Goal: Task Accomplishment & Management: Complete application form

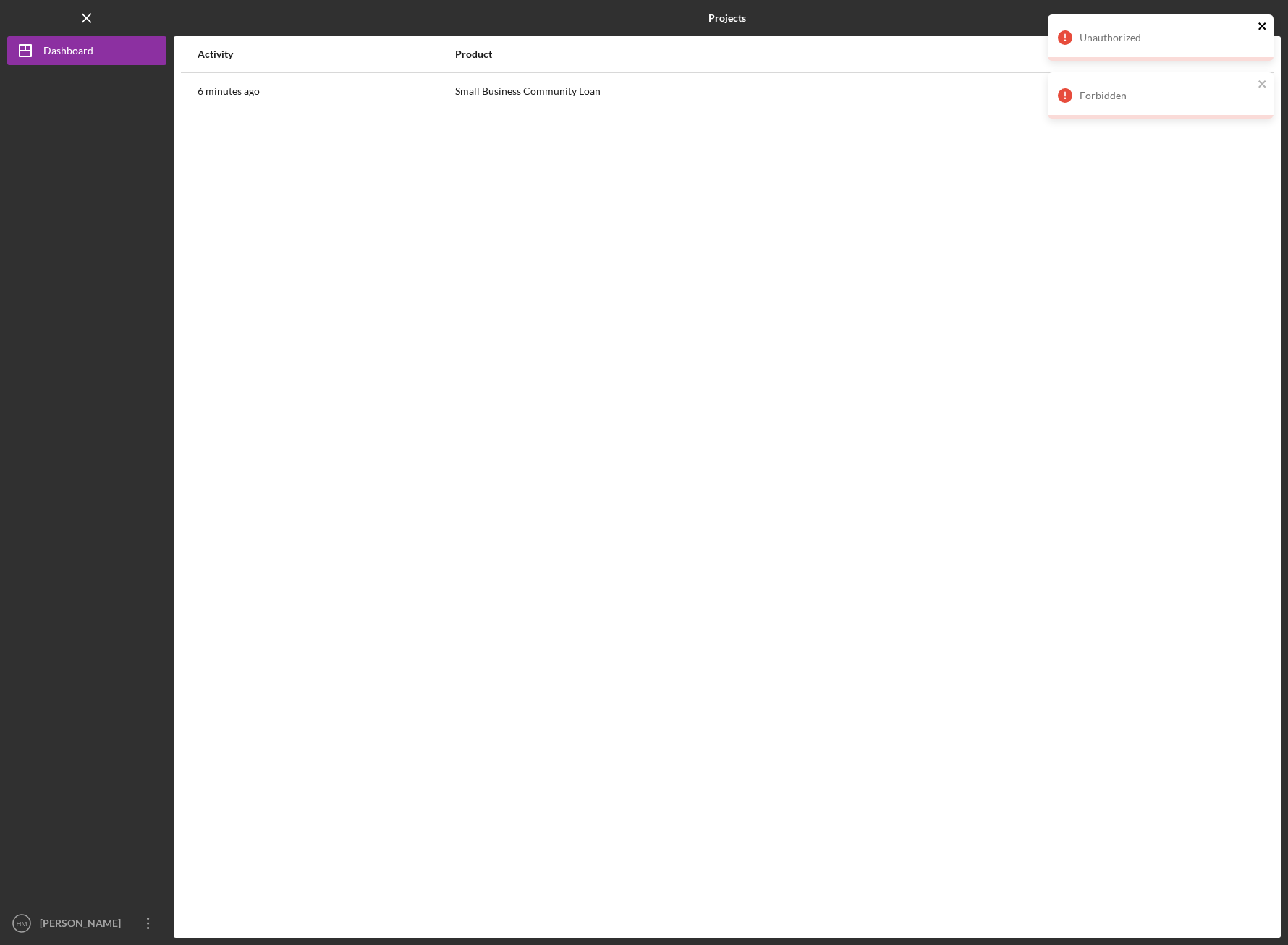
click at [1260, 21] on icon "close" at bounding box center [1263, 26] width 10 height 11
click at [1261, 29] on icon "close" at bounding box center [1263, 26] width 10 height 11
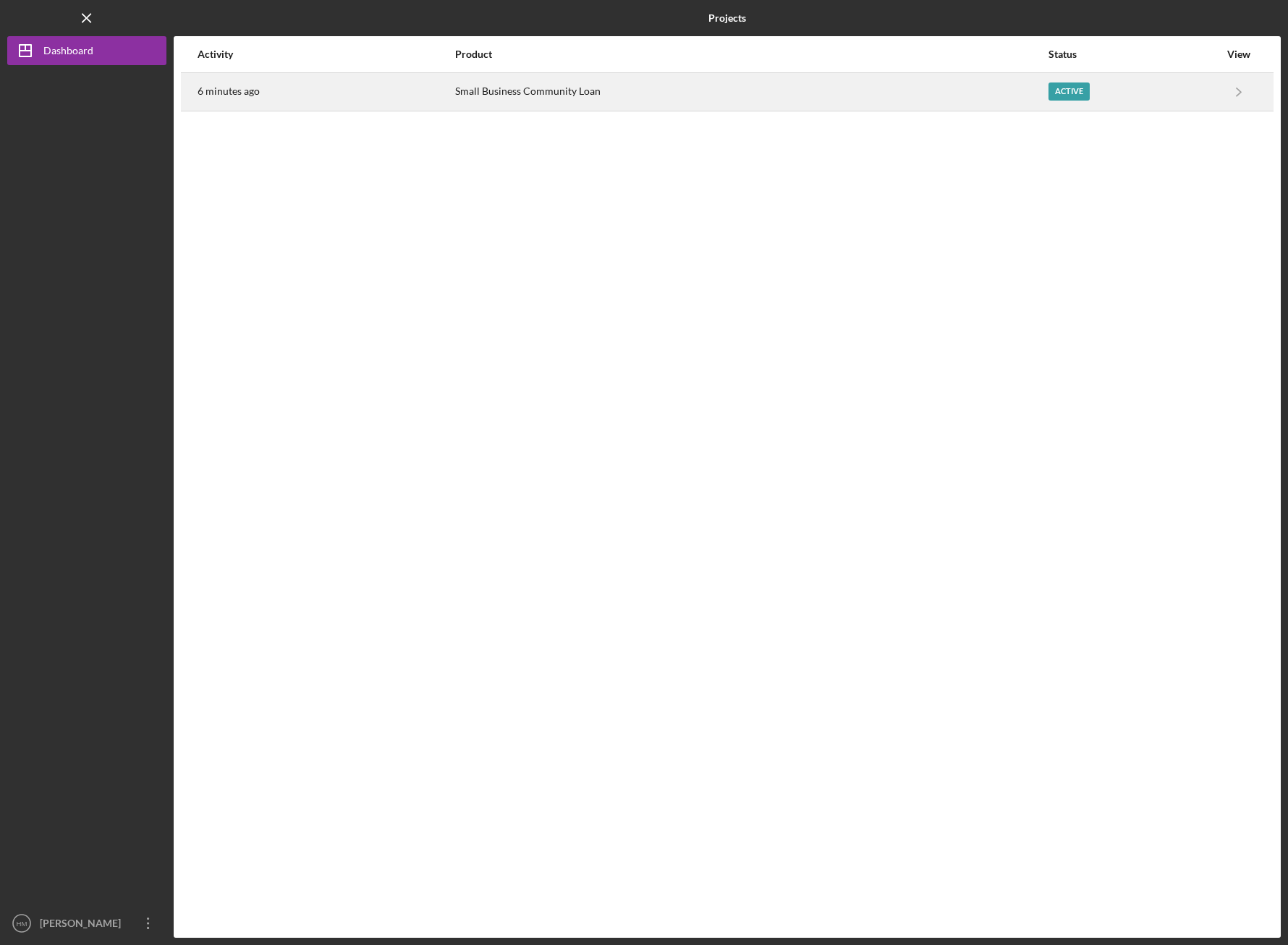
click at [930, 99] on div "Small Business Community Loan" at bounding box center [750, 92] width 592 height 37
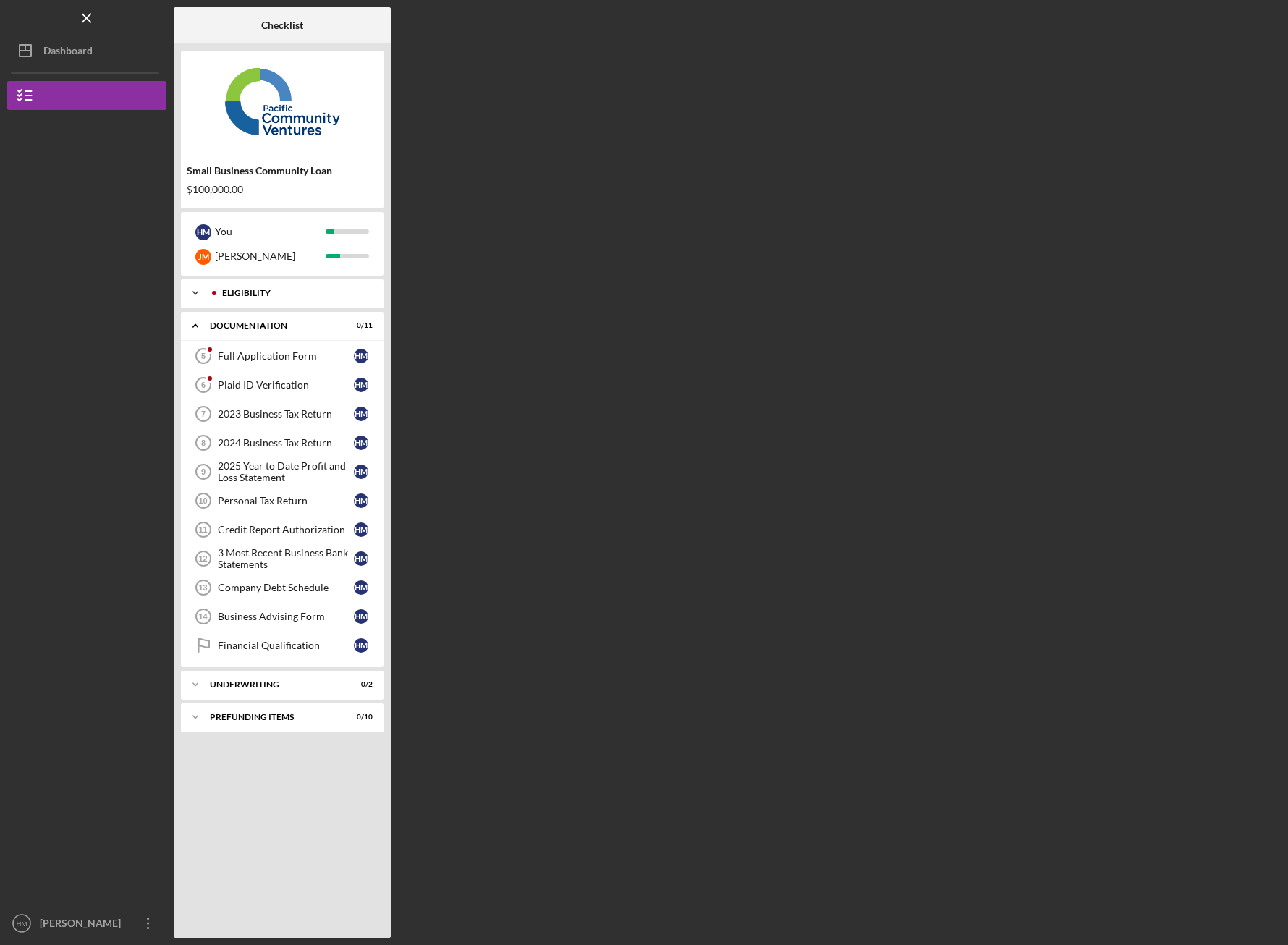
click at [326, 296] on div "Eligibility" at bounding box center [294, 293] width 144 height 8
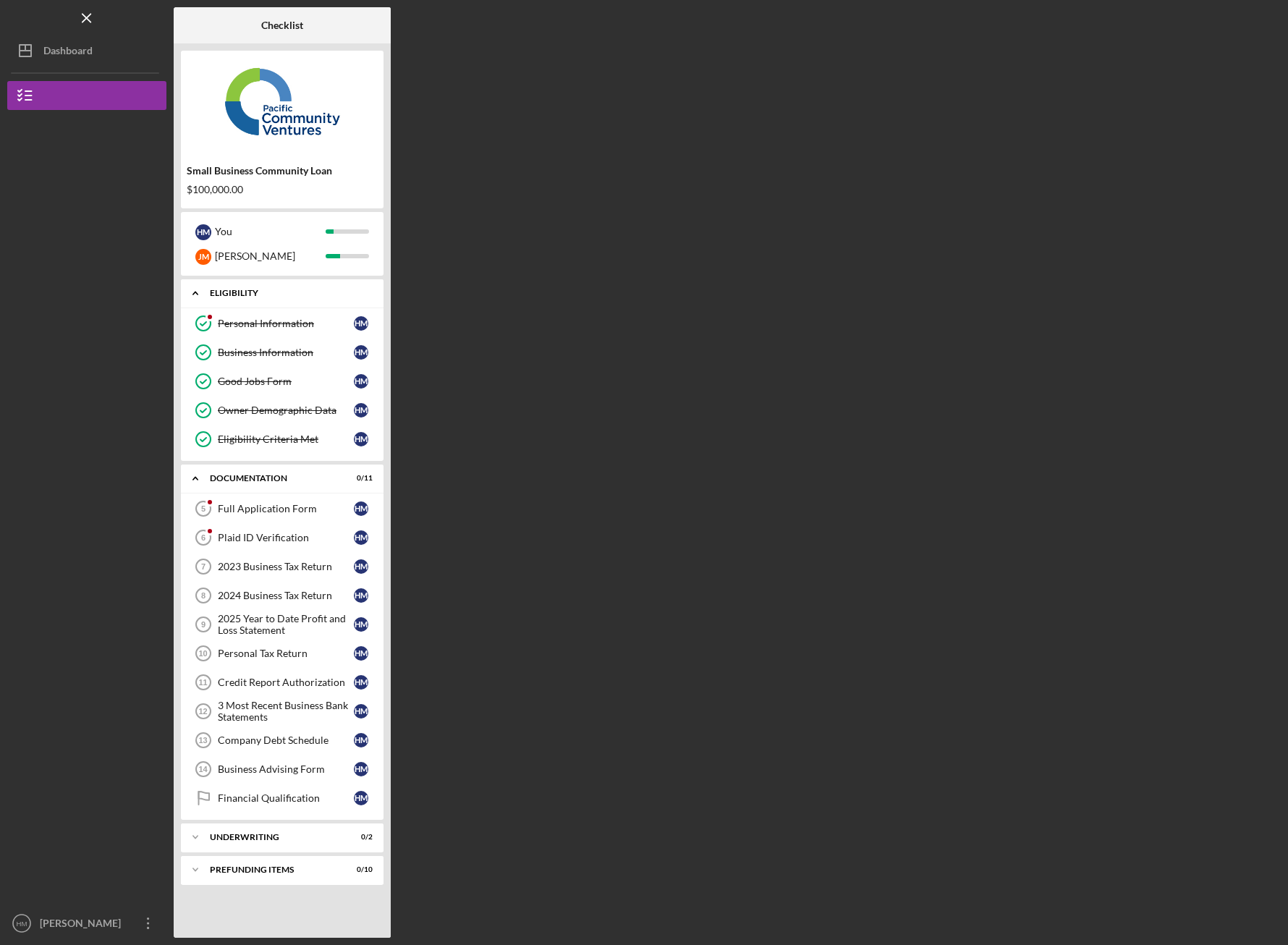
click at [321, 296] on div "Eligibility" at bounding box center [288, 293] width 156 height 8
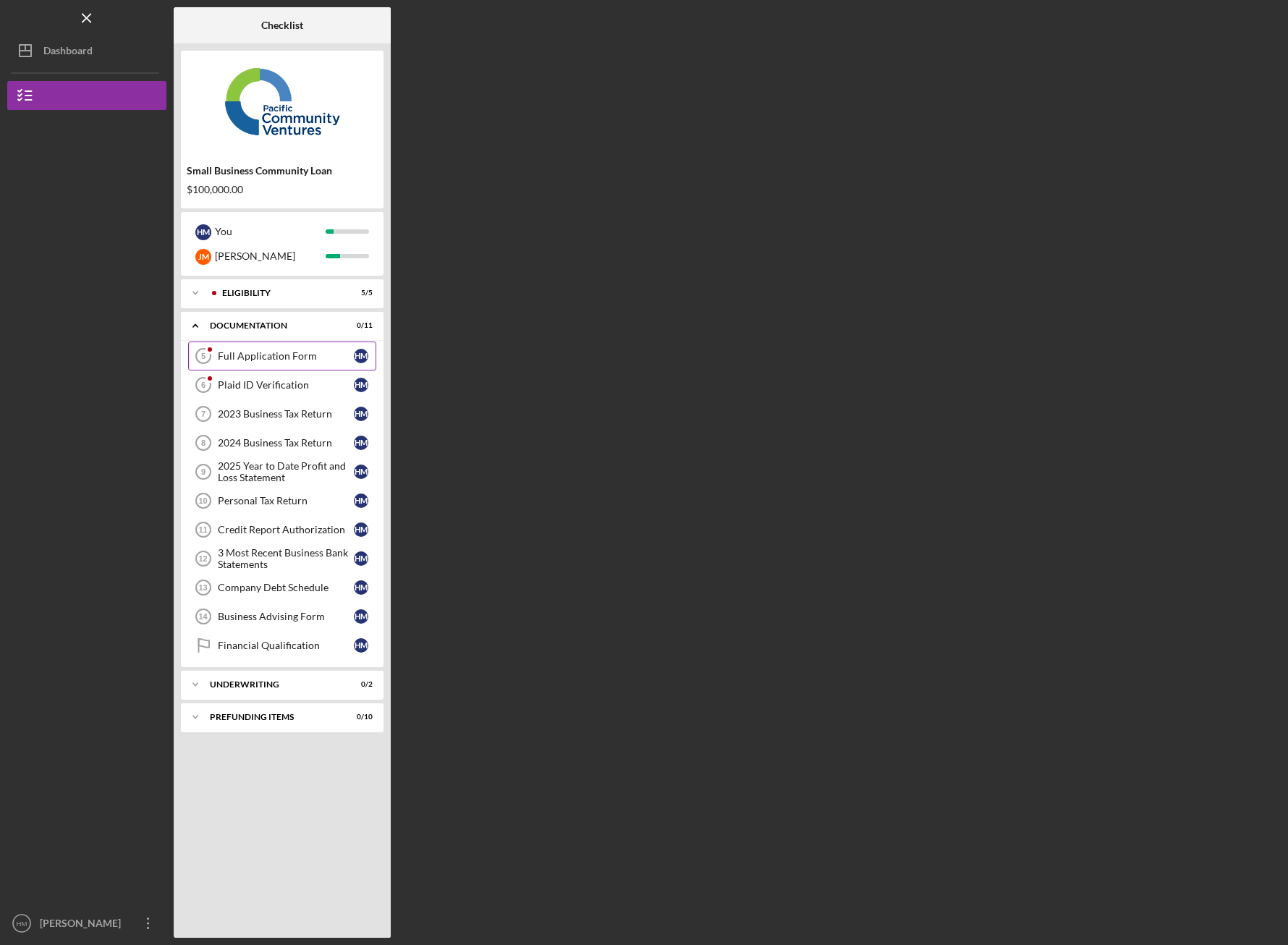
click at [323, 343] on link "Full Application Form 5 Full Application Form H M" at bounding box center [282, 356] width 189 height 29
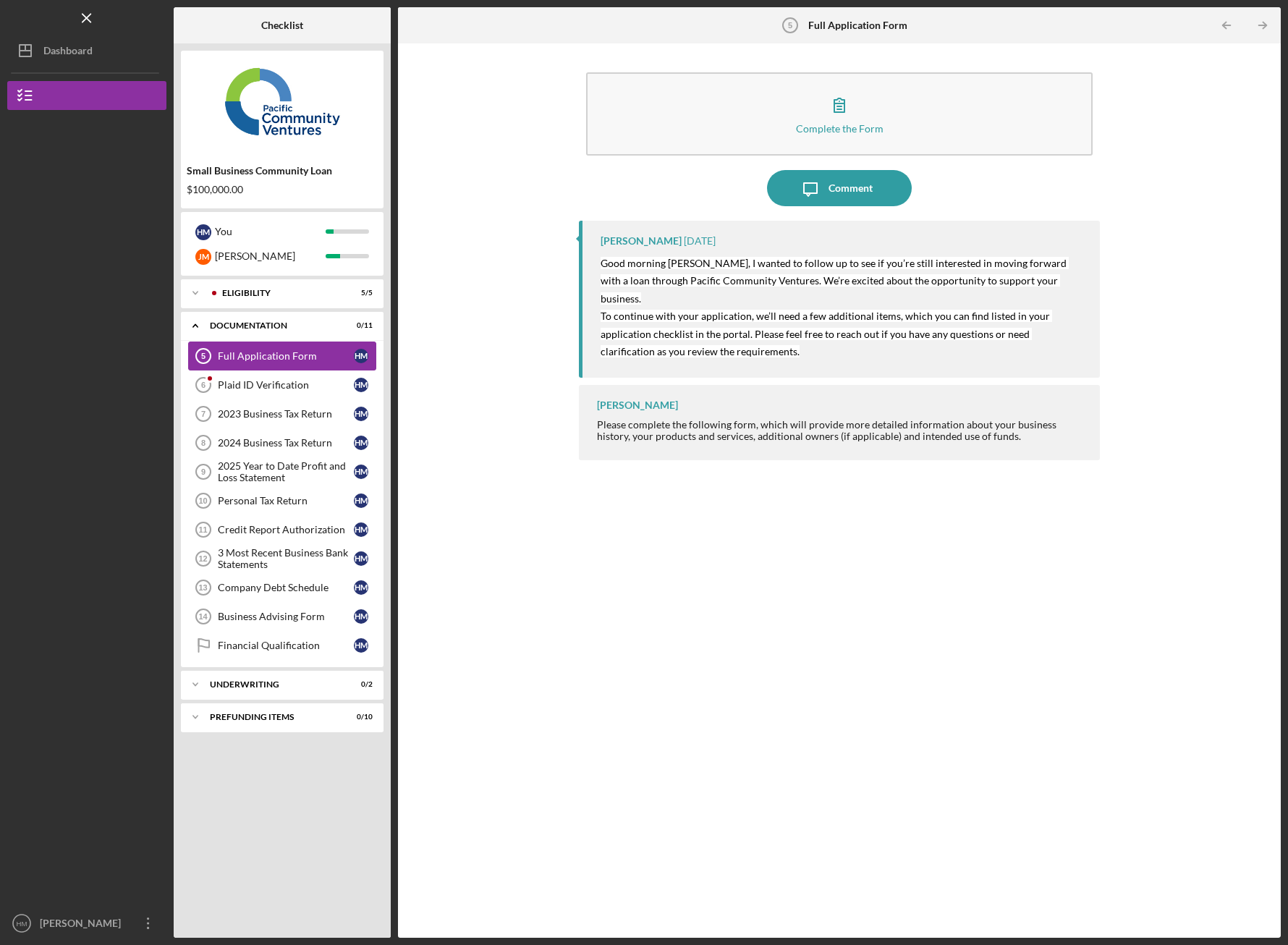
click at [314, 356] on div "Full Application Form" at bounding box center [285, 356] width 136 height 11
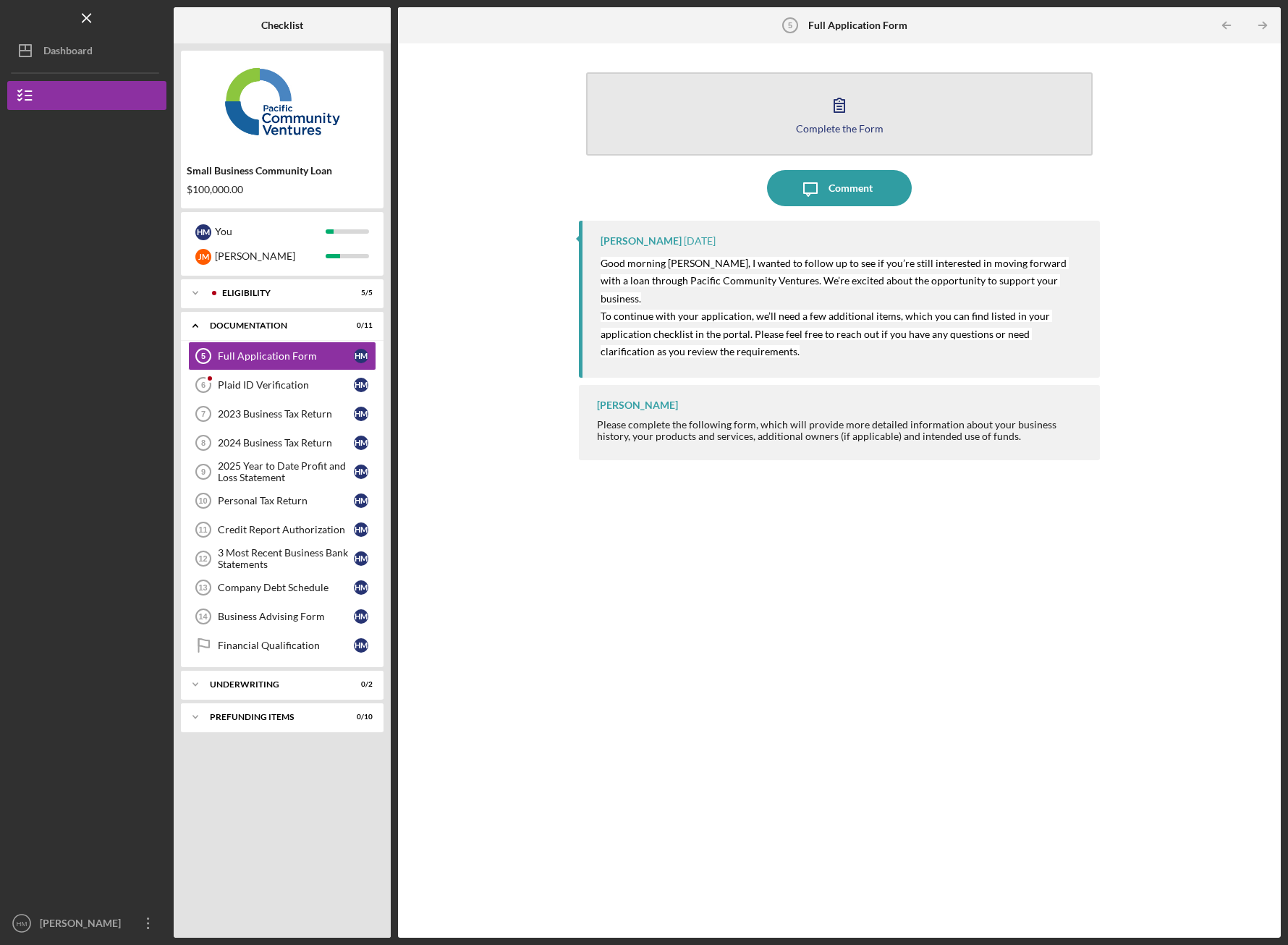
click at [826, 113] on icon "button" at bounding box center [840, 105] width 37 height 37
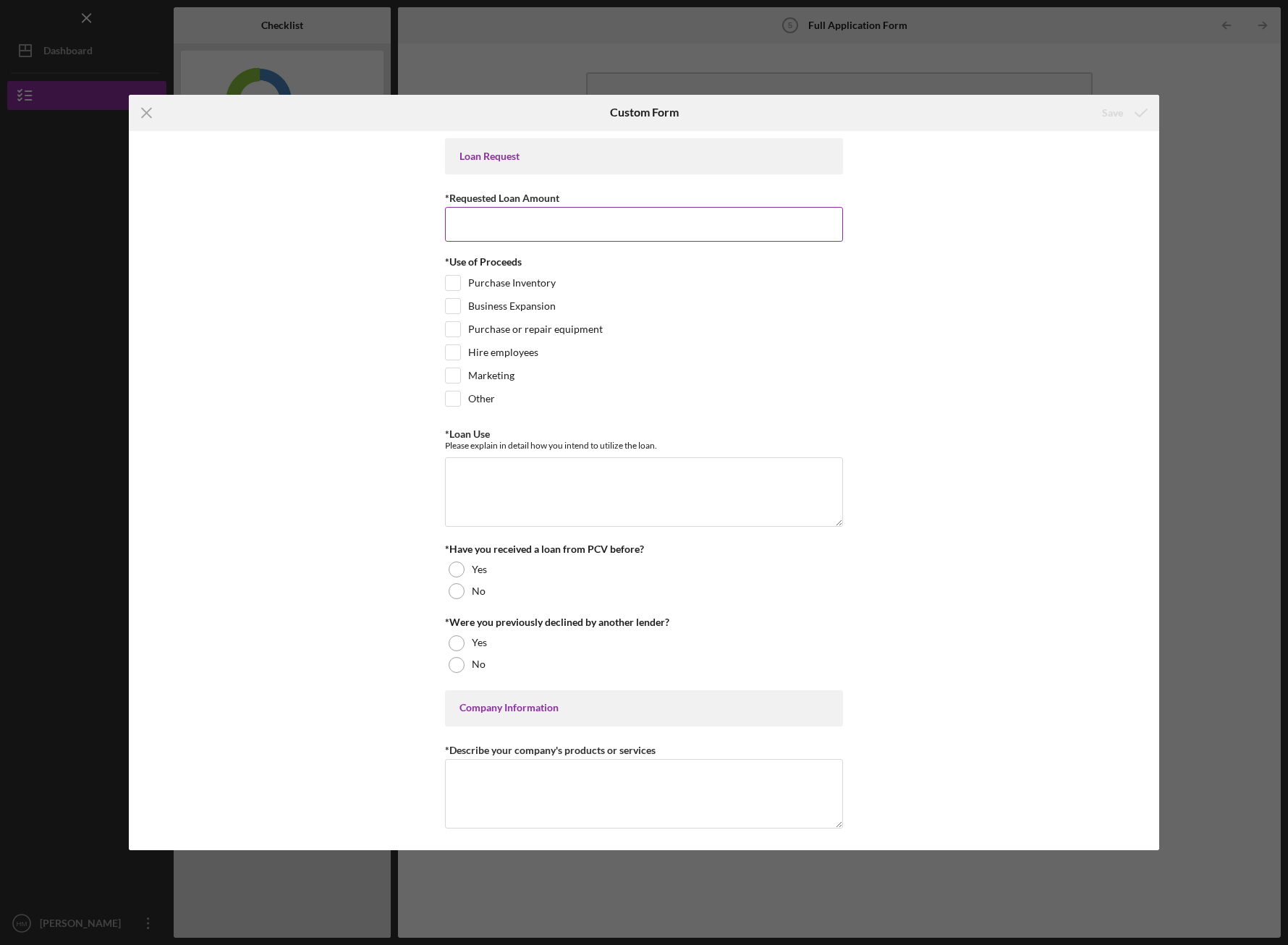
click at [611, 226] on input "*Requested Loan Amount" at bounding box center [644, 224] width 398 height 35
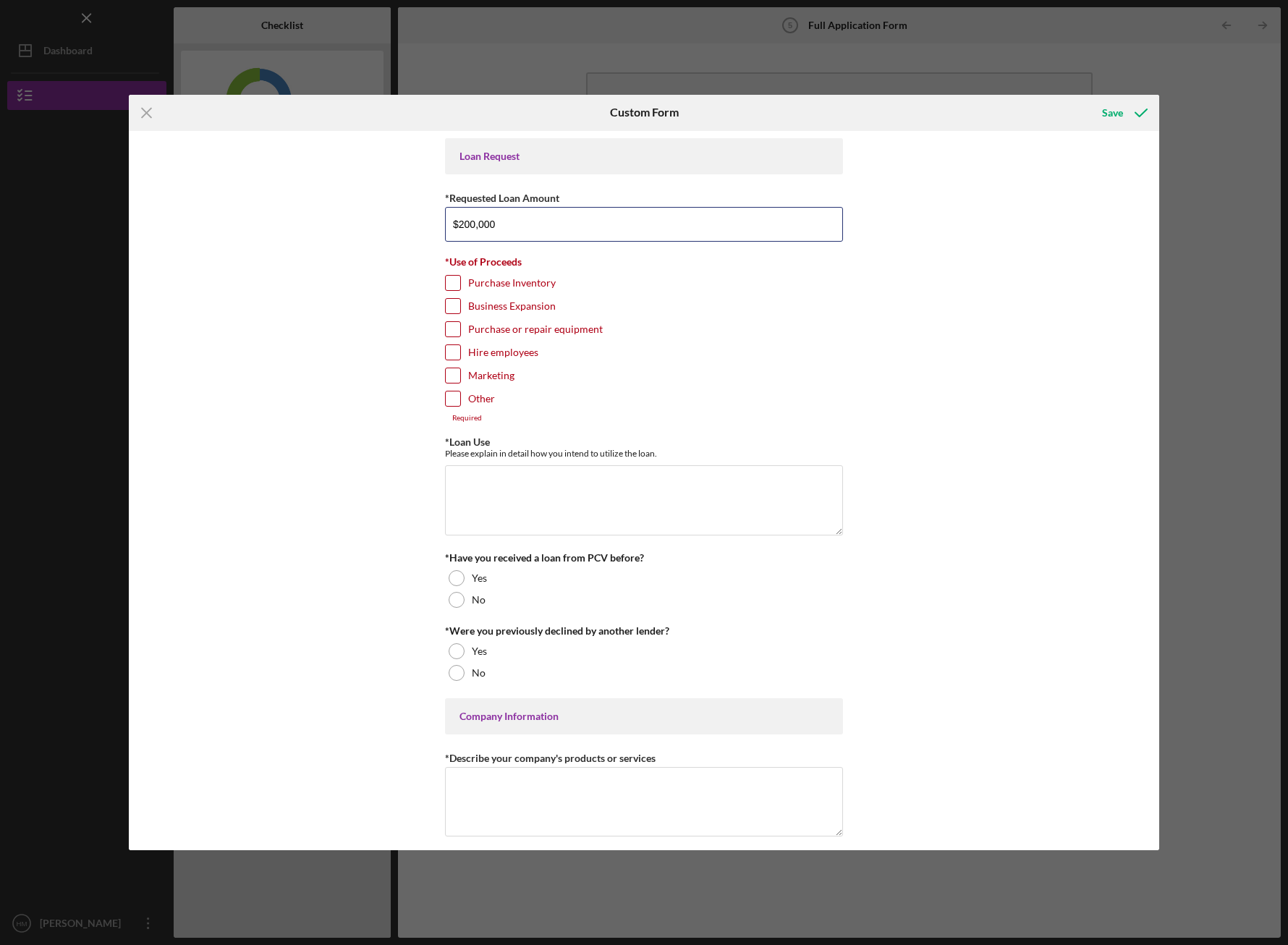
type input "$200,000"
click at [535, 306] on label "Business Expansion" at bounding box center [511, 306] width 87 height 14
click at [461, 306] on input "Business Expansion" at bounding box center [452, 306] width 14 height 14
checkbox input "true"
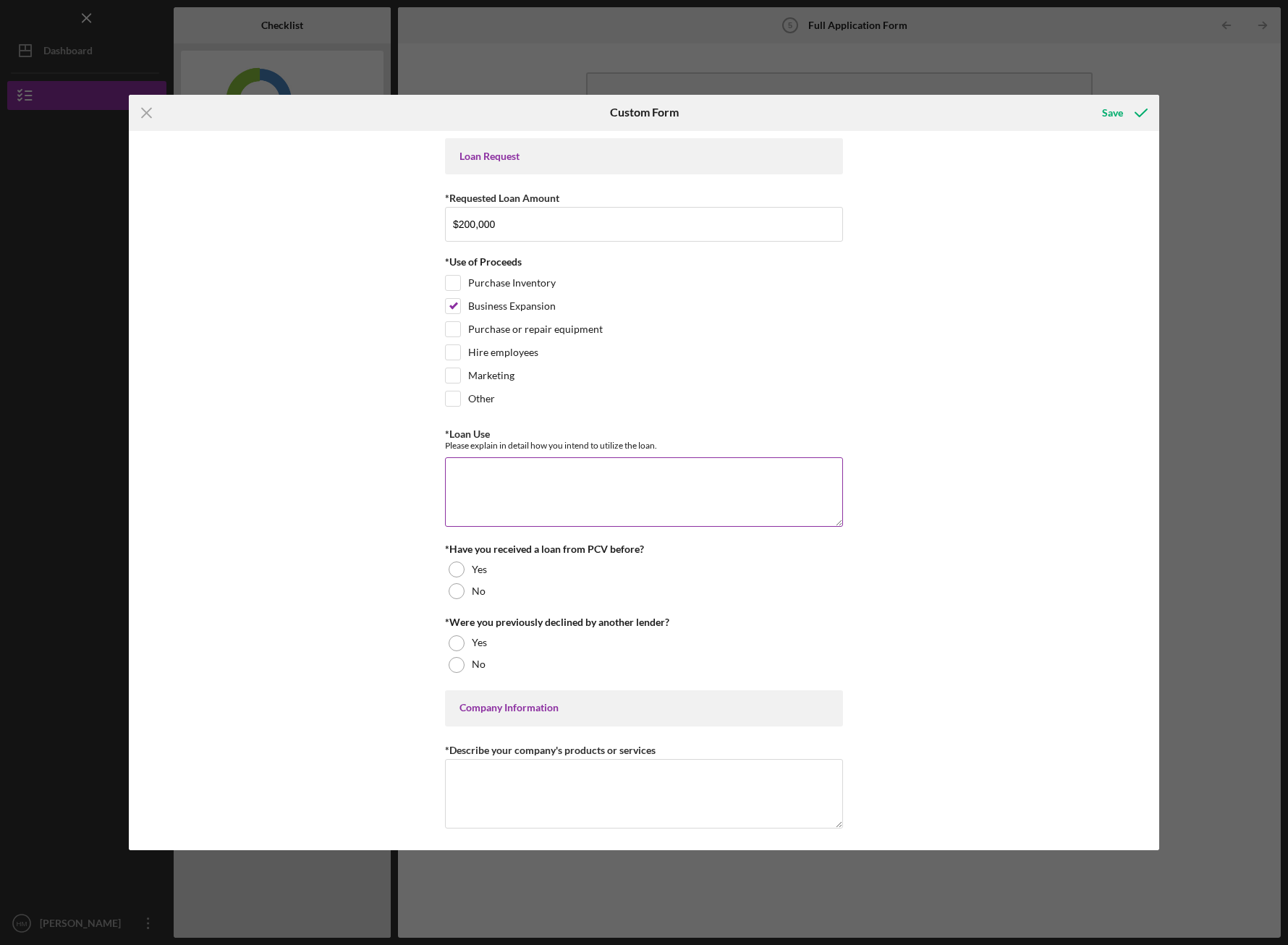
click at [751, 491] on textarea "*Loan Use" at bounding box center [644, 493] width 398 height 69
paste textarea "We are seeking $200,000 in financing to support the build-out and launch of our…"
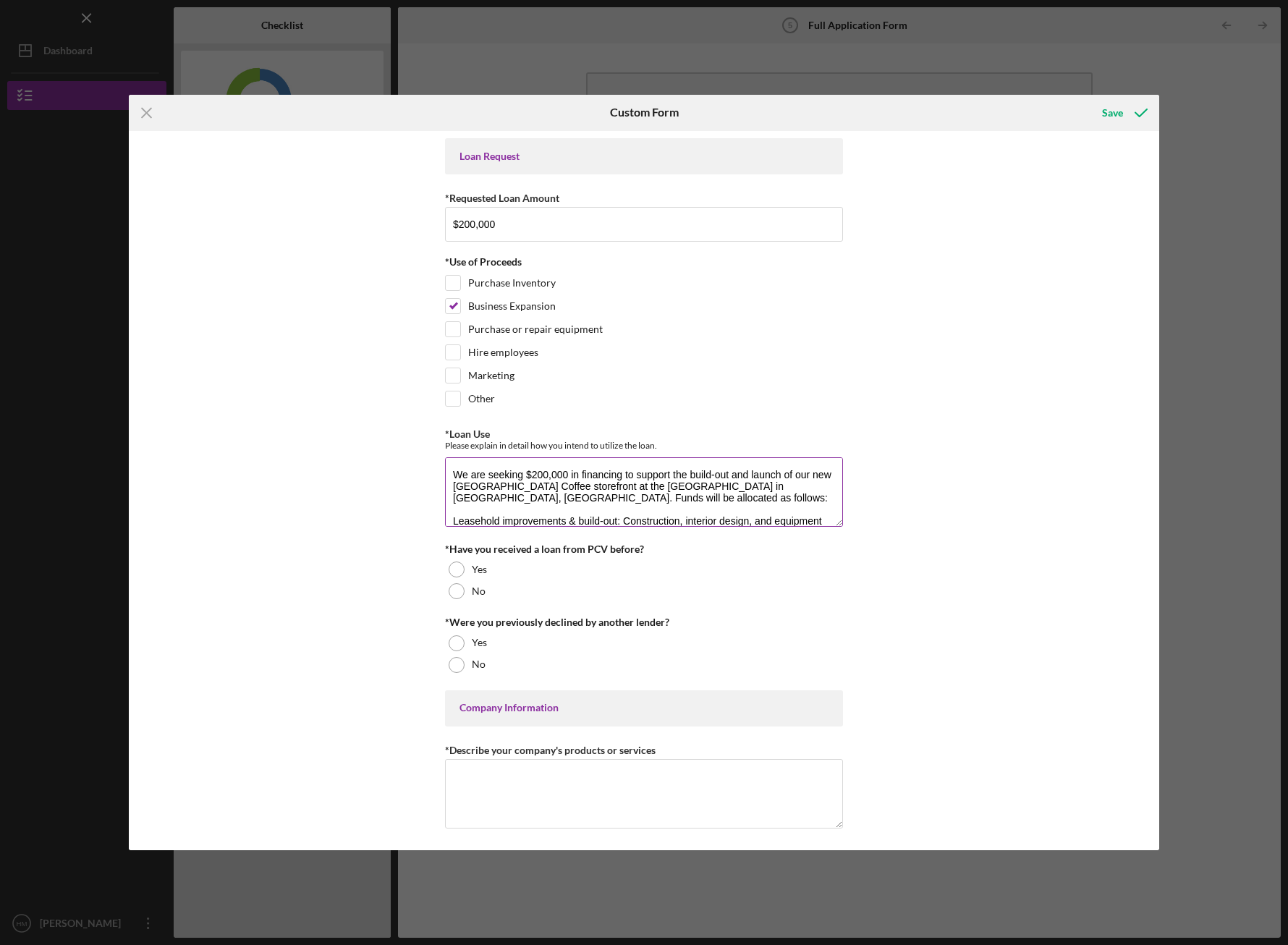
scroll to position [164, 0]
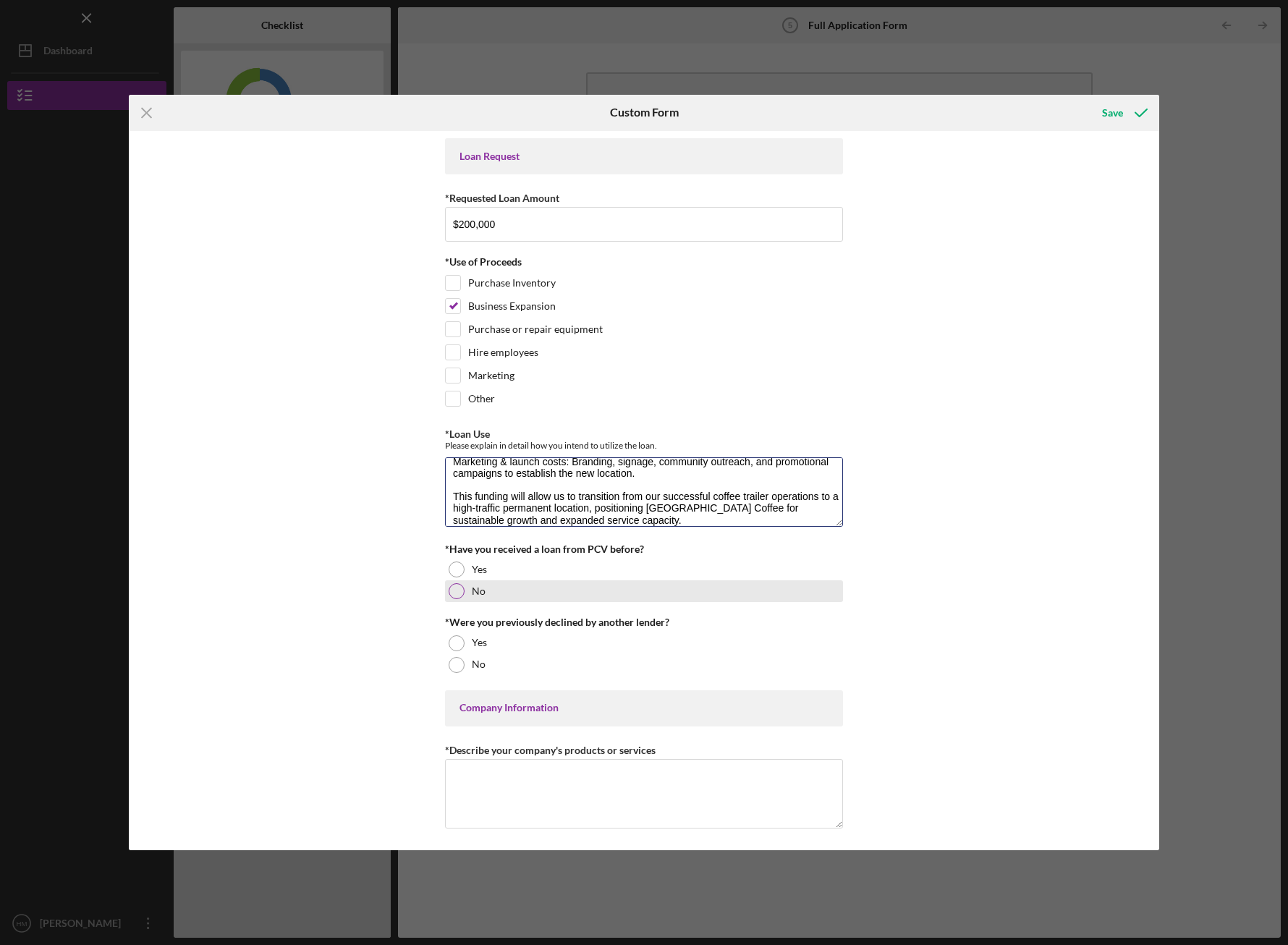
type textarea "We are seeking $200,000 in financing to support the build-out and launch of our…"
click at [825, 590] on div "No" at bounding box center [644, 591] width 398 height 22
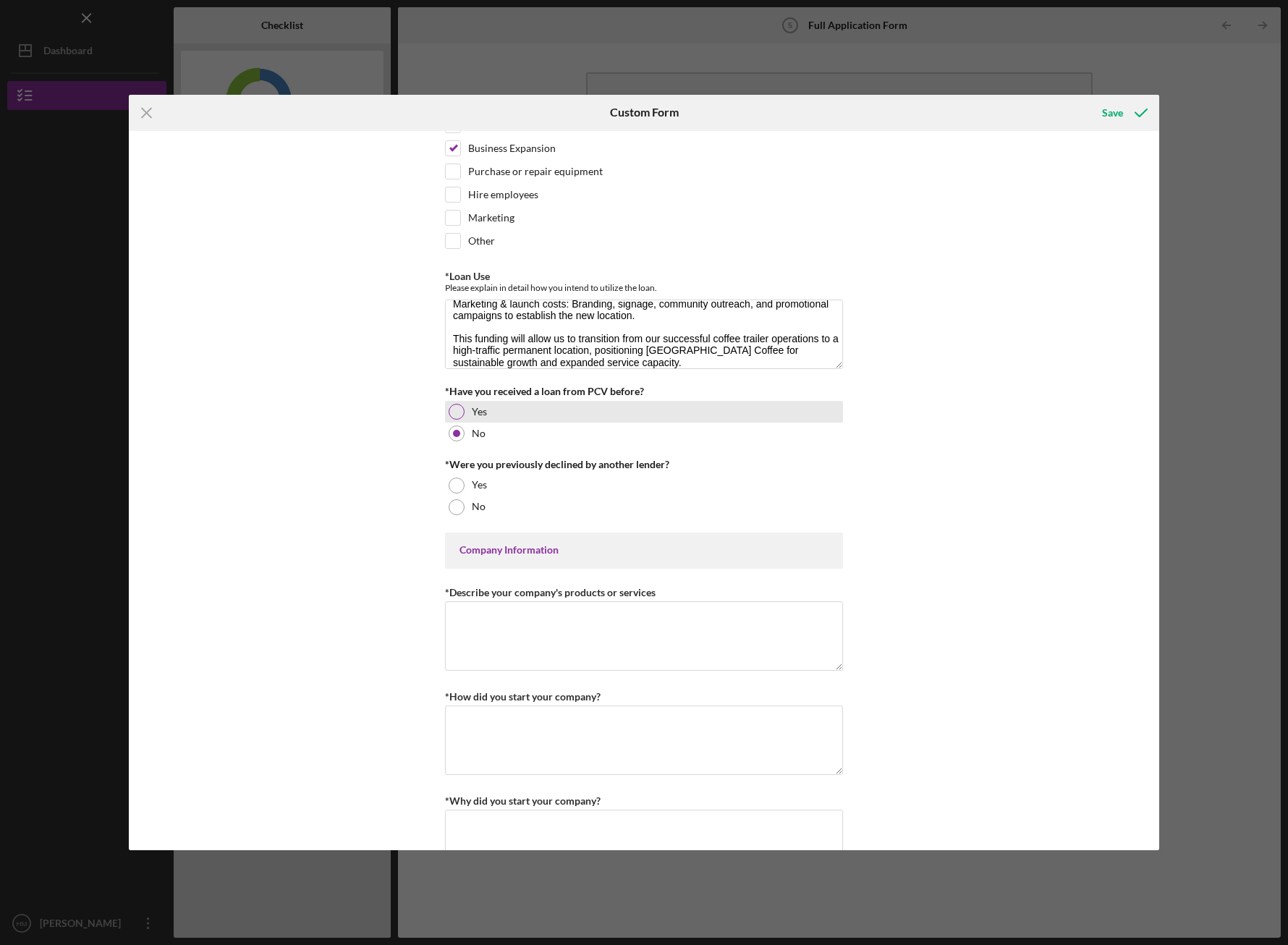
scroll to position [160, 0]
click at [537, 507] on div "No" at bounding box center [644, 506] width 398 height 22
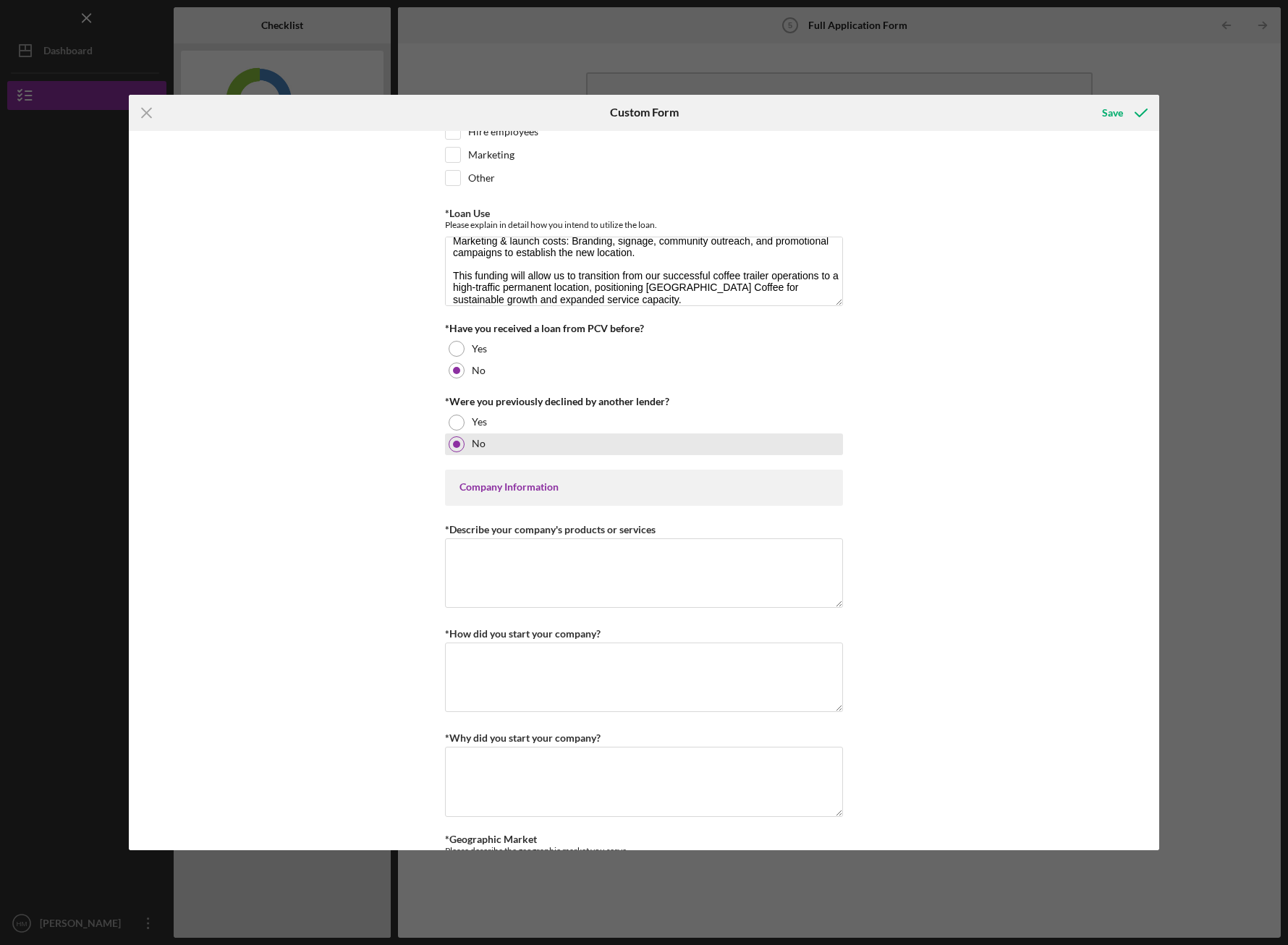
scroll to position [221, 0]
click at [535, 488] on div "Company Information" at bounding box center [644, 486] width 369 height 11
click at [714, 578] on textarea "*Describe your company's products or services" at bounding box center [644, 572] width 398 height 69
paste textarea "Kona Island Coffee is a specialty coffee business that brings authentic Hawaiia…"
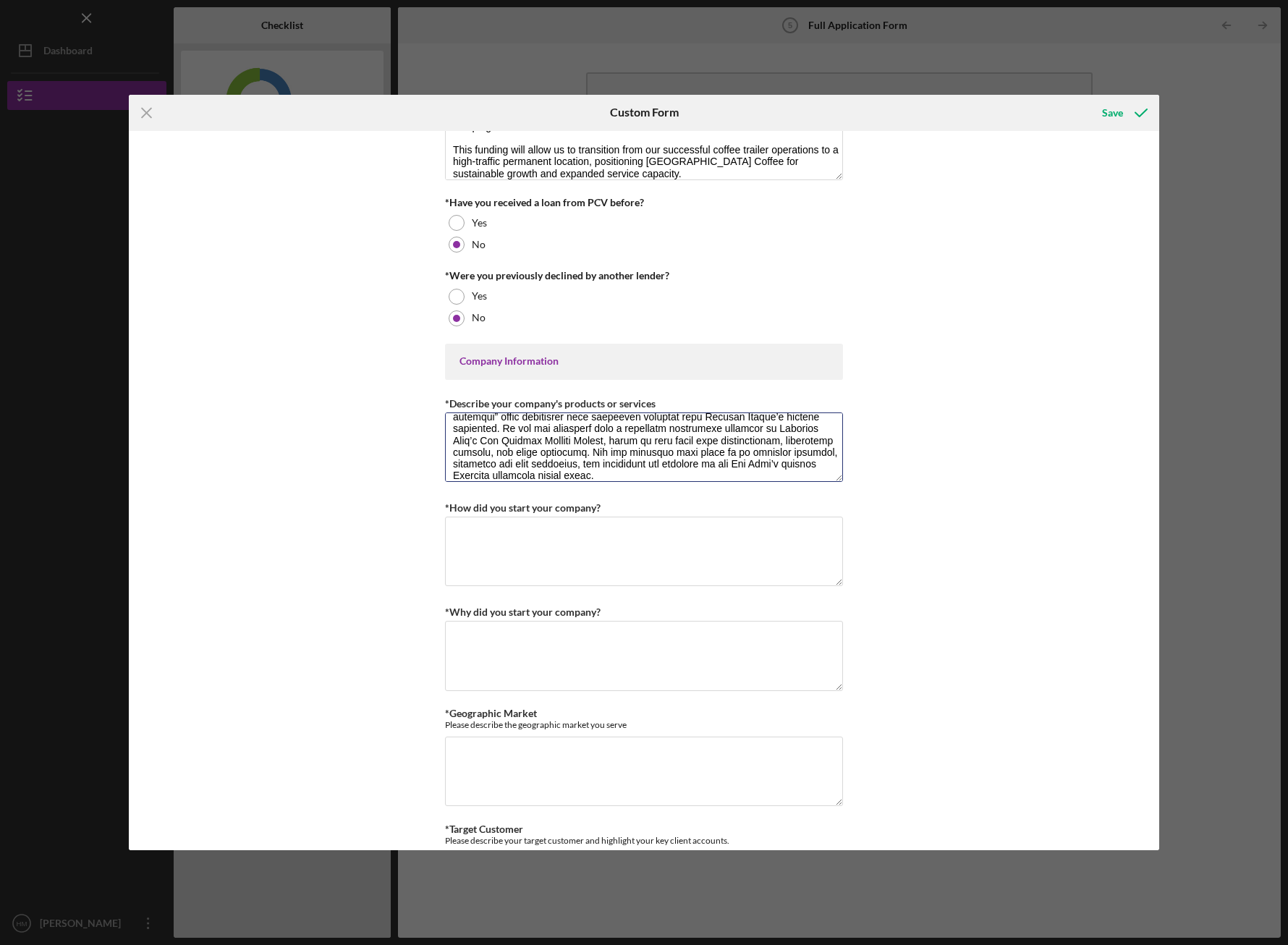
scroll to position [359, 0]
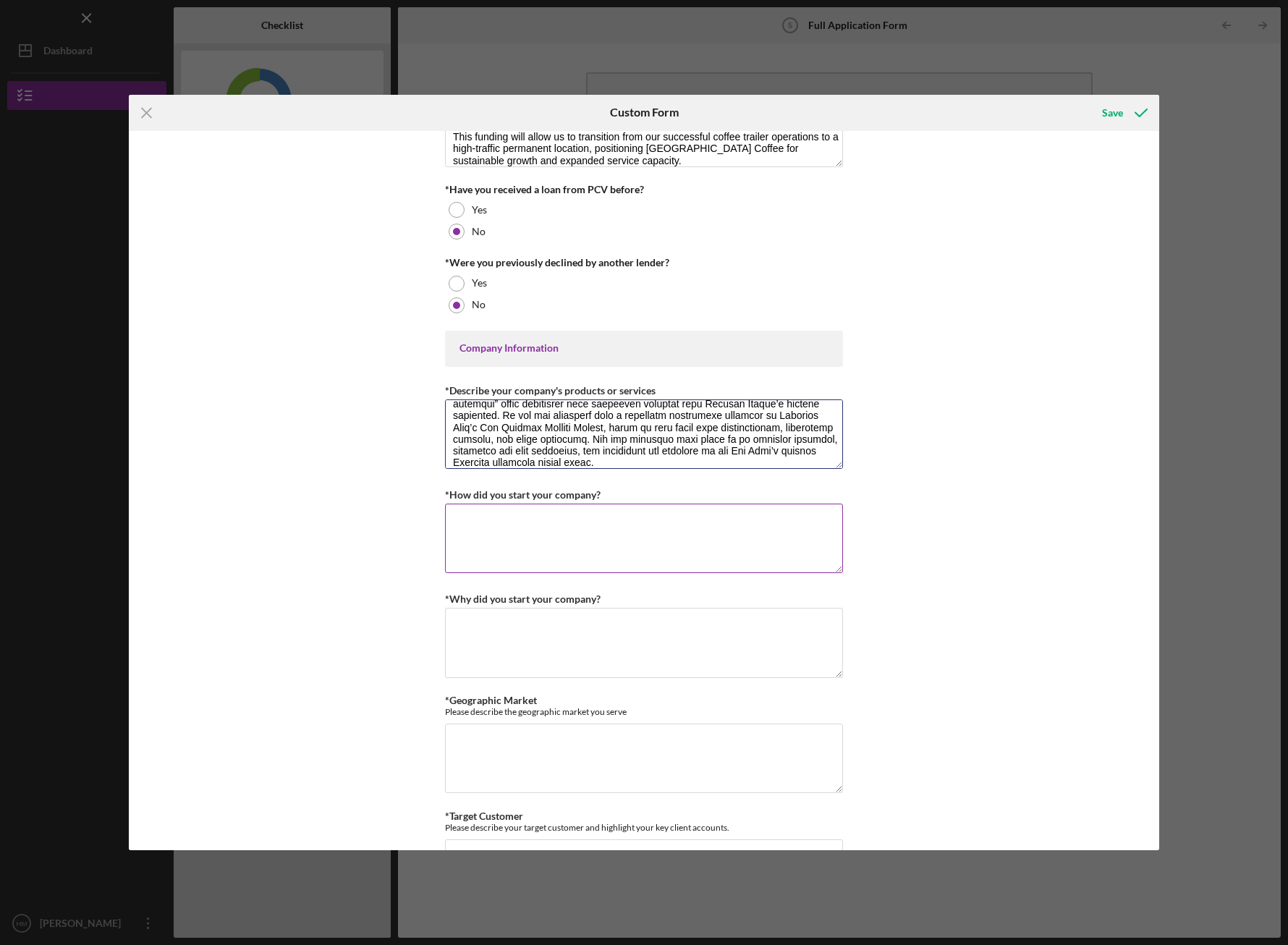
type textarea "Kona Island Coffee is a specialty coffee business that brings authentic Hawaiia…"
click at [698, 534] on textarea "*How did you start your company?" at bounding box center [644, 539] width 398 height 69
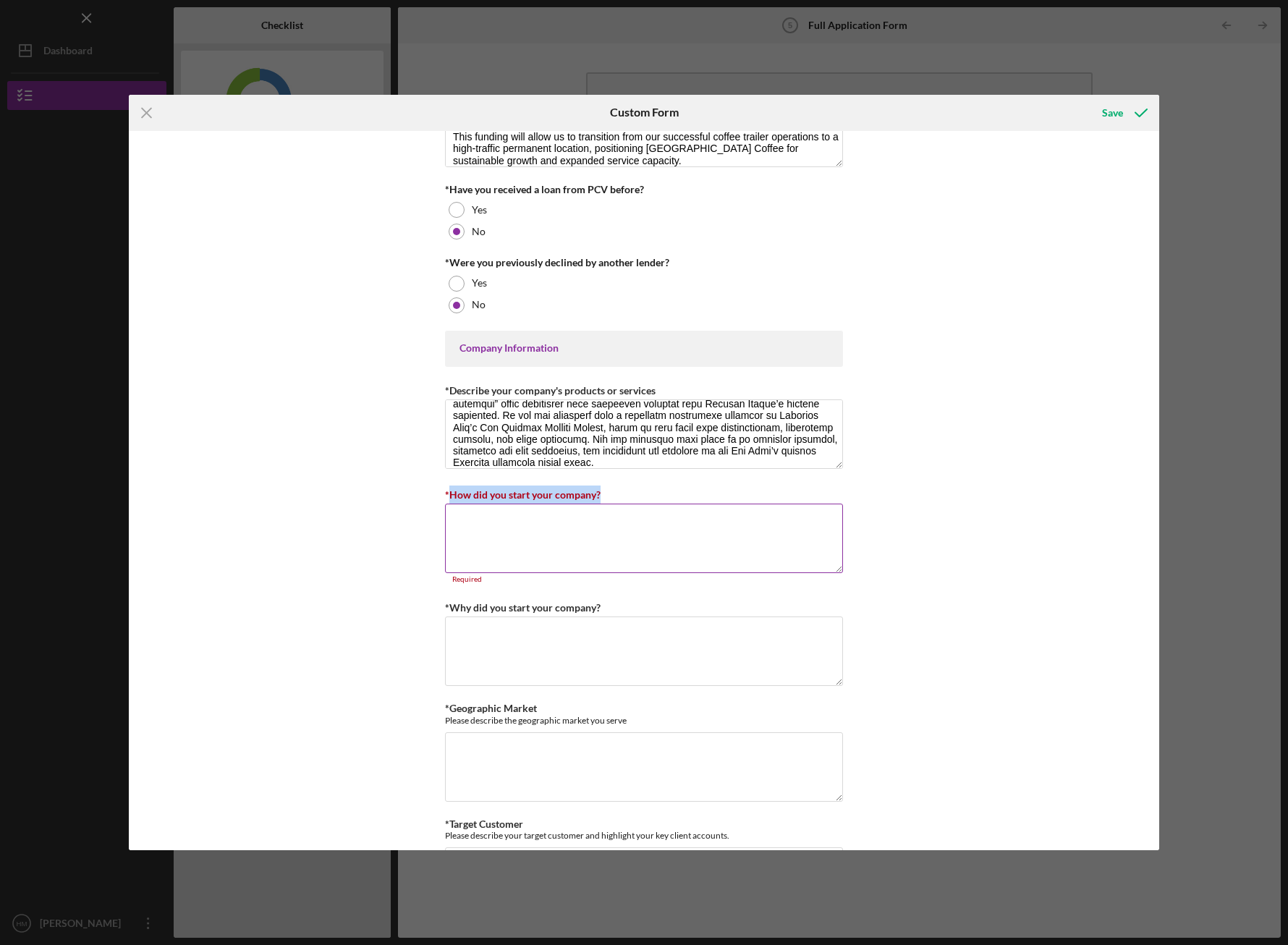
drag, startPoint x: 445, startPoint y: 496, endPoint x: 613, endPoint y: 496, distance: 168.0
click at [613, 496] on div "*How did you start your company?" at bounding box center [644, 495] width 398 height 18
copy label "How did you start your company?"
click at [671, 520] on textarea "*How did you start your company?" at bounding box center [644, 539] width 398 height 69
paste textarea "Kona Island Coffee was founded in 2022 with the vision of bringing authentic Ha…"
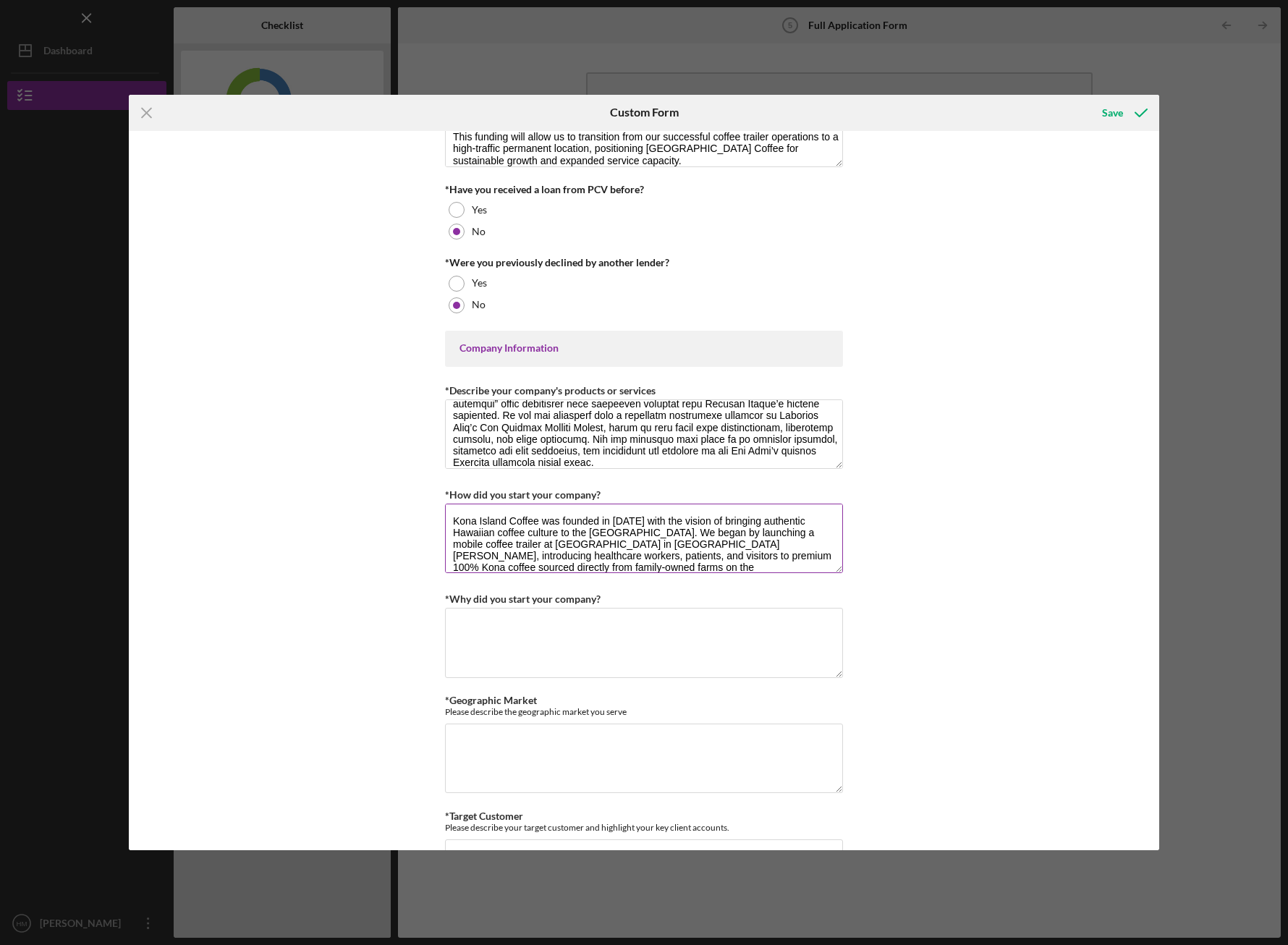
scroll to position [71, 0]
type textarea "Kona Island Coffee was founded in 2022 with the vision of bringing authentic Ha…"
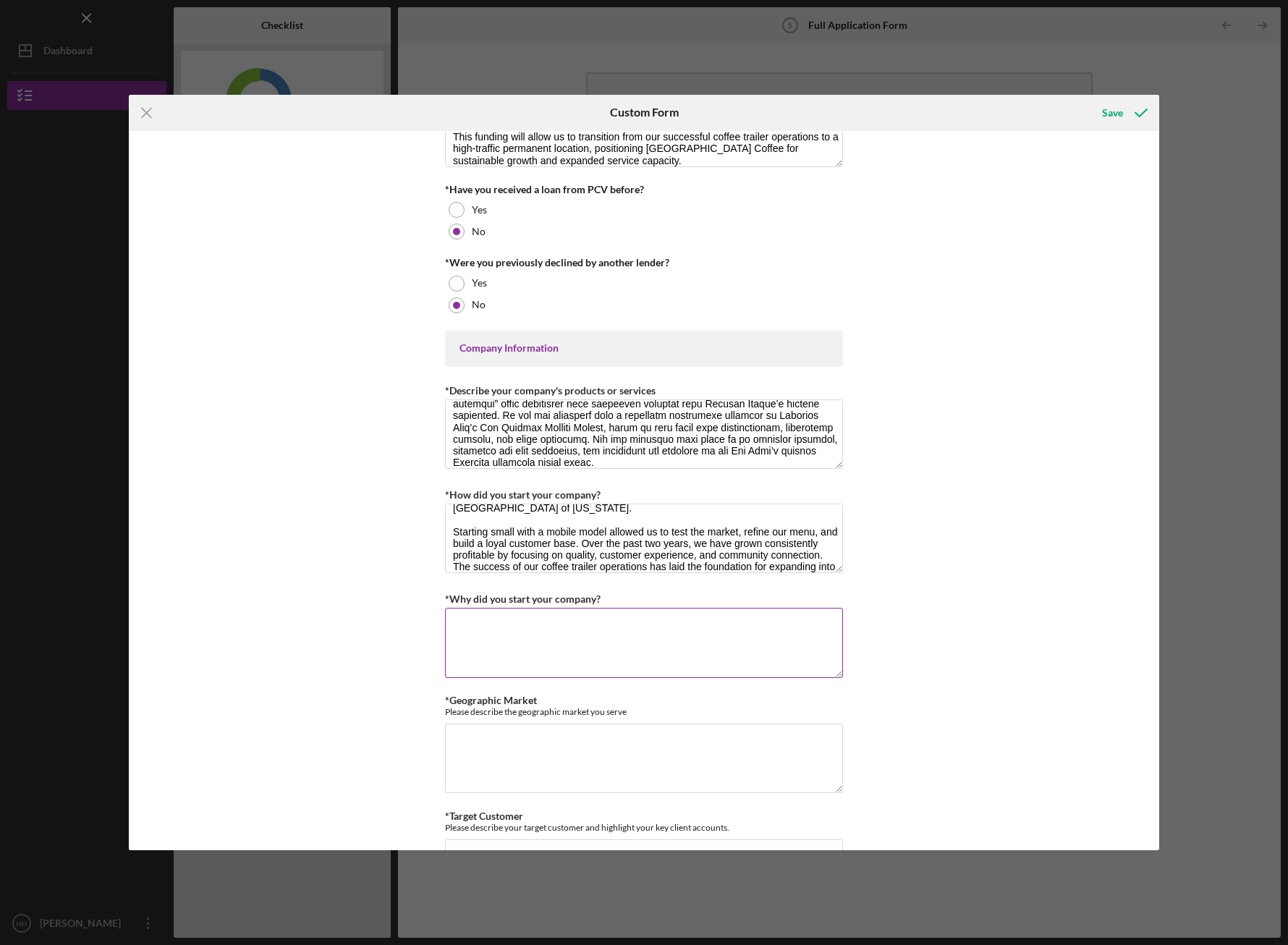
click at [455, 604] on label "*Why did you start your company?" at bounding box center [523, 599] width 156 height 12
click at [455, 608] on textarea "*Why did you start your company?" at bounding box center [644, 643] width 398 height 69
drag, startPoint x: 447, startPoint y: 596, endPoint x: 625, endPoint y: 596, distance: 178.0
click at [625, 596] on div "*Why did you start your company?" at bounding box center [644, 599] width 398 height 18
copy label "Why did you start your company?"
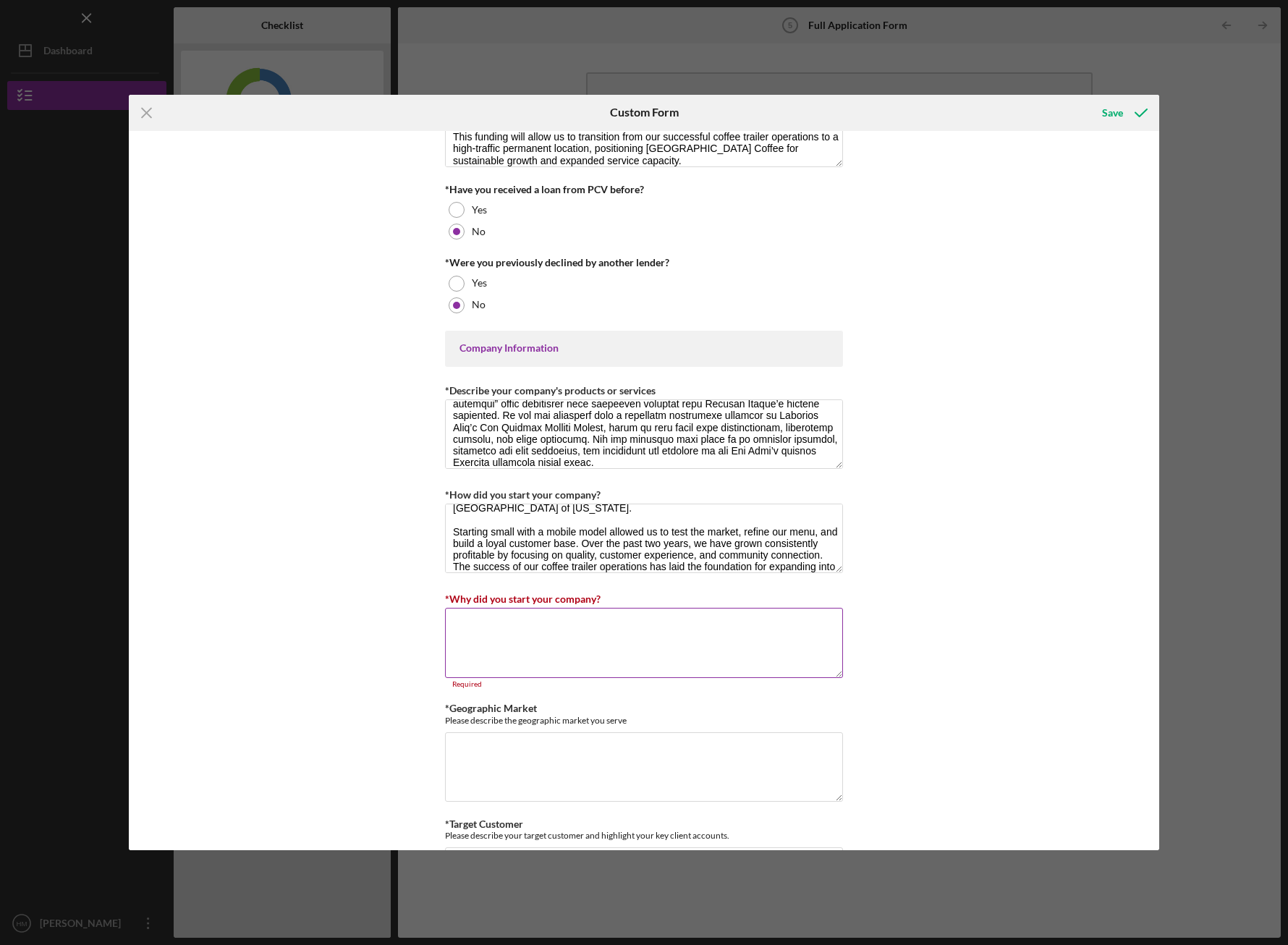
click at [729, 626] on textarea "*Why did you start your company?" at bounding box center [644, 643] width 398 height 69
paste textarea "We started Kona Island Coffee to share the authentic taste and culture of Hawai…"
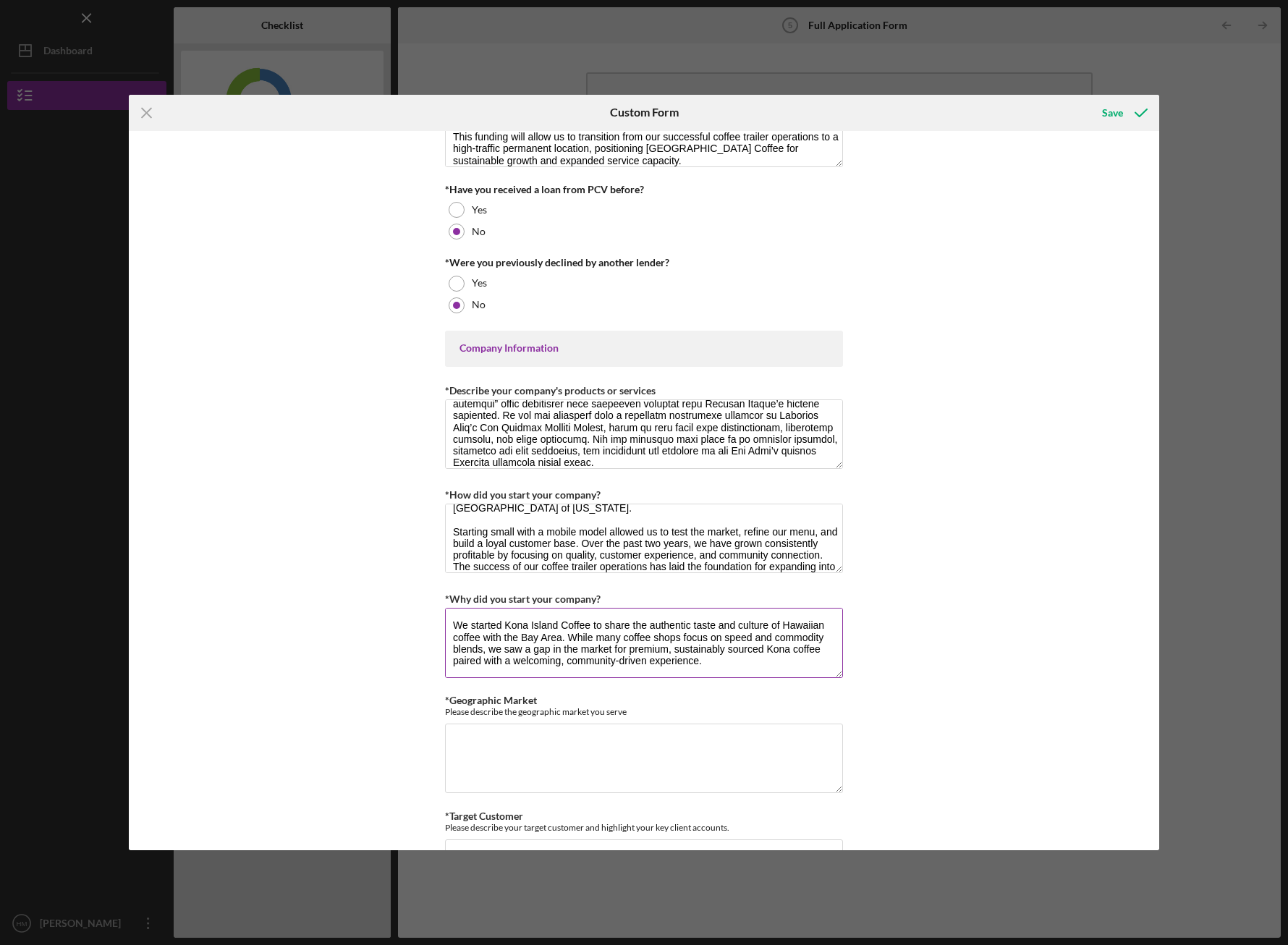
scroll to position [48, 0]
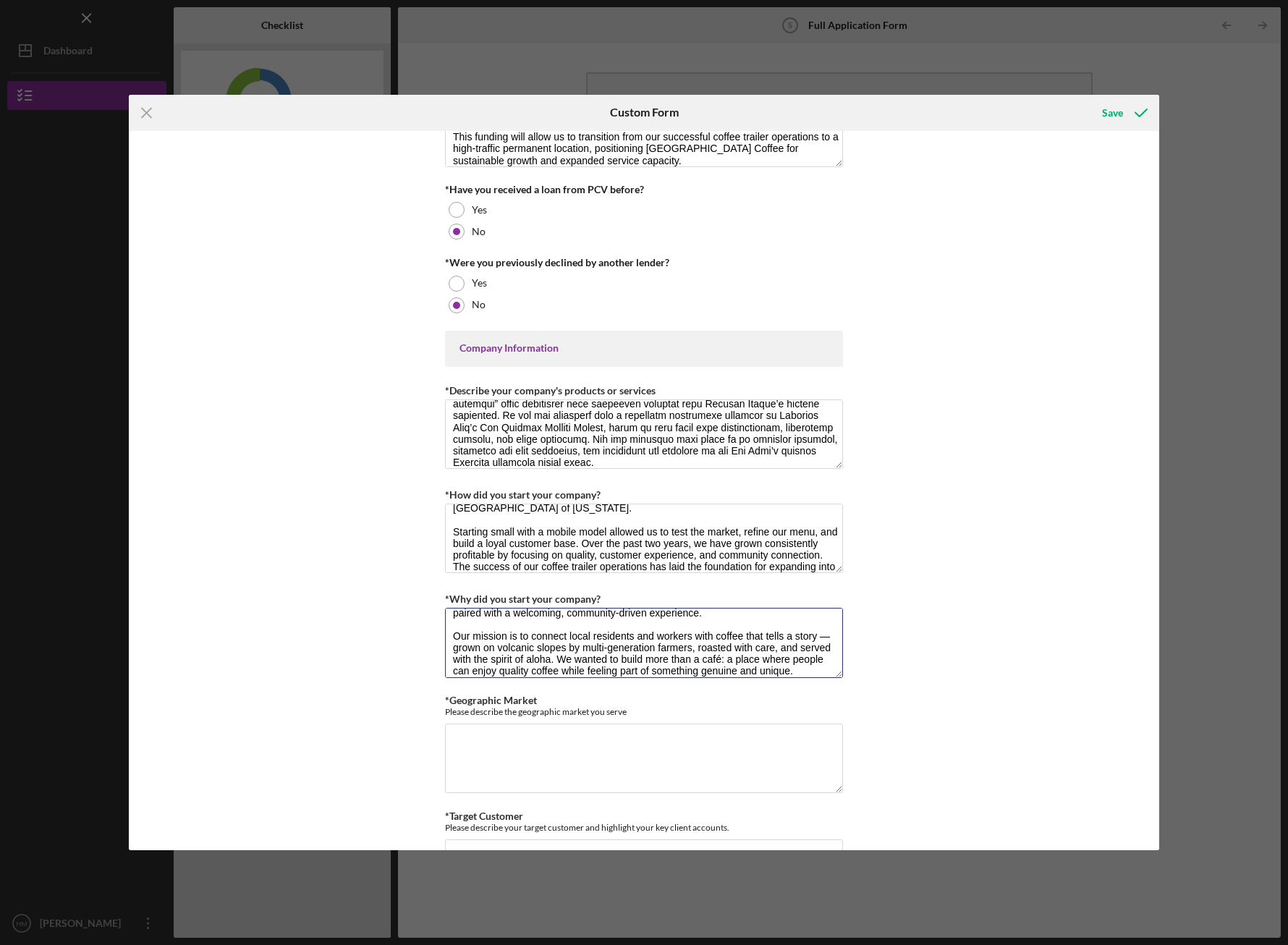
type textarea "We started Kona Island Coffee to share the authentic taste and culture of Hawai…"
click at [932, 679] on div "Loan Request *Requested Loan Amount $200,000 *Use of Proceeds Purchase Inventor…" at bounding box center [644, 492] width 1030 height 721
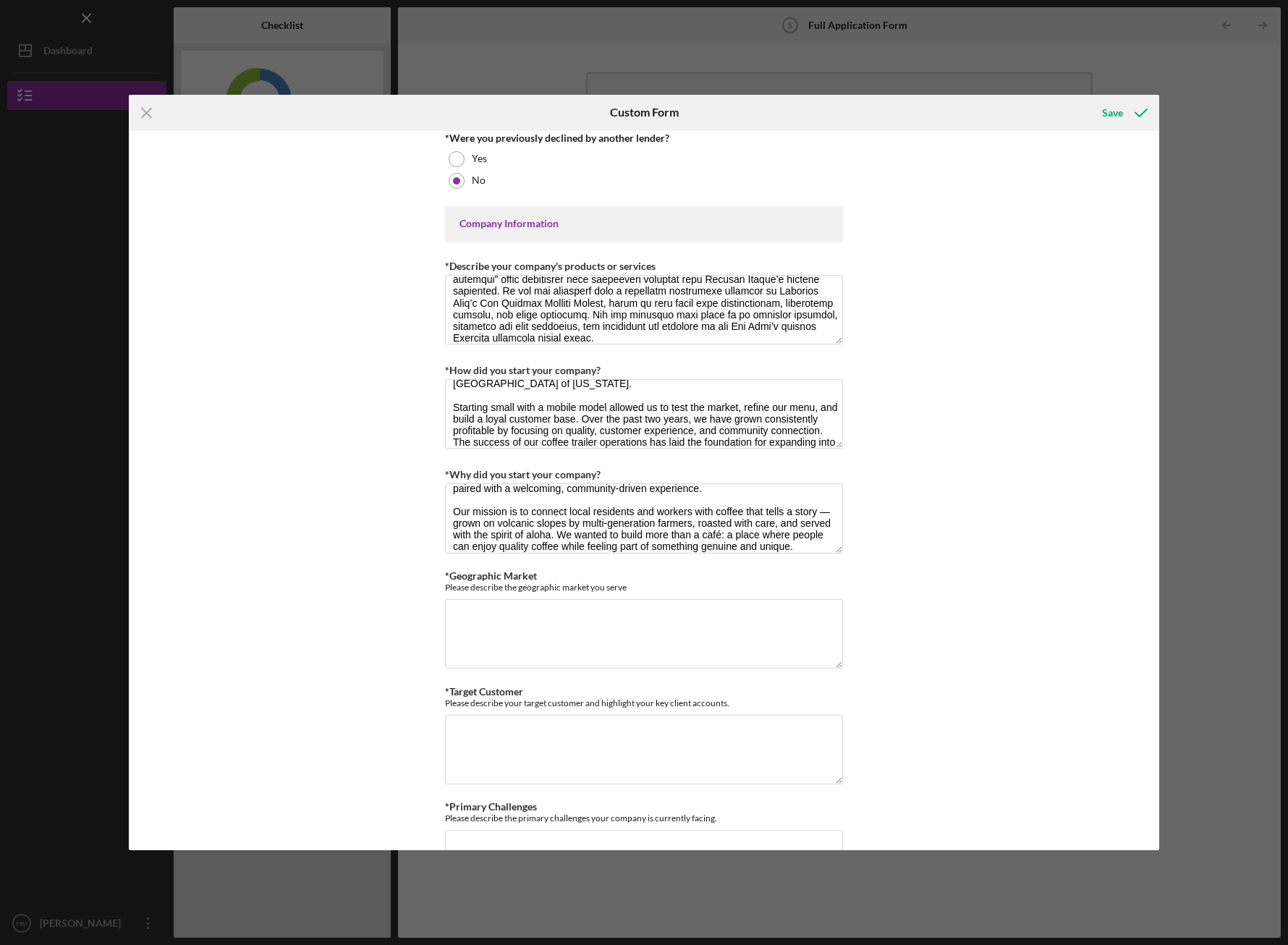
scroll to position [490, 0]
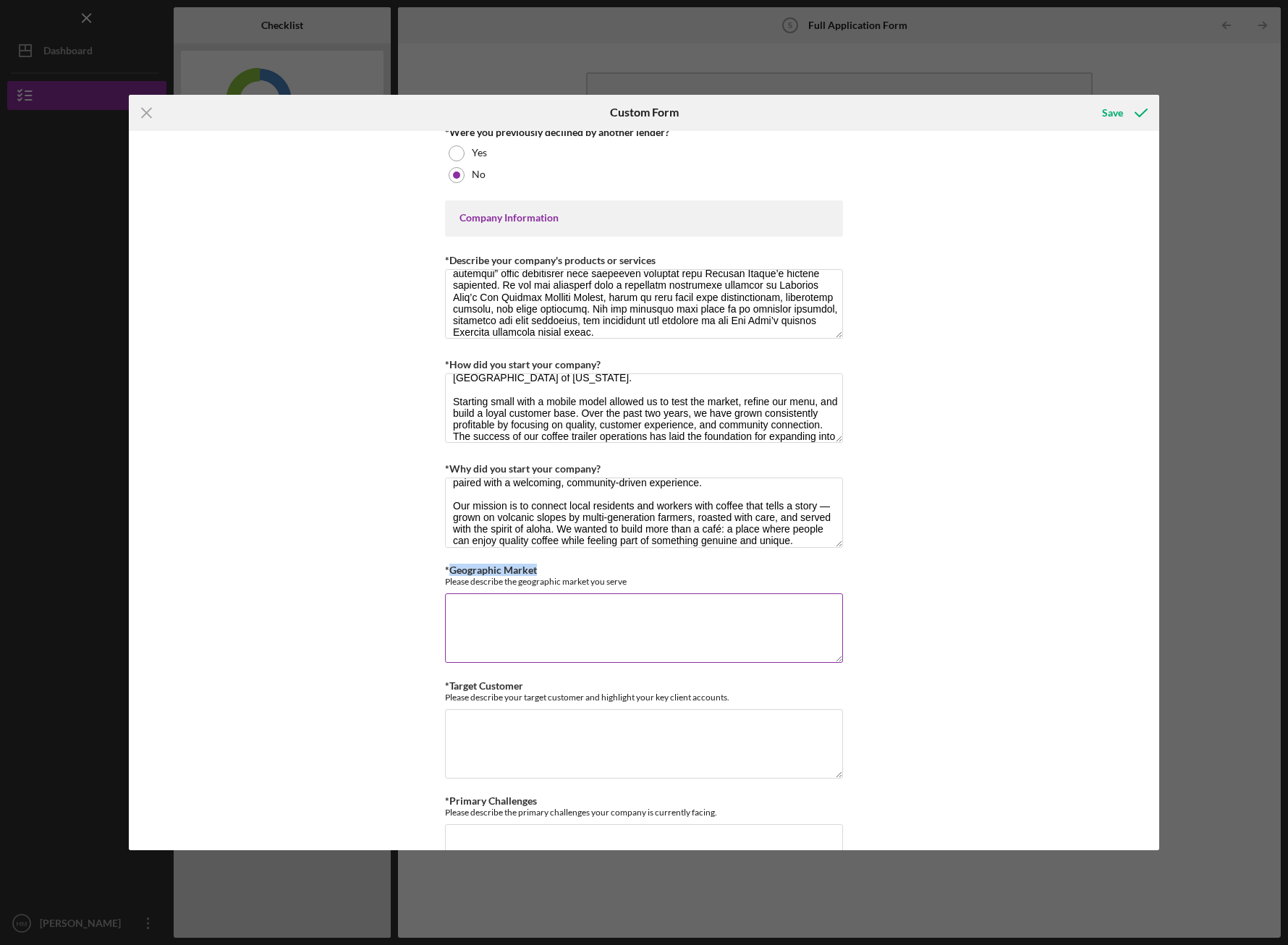
drag, startPoint x: 447, startPoint y: 565, endPoint x: 551, endPoint y: 565, distance: 104.0
click at [551, 565] on div "*Geographic Market Please describe the geographic market you serve" at bounding box center [644, 576] width 398 height 23
copy label "Geographic Market"
click at [674, 613] on textarea "*Geographic Market" at bounding box center [644, 629] width 398 height 69
paste textarea "Kona Island Coffee serves customers throughout the San Francisco Bay Area, with…"
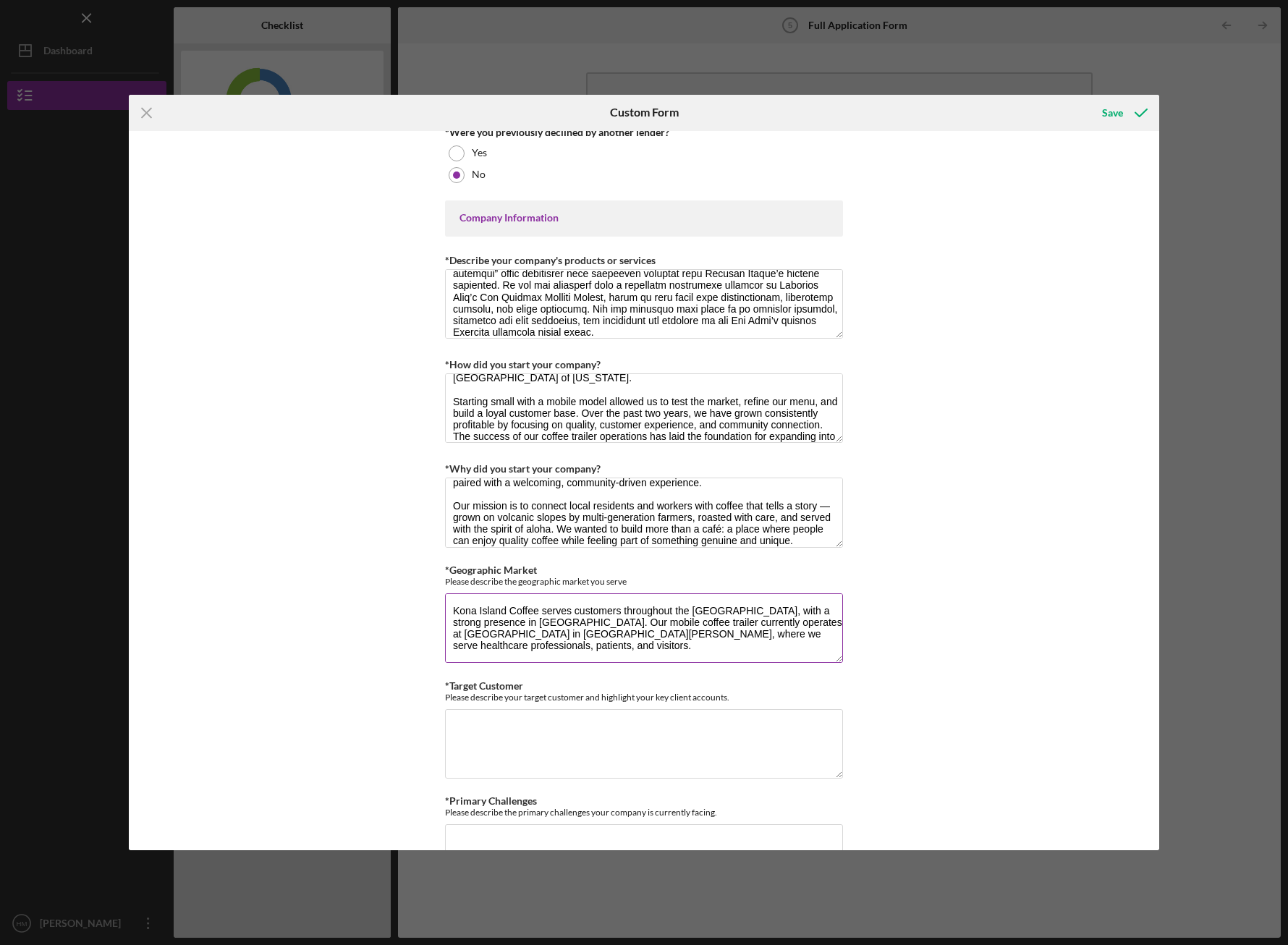
scroll to position [95, 0]
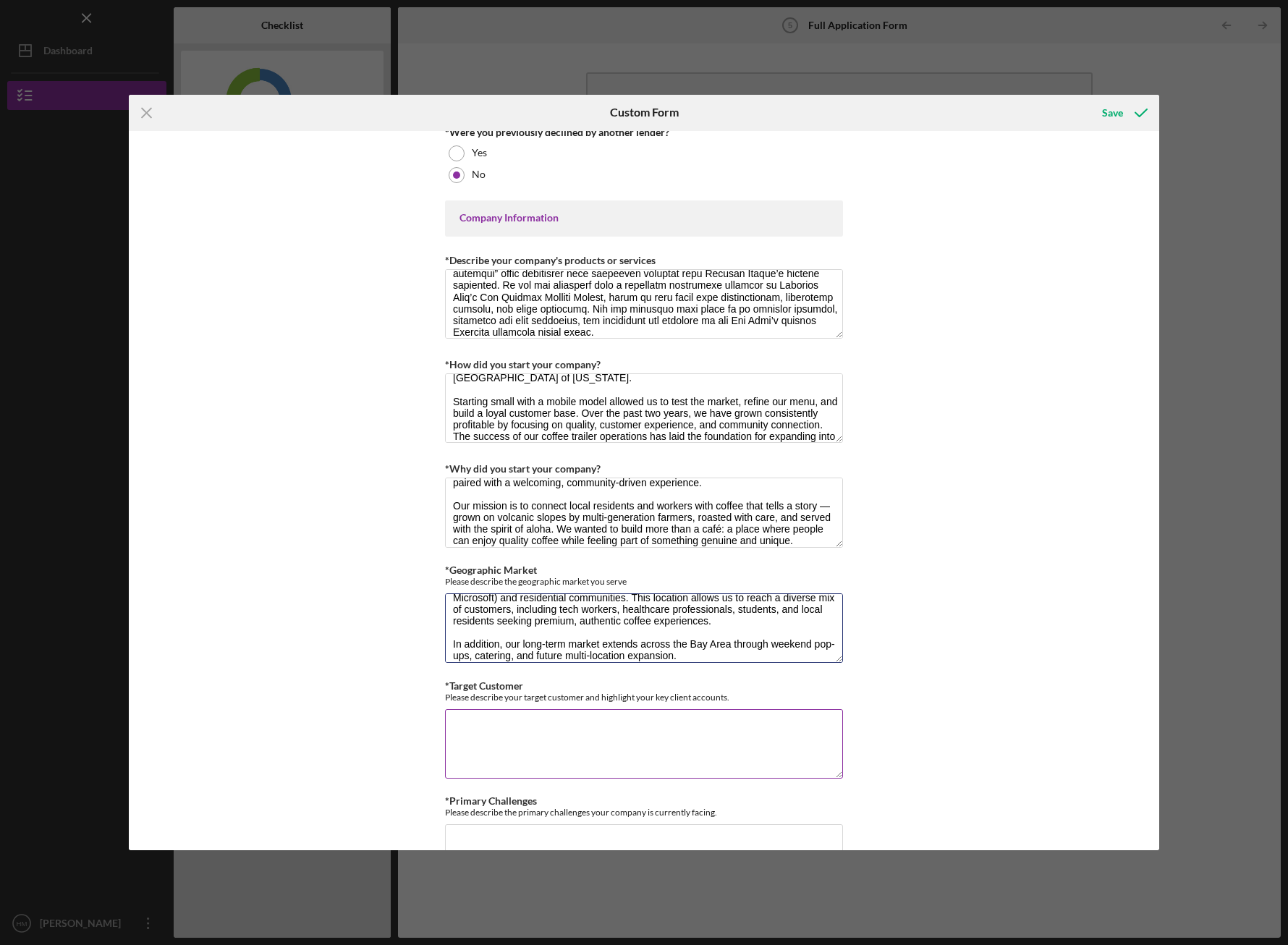
type textarea "Kona Island Coffee serves customers throughout the San Francisco Bay Area, with…"
drag, startPoint x: 448, startPoint y: 681, endPoint x: 555, endPoint y: 685, distance: 107.1
click at [555, 685] on div "*Target Customer Please describe your target customer and highlight your key cl…" at bounding box center [644, 692] width 398 height 23
copy label "Target Customer"
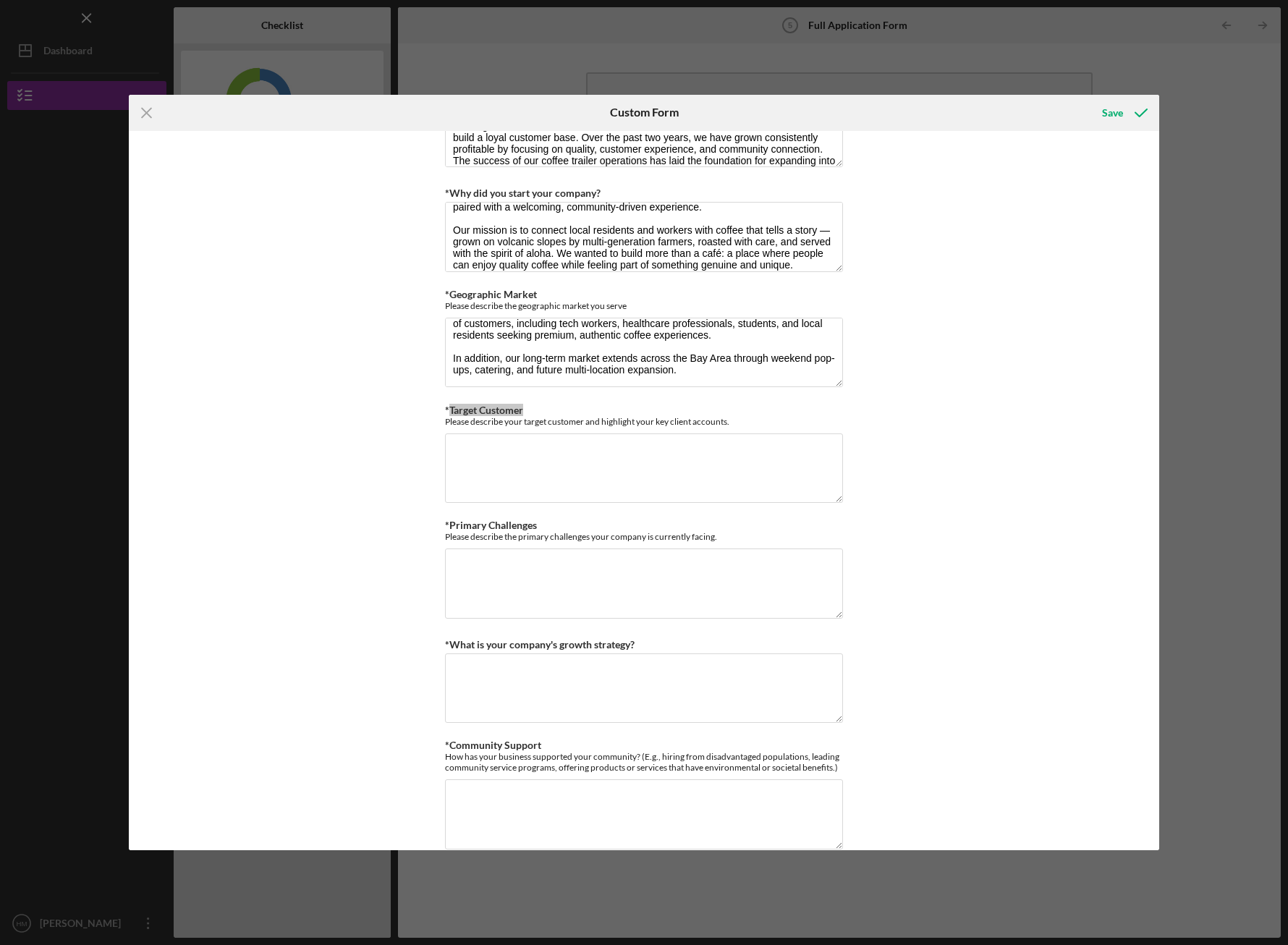
scroll to position [769, 0]
click at [765, 451] on textarea "*Target Customer" at bounding box center [644, 465] width 398 height 69
paste textarea "Our target customers are professionals, students, and local residents in Silico…"
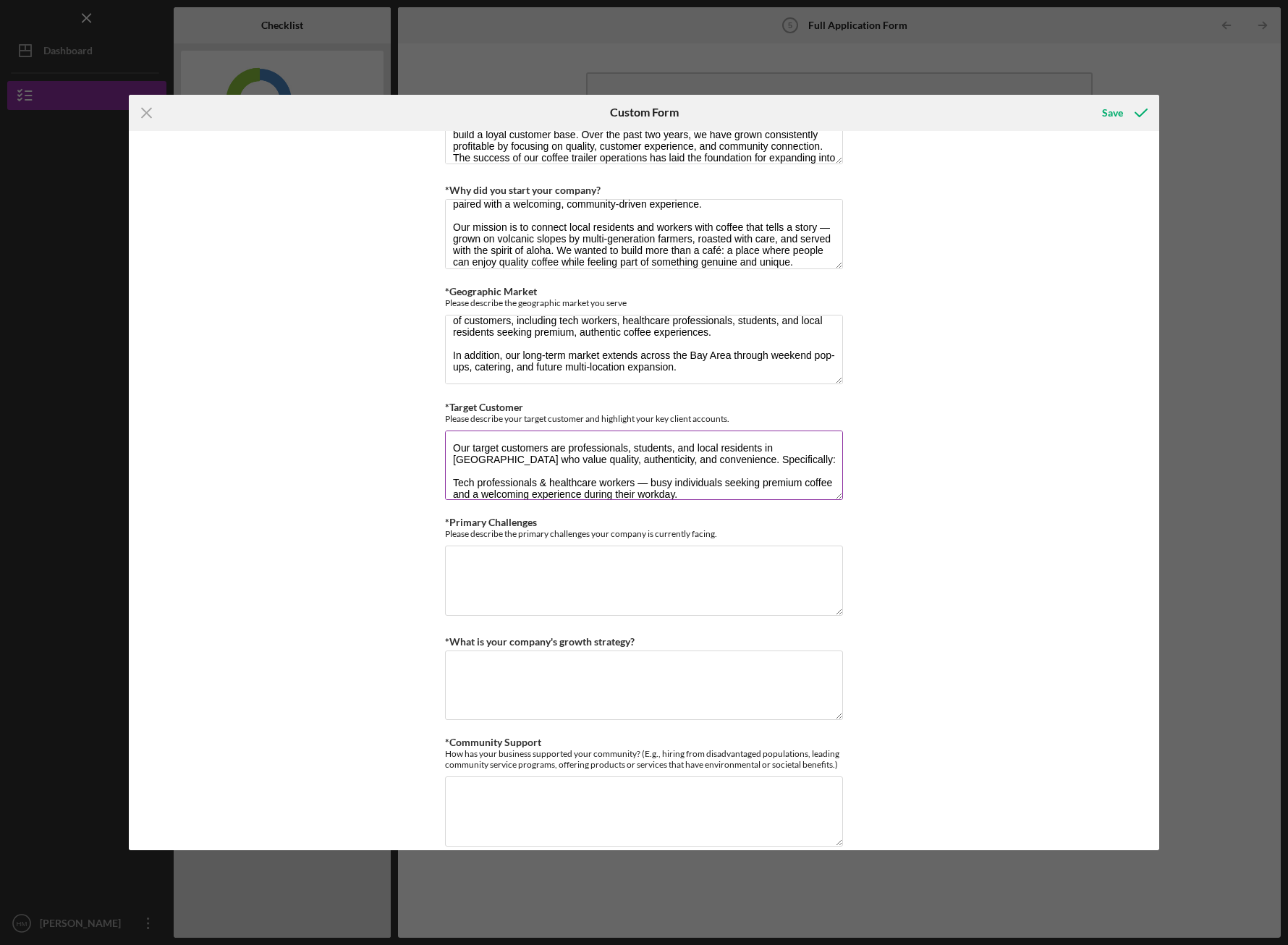
scroll to position [141, 0]
type textarea "Our target customers are professionals, students, and local residents in Silico…"
drag, startPoint x: 447, startPoint y: 519, endPoint x: 602, endPoint y: 526, distance: 155.2
click at [602, 526] on div "*Primary Challenges Please describe the primary challenges your company is curr…" at bounding box center [644, 528] width 398 height 23
copy label "Primary Challenges"
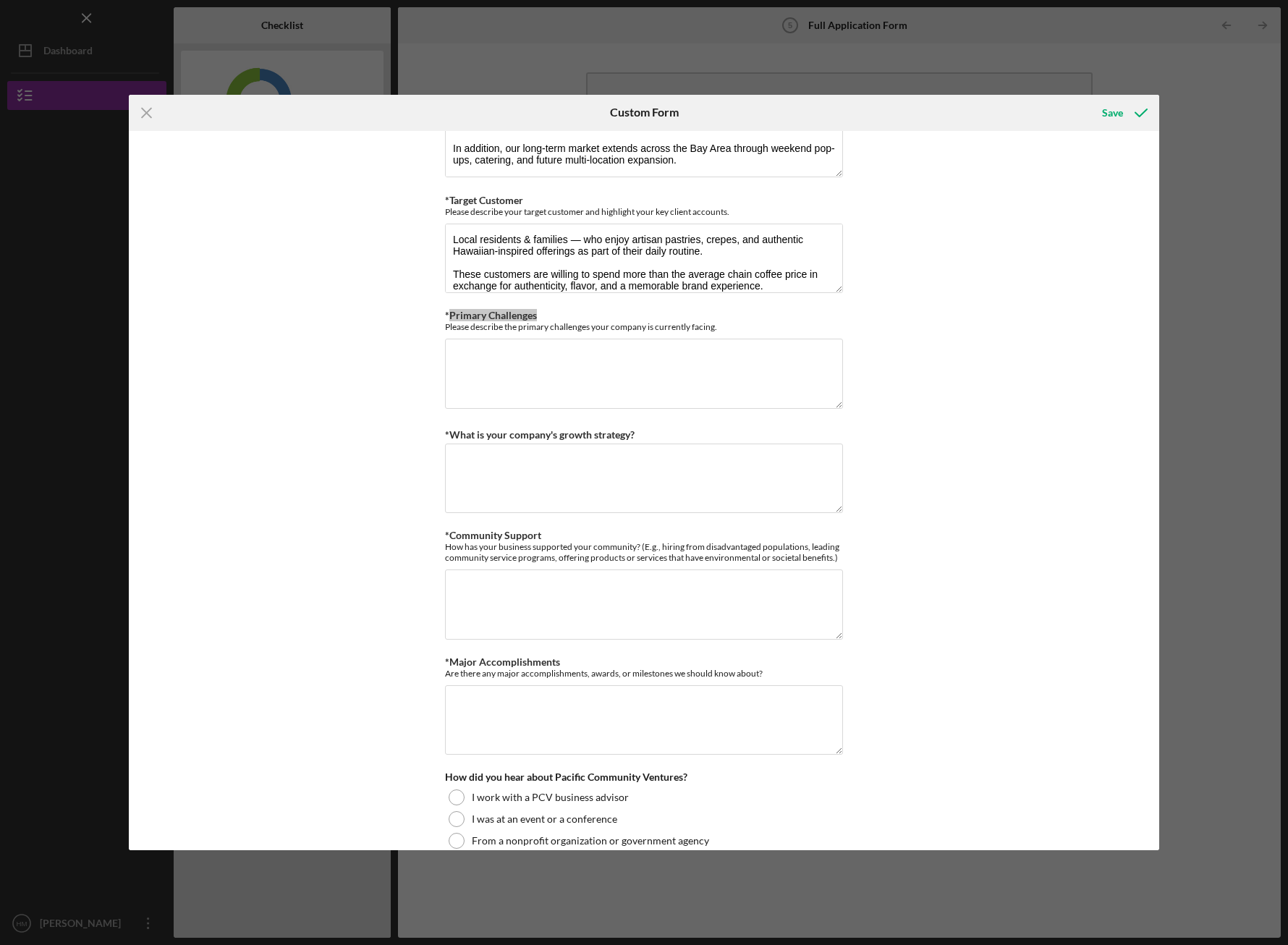
scroll to position [986, 0]
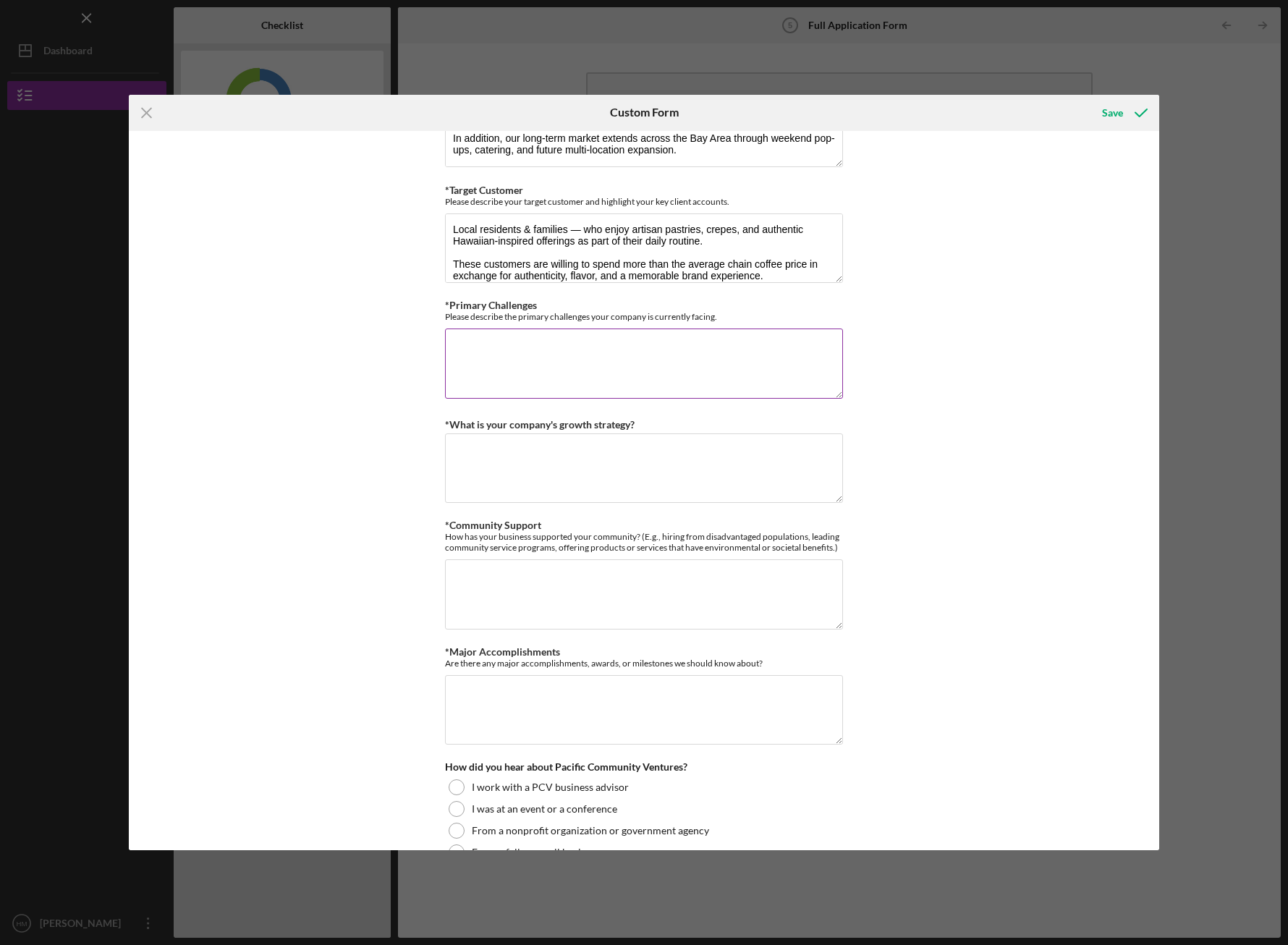
click at [585, 357] on textarea "*Primary Challenges" at bounding box center [644, 363] width 398 height 69
paste textarea "Primary Challenges: Like many growing small businesses, Kona Island Coffee face…"
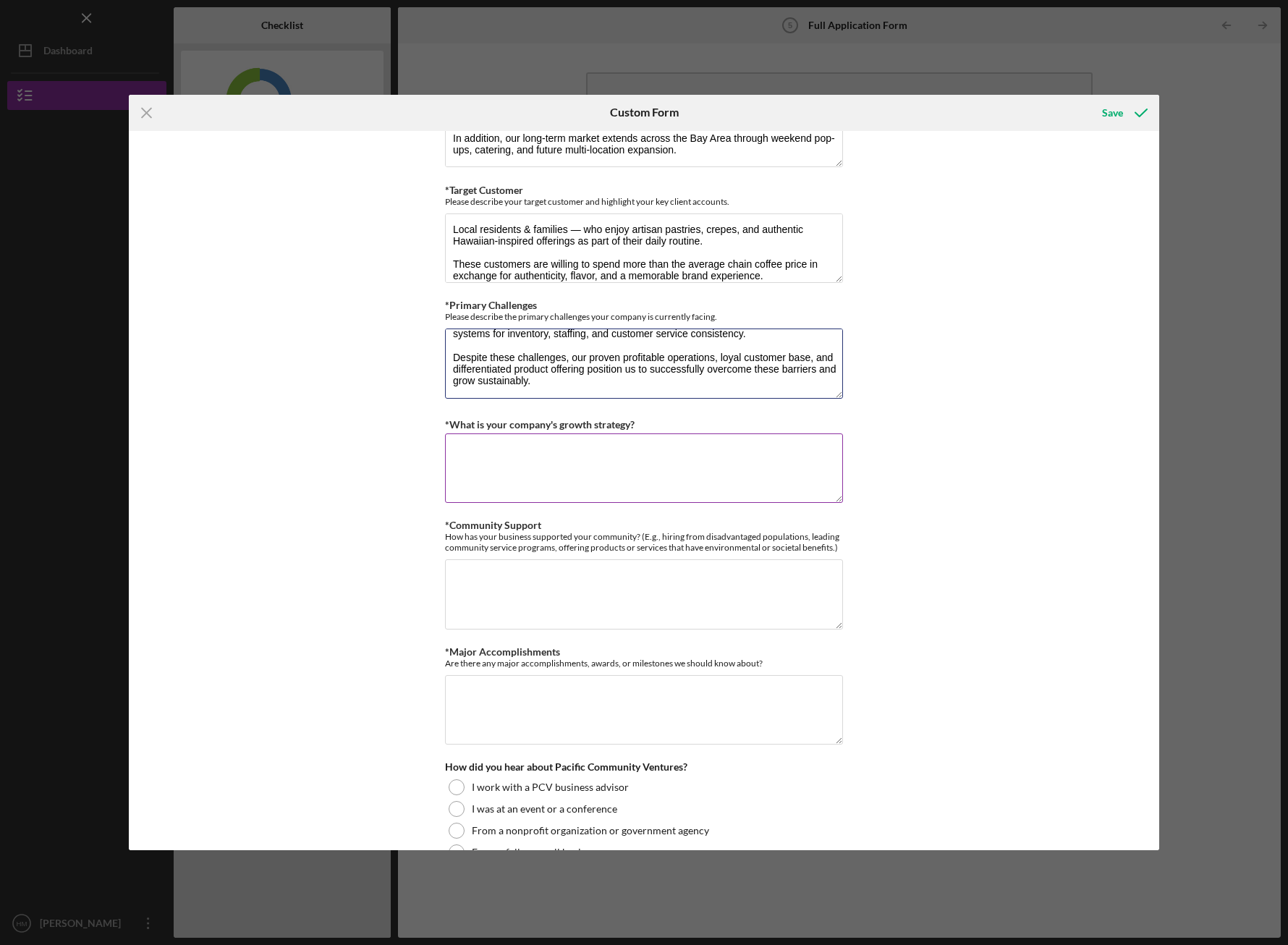
type textarea "Primary Challenges: Like many growing small businesses, Kona Island Coffee face…"
drag, startPoint x: 445, startPoint y: 419, endPoint x: 689, endPoint y: 419, distance: 244.0
click at [689, 419] on div "*What is your company's growth strategy?" at bounding box center [644, 424] width 398 height 18
copy label "What is your company's growth strategy?"
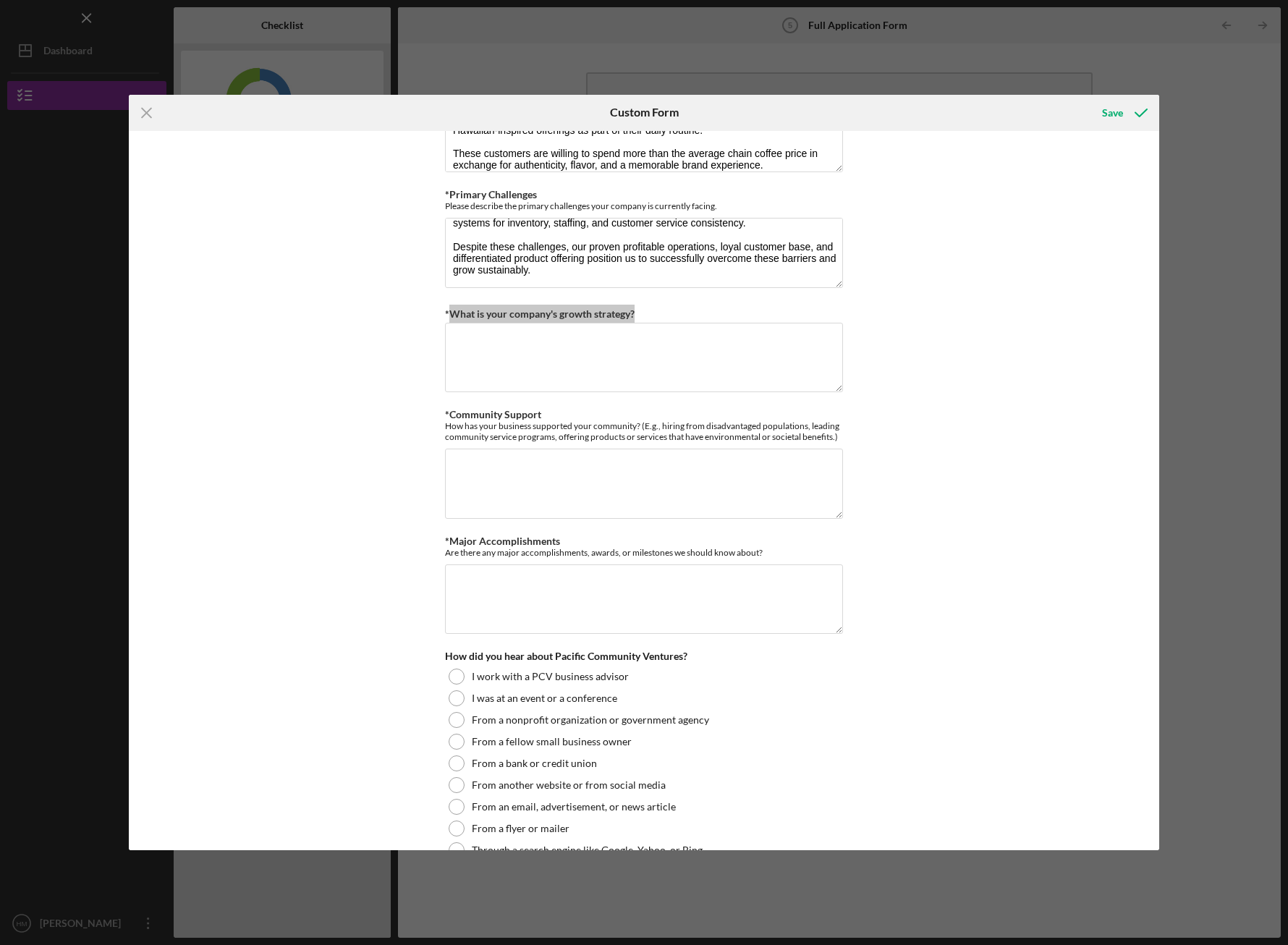
scroll to position [1098, 0]
click at [617, 346] on textarea "*What is your company's growth strategy?" at bounding box center [644, 356] width 398 height 69
paste textarea "Kona Island Coffee’s growth strategy focuses on expanding our footprint while m…"
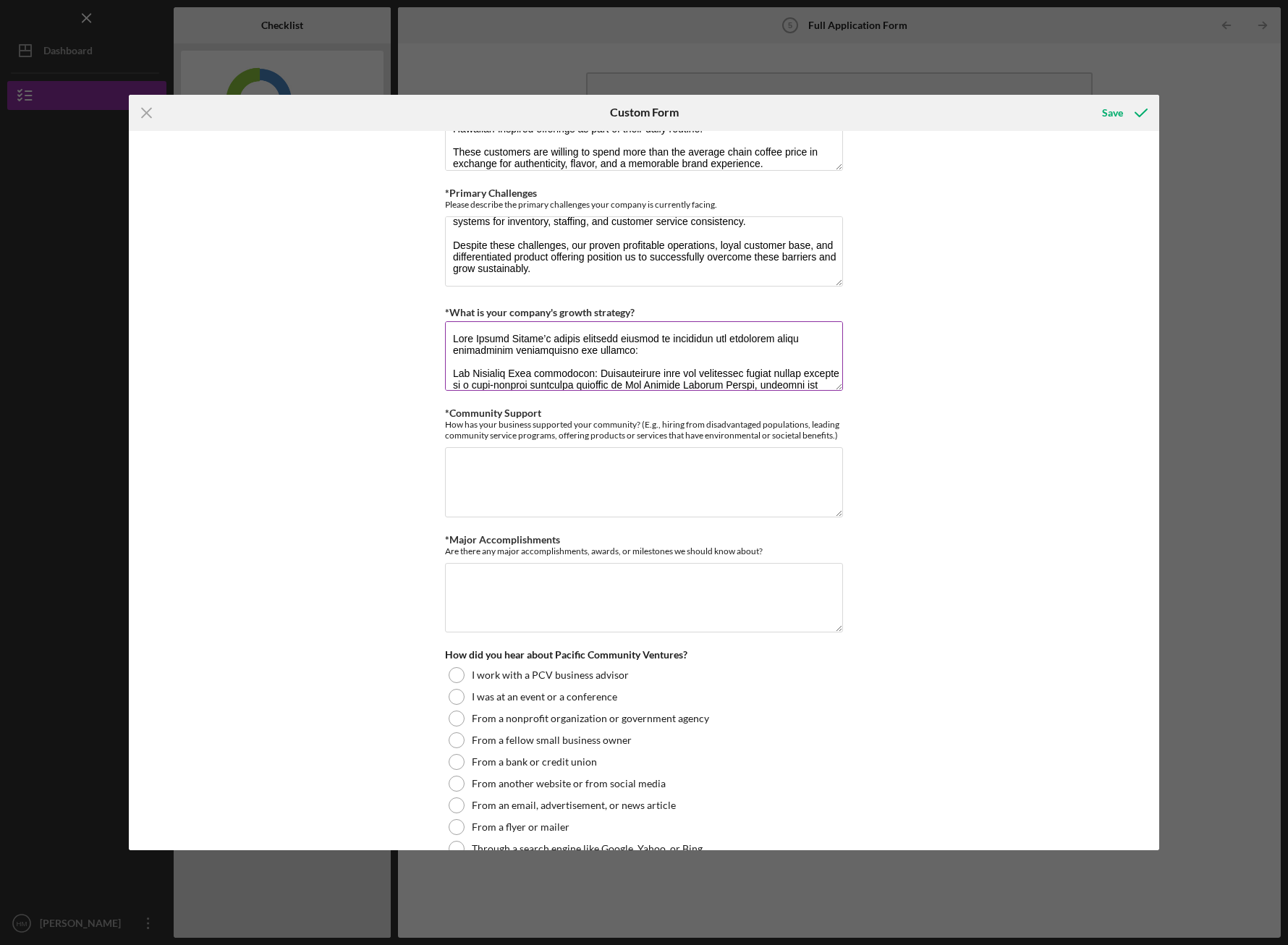
scroll to position [234, 0]
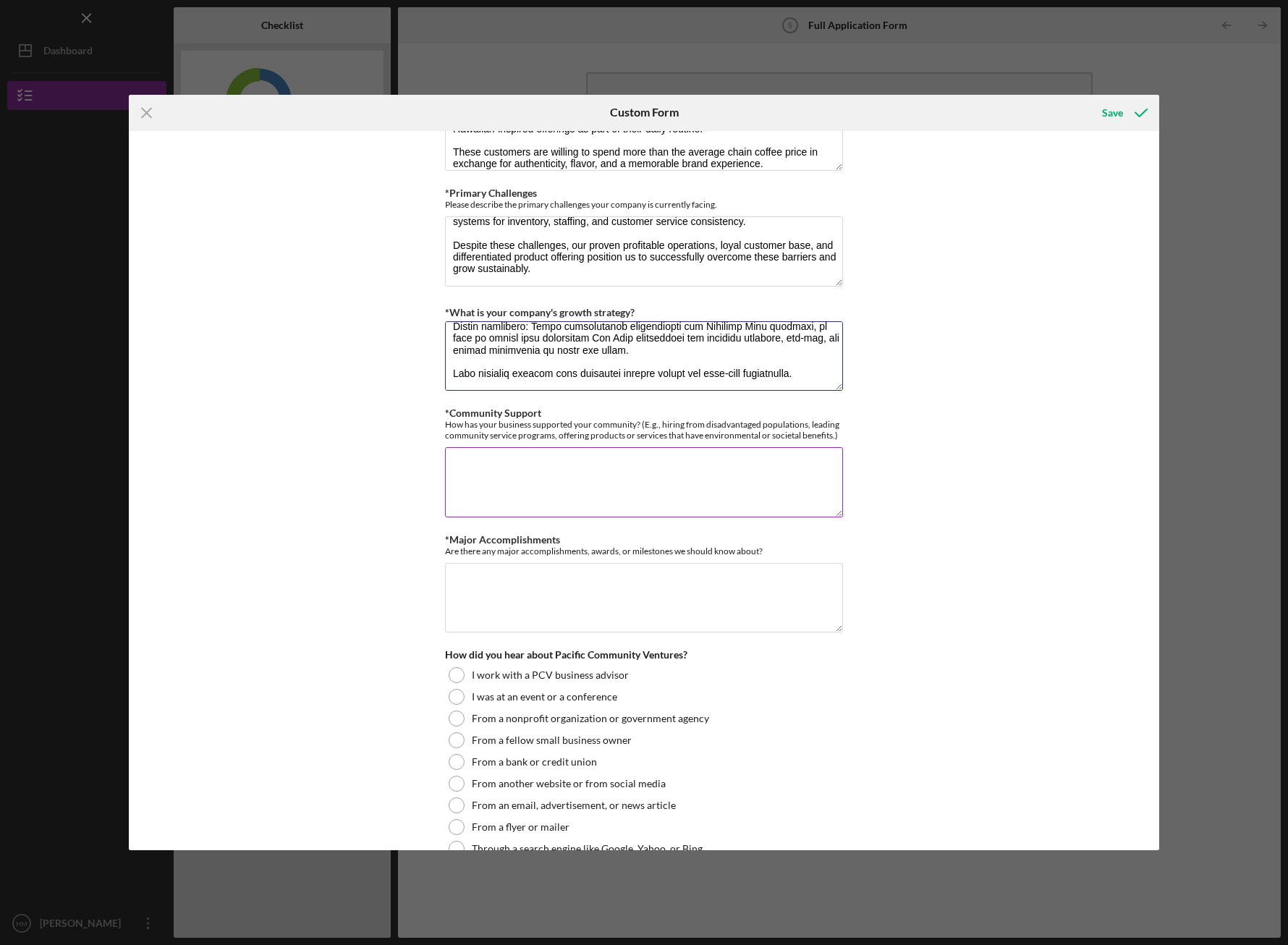
type textarea "Kona Island Coffee’s growth strategy focuses on expanding our footprint while m…"
drag, startPoint x: 448, startPoint y: 411, endPoint x: 843, endPoint y: 439, distance: 396.0
click at [843, 439] on div "Loan Request *Requested Loan Amount $200,000 *Use of Proceeds Purchase Inventor…" at bounding box center [644, 492] width 1030 height 721
copy div "Community Support How has your business supported your community? (E.g., hiring…"
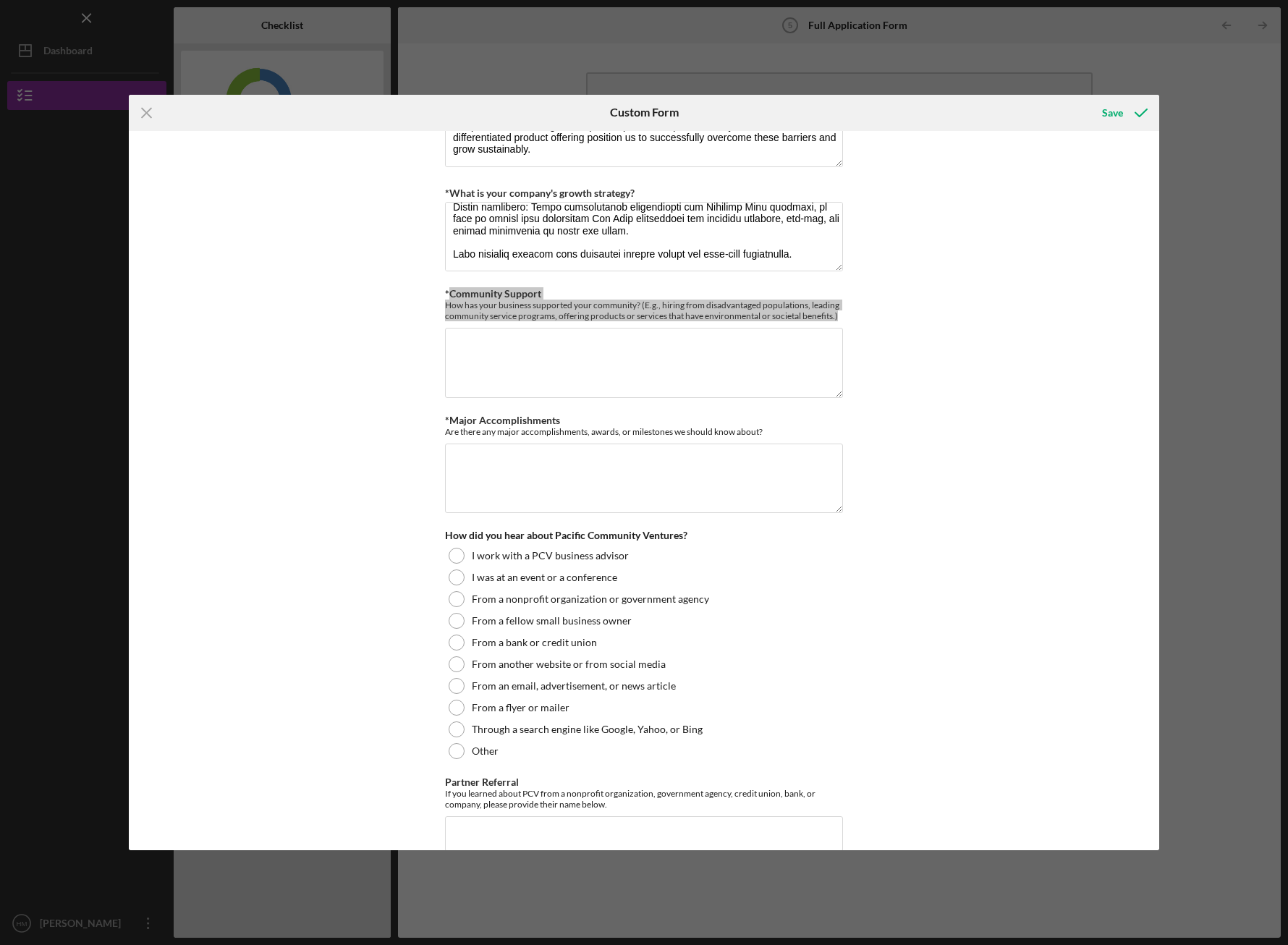
scroll to position [1221, 0]
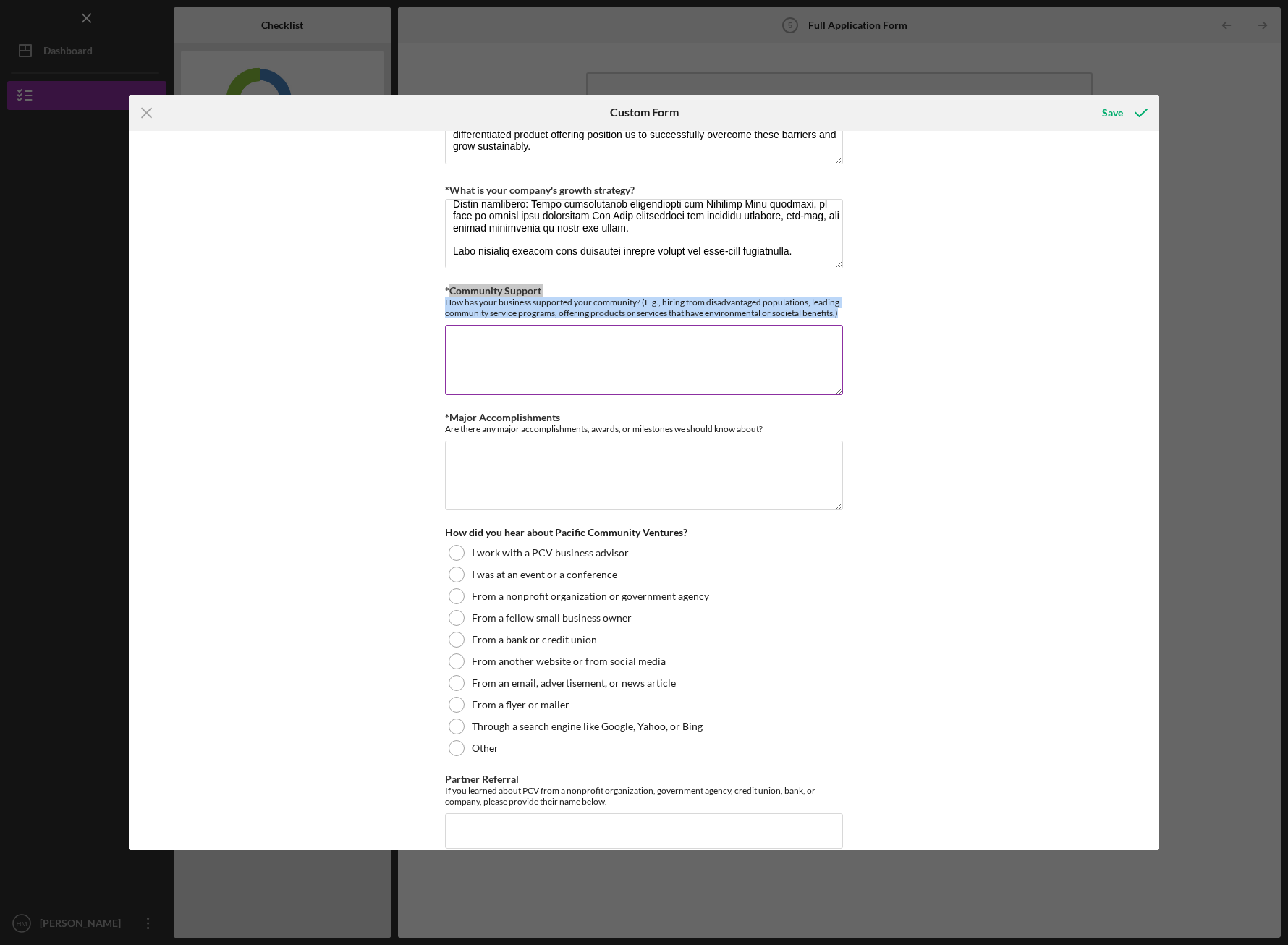
click at [560, 351] on textarea "*Community Support" at bounding box center [644, 359] width 398 height 69
paste textarea "Kona Island Coffee has built its business around community connection and socia…"
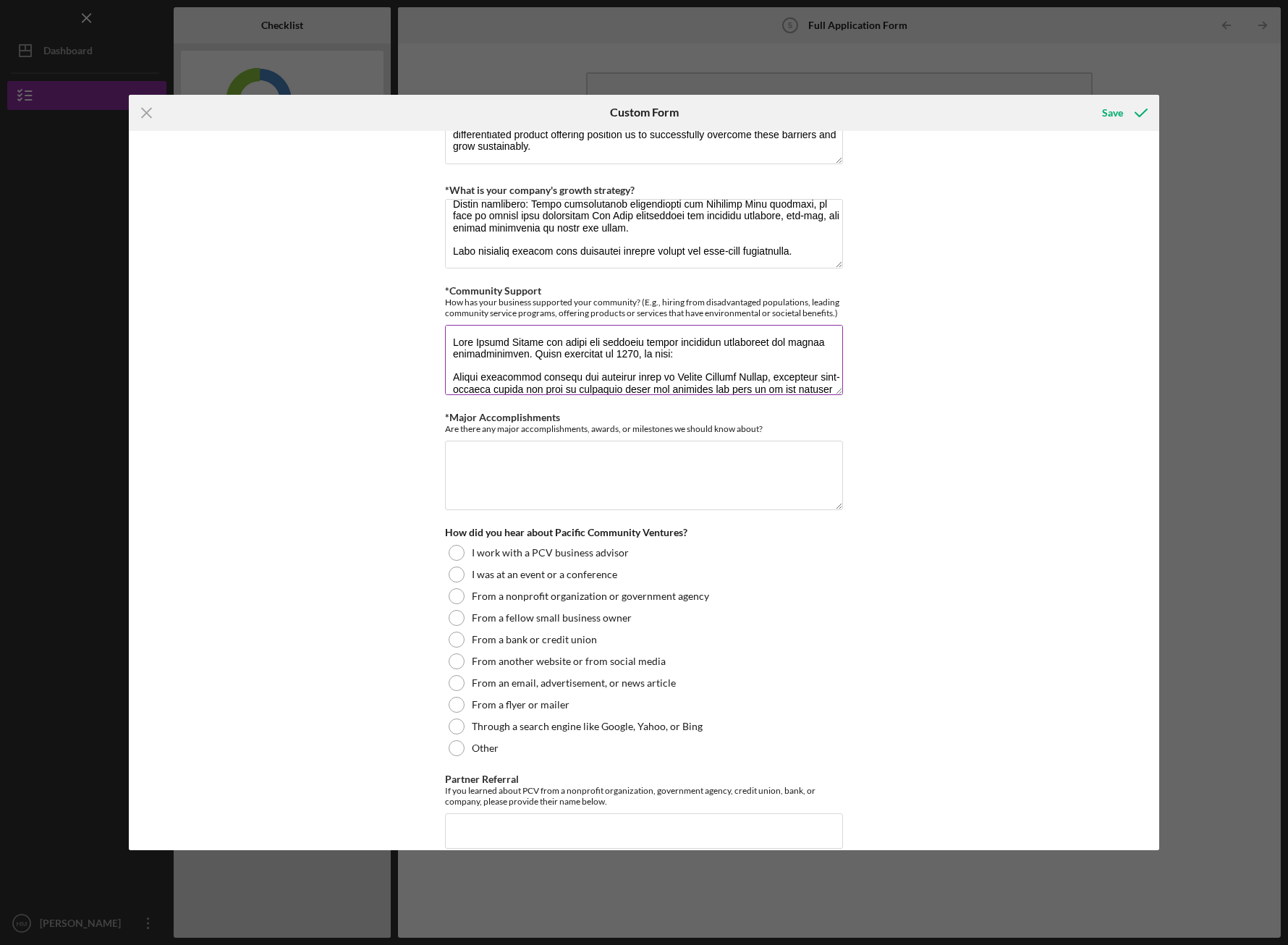
scroll to position [210, 0]
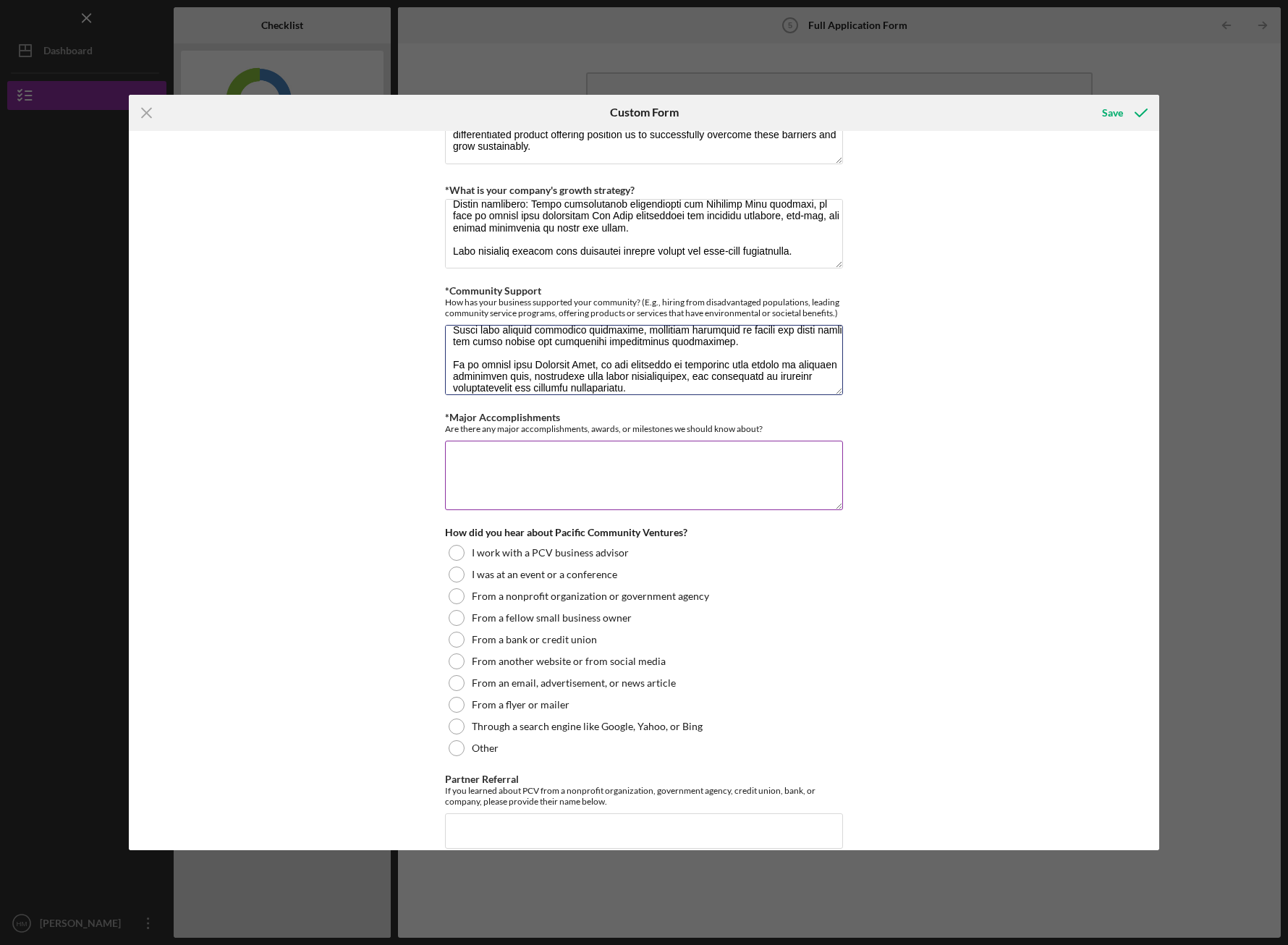
type textarea "Kona Island Coffee has built its business around community connection and socia…"
drag, startPoint x: 445, startPoint y: 416, endPoint x: 798, endPoint y: 431, distance: 353.3
click at [798, 431] on div "*Major Accomplishments Are there any major accomplishments, awards, or mileston…" at bounding box center [644, 423] width 398 height 23
copy div "*Major Accomplishments Are there any major accomplishments, awards, or mileston…"
click at [539, 451] on textarea "*Major Accomplishments" at bounding box center [644, 476] width 398 height 69
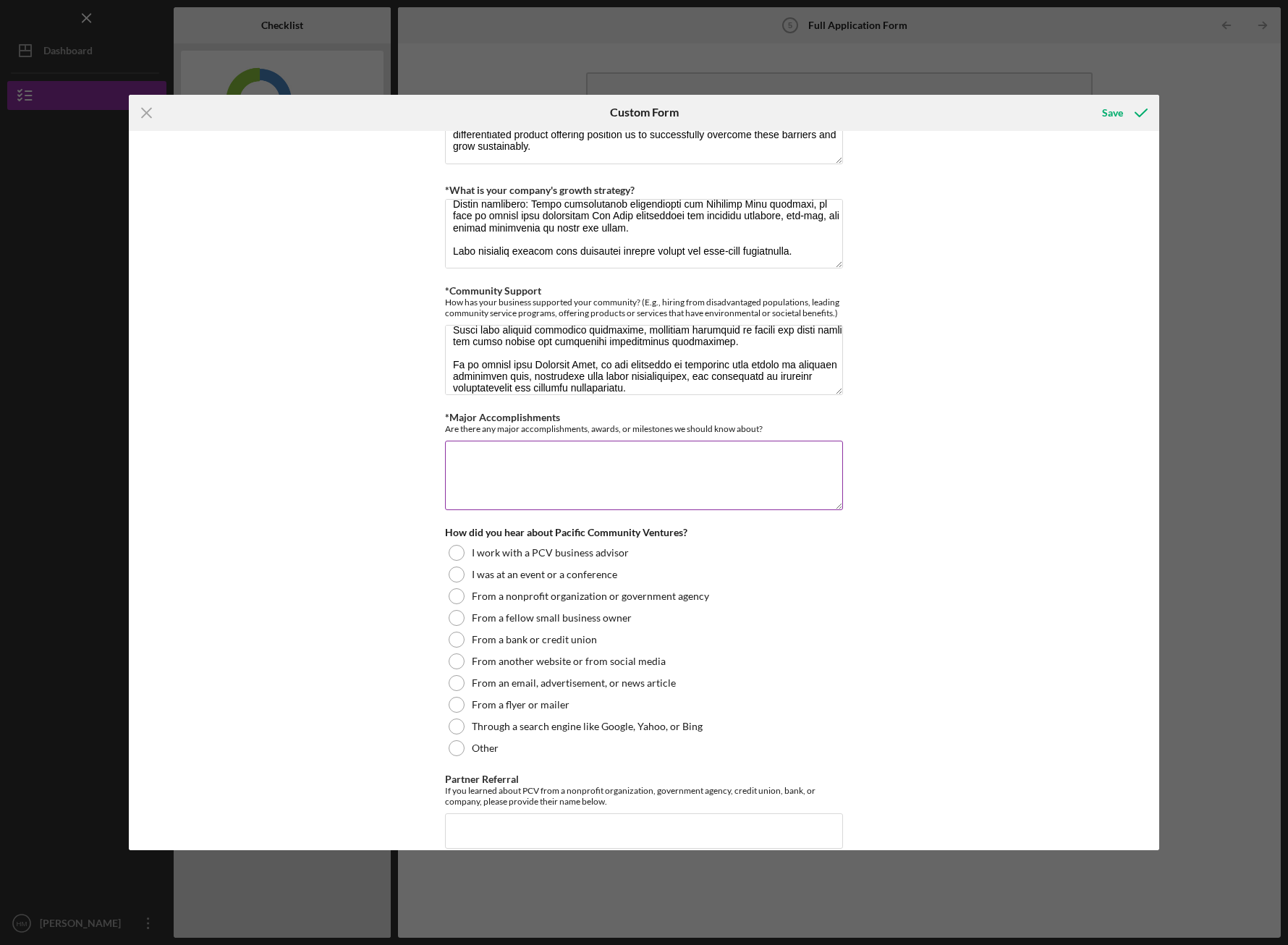
paste textarea "Profitable operations: Over 2 years of profitable performance at Valley Medical…"
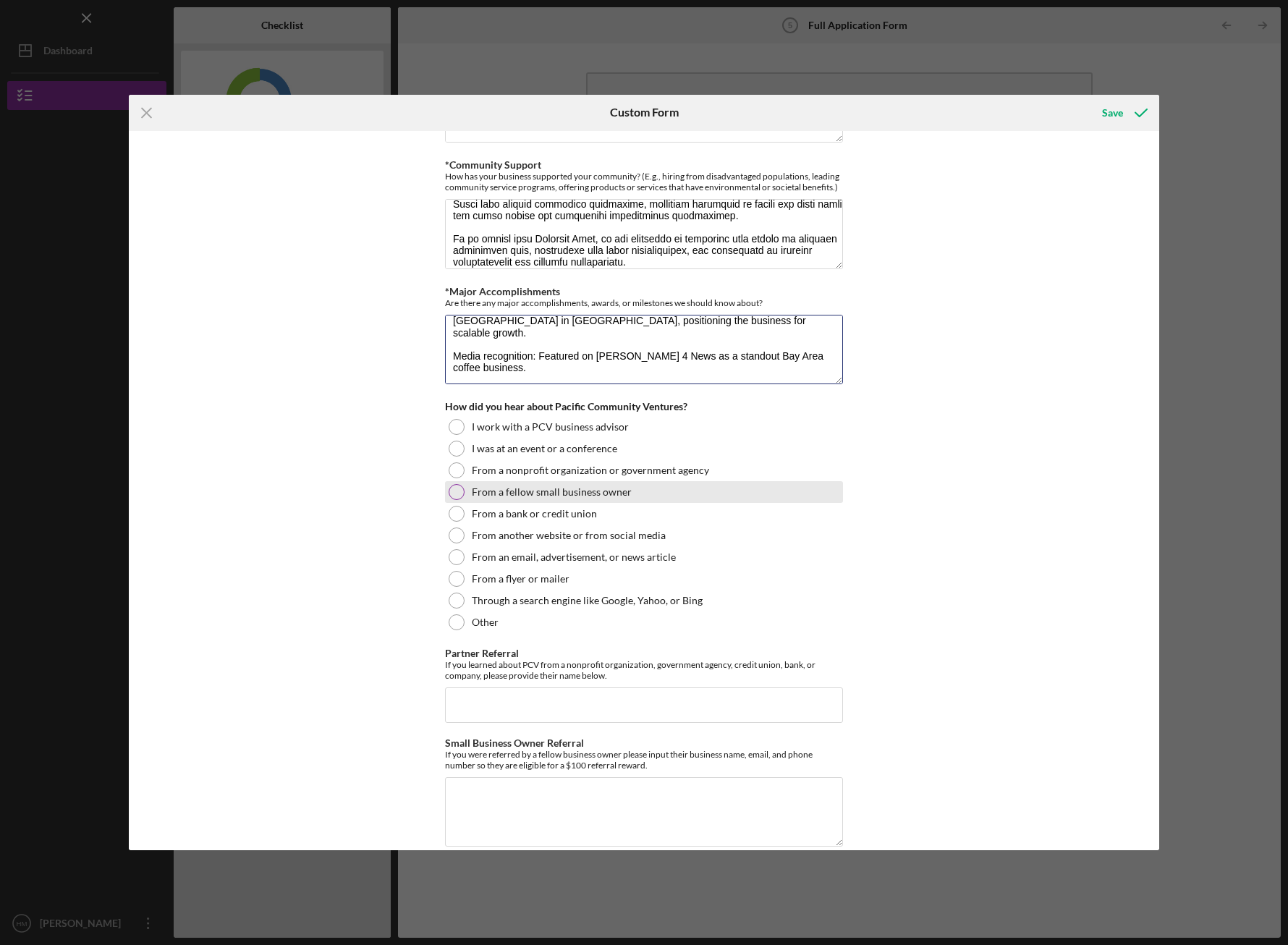
scroll to position [1349, 0]
type textarea "Profitable operations: Over 2 years of profitable performance at Valley Medical…"
click at [523, 474] on div "From a nonprofit organization or government agency" at bounding box center [644, 468] width 398 height 22
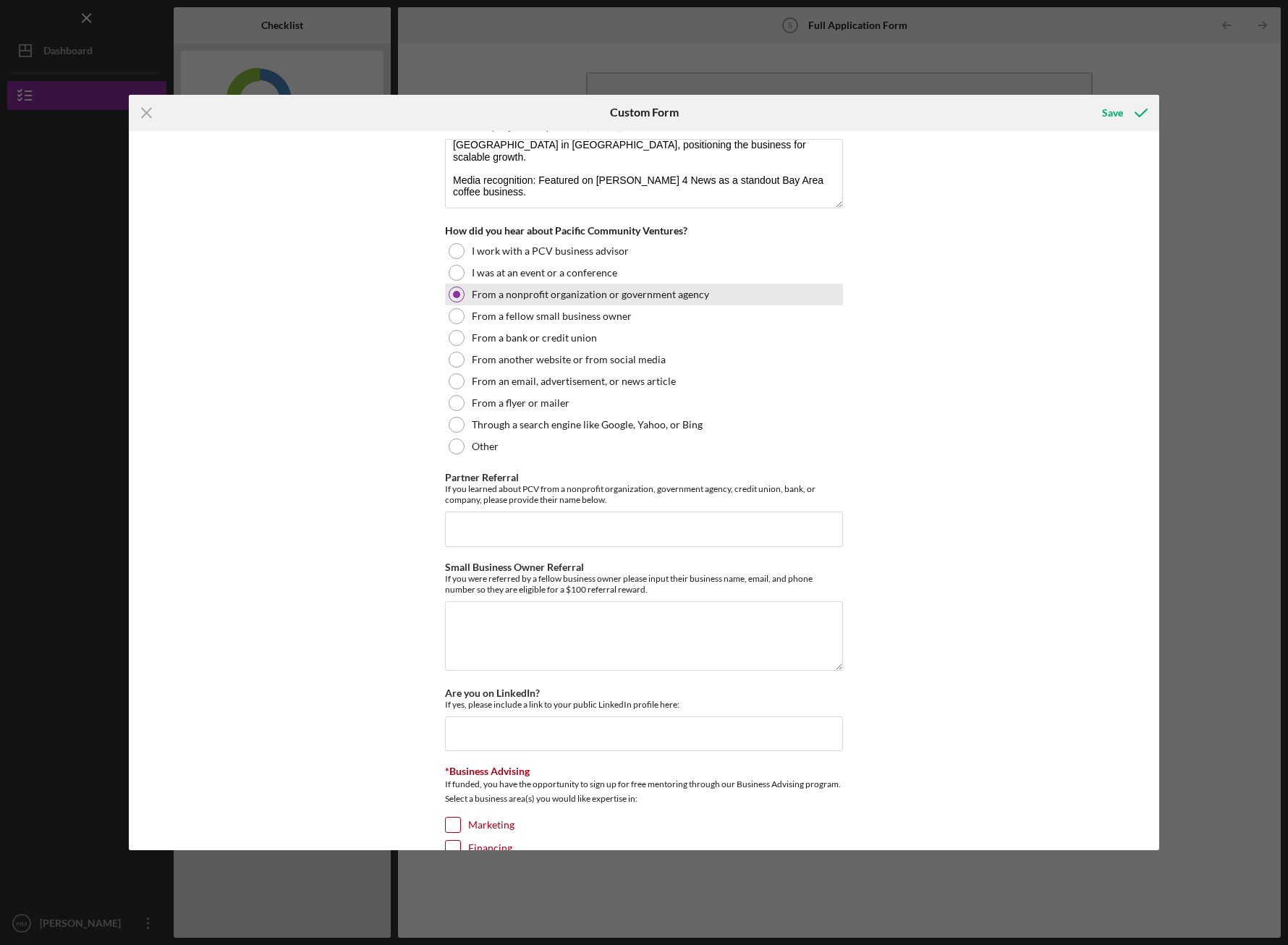
scroll to position [1530, 0]
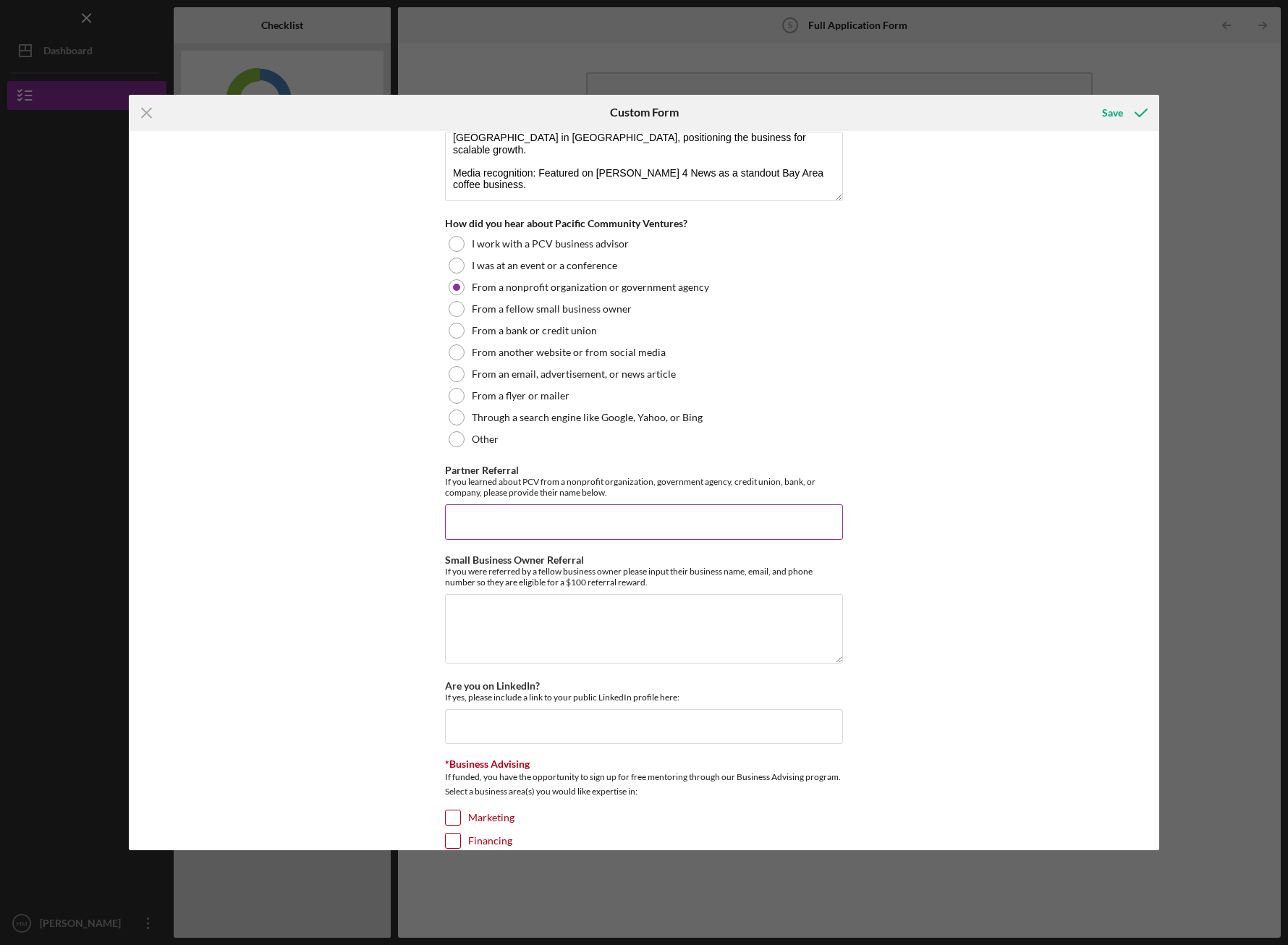
click at [627, 529] on input "Partner Referral" at bounding box center [644, 522] width 398 height 35
paste input "Christopher Brue"
type input "Nor-Cal FDC Christopher Brue"
click at [721, 609] on textarea "Small Business Owner Referral" at bounding box center [644, 629] width 398 height 69
click at [866, 563] on div "Loan Request *Requested Loan Amount $200,000 *Use of Proceeds Purchase Inventor…" at bounding box center [644, 492] width 1030 height 721
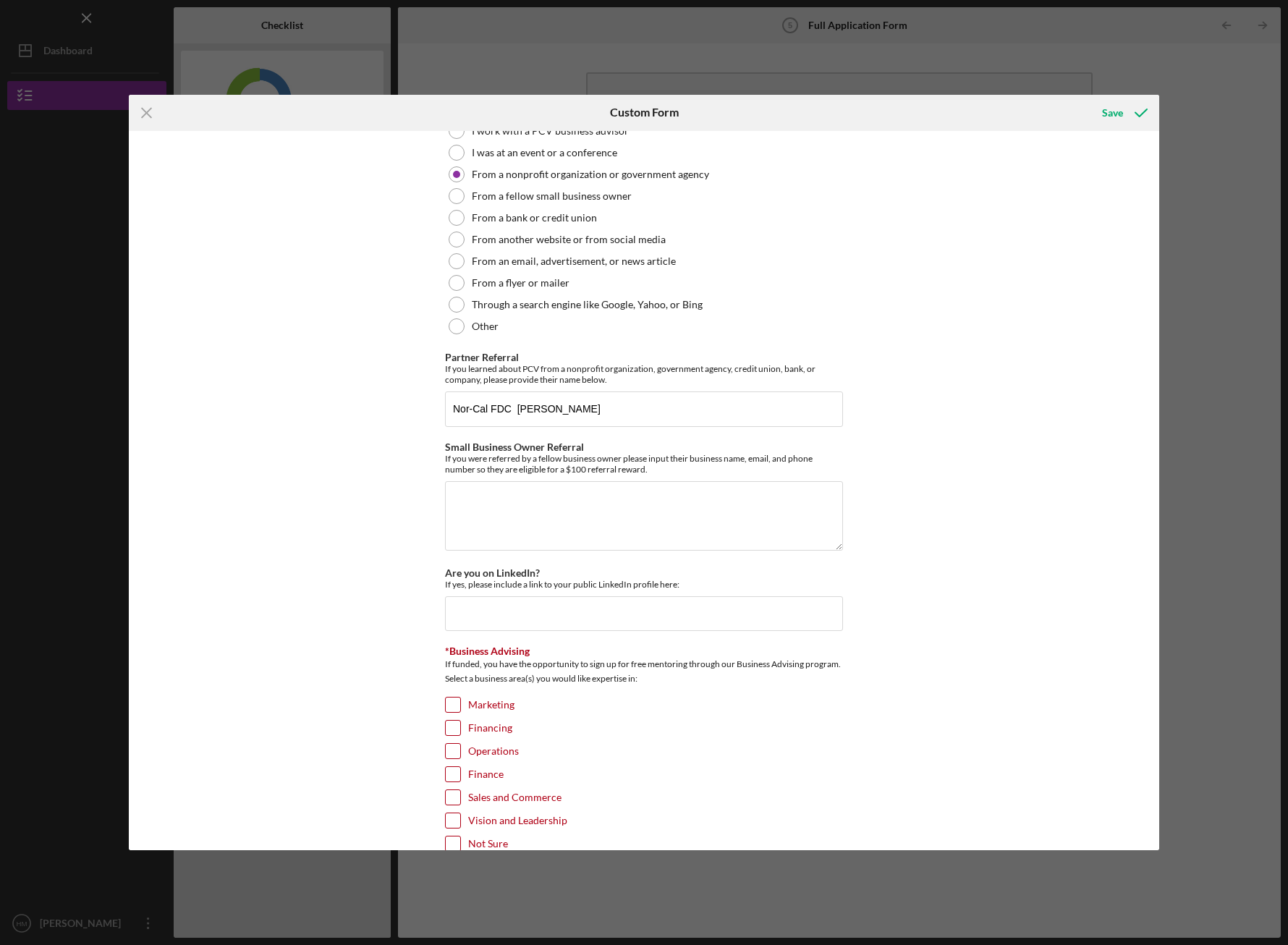
scroll to position [1681, 0]
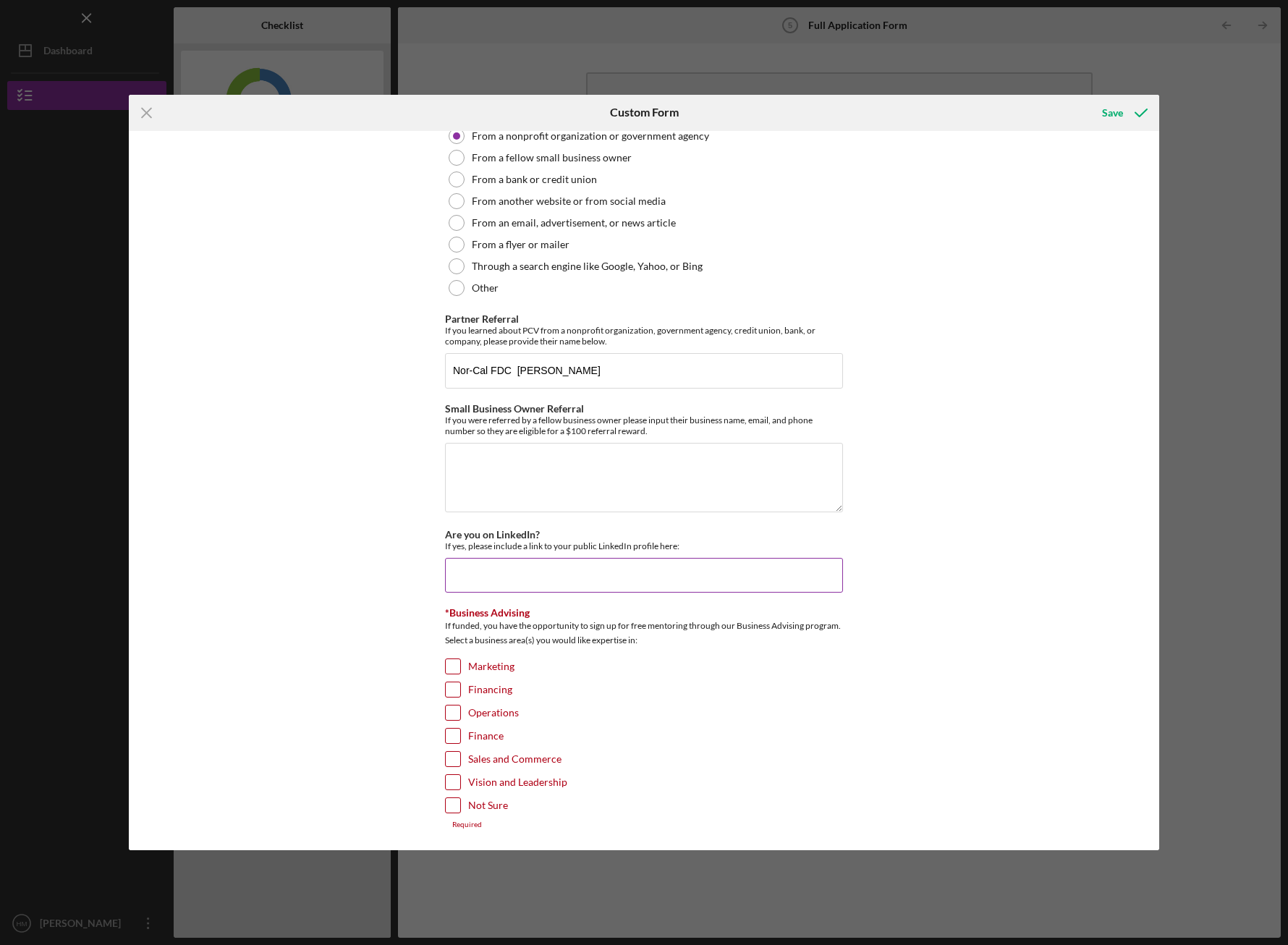
click at [807, 573] on input "Are you on LinkedIn?" at bounding box center [644, 575] width 398 height 35
paste input "https://www.linkedin.com/in/hanna-hans-360a8718a/"
type input "https://www.linkedin.com/in/hanna-hans-360a8718a/"
click at [838, 699] on div "Financing" at bounding box center [644, 694] width 398 height 23
click at [455, 665] on input "Marketing" at bounding box center [452, 666] width 14 height 14
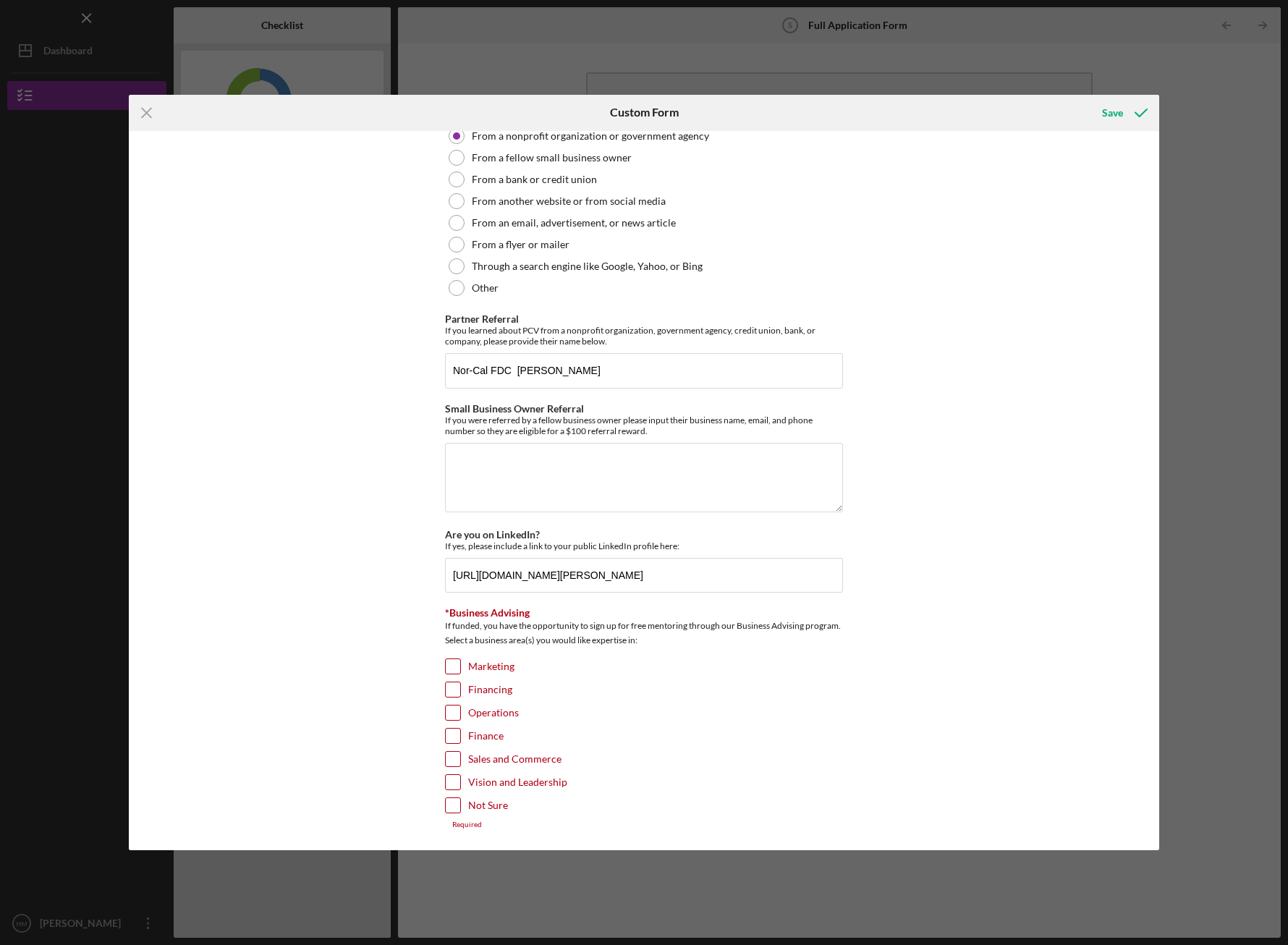
checkbox input "true"
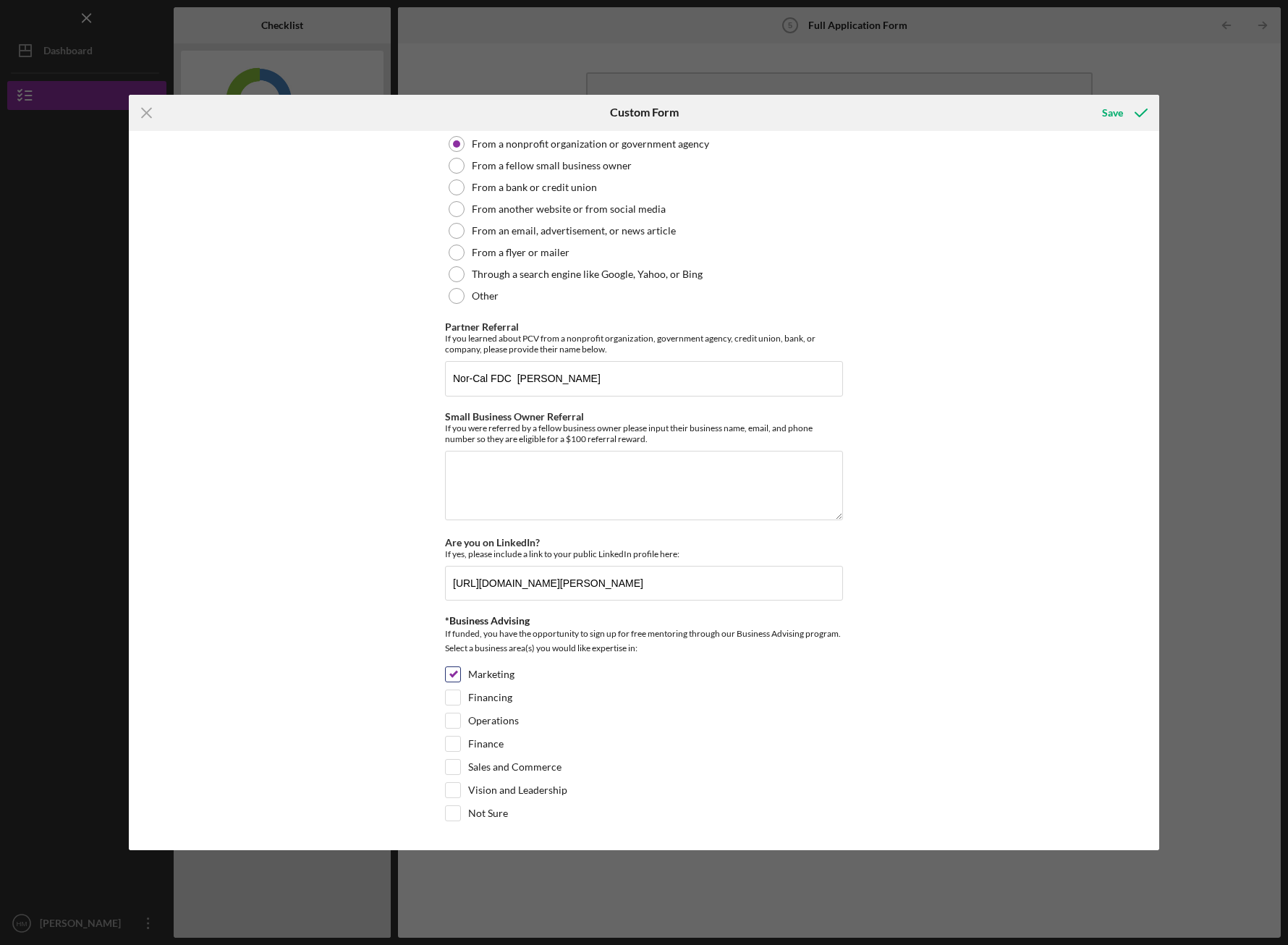
scroll to position [1673, 0]
click at [458, 745] on div at bounding box center [452, 744] width 16 height 16
click at [453, 748] on input "Finance" at bounding box center [452, 743] width 14 height 14
checkbox input "true"
click at [452, 785] on input "Vision and Leadership" at bounding box center [452, 790] width 14 height 14
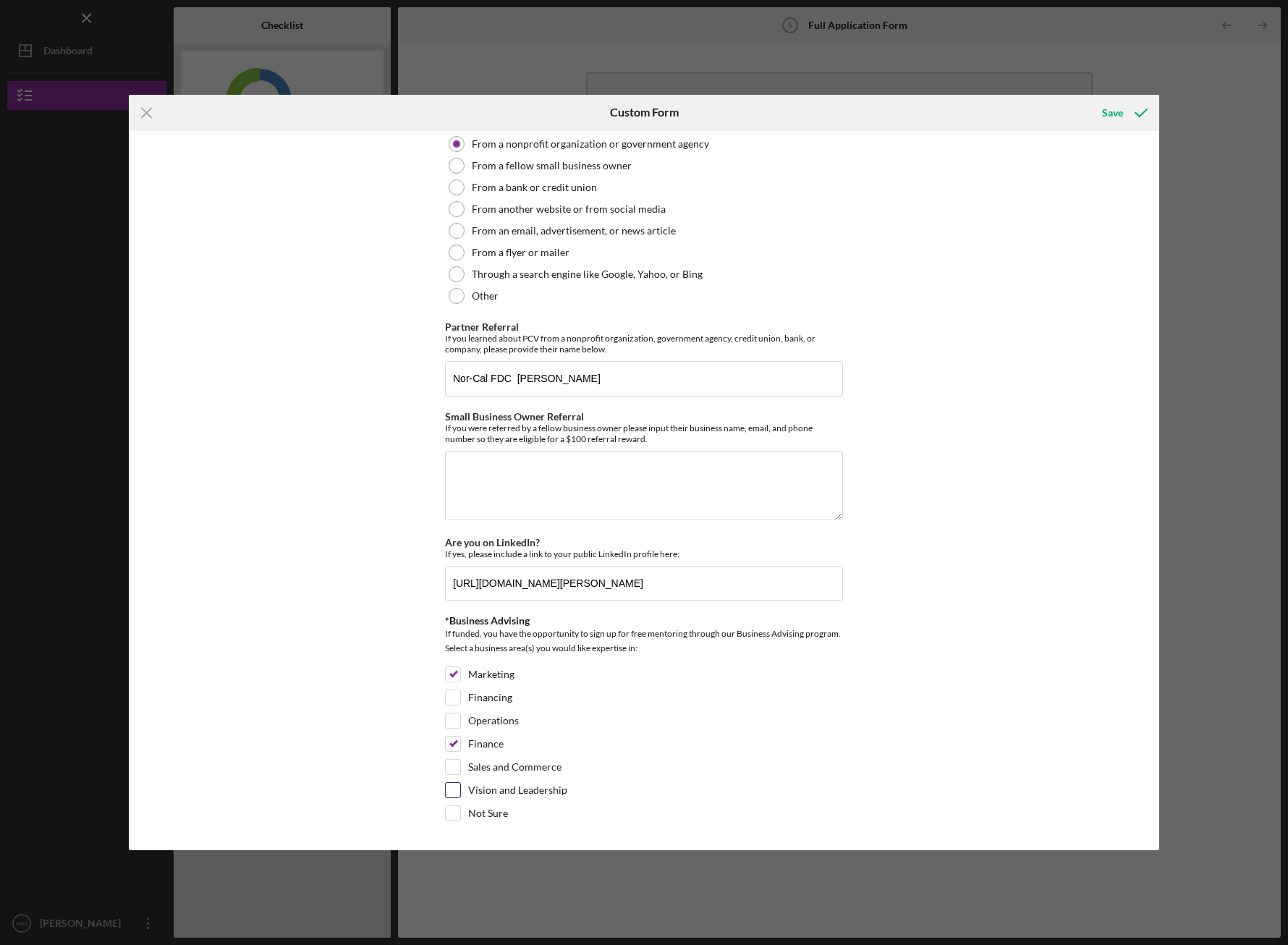
checkbox input "true"
click at [1139, 116] on icon "submit" at bounding box center [1141, 113] width 37 height 37
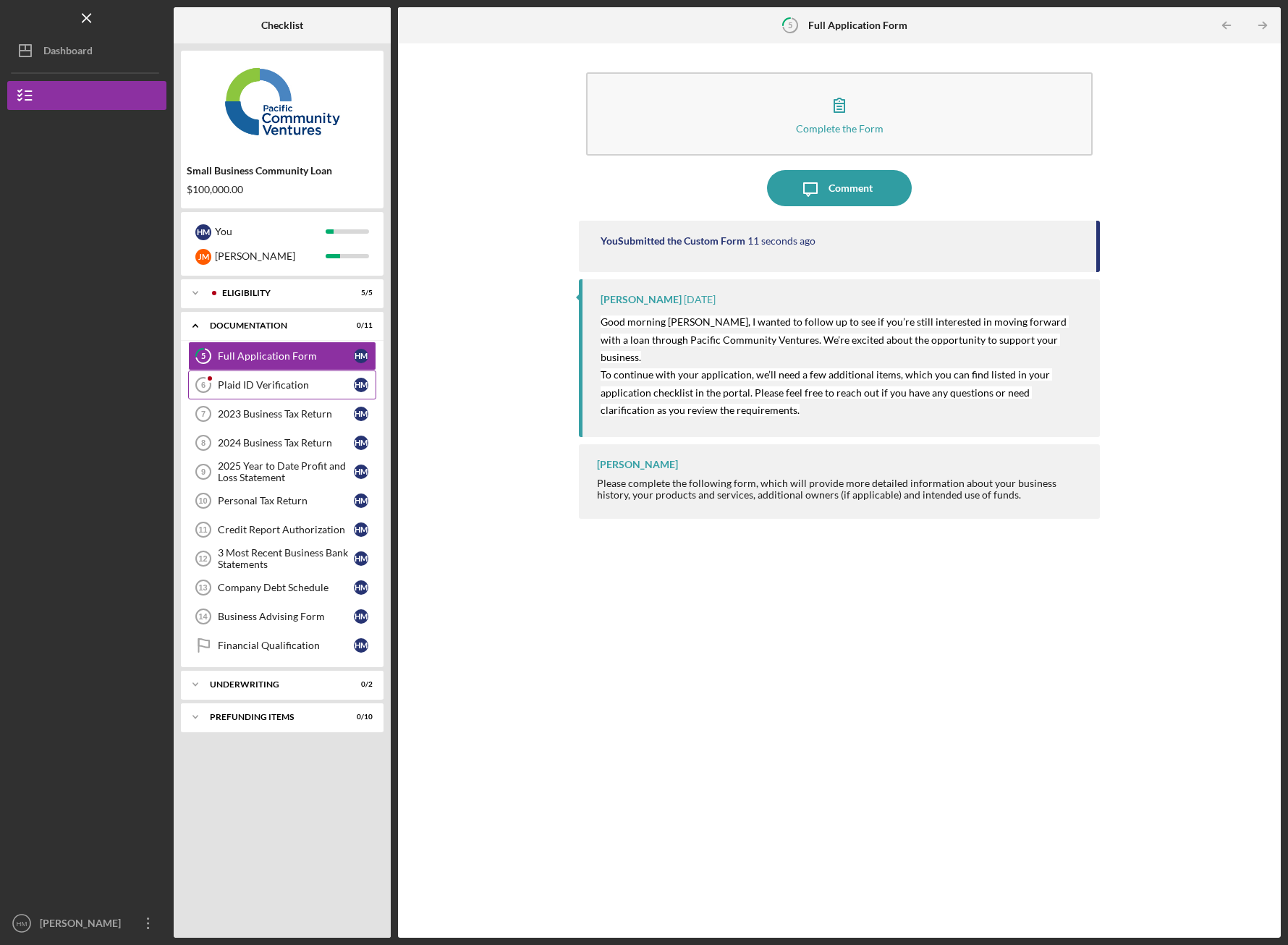
click at [268, 383] on div "Plaid ID Verification" at bounding box center [285, 385] width 136 height 11
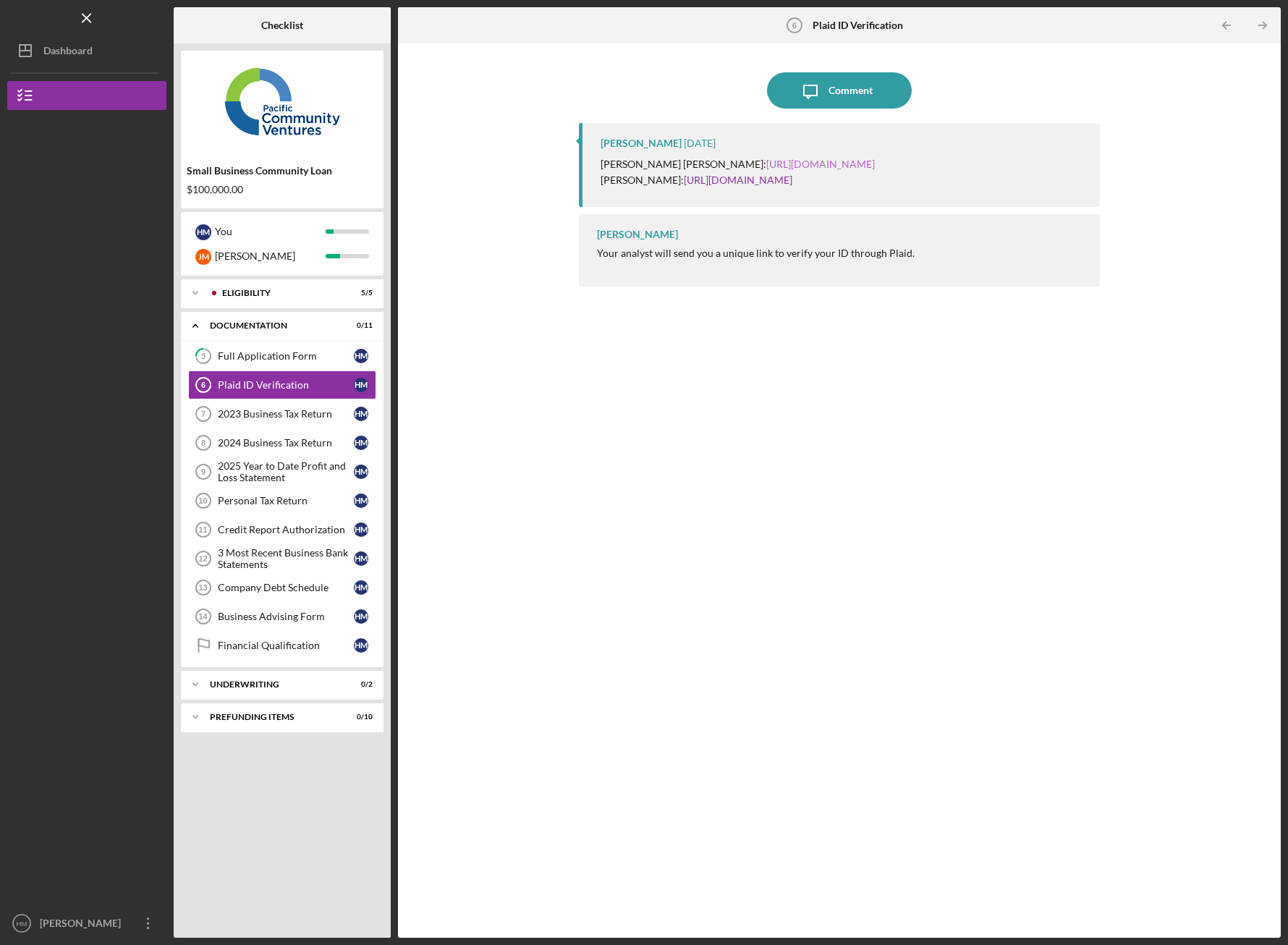
click at [777, 170] on link "https://verify.plaid.com/verify/idv_aom9BhEi3isW2s?key=de5d7cc4452d4a08bb014a63…" at bounding box center [821, 163] width 109 height 12
click at [306, 351] on div "Full Application Form" at bounding box center [285, 356] width 136 height 11
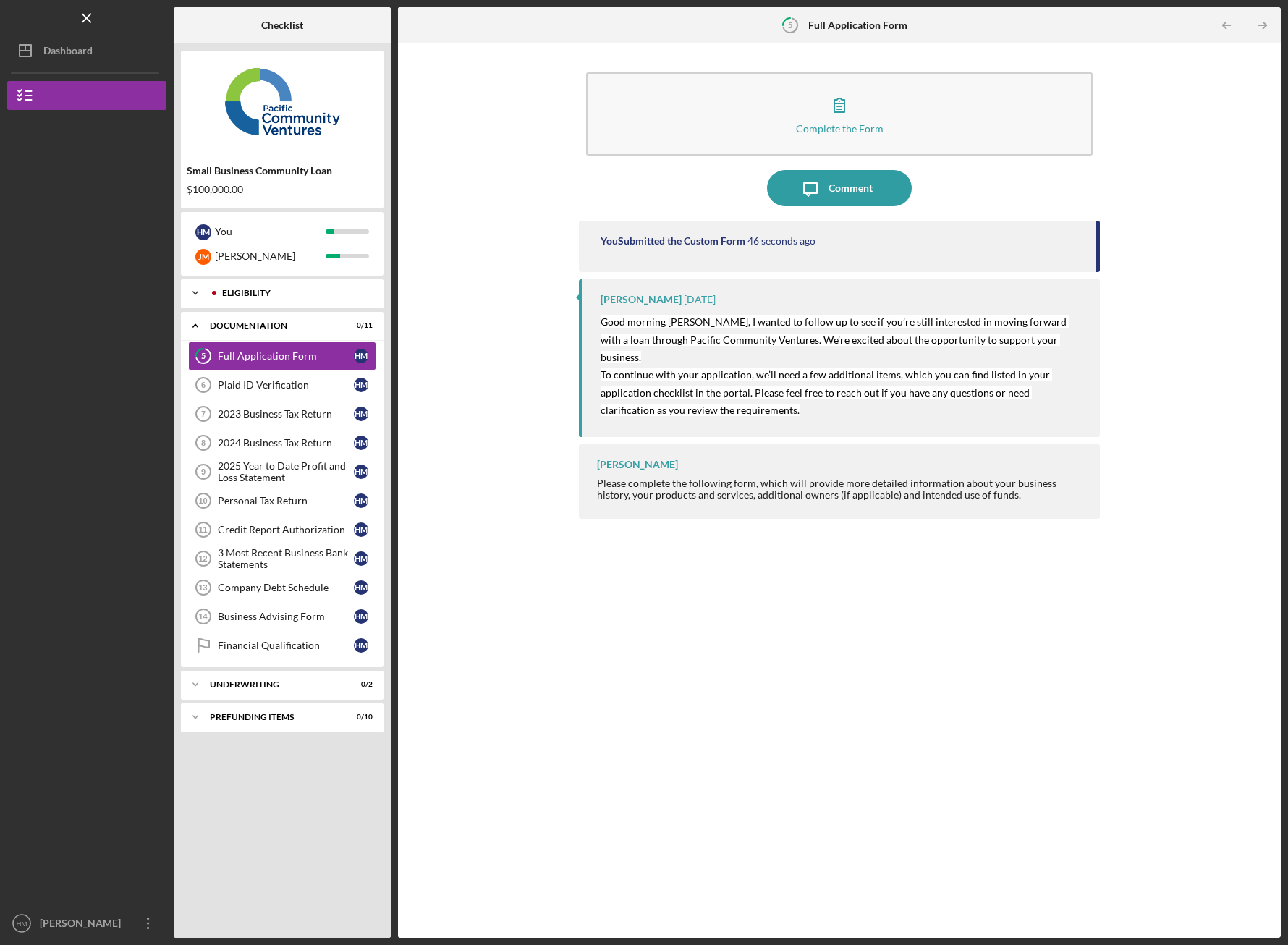
click at [222, 297] on div "Eligibility" at bounding box center [294, 293] width 144 height 8
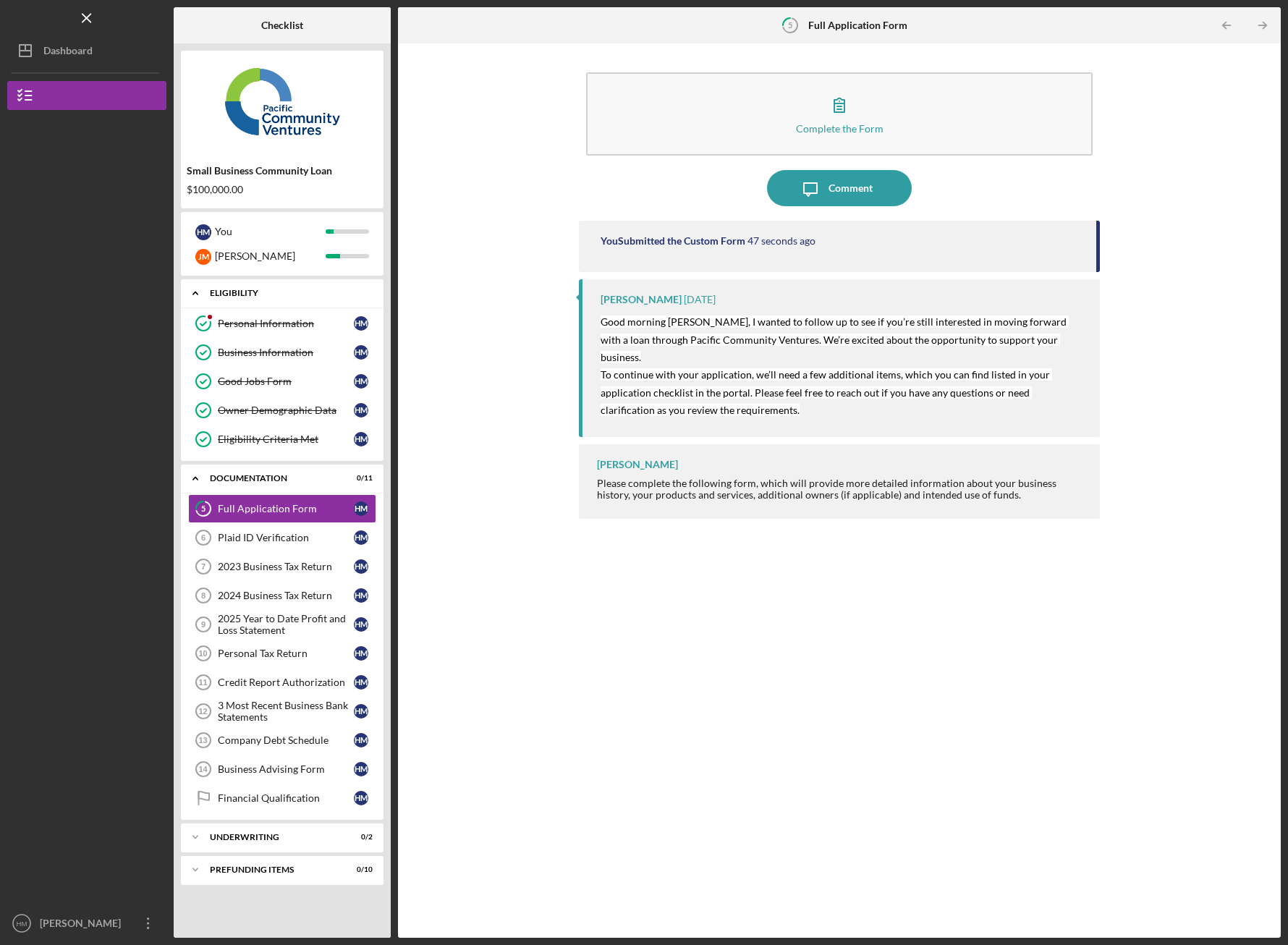
click at [221, 297] on div "Eligibility" at bounding box center [288, 293] width 156 height 8
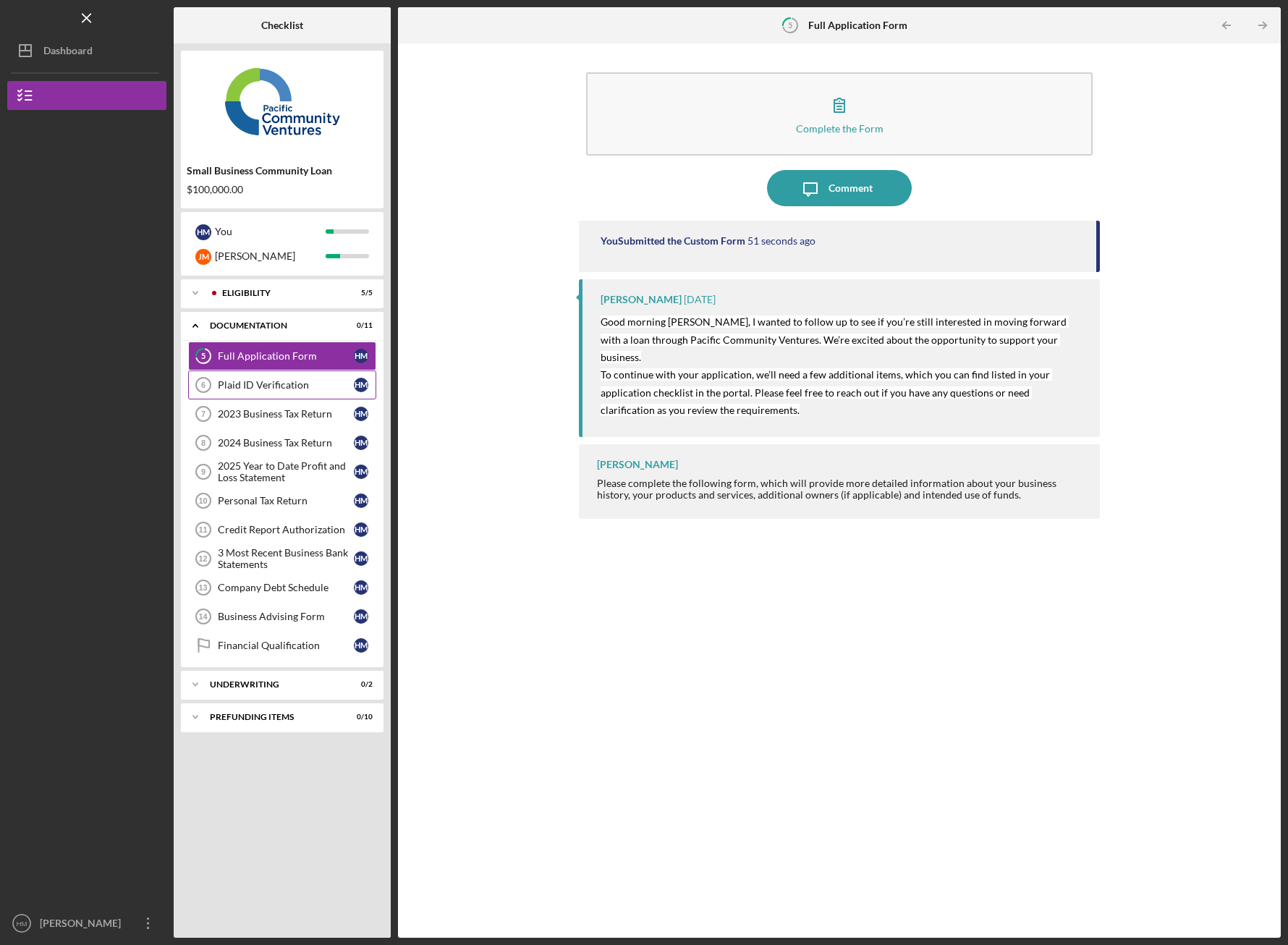
click at [299, 388] on div "Plaid ID Verification" at bounding box center [285, 385] width 136 height 11
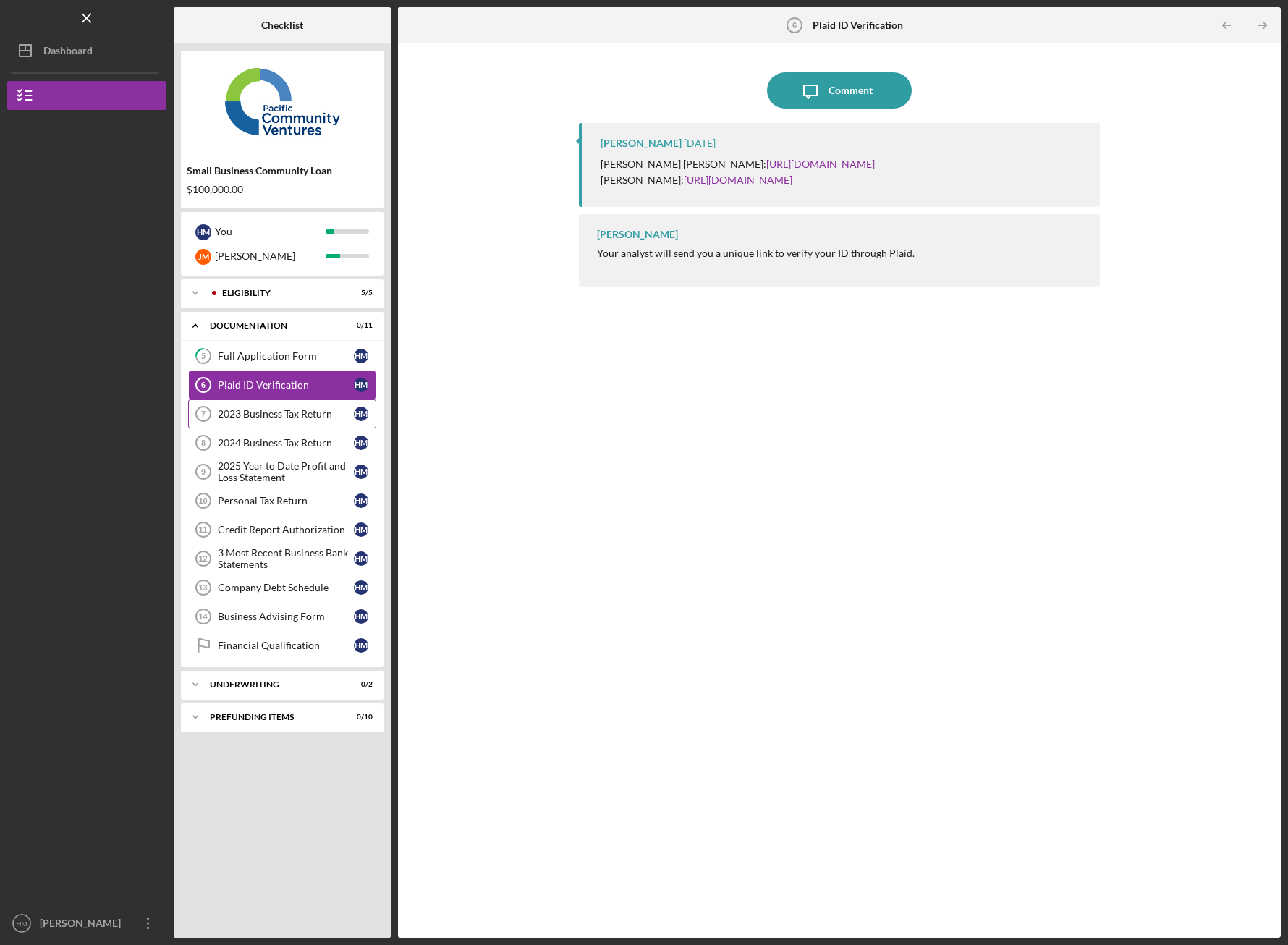
click at [307, 417] on div "2023 Business Tax Return" at bounding box center [285, 414] width 136 height 11
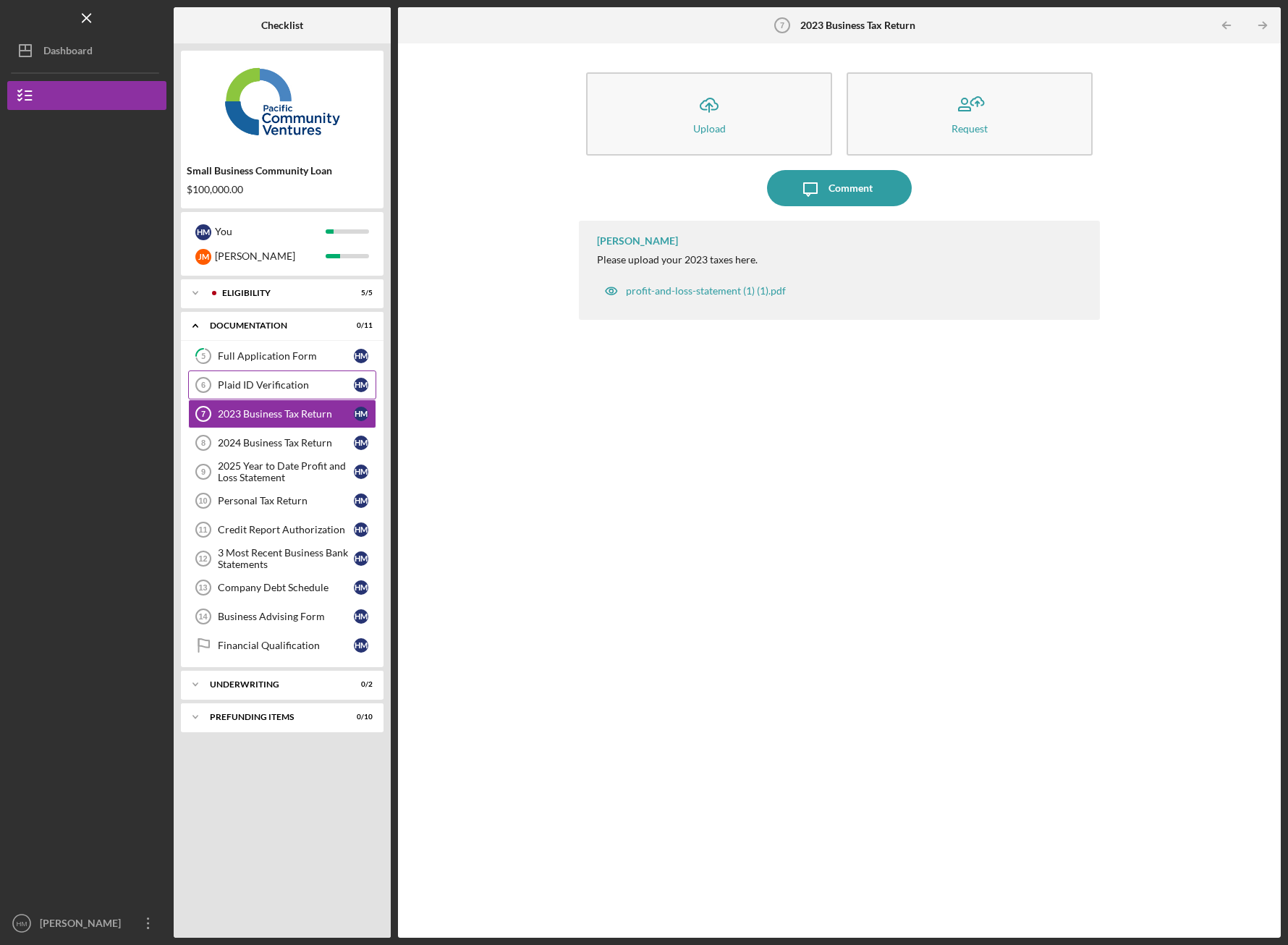
click at [307, 391] on link "Plaid ID Verification 6 Plaid ID Verification H M" at bounding box center [282, 385] width 189 height 29
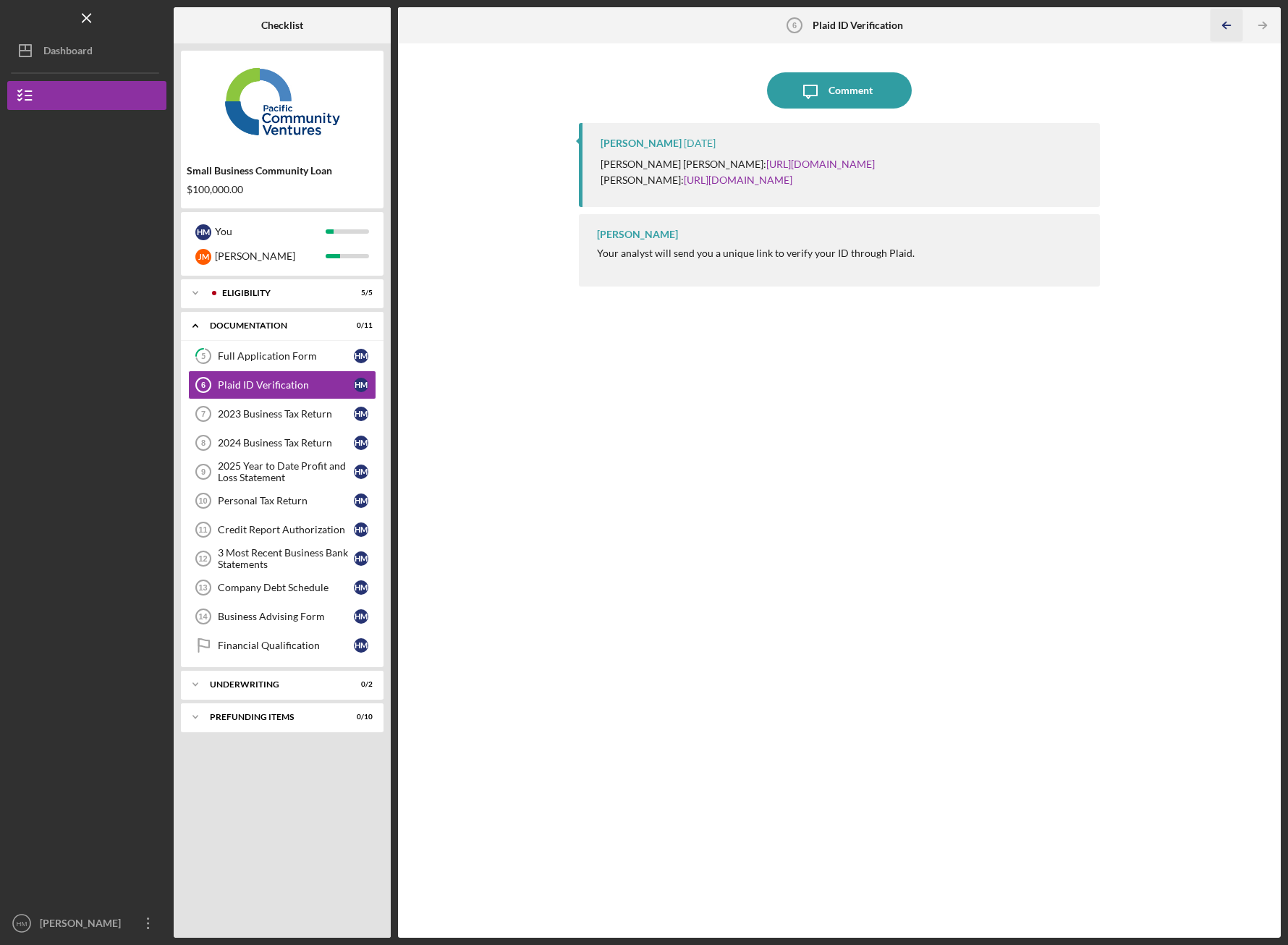
click at [1220, 31] on icon "Icon/Table Pagination Arrow" at bounding box center [1227, 25] width 33 height 33
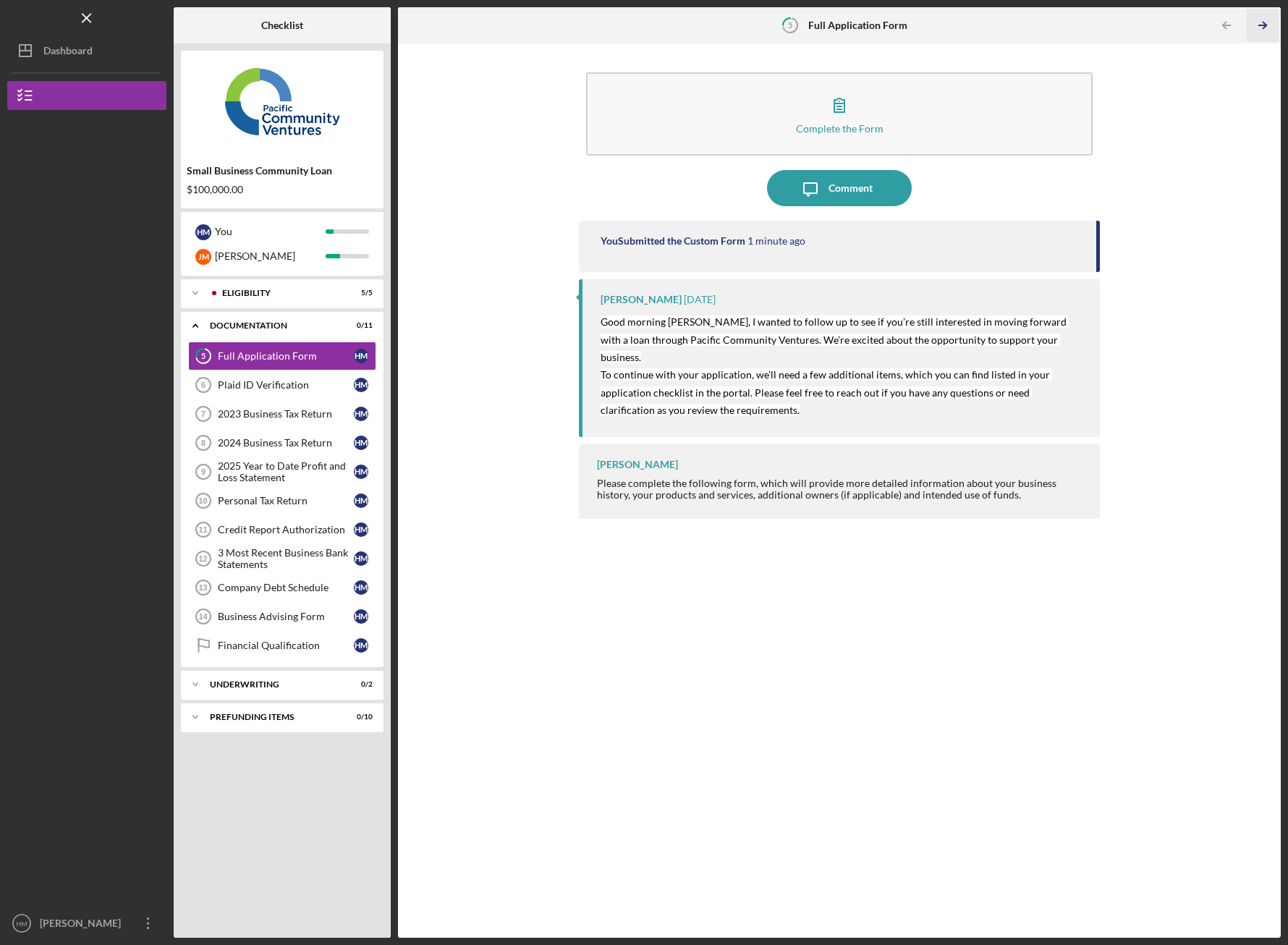
click at [1268, 26] on icon "Icon/Table Pagination Arrow" at bounding box center [1263, 25] width 33 height 33
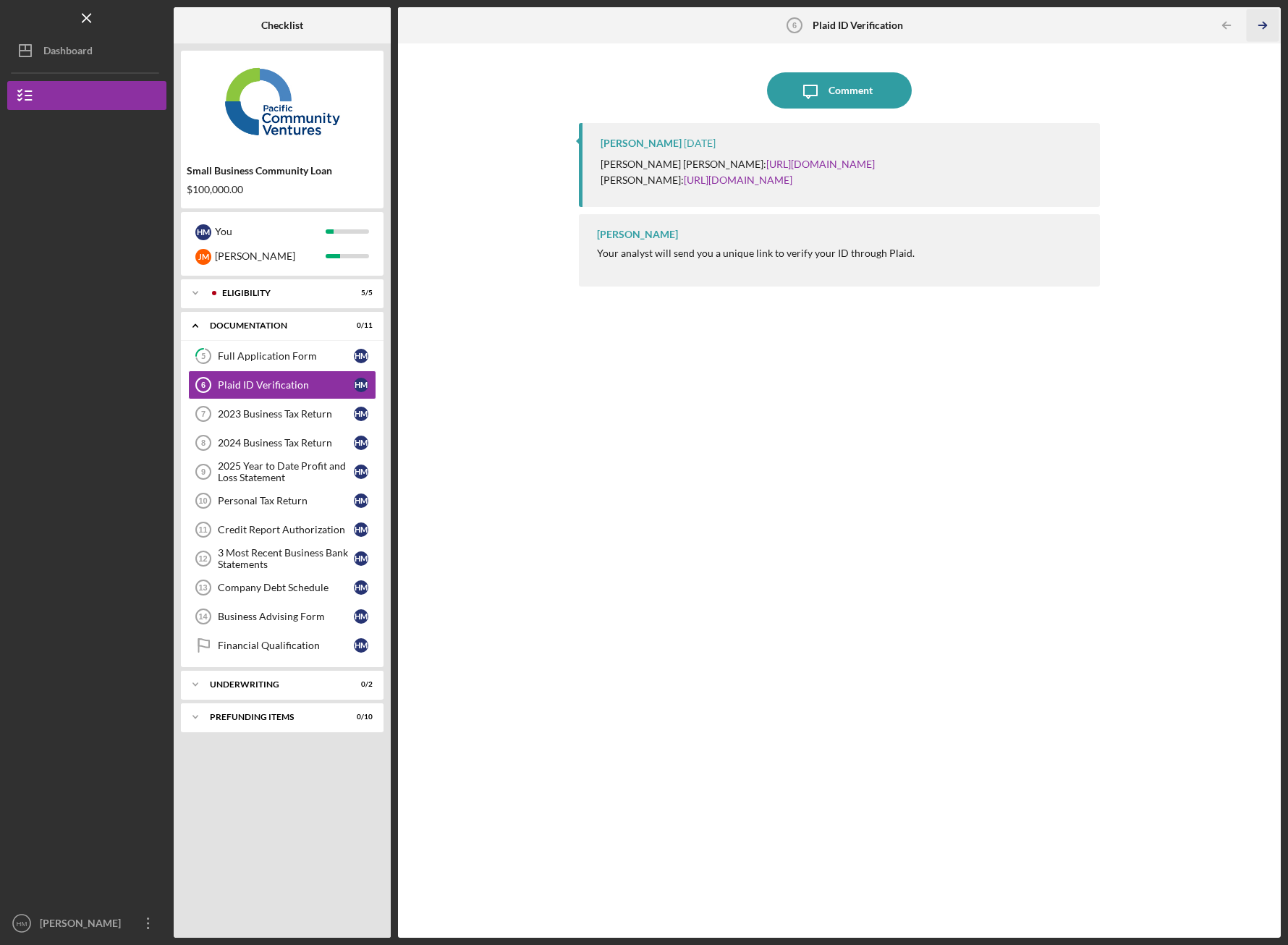
click at [1268, 26] on icon "Icon/Table Pagination Arrow" at bounding box center [1263, 25] width 33 height 33
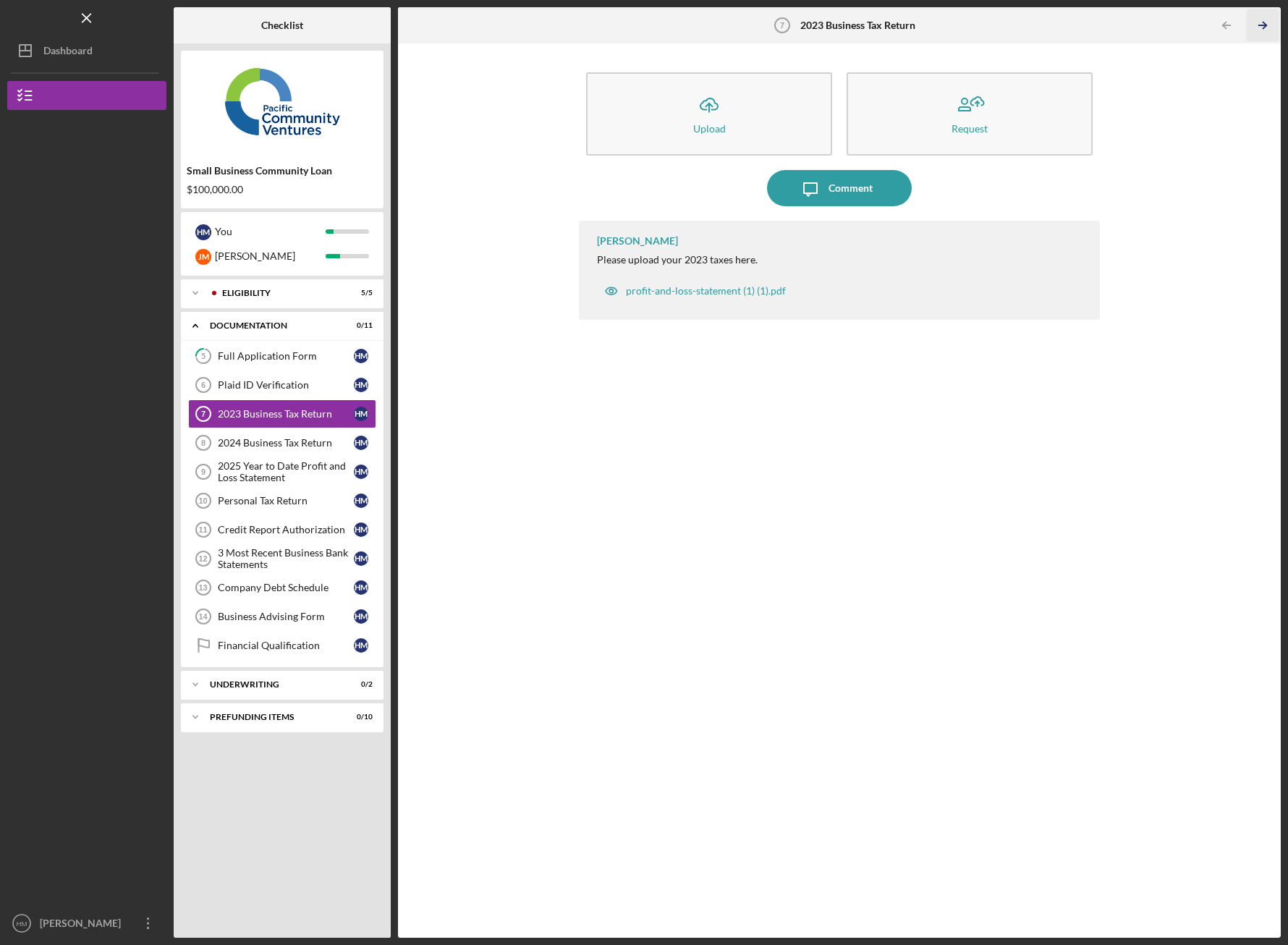
click at [1268, 26] on icon "Icon/Table Pagination Arrow" at bounding box center [1263, 25] width 33 height 33
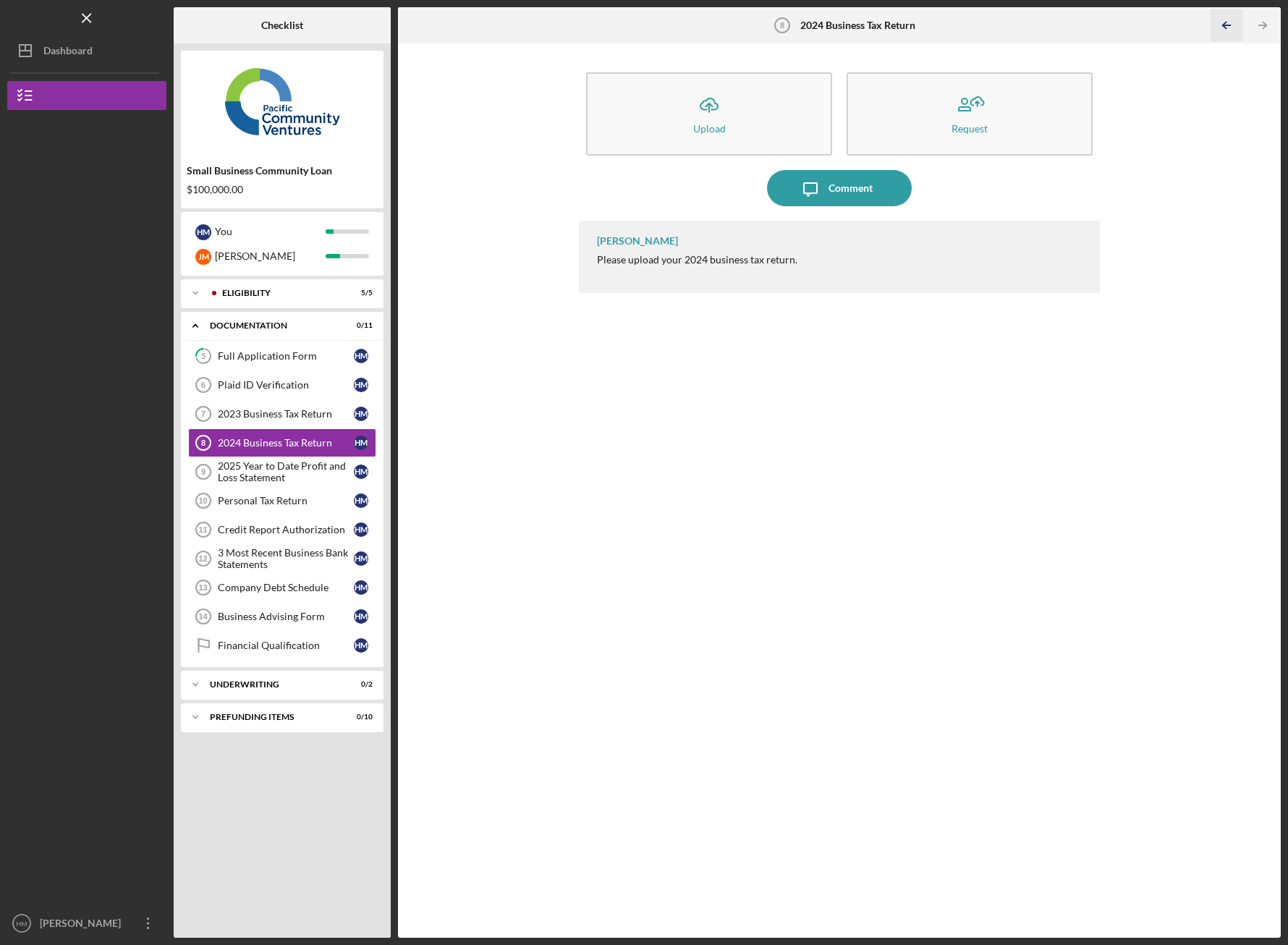
click at [1227, 27] on icon "Icon/Table Pagination Arrow" at bounding box center [1227, 25] width 33 height 33
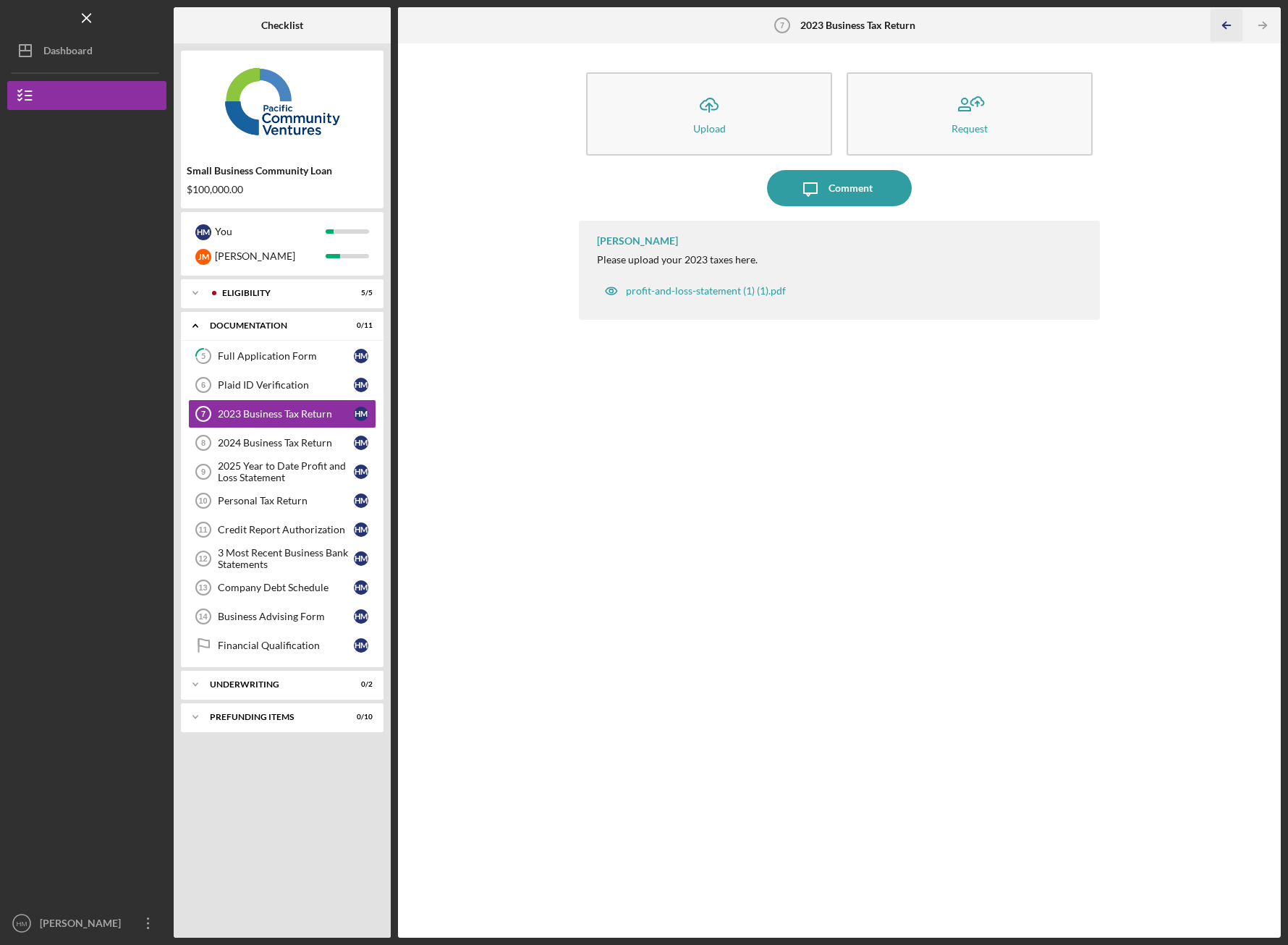
click at [1227, 27] on icon "Icon/Table Pagination Arrow" at bounding box center [1227, 25] width 33 height 33
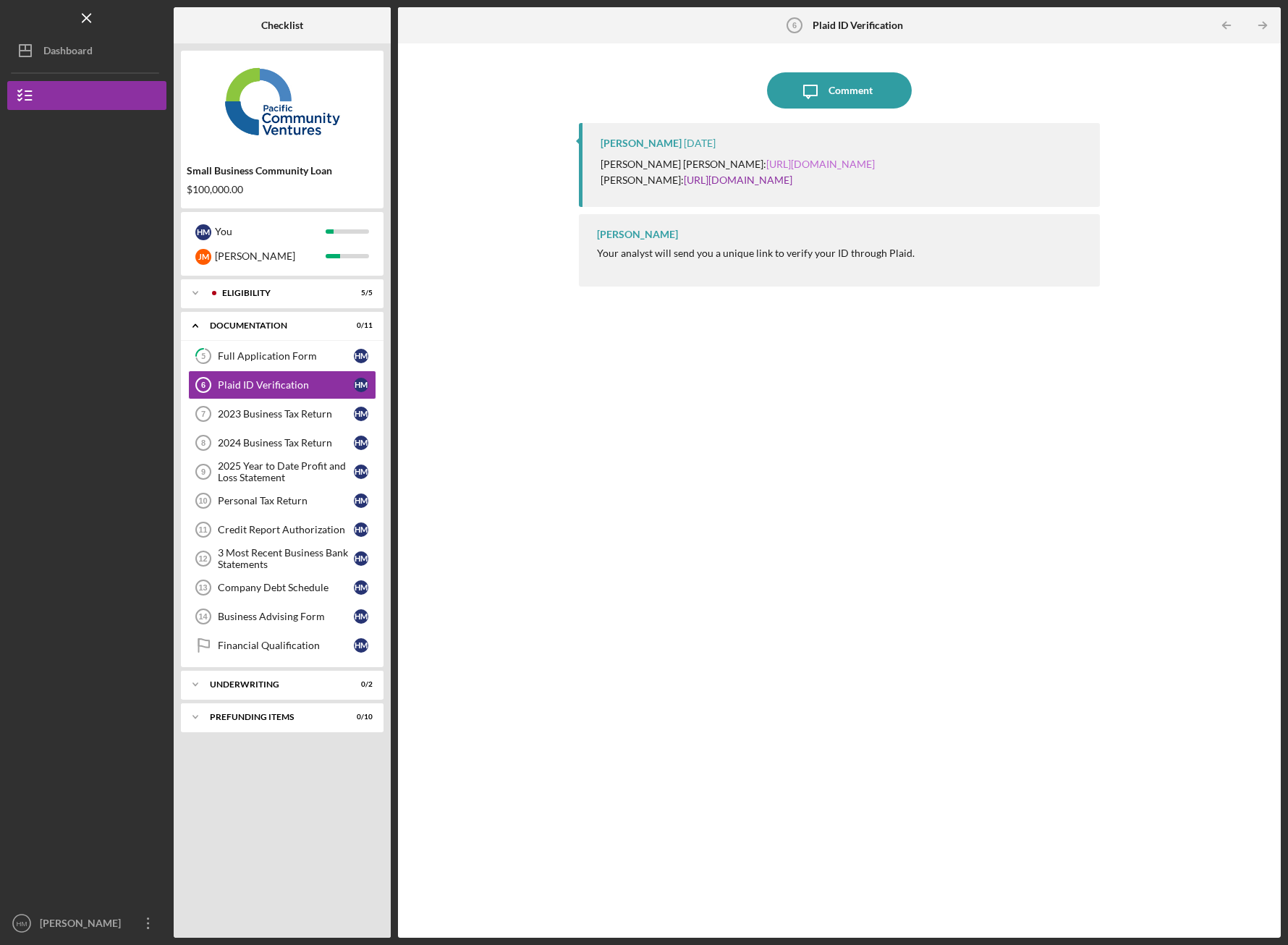
click at [766, 170] on link "https://verify.plaid.com/verify/idv_aom9BhEi3isW2s?key=de5d7cc4452d4a08bb014a63…" at bounding box center [821, 163] width 109 height 12
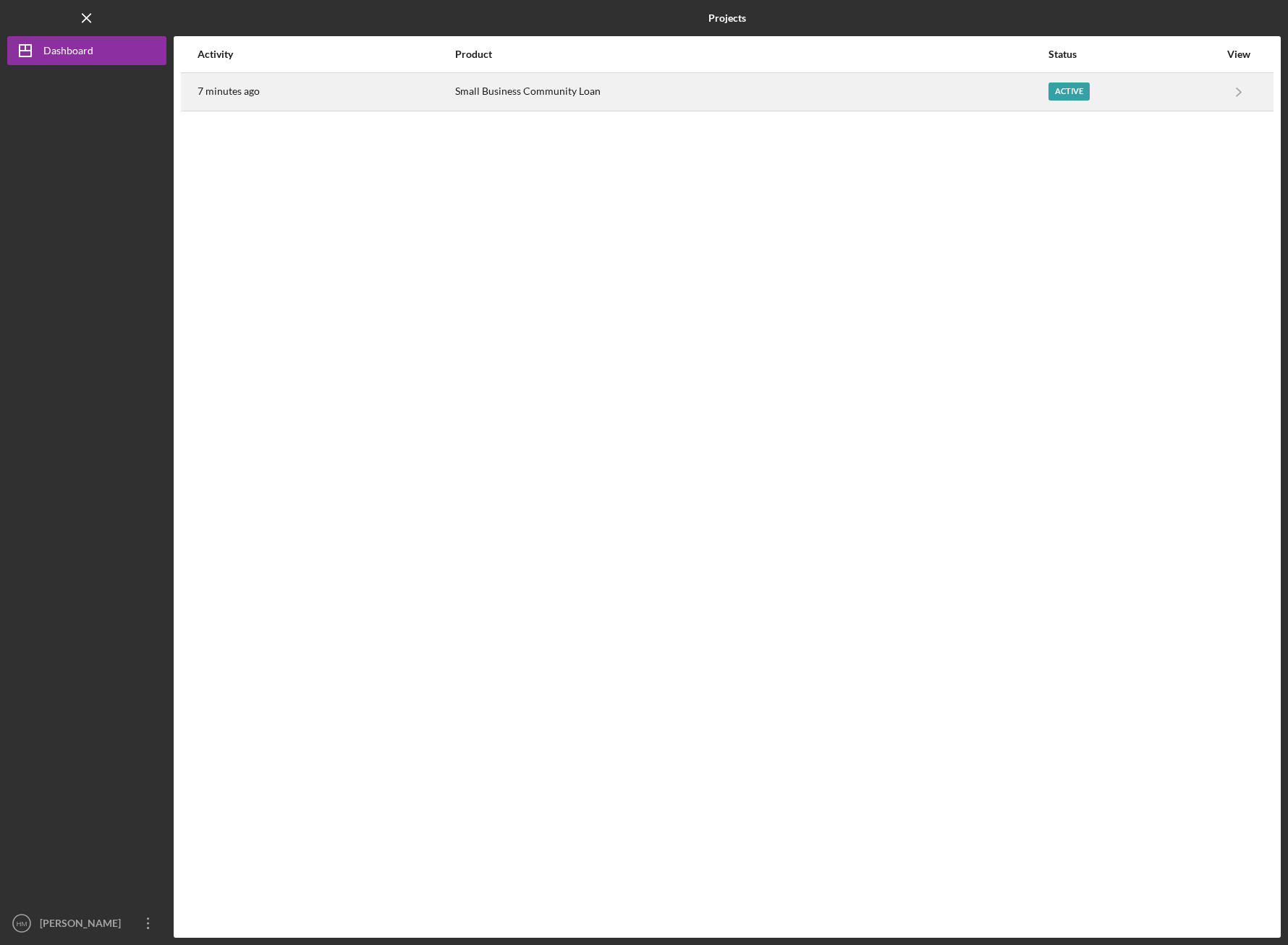
click at [606, 97] on div "Small Business Community Loan" at bounding box center [750, 92] width 592 height 37
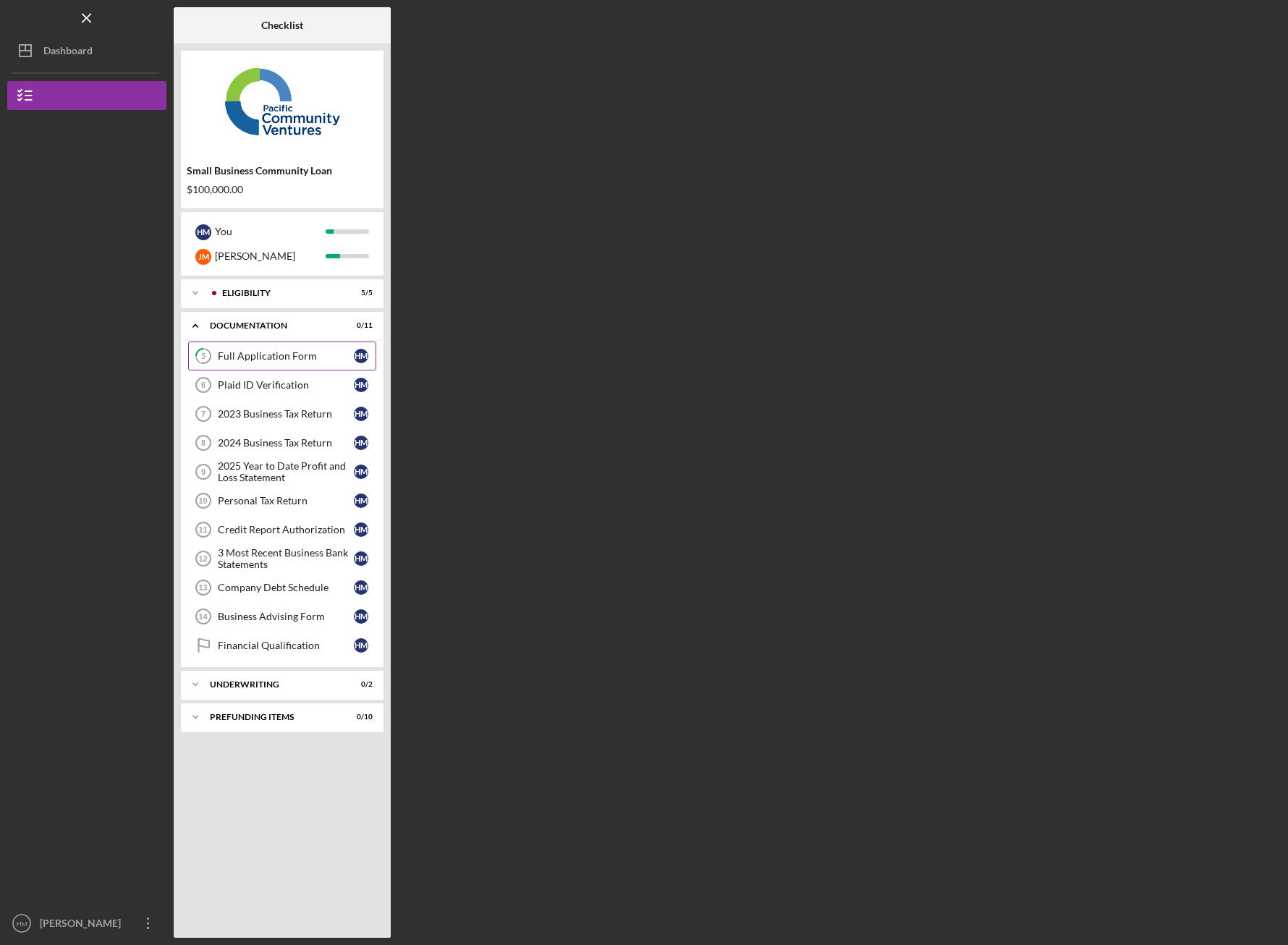
click at [328, 355] on div "Full Application Form" at bounding box center [285, 356] width 136 height 11
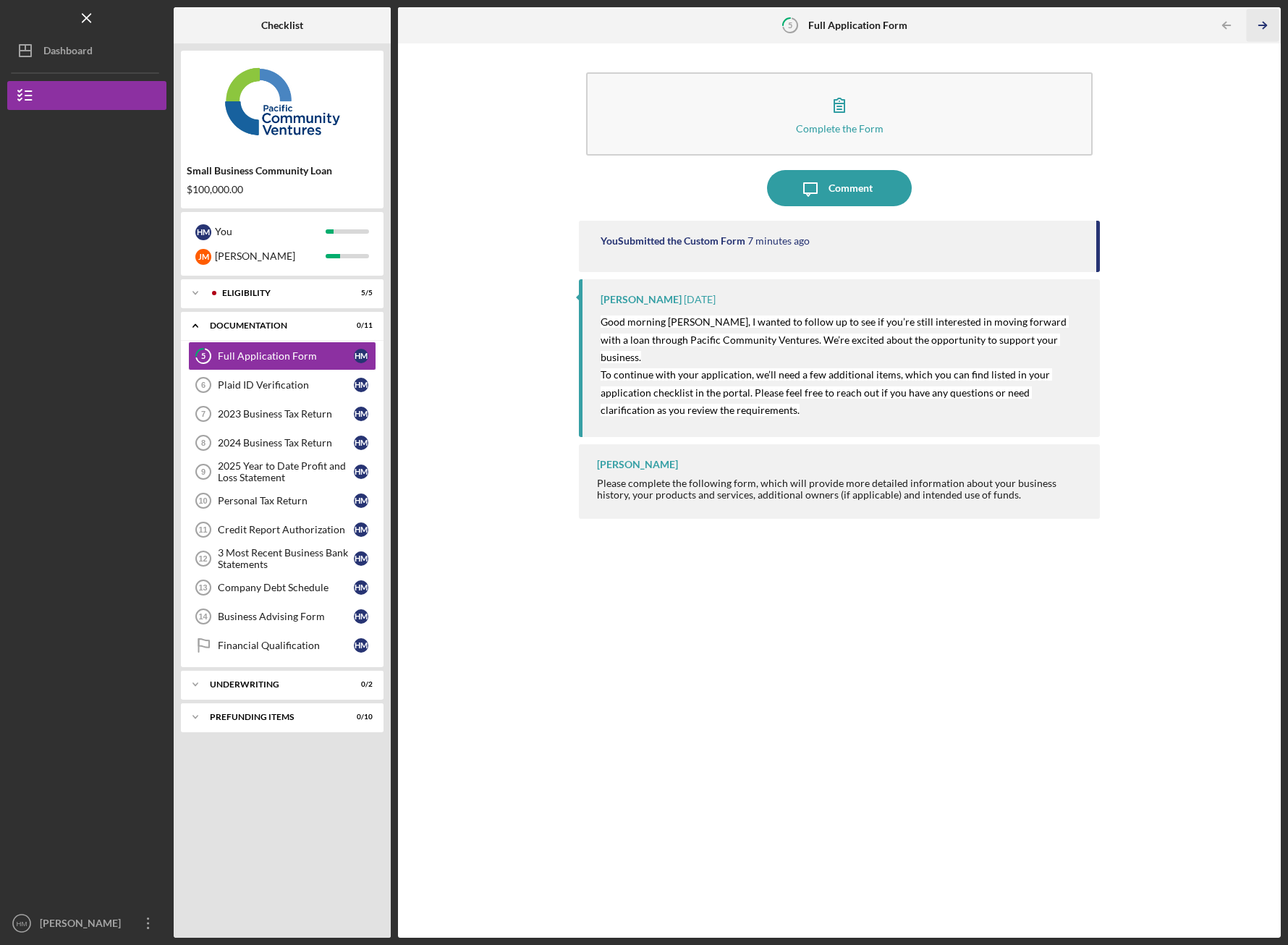
click at [1267, 23] on icon "Icon/Table Pagination Arrow" at bounding box center [1263, 25] width 33 height 33
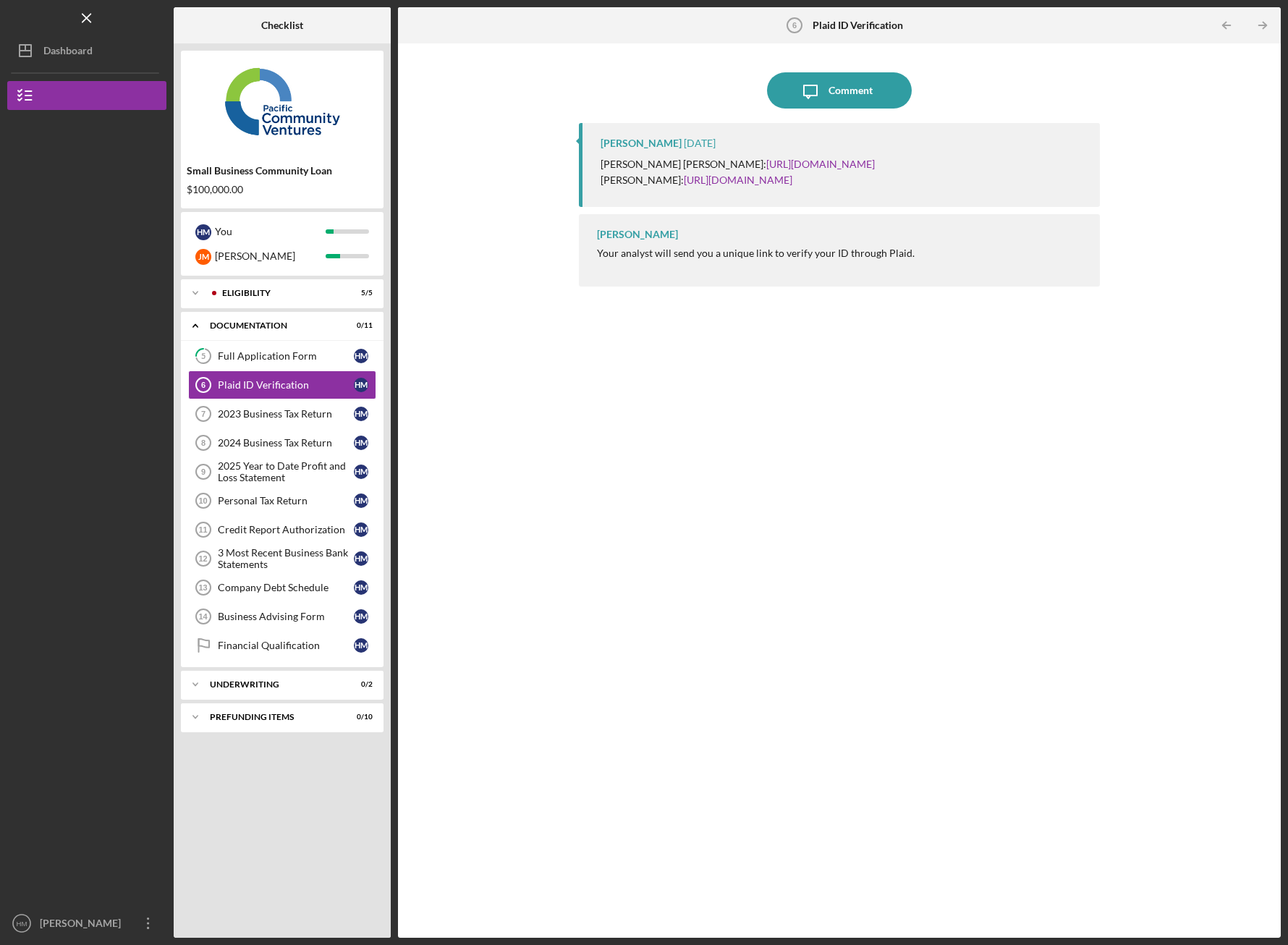
click at [1267, 23] on icon "Icon/Table Pagination Arrow" at bounding box center [1263, 25] width 33 height 33
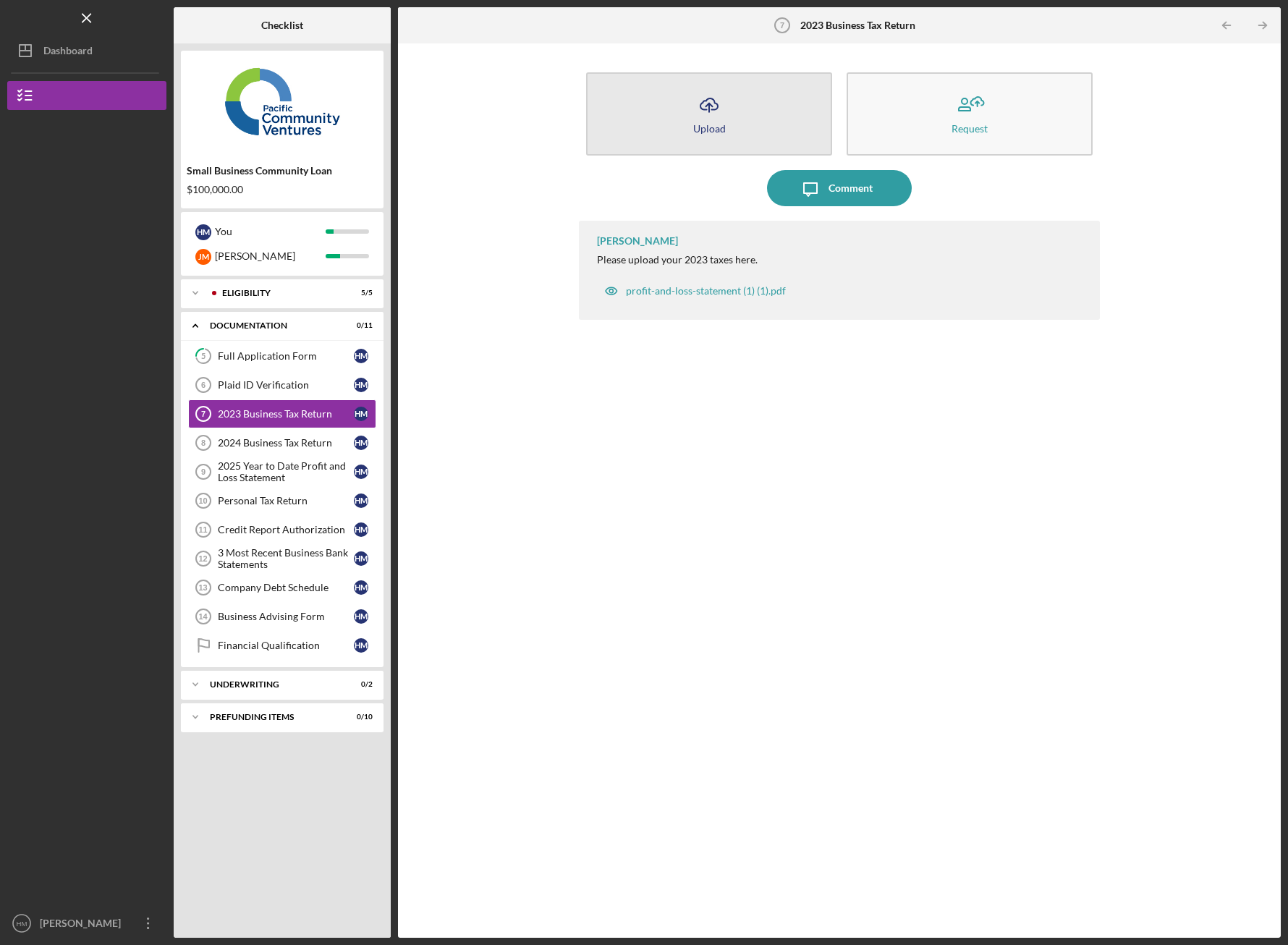
click at [735, 126] on button "Icon/Upload Upload" at bounding box center [709, 114] width 246 height 84
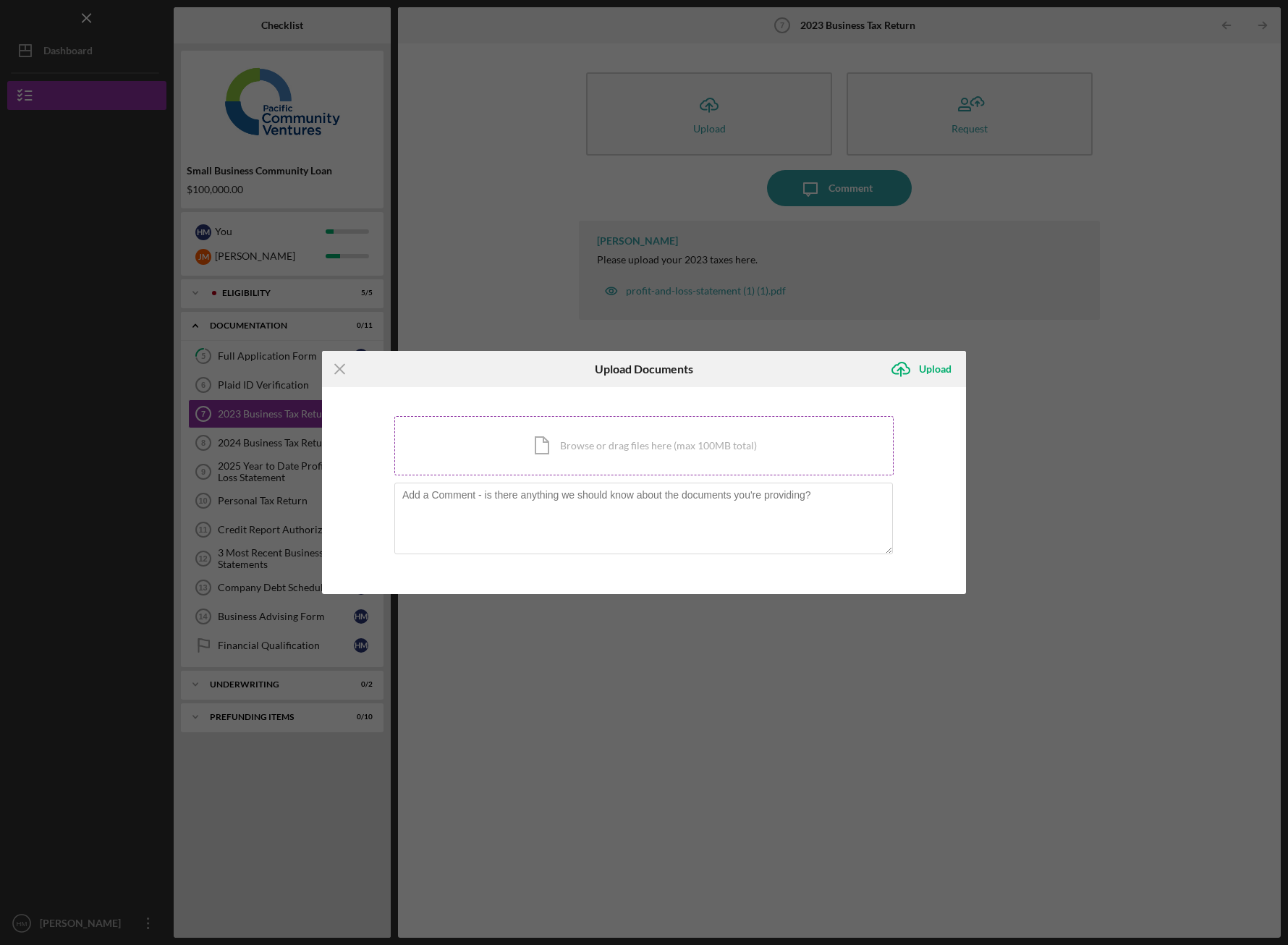
click at [620, 450] on div "Icon/Document Browse or drag files here (max 100MB total) Tap to choose files o…" at bounding box center [644, 446] width 499 height 59
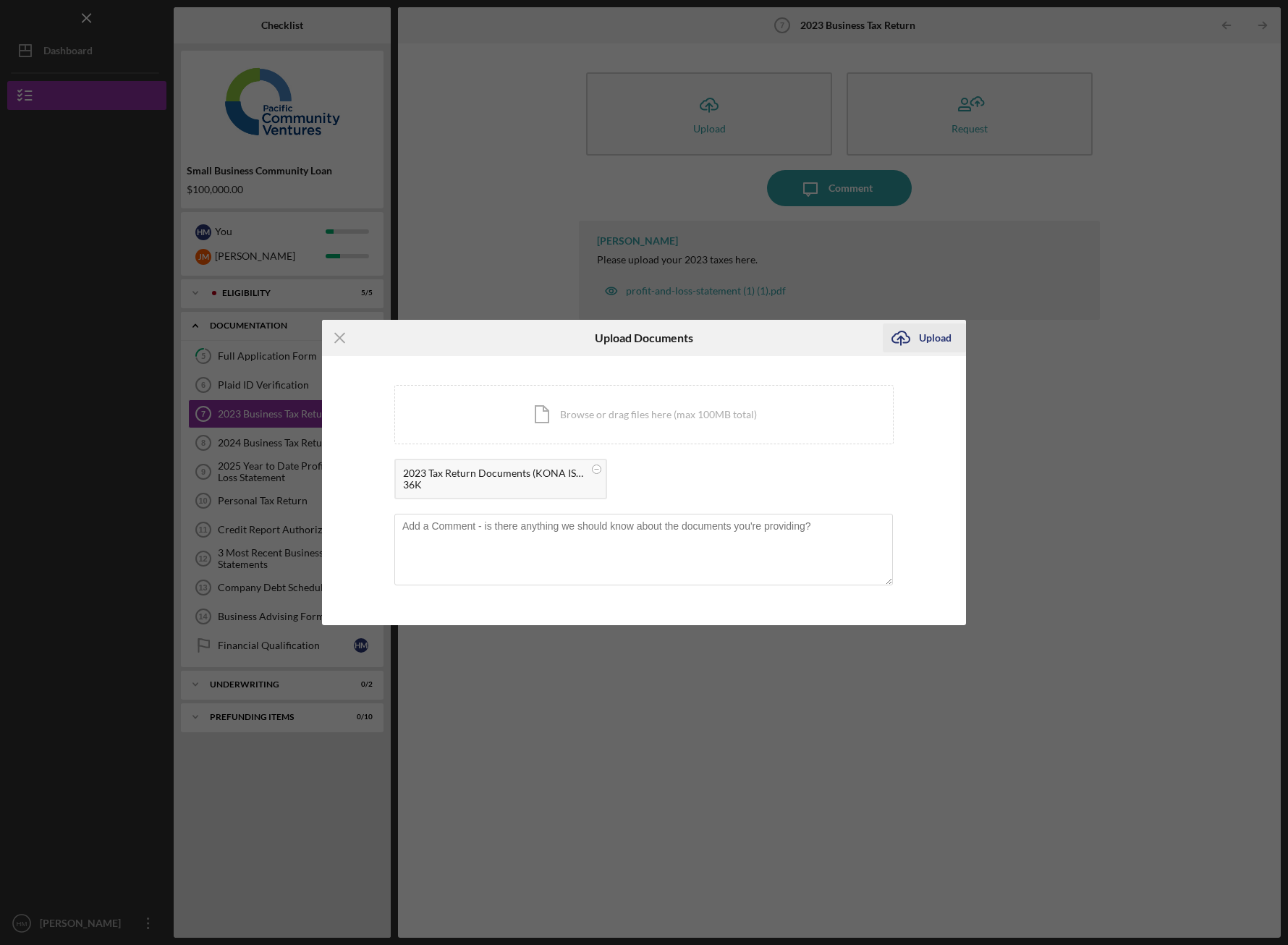
click at [902, 337] on g "submit" at bounding box center [901, 338] width 18 height 14
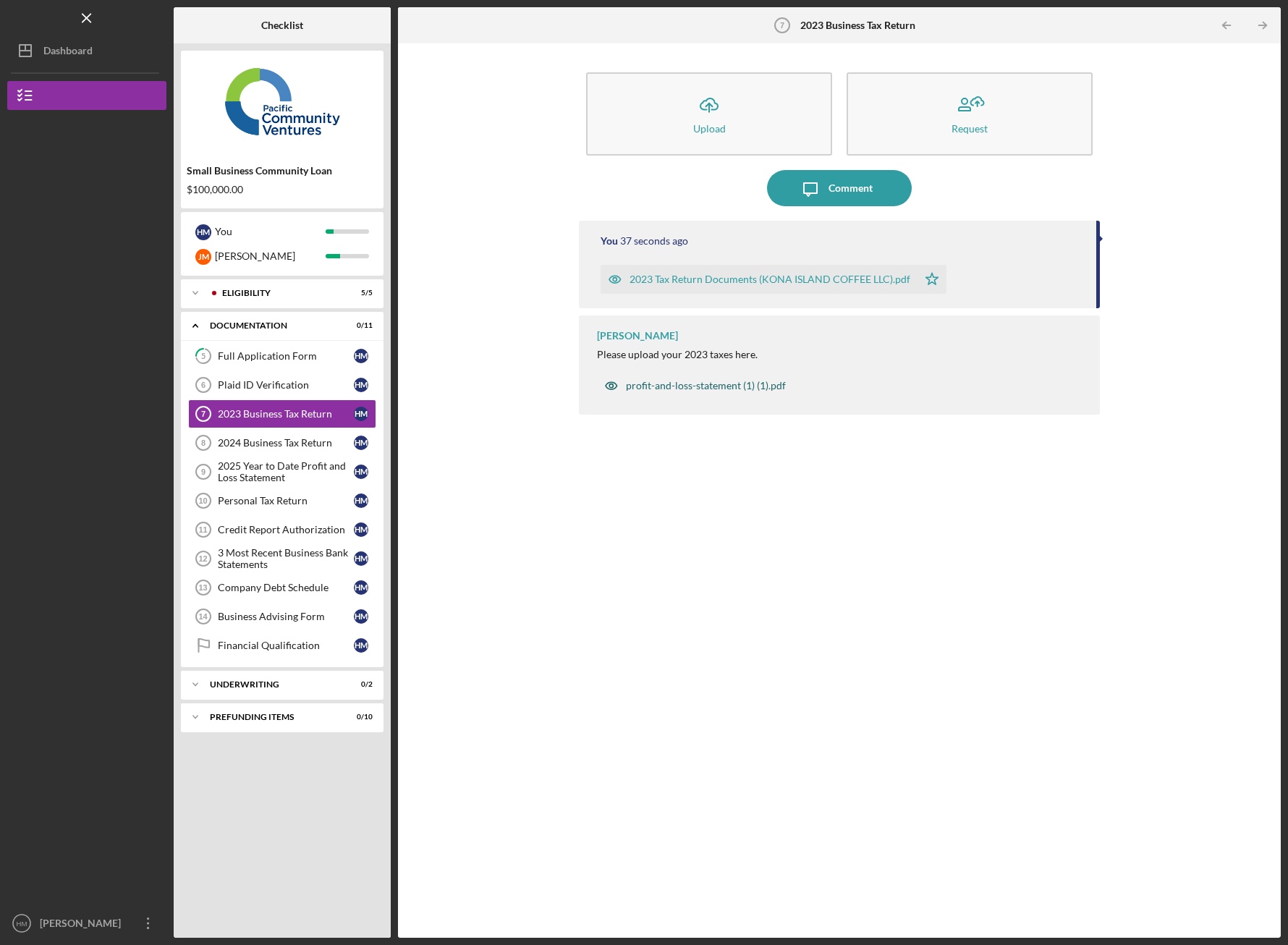
click at [736, 388] on div "profit-and-loss-statement (1) (1).pdf" at bounding box center [705, 386] width 159 height 11
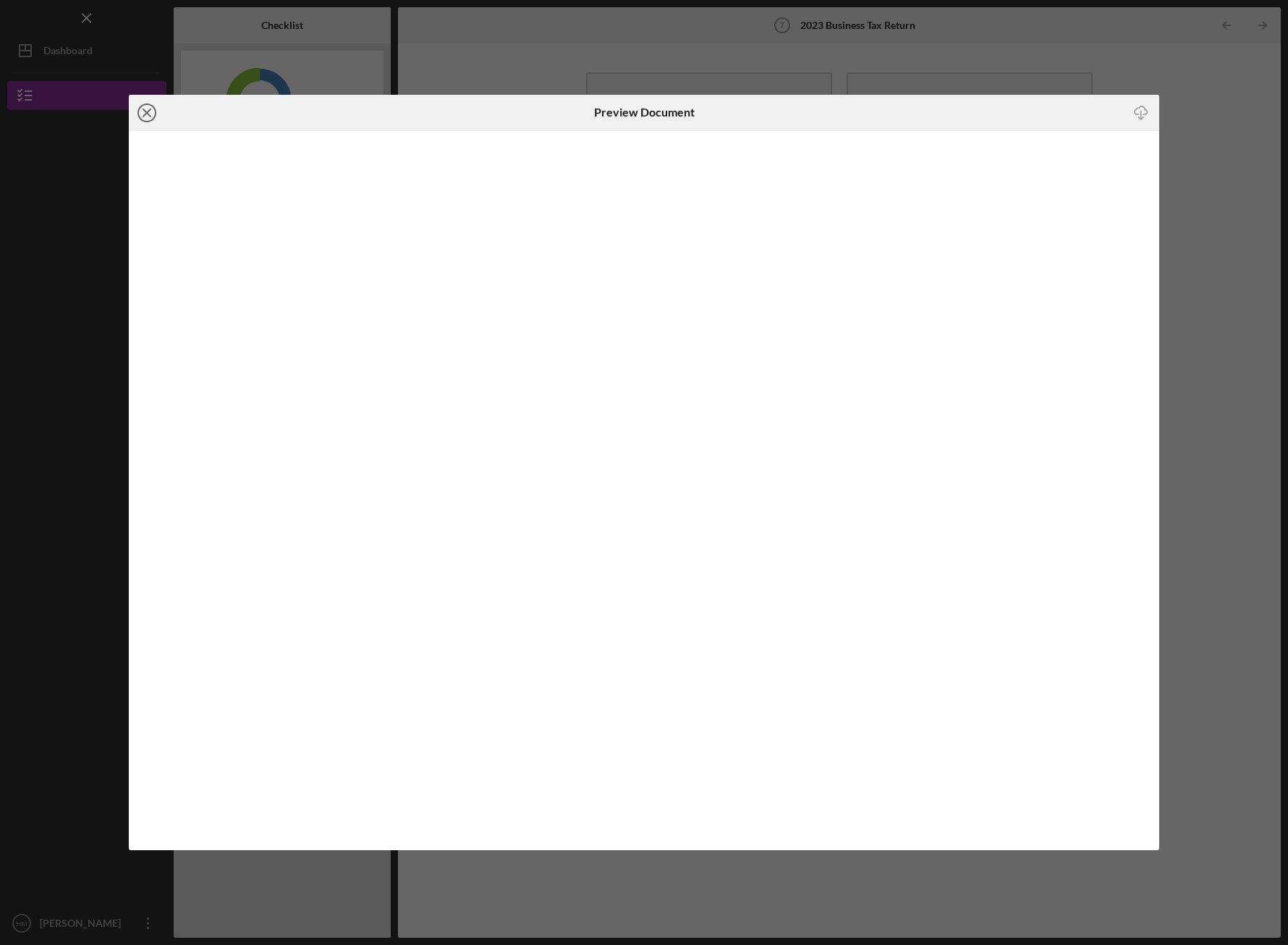
click at [143, 110] on icon "Icon/Close" at bounding box center [146, 113] width 37 height 37
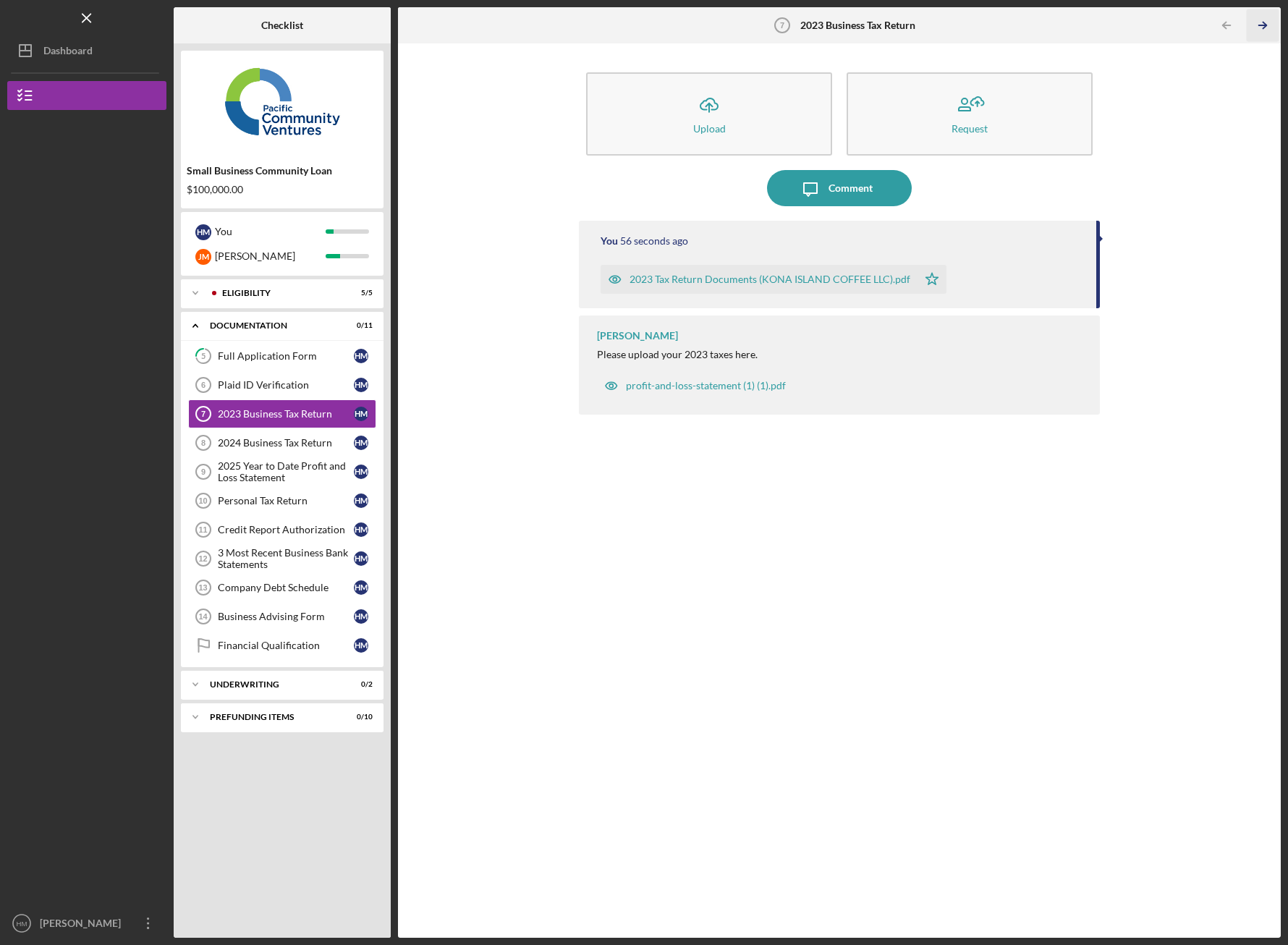
click at [1265, 27] on polyline "button" at bounding box center [1265, 25] width 4 height 7
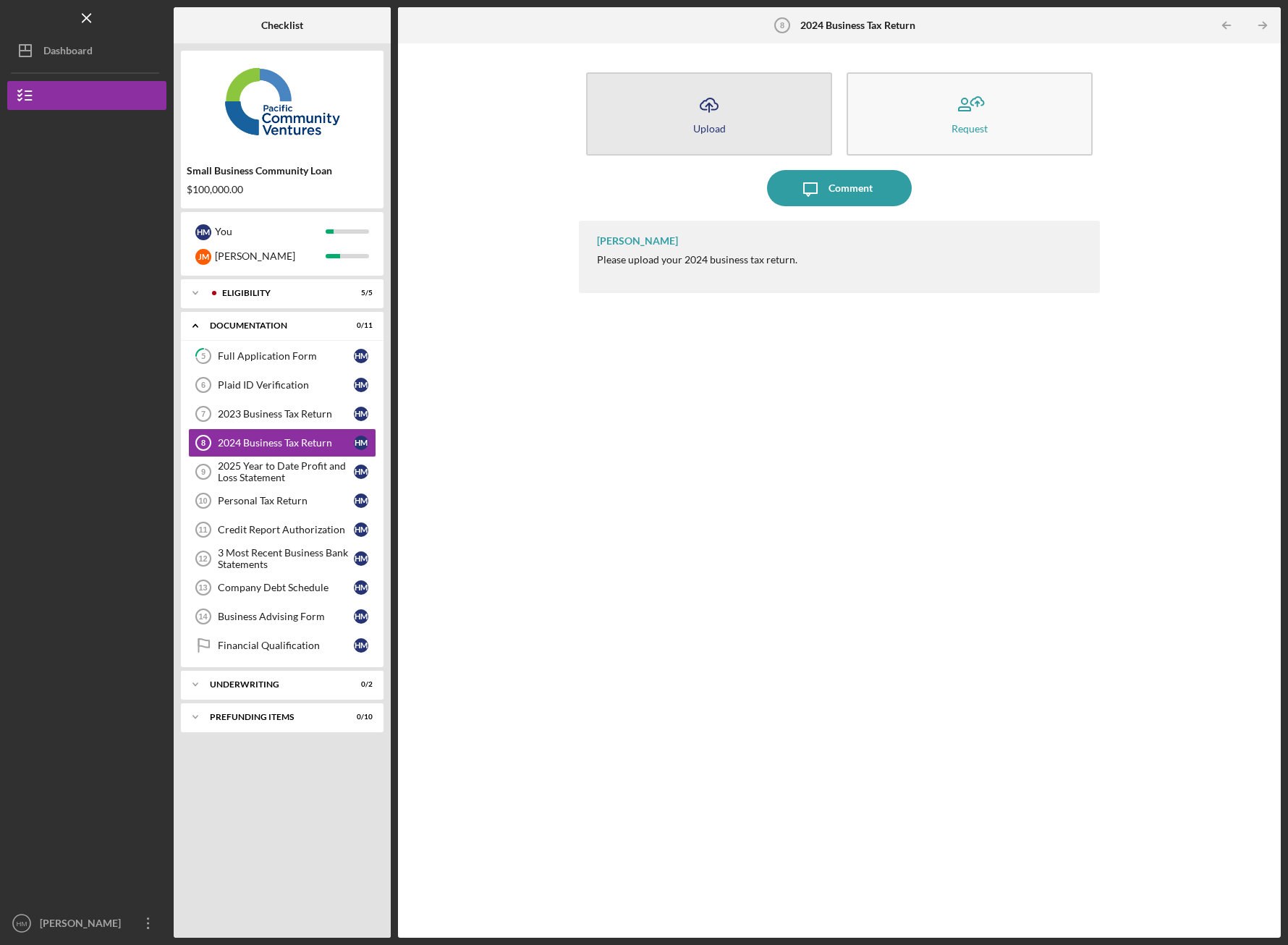
click at [755, 118] on button "Icon/Upload Upload" at bounding box center [709, 114] width 246 height 84
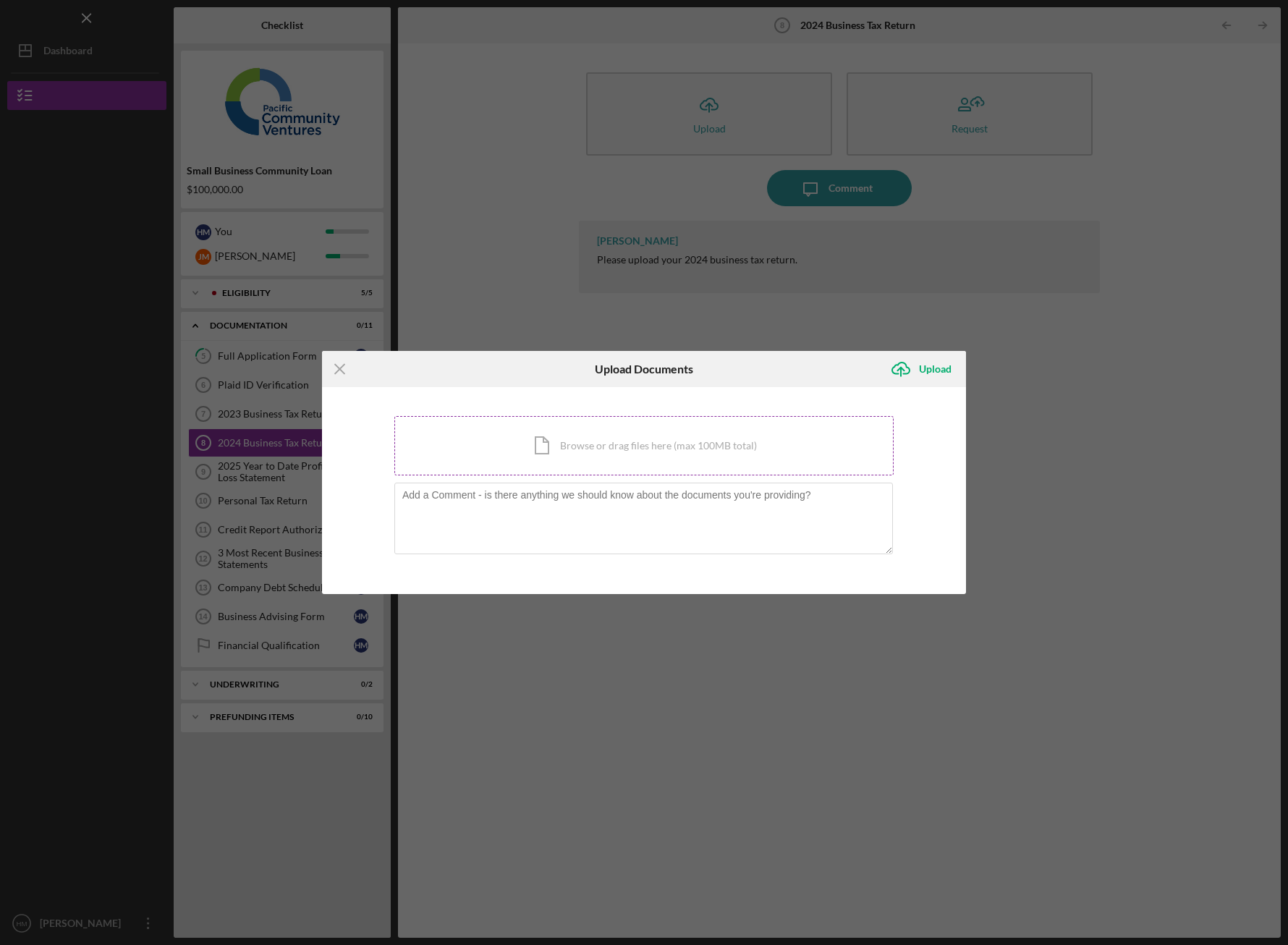
click at [644, 444] on div "Icon/Document Browse or drag files here (max 100MB total) Tap to choose files o…" at bounding box center [644, 446] width 499 height 59
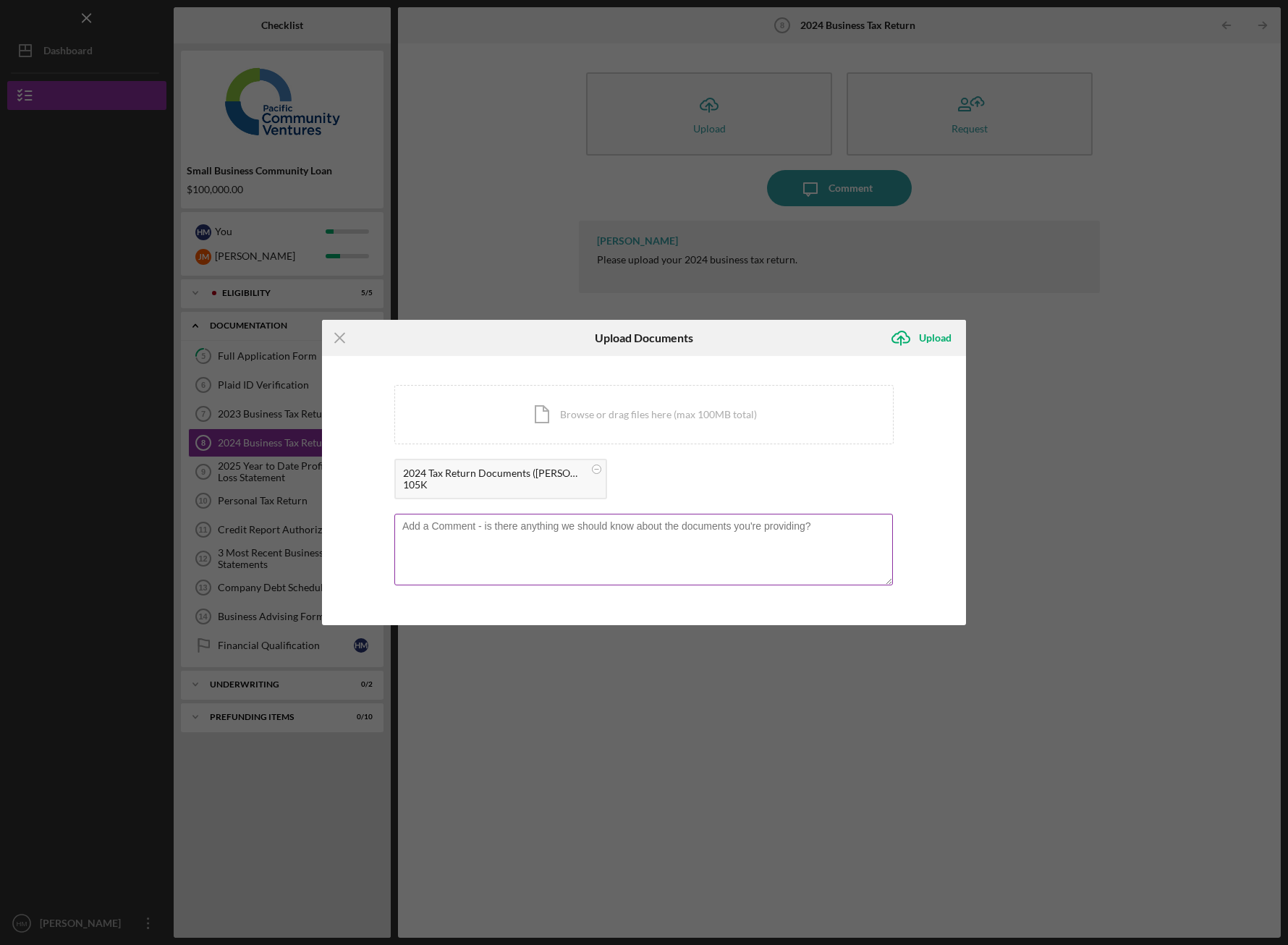
click at [557, 542] on textarea at bounding box center [643, 550] width 498 height 71
type textarea "code is 3474"
click at [938, 333] on div "Upload" at bounding box center [935, 338] width 33 height 29
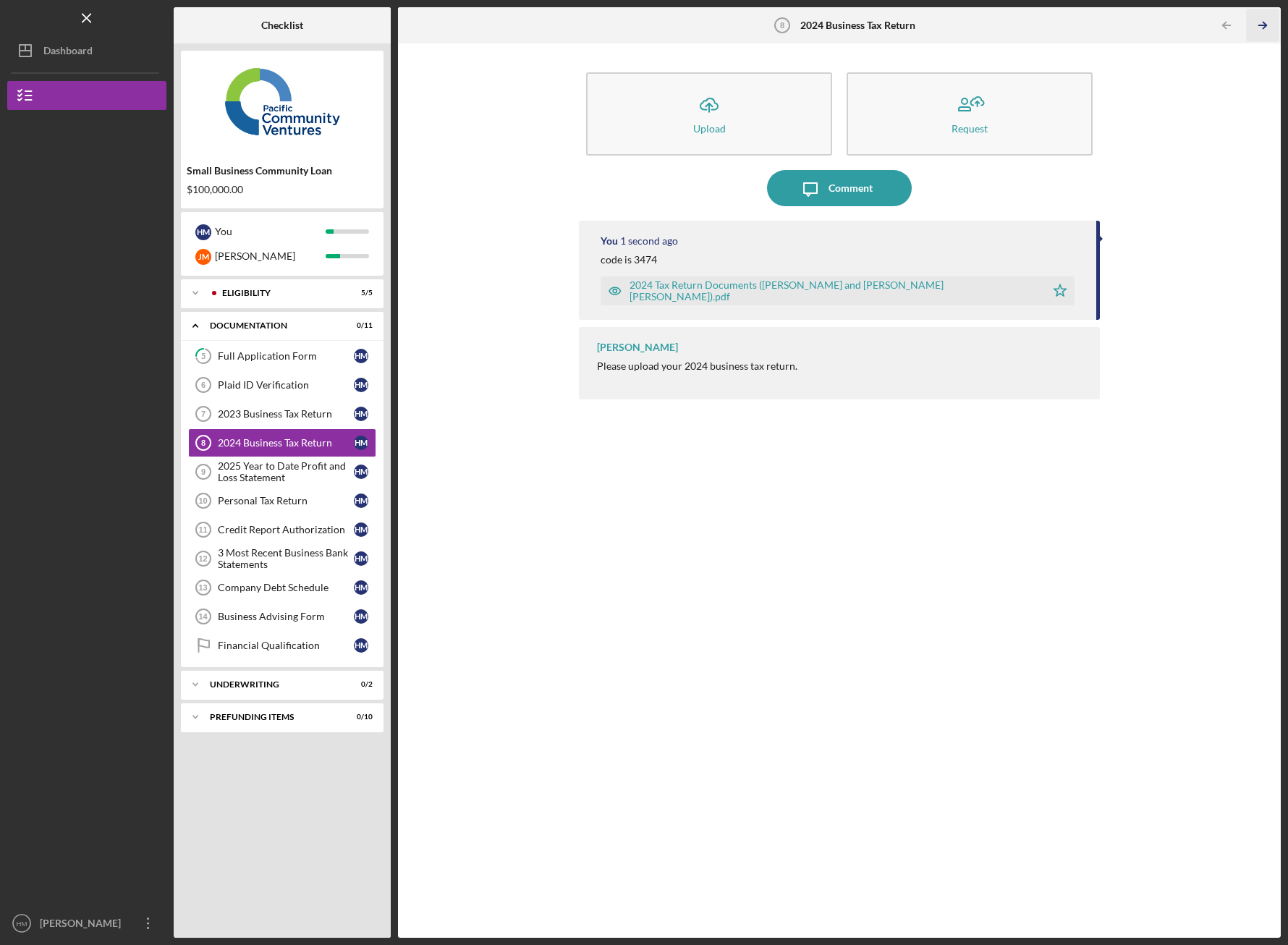
click at [1270, 23] on icon "Icon/Table Pagination Arrow" at bounding box center [1263, 25] width 33 height 33
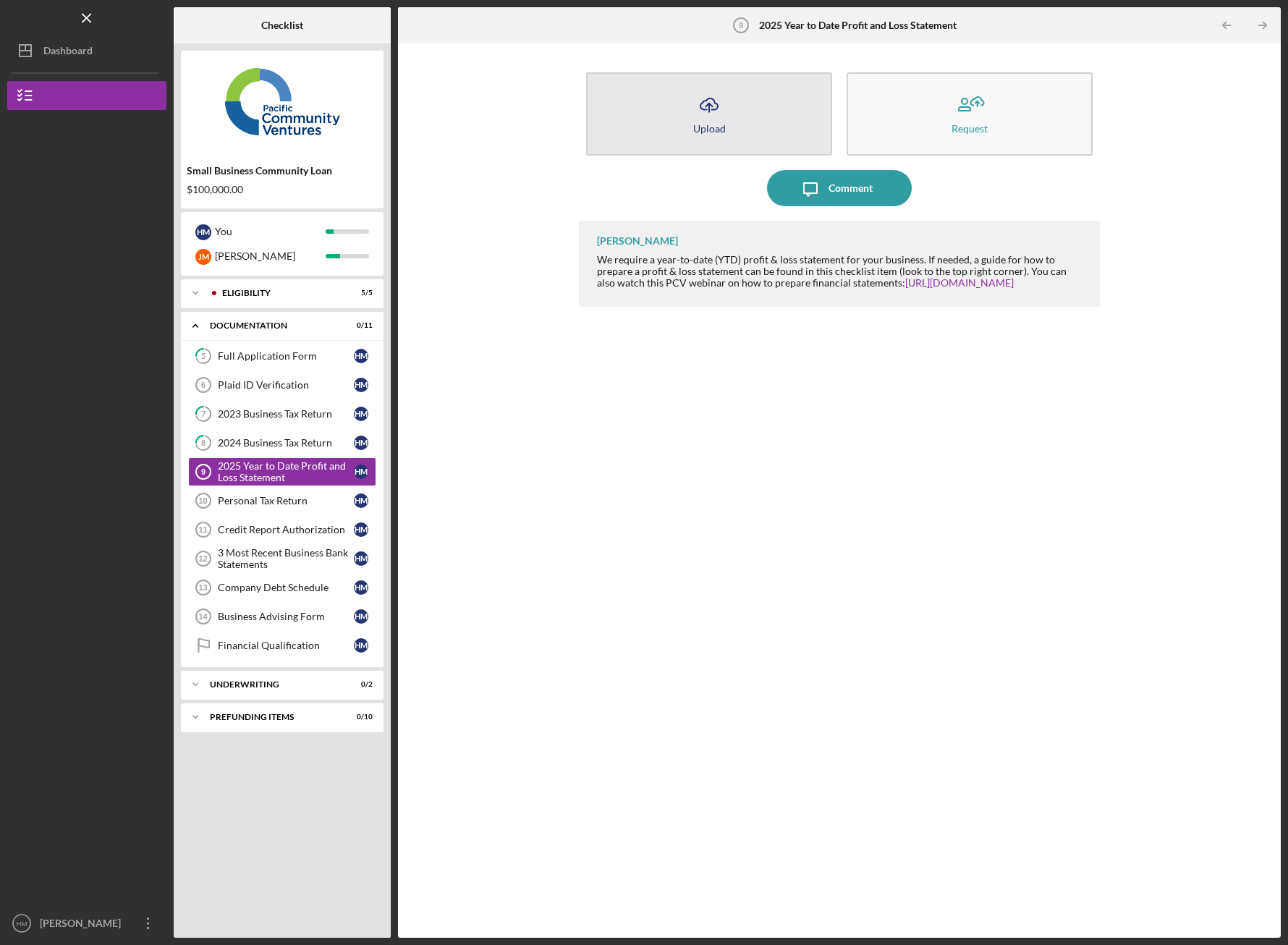
click at [746, 128] on button "Icon/Upload Upload" at bounding box center [709, 114] width 246 height 84
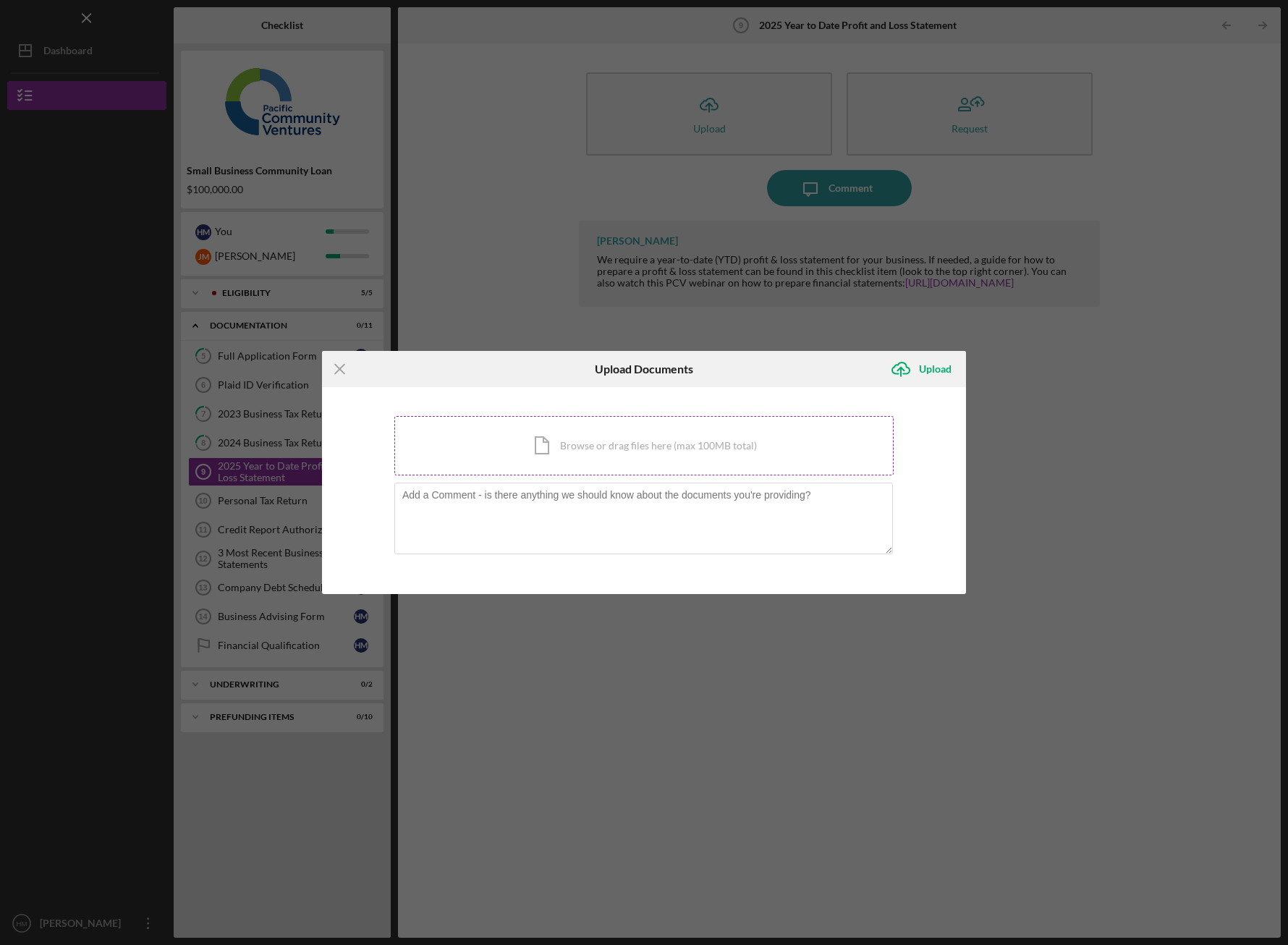
click at [624, 440] on div "Icon/Document Browse or drag files here (max 100MB total) Tap to choose files o…" at bounding box center [644, 446] width 499 height 59
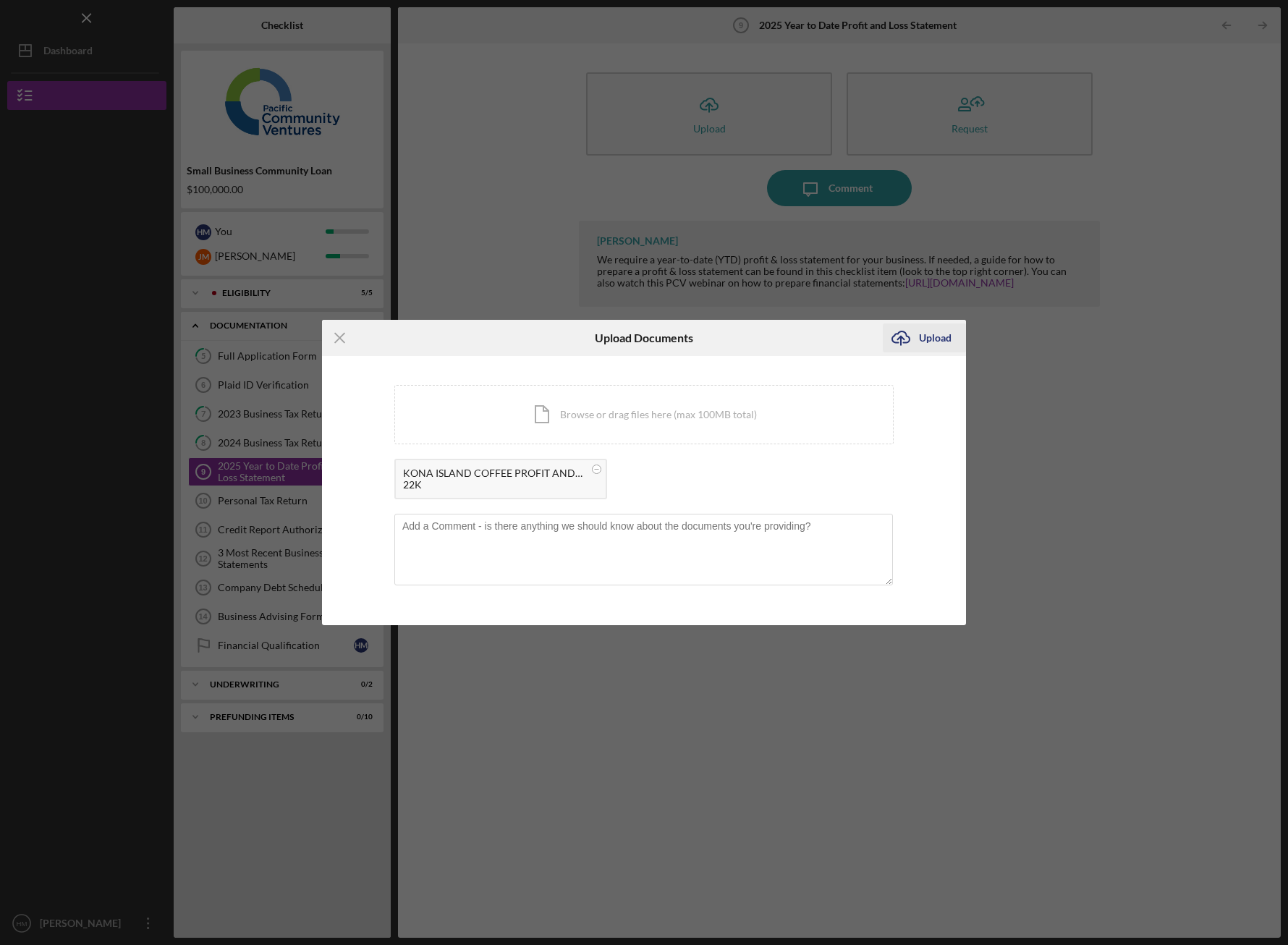
click at [924, 336] on div "Upload" at bounding box center [935, 338] width 33 height 29
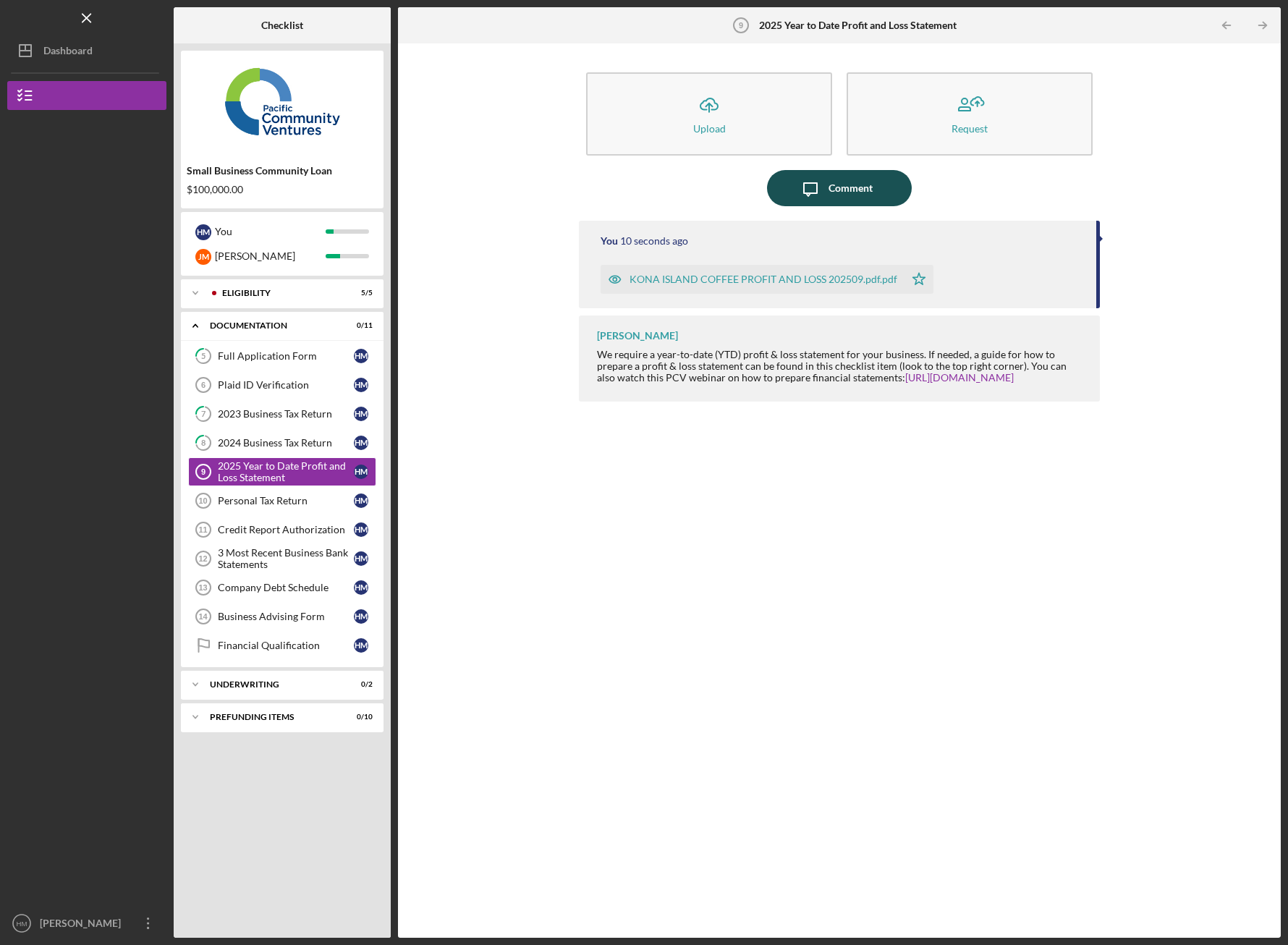
click at [870, 189] on div "Comment" at bounding box center [850, 188] width 44 height 37
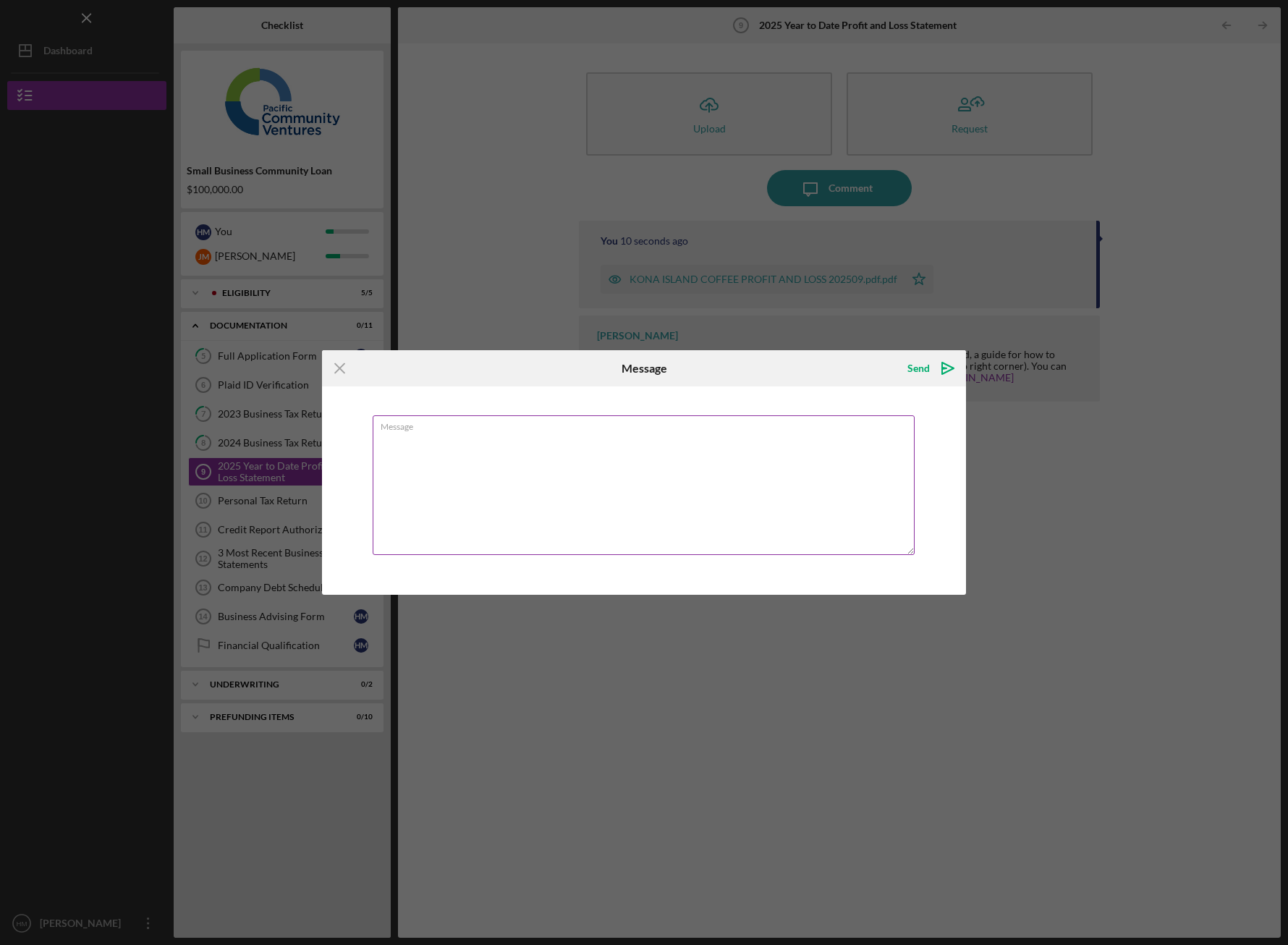
click at [703, 478] on textarea "Message" at bounding box center [644, 485] width 542 height 140
type textarea "T"
click at [554, 443] on textarea "profit and loss calculated from 2025 january to today" at bounding box center [644, 485] width 542 height 140
click at [699, 446] on textarea "profit and loss calculated from 2025 January to today" at bounding box center [644, 485] width 542 height 140
type textarea "profit and loss calculated from 2025 January to today"
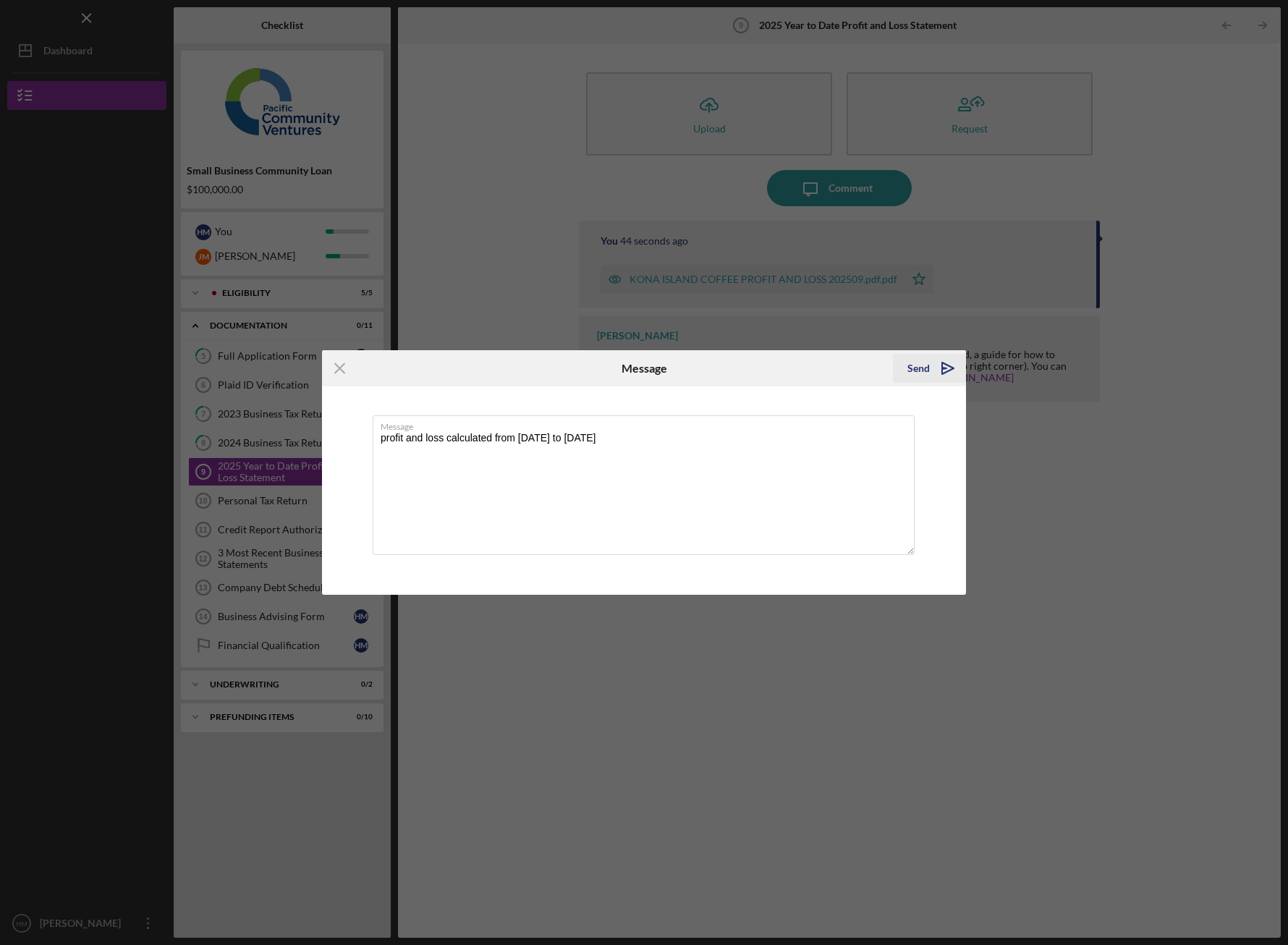
click at [949, 367] on icon "Icon/icon-invite-send" at bounding box center [947, 368] width 37 height 37
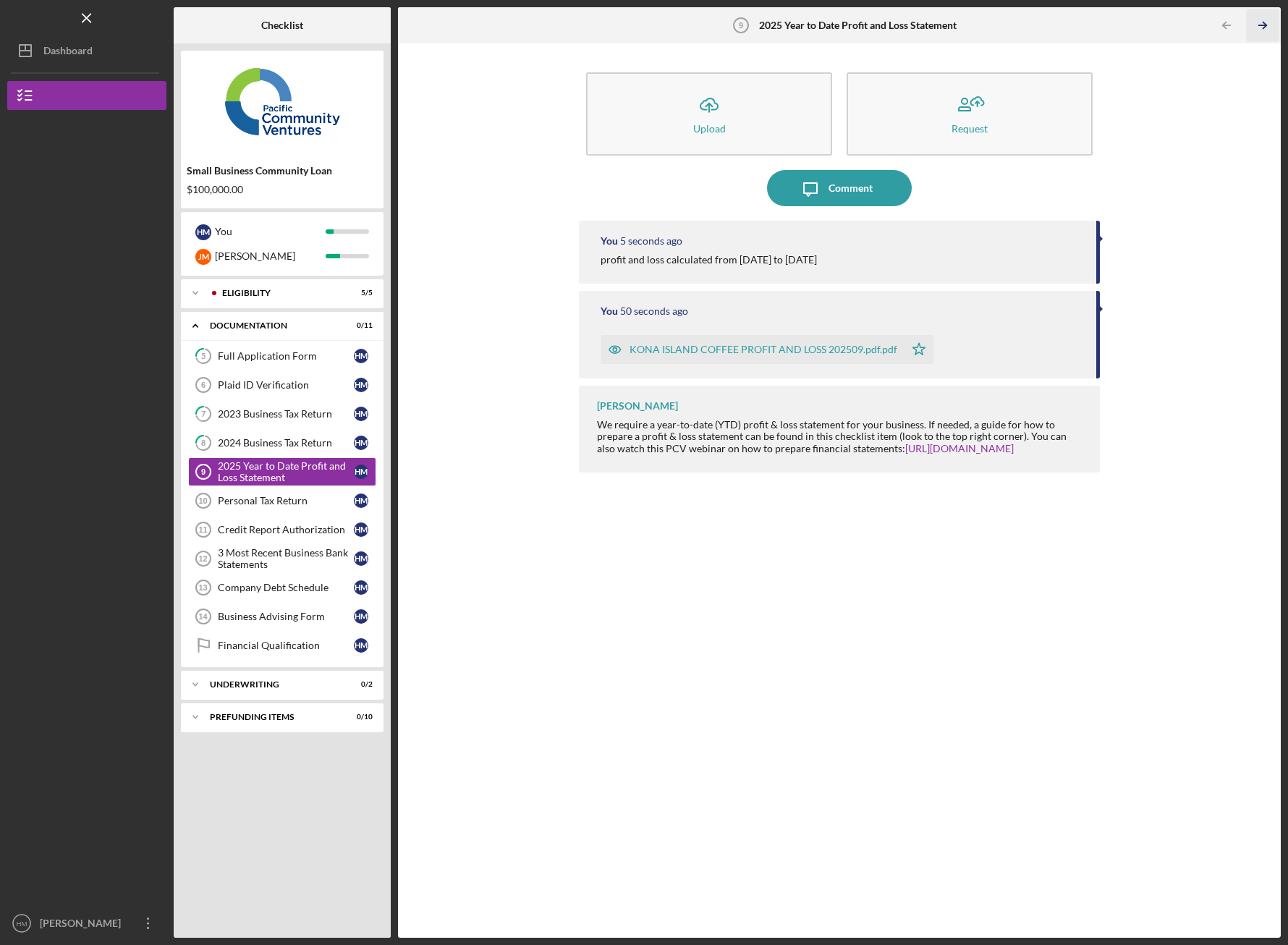
click at [1269, 20] on icon "Icon/Table Pagination Arrow" at bounding box center [1263, 25] width 33 height 33
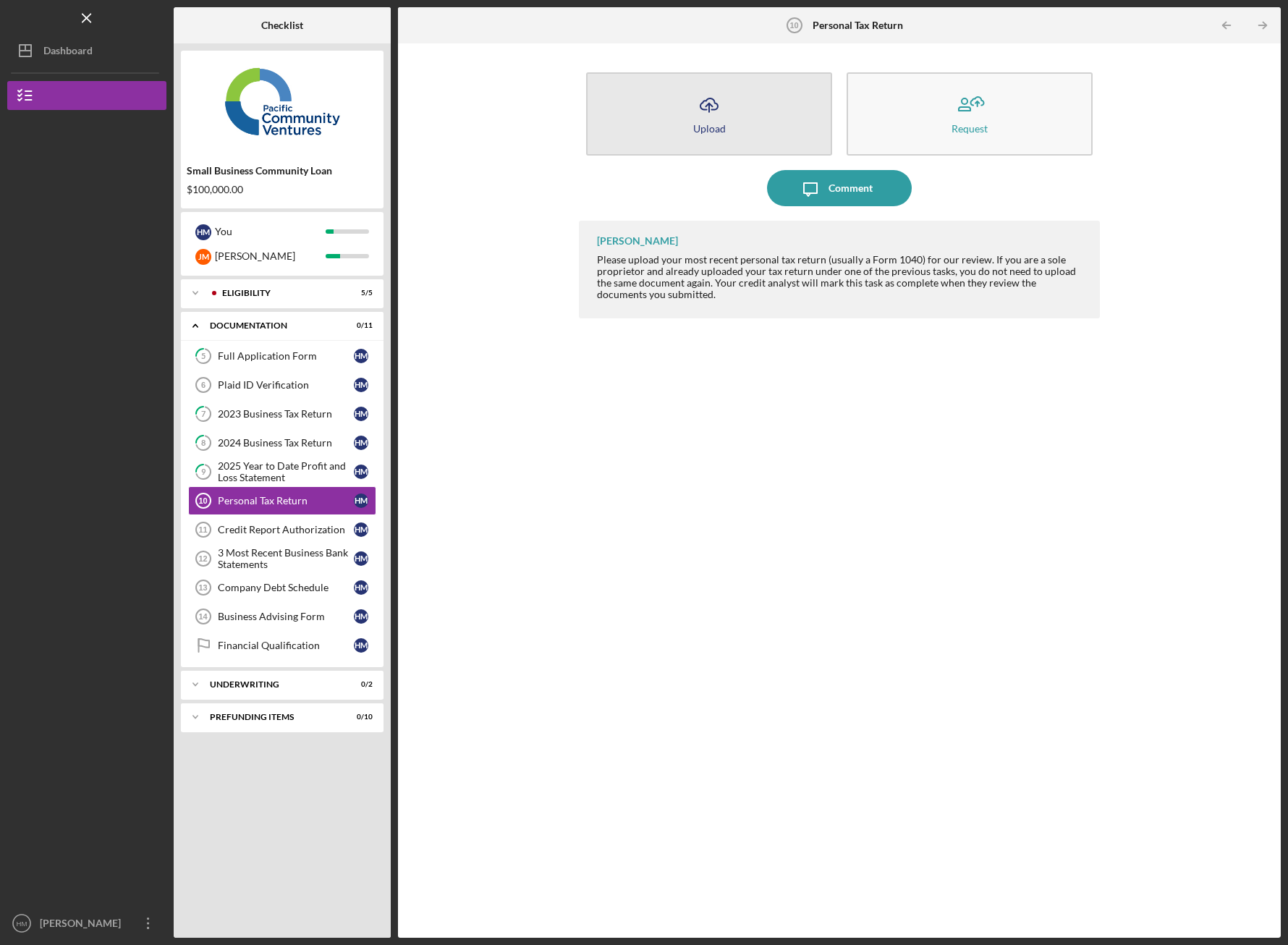
click at [771, 110] on button "Icon/Upload Upload" at bounding box center [709, 114] width 246 height 84
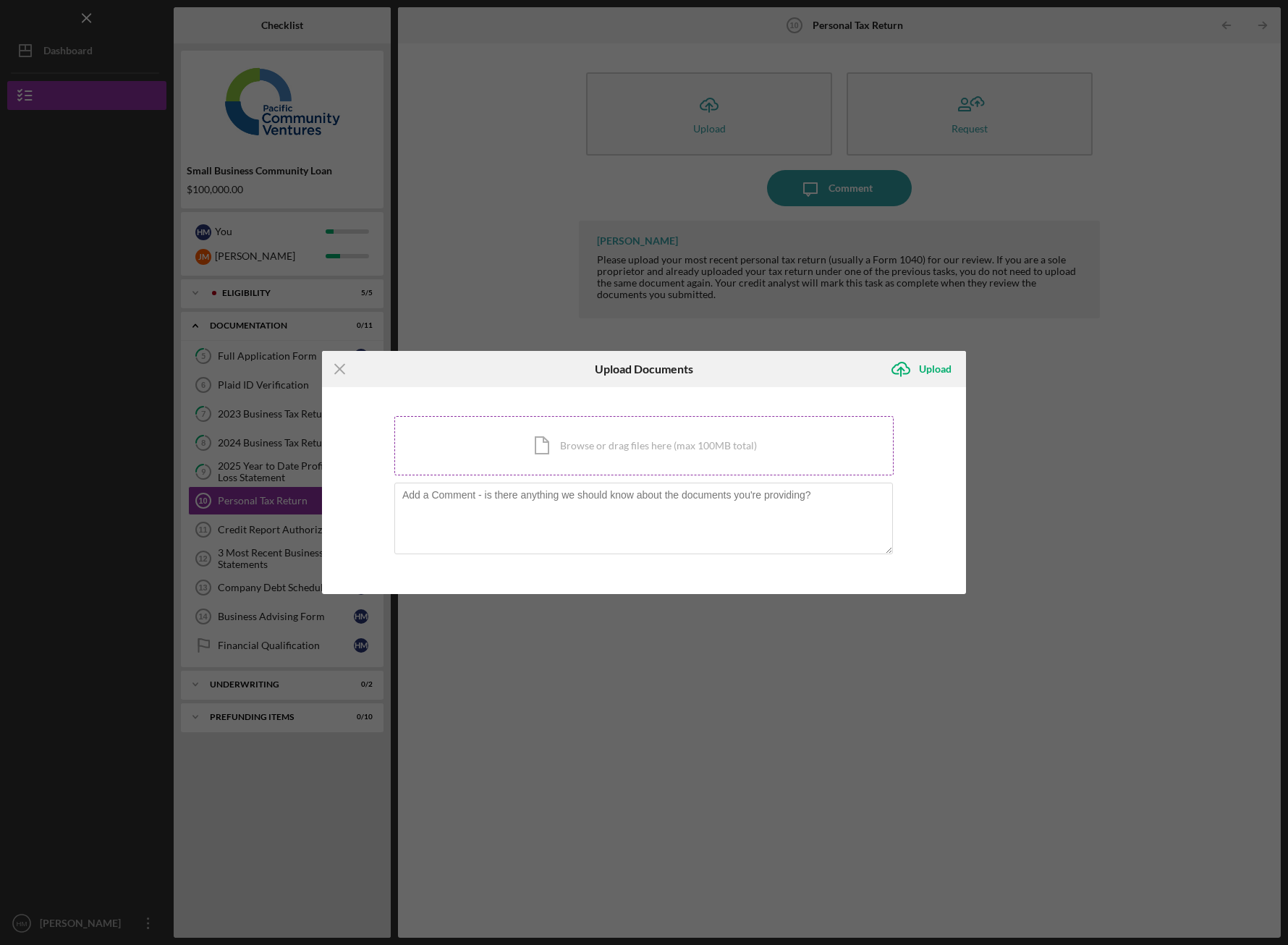
click at [689, 455] on div "Icon/Document Browse or drag files here (max 100MB total) Tap to choose files o…" at bounding box center [644, 446] width 499 height 59
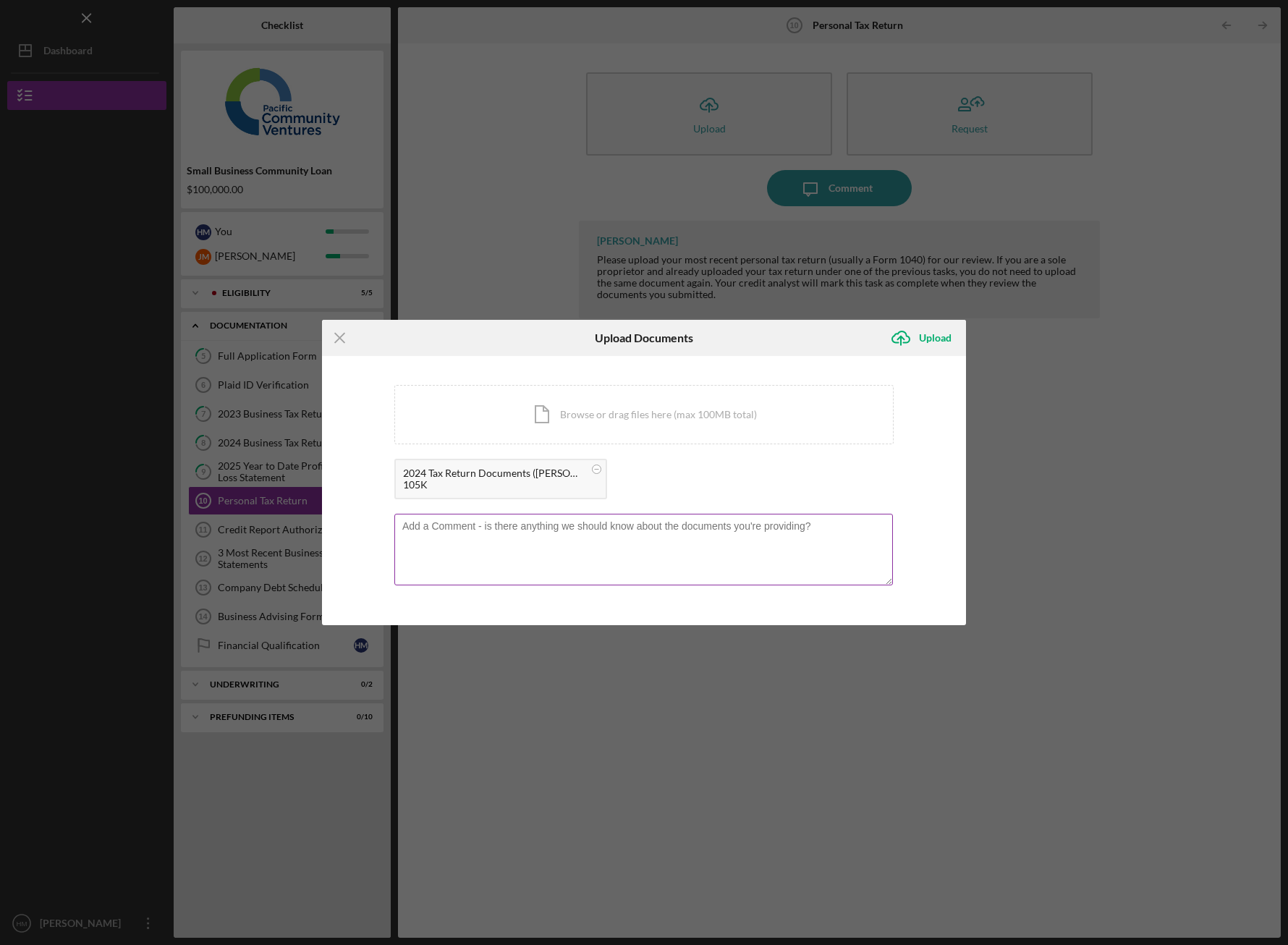
click at [587, 532] on textarea at bounding box center [643, 550] width 498 height 71
type textarea "code 3474 , we filled all together"
click at [933, 333] on div "Upload" at bounding box center [935, 338] width 33 height 29
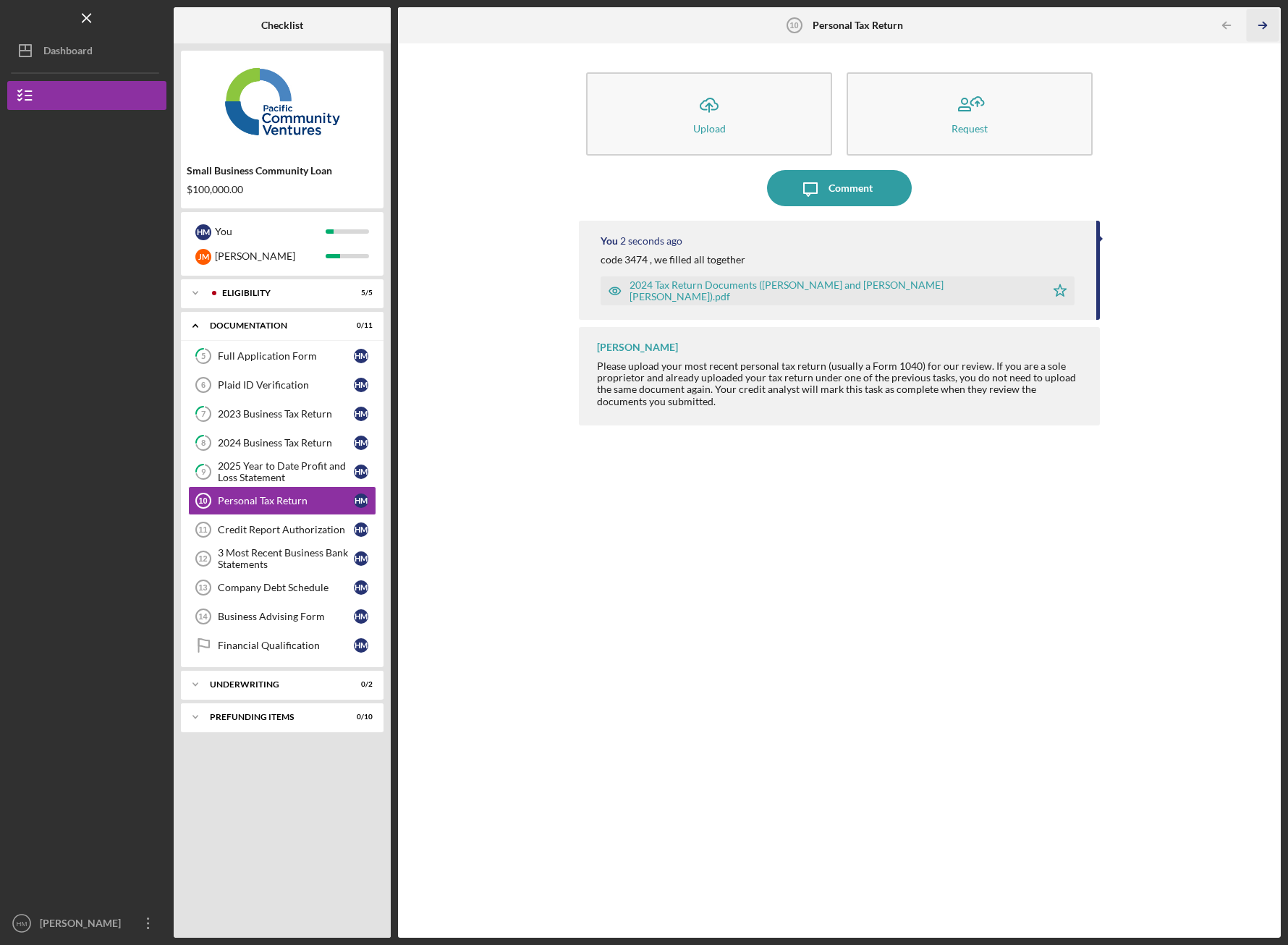
click at [1264, 20] on icon "Icon/Table Pagination Arrow" at bounding box center [1263, 25] width 33 height 33
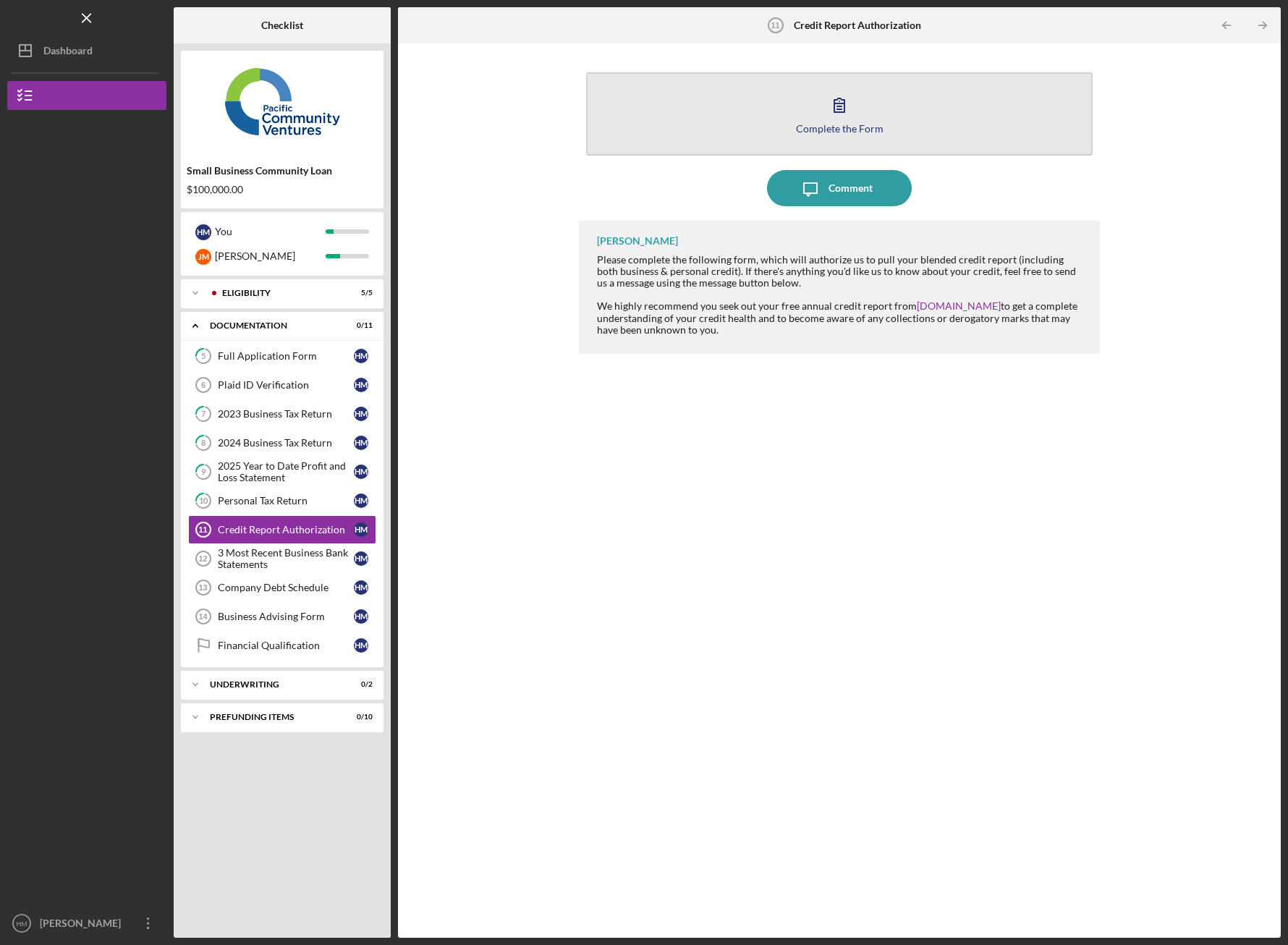
click at [880, 127] on button "Complete the Form Form" at bounding box center [840, 114] width 507 height 84
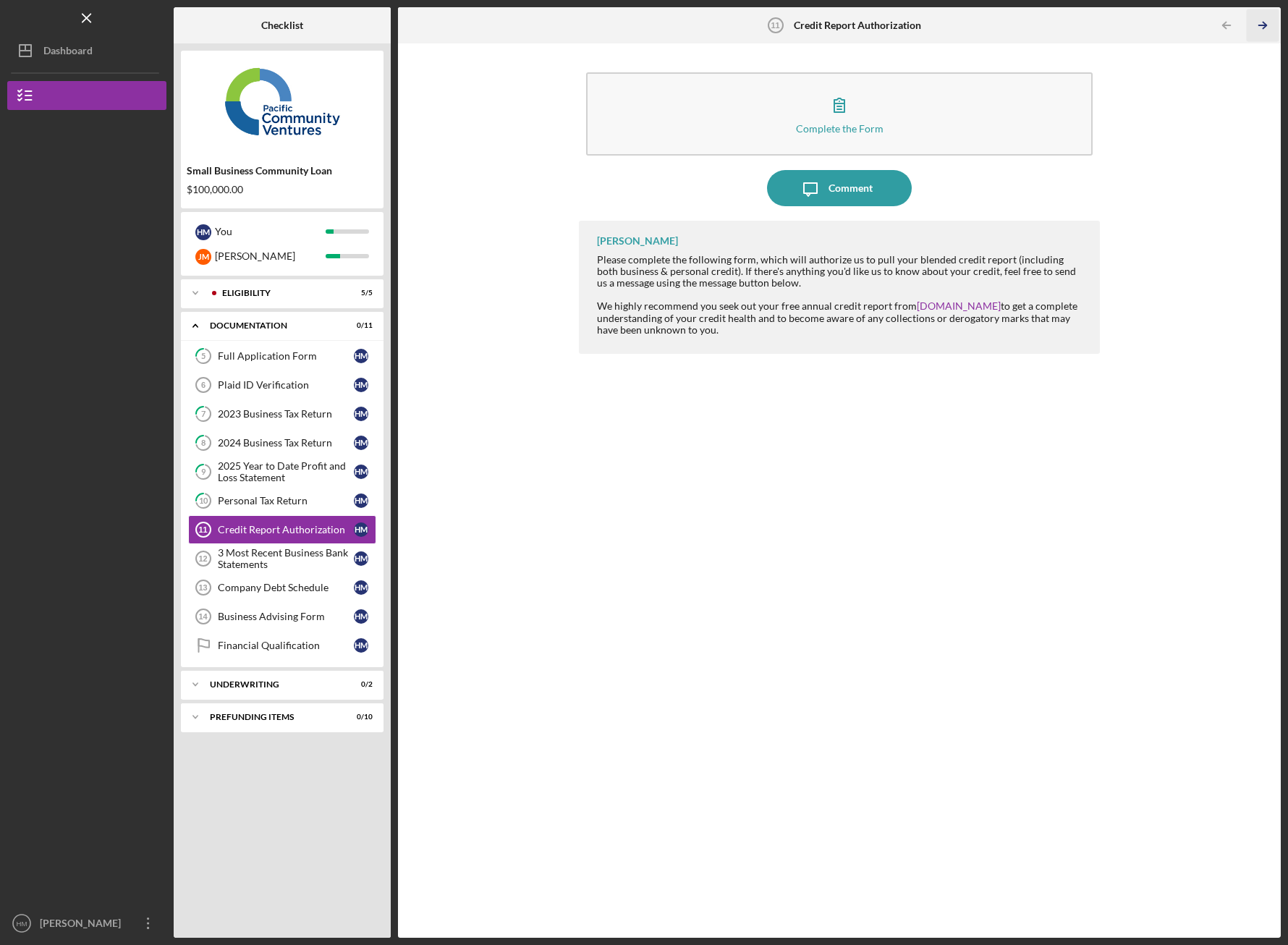
click at [1262, 25] on line "button" at bounding box center [1263, 25] width 8 height 0
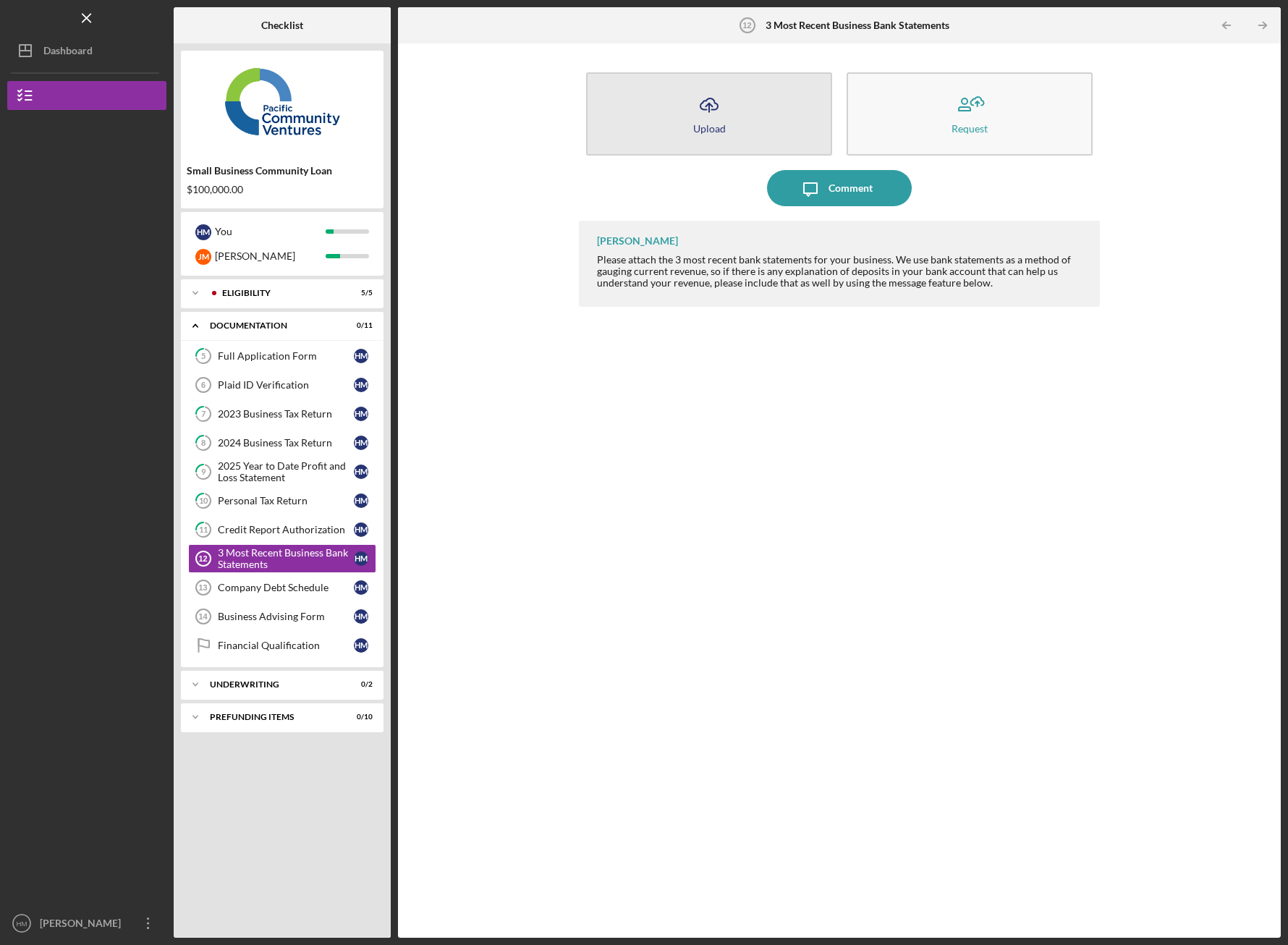
click at [705, 107] on polyline "button" at bounding box center [708, 105] width 7 height 4
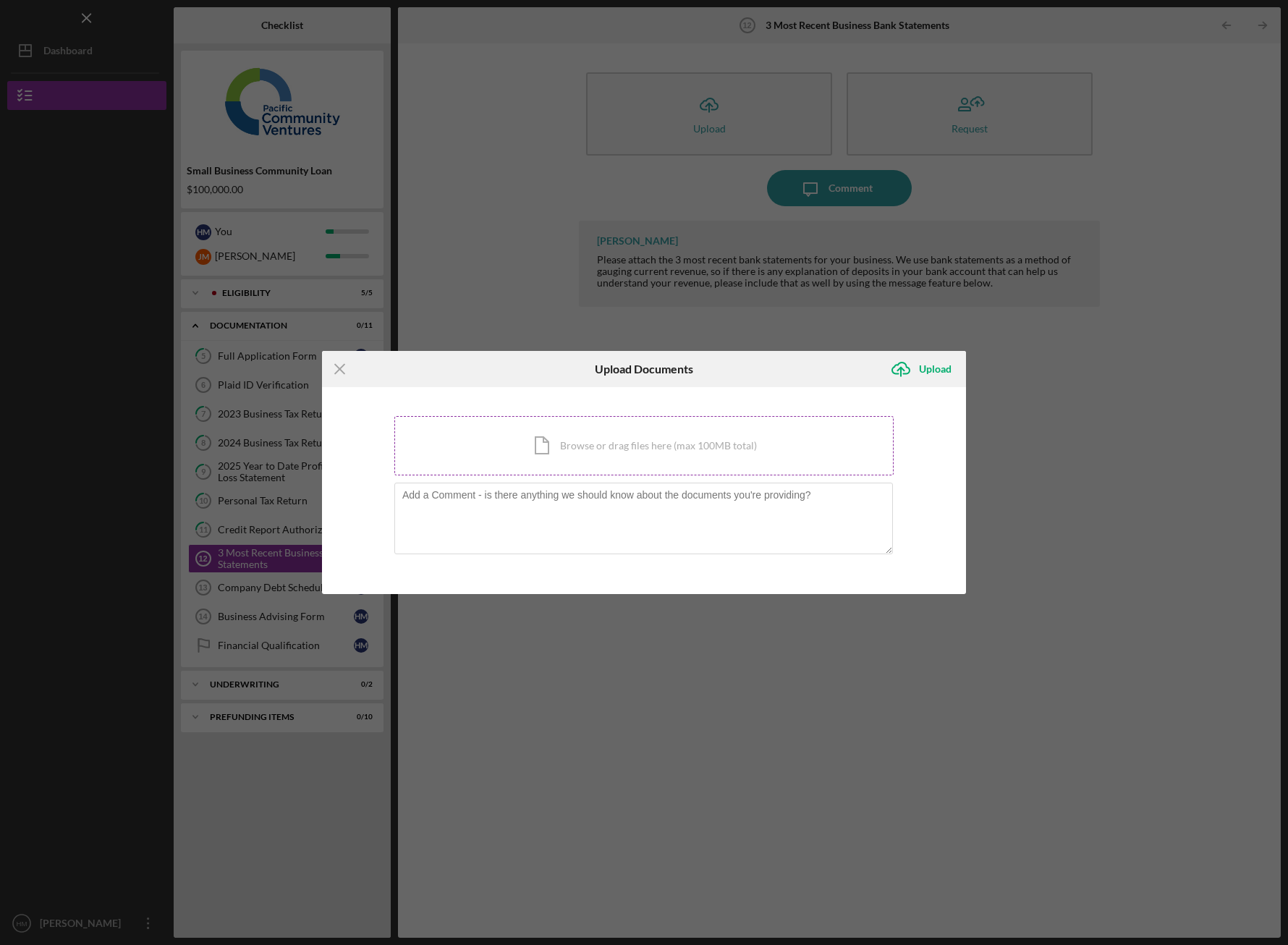
click at [662, 436] on div "Icon/Document Browse or drag files here (max 100MB total) Tap to choose files o…" at bounding box center [644, 446] width 499 height 59
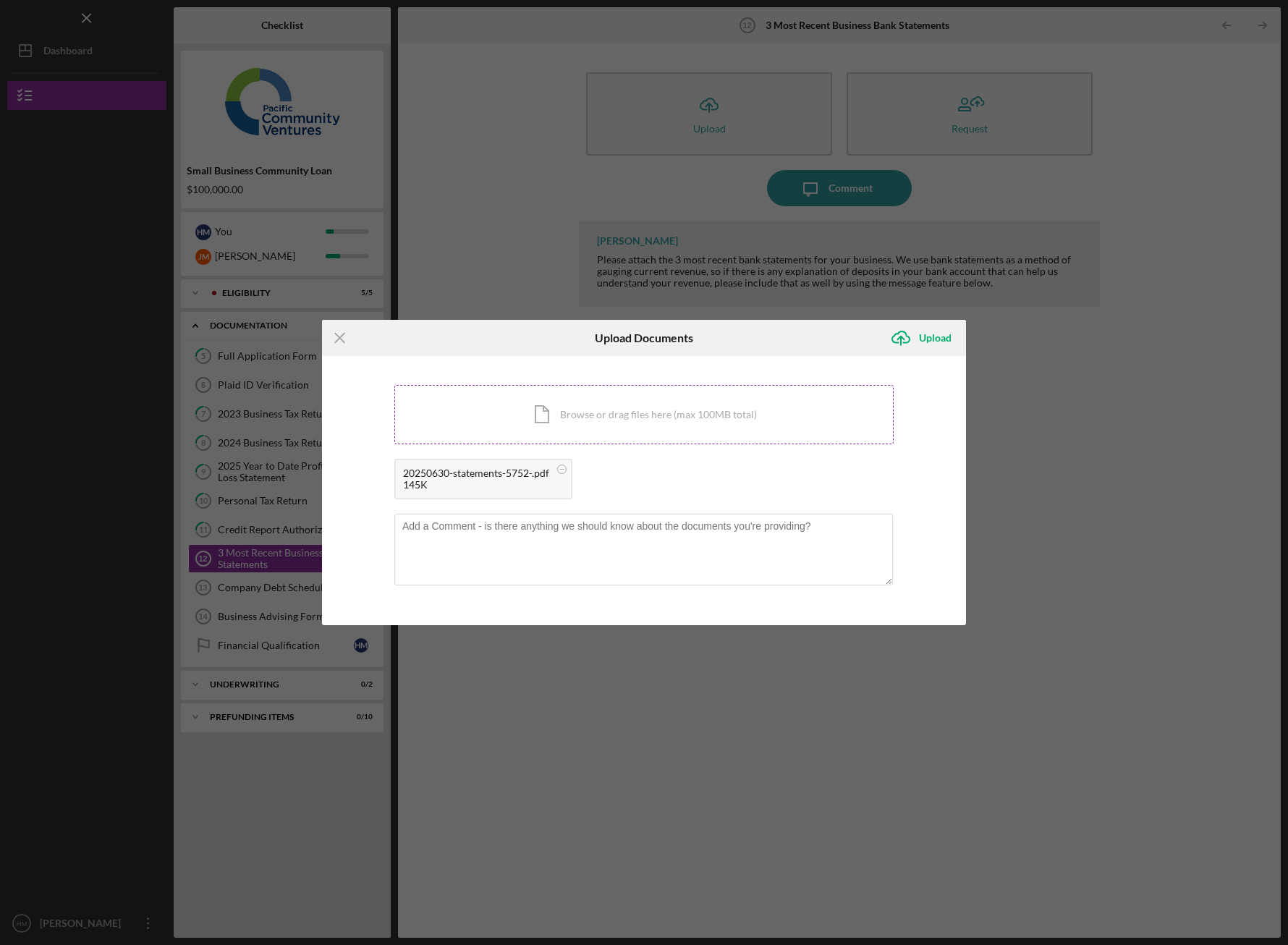
click at [548, 413] on div "Icon/Document Browse or drag files here (max 100MB total) Tap to choose files o…" at bounding box center [644, 414] width 499 height 59
click at [527, 425] on div "Icon/Document Browse or drag files here (max 100MB total) Tap to choose files o…" at bounding box center [644, 414] width 499 height 59
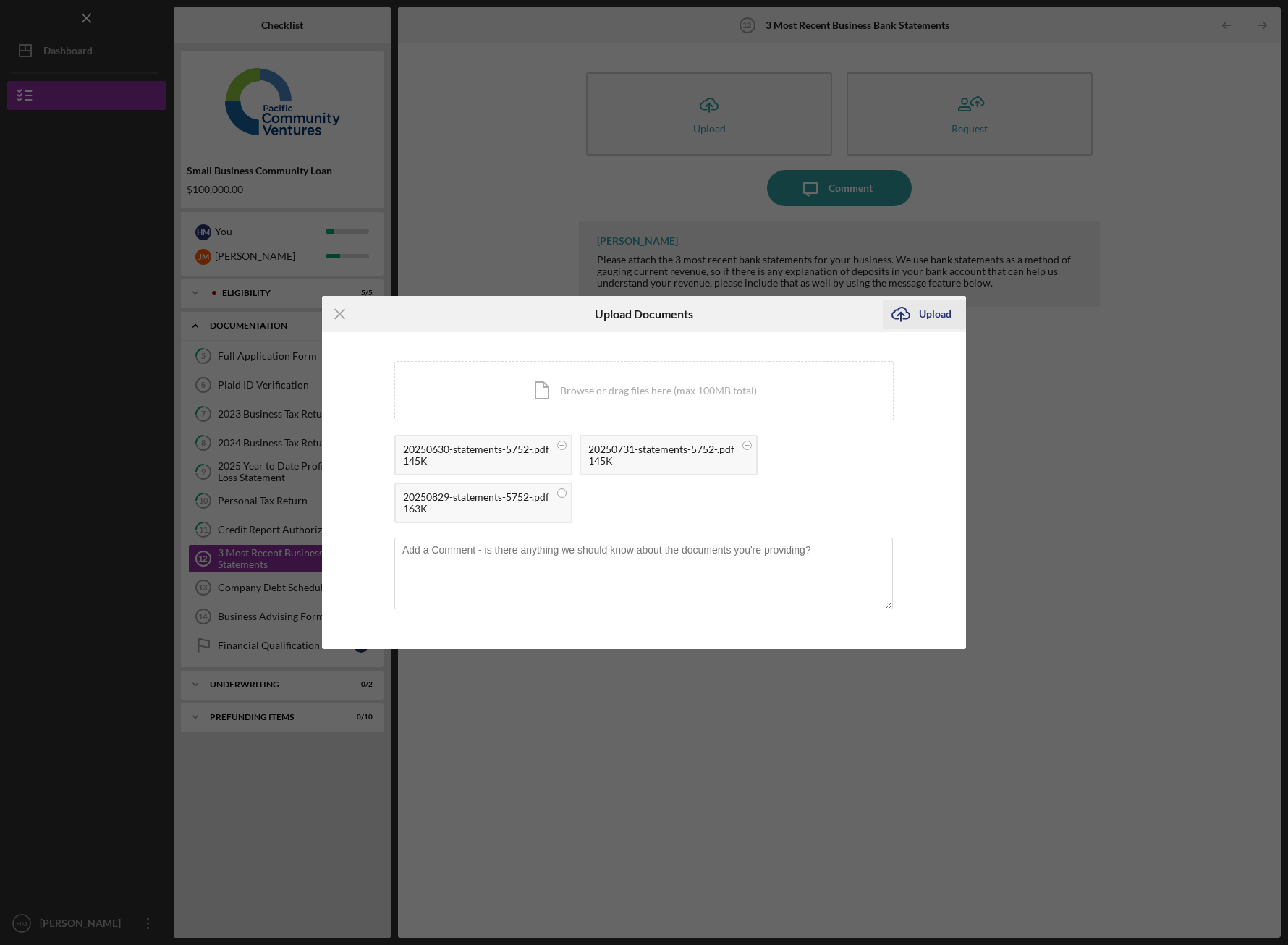
click at [926, 313] on div "Upload" at bounding box center [935, 313] width 33 height 29
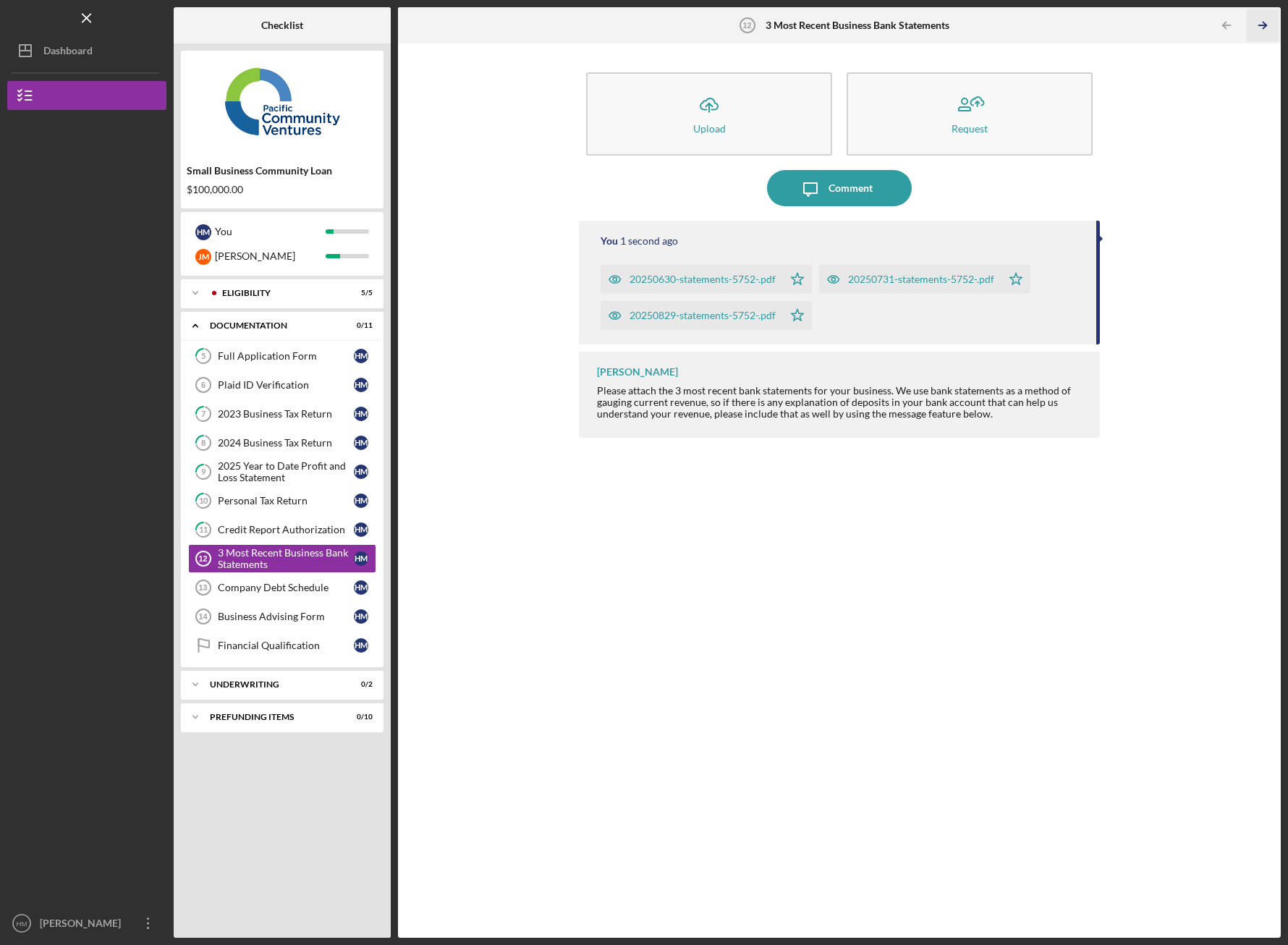
click at [1262, 25] on icon "Icon/Table Pagination Arrow" at bounding box center [1263, 25] width 33 height 33
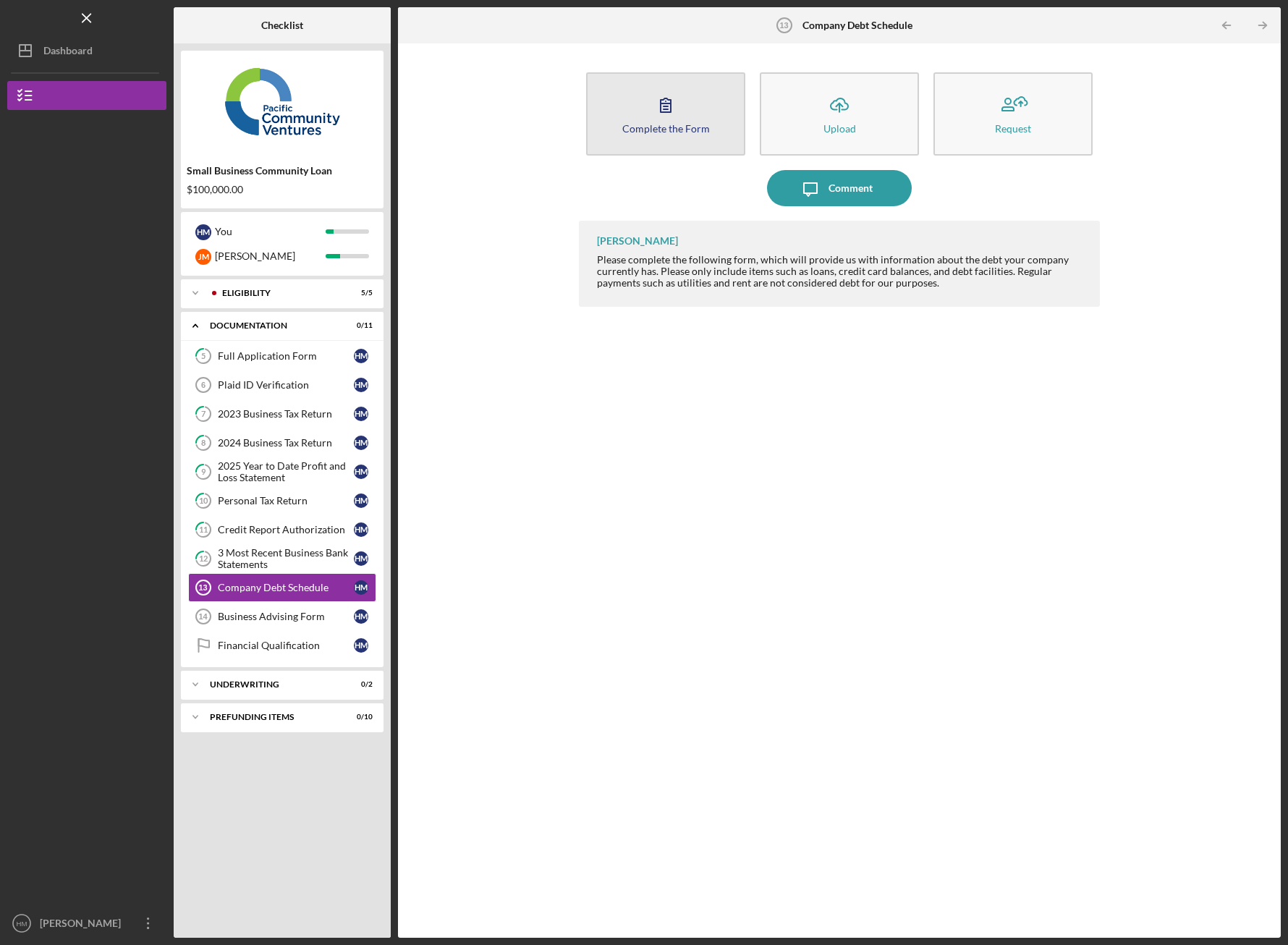
click at [669, 102] on icon "button" at bounding box center [665, 105] width 37 height 37
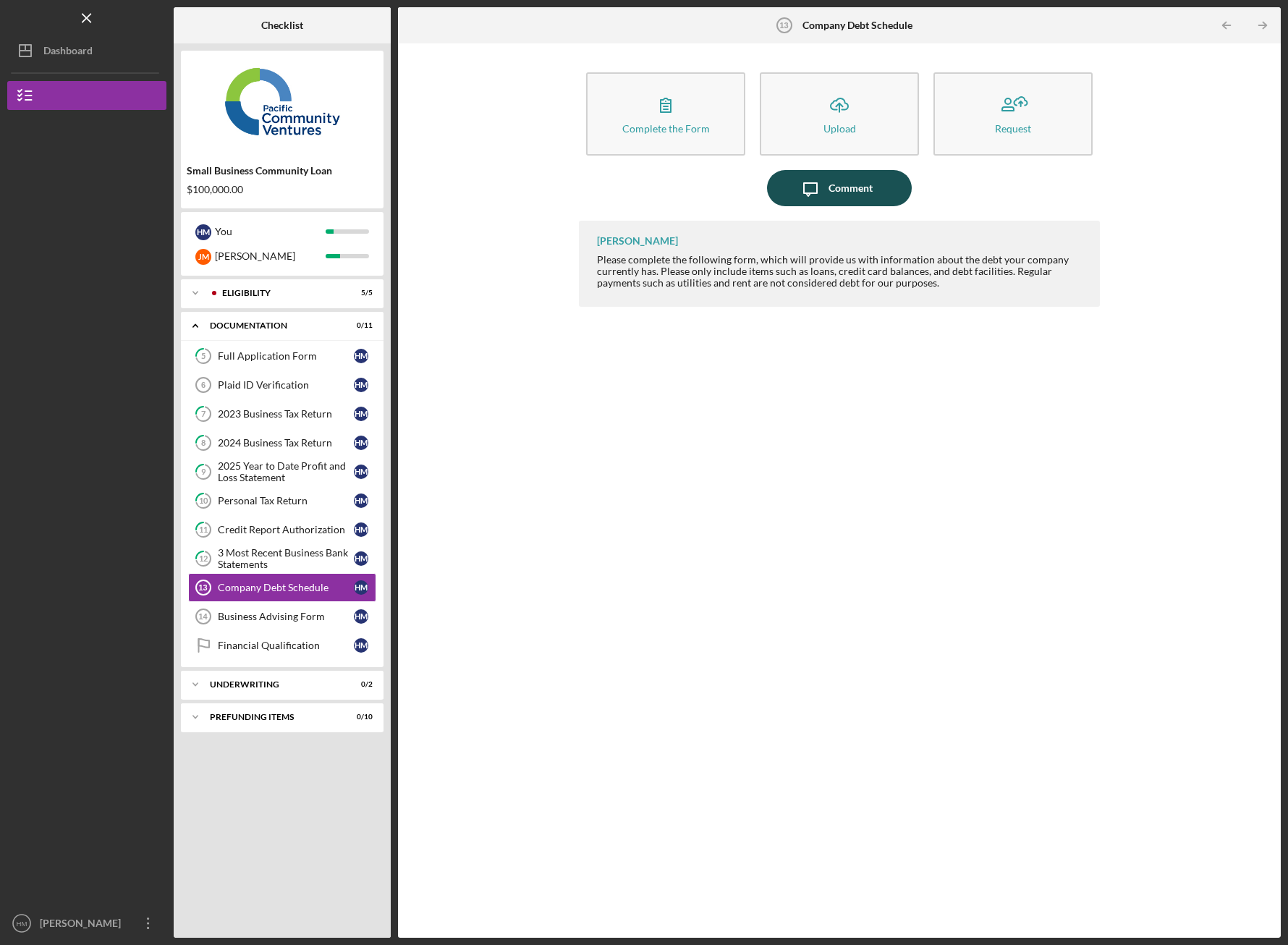
click at [855, 191] on div "Comment" at bounding box center [850, 188] width 44 height 37
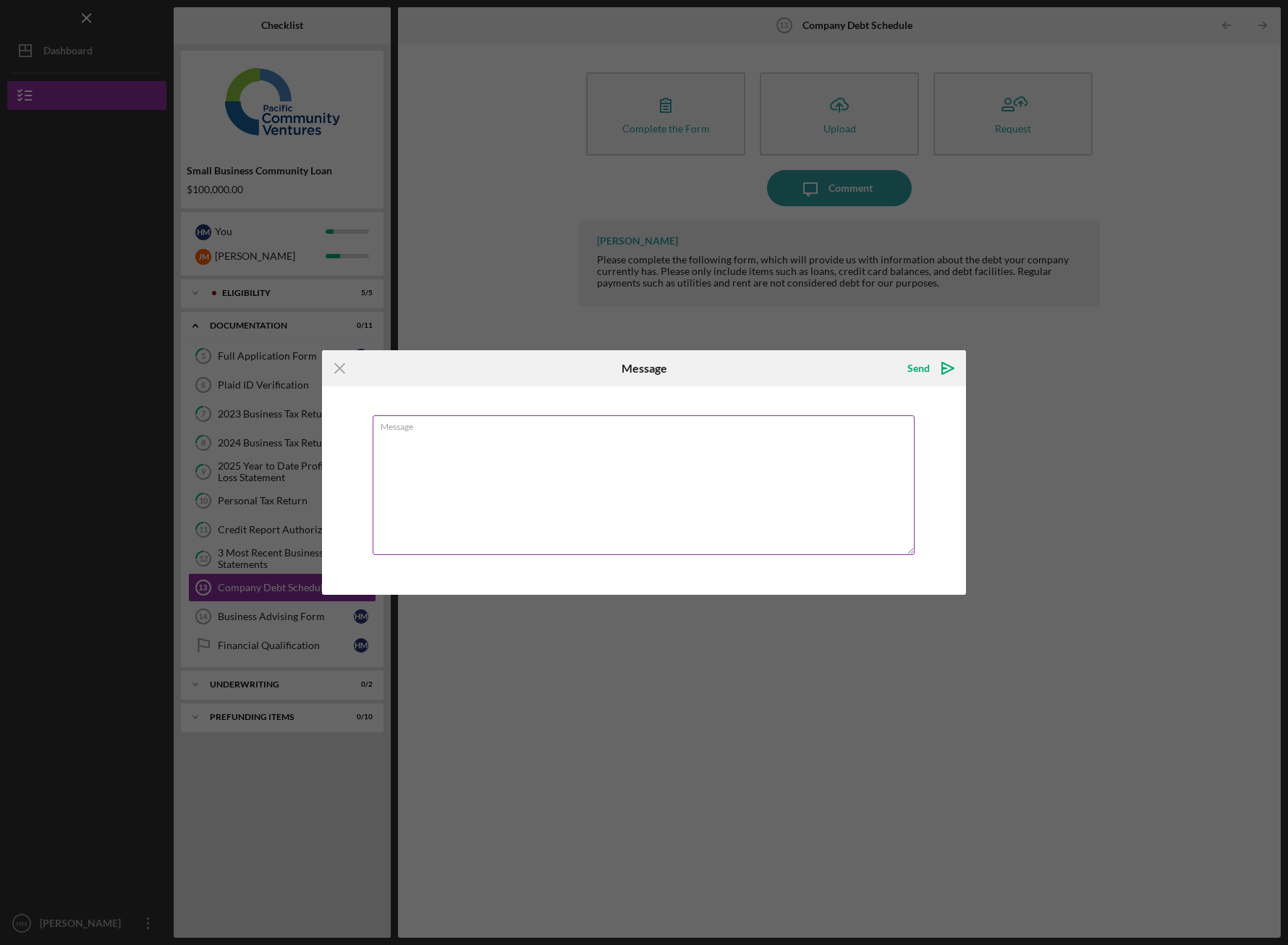
click at [624, 493] on textarea "Message" at bounding box center [644, 485] width 542 height 140
type textarea "i checked the car is under my name ( [PERSON_NAME]) not company."
click at [942, 369] on polygon "submit" at bounding box center [944, 369] width 5 height 2
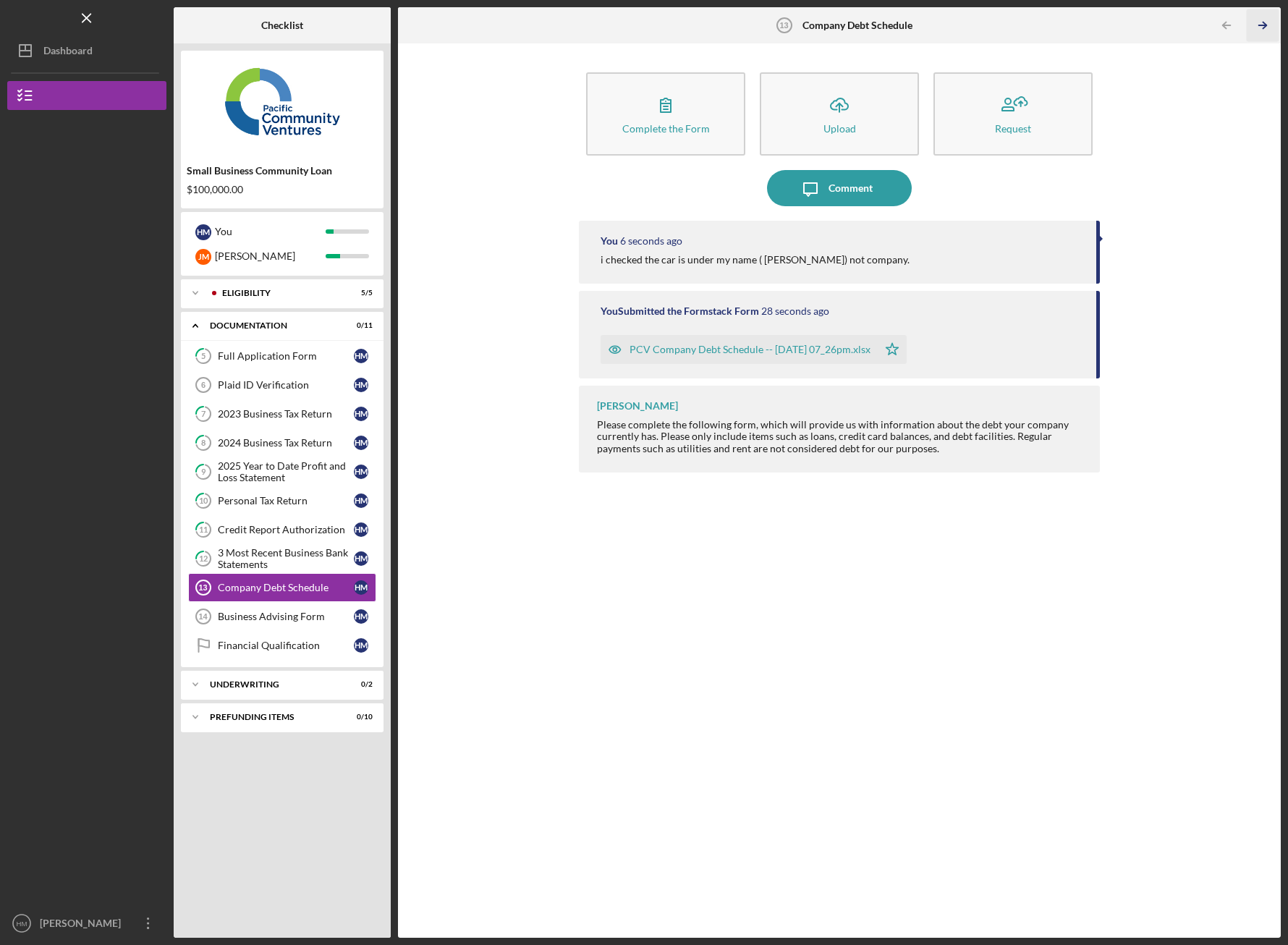
click at [1264, 25] on line "button" at bounding box center [1263, 25] width 8 height 0
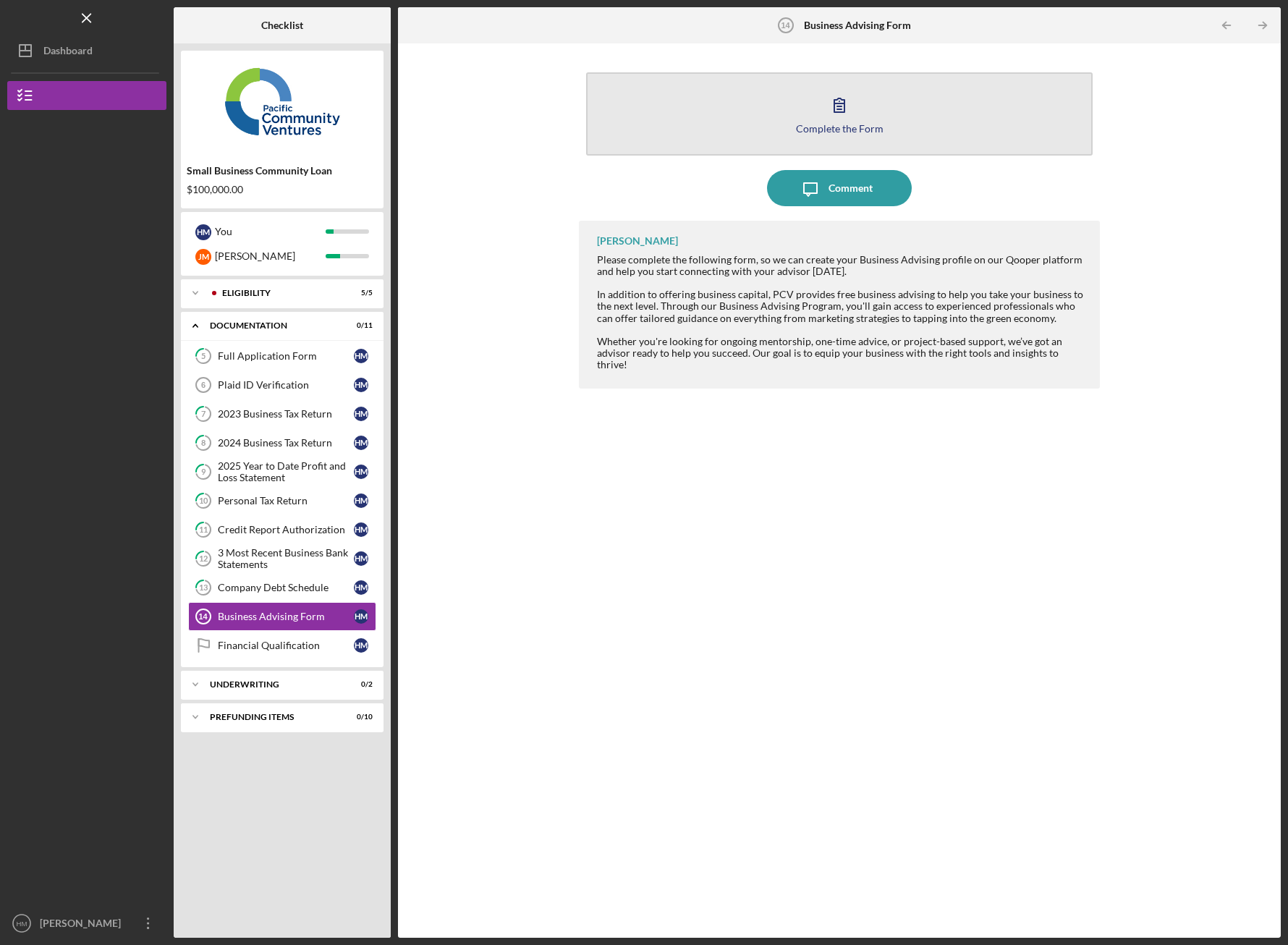
click at [895, 111] on button "Complete the Form Form" at bounding box center [840, 114] width 507 height 84
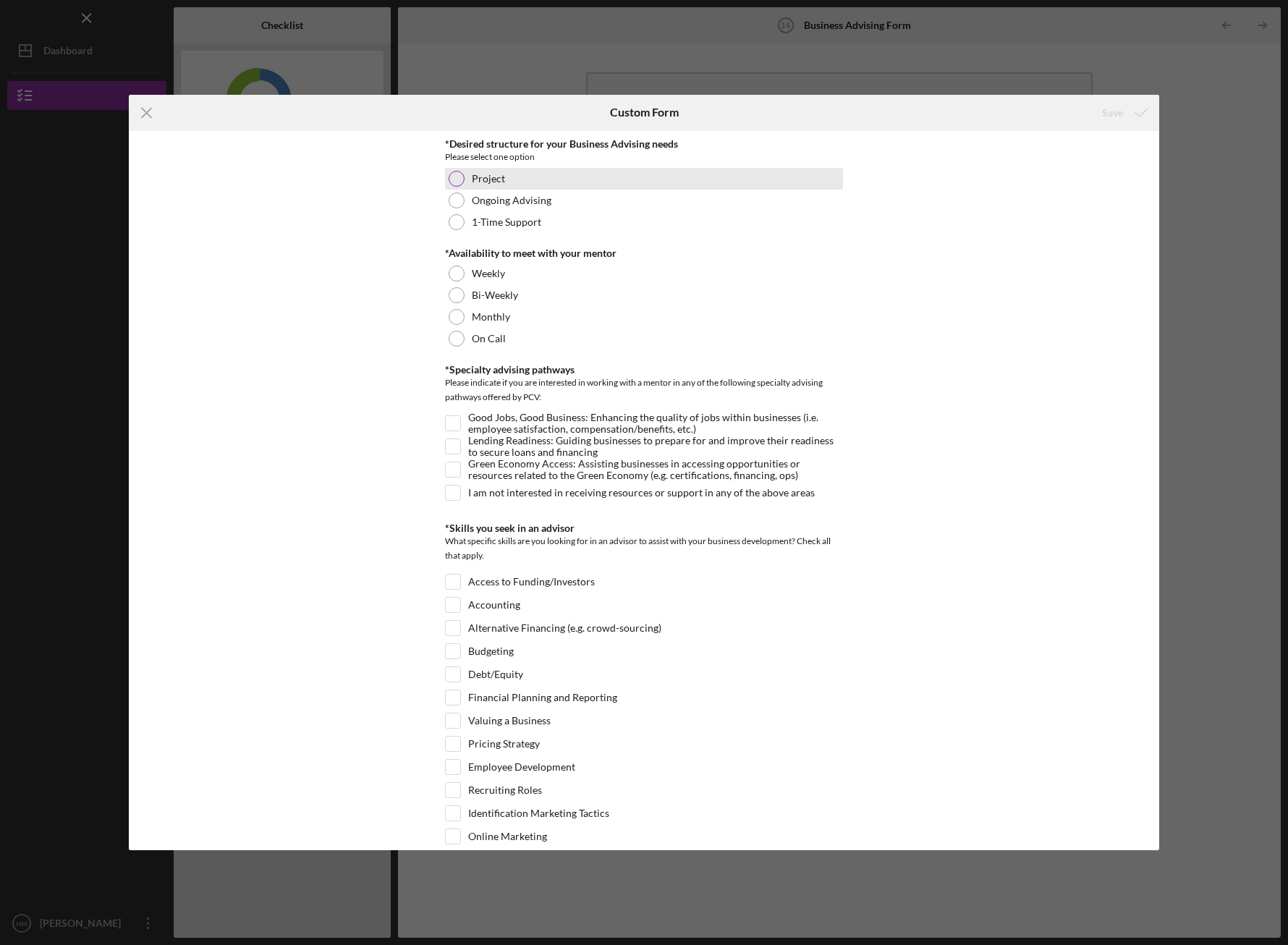
click at [514, 175] on div "Project" at bounding box center [644, 178] width 398 height 22
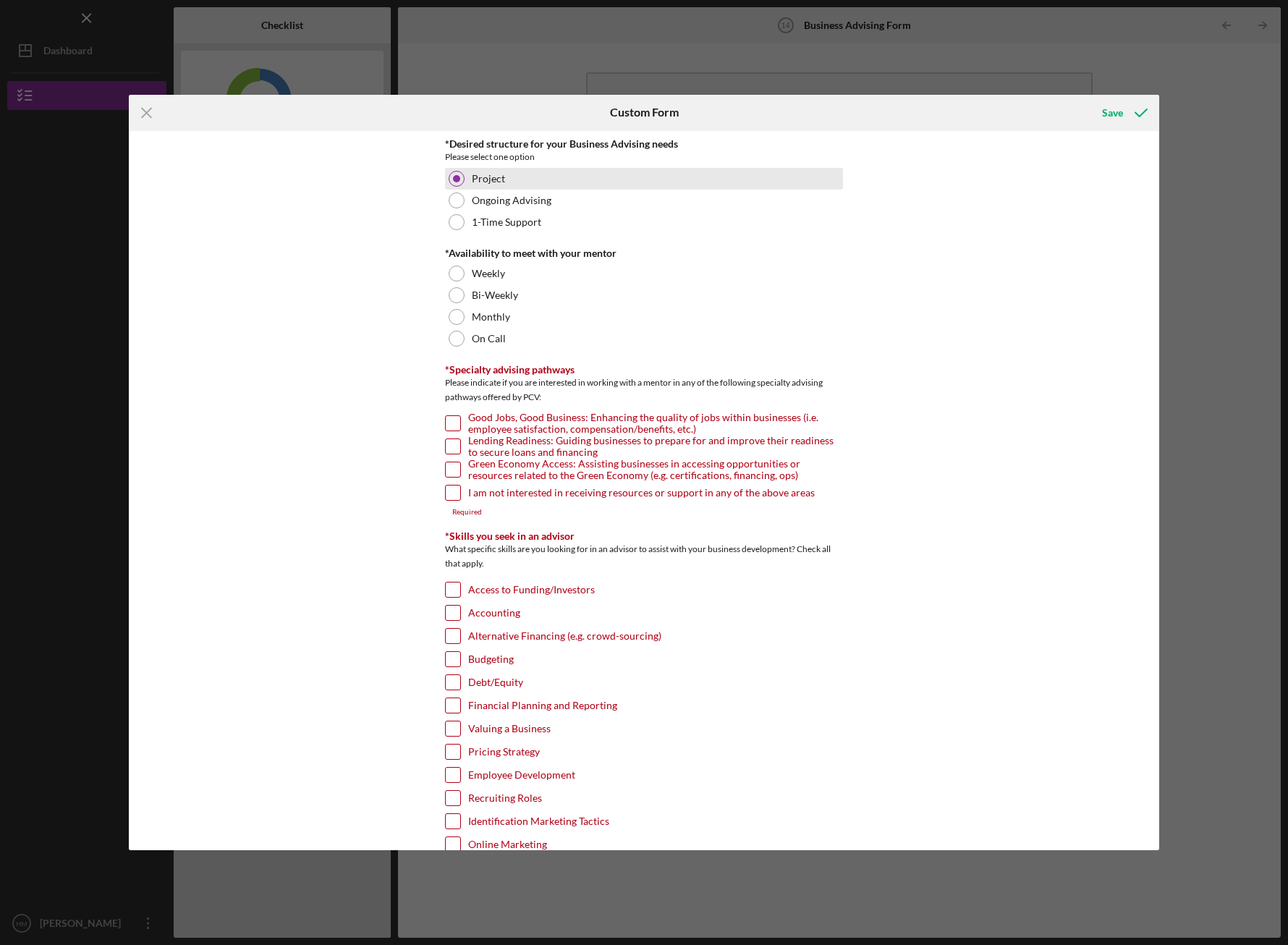
click at [514, 174] on div "Project" at bounding box center [644, 178] width 398 height 22
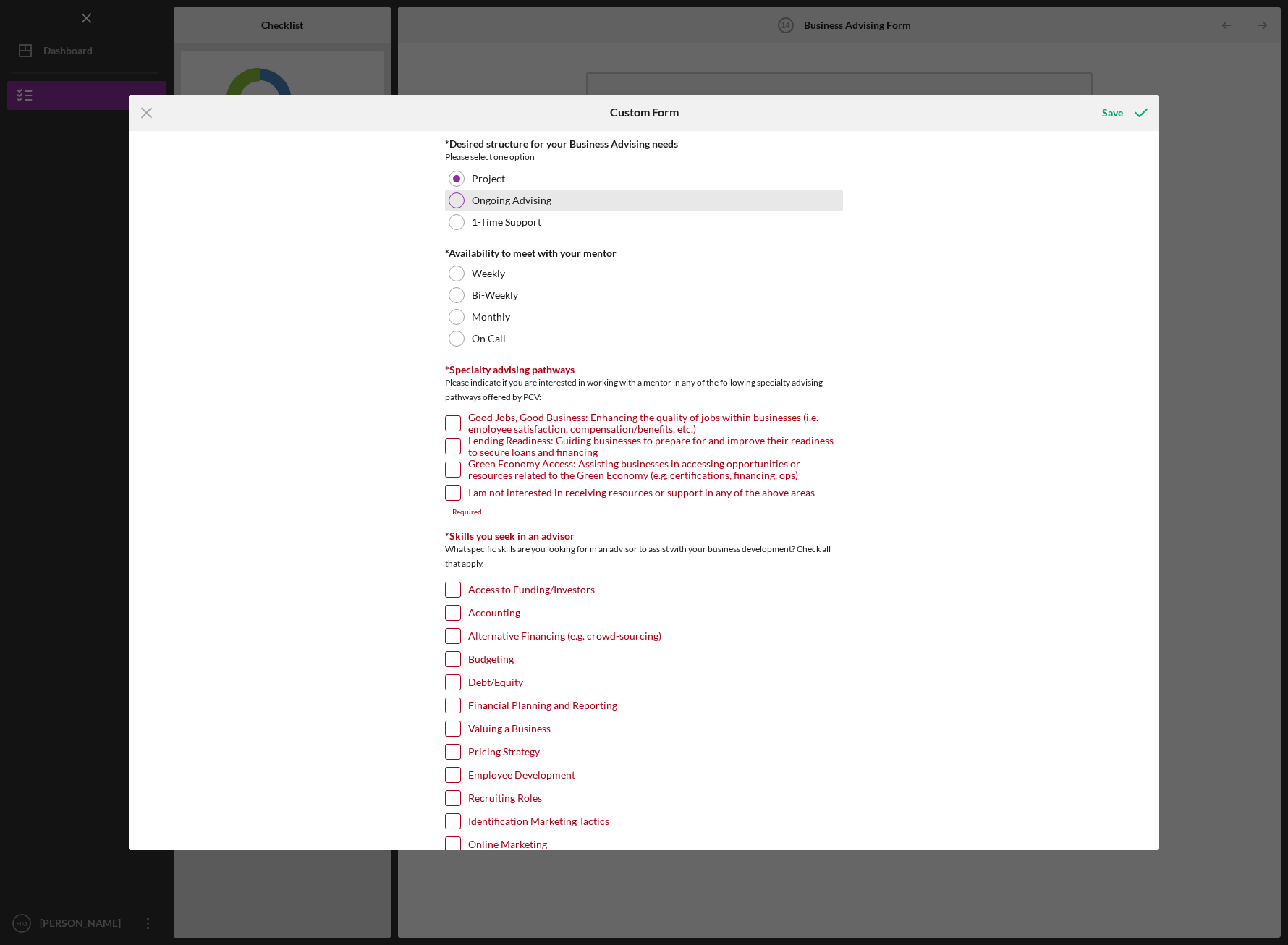
click at [523, 195] on label "Ongoing Advising" at bounding box center [511, 201] width 80 height 11
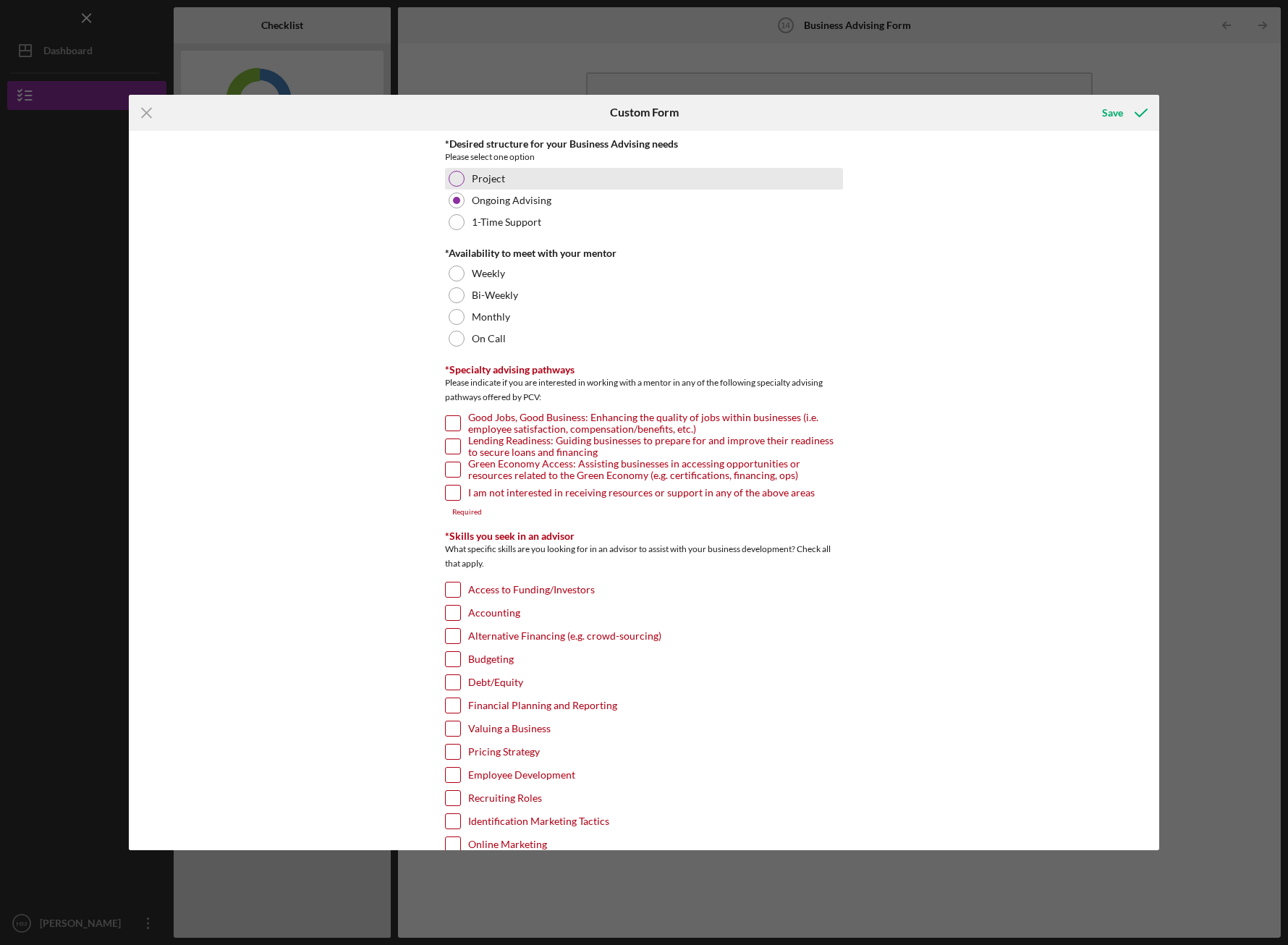
click at [515, 175] on div "Project" at bounding box center [644, 178] width 398 height 22
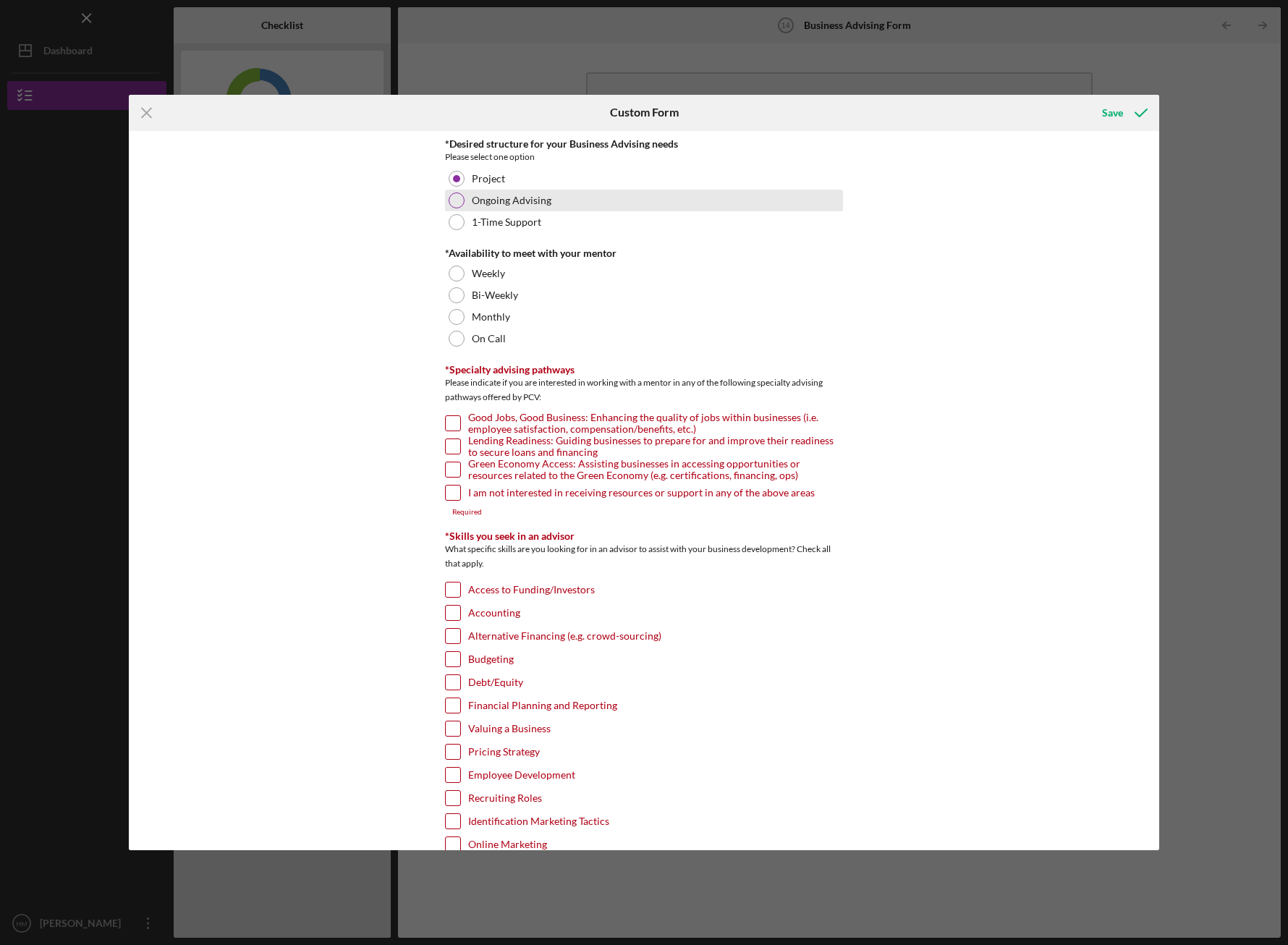
click at [541, 199] on label "Ongoing Advising" at bounding box center [511, 201] width 80 height 11
click at [527, 312] on div "Monthly" at bounding box center [644, 316] width 398 height 22
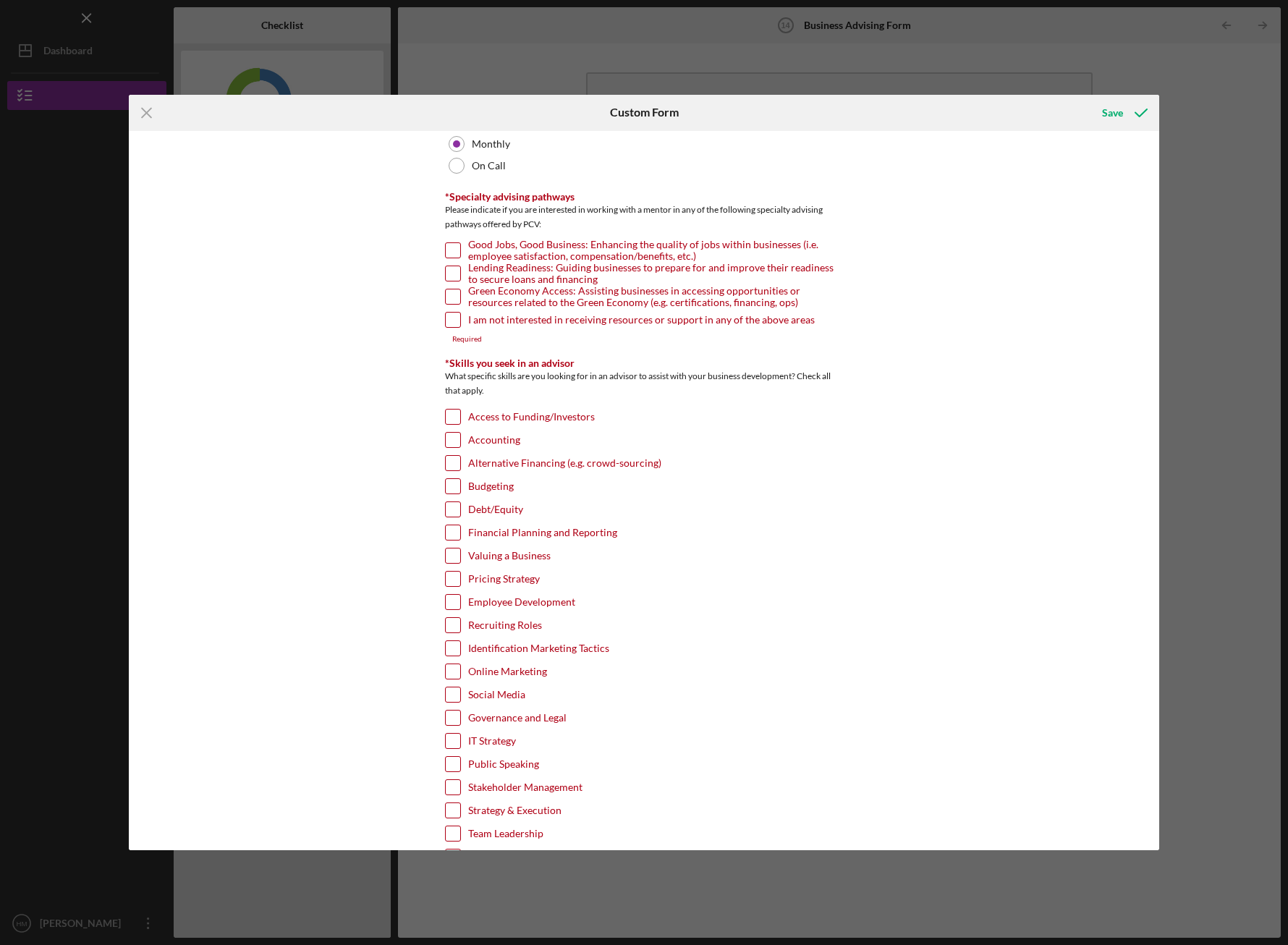
scroll to position [175, 0]
click at [451, 242] on input "Good Jobs, Good Business: Enhancing the quality of jobs within businesses (i.e.…" at bounding box center [452, 248] width 14 height 14
checkbox input "true"
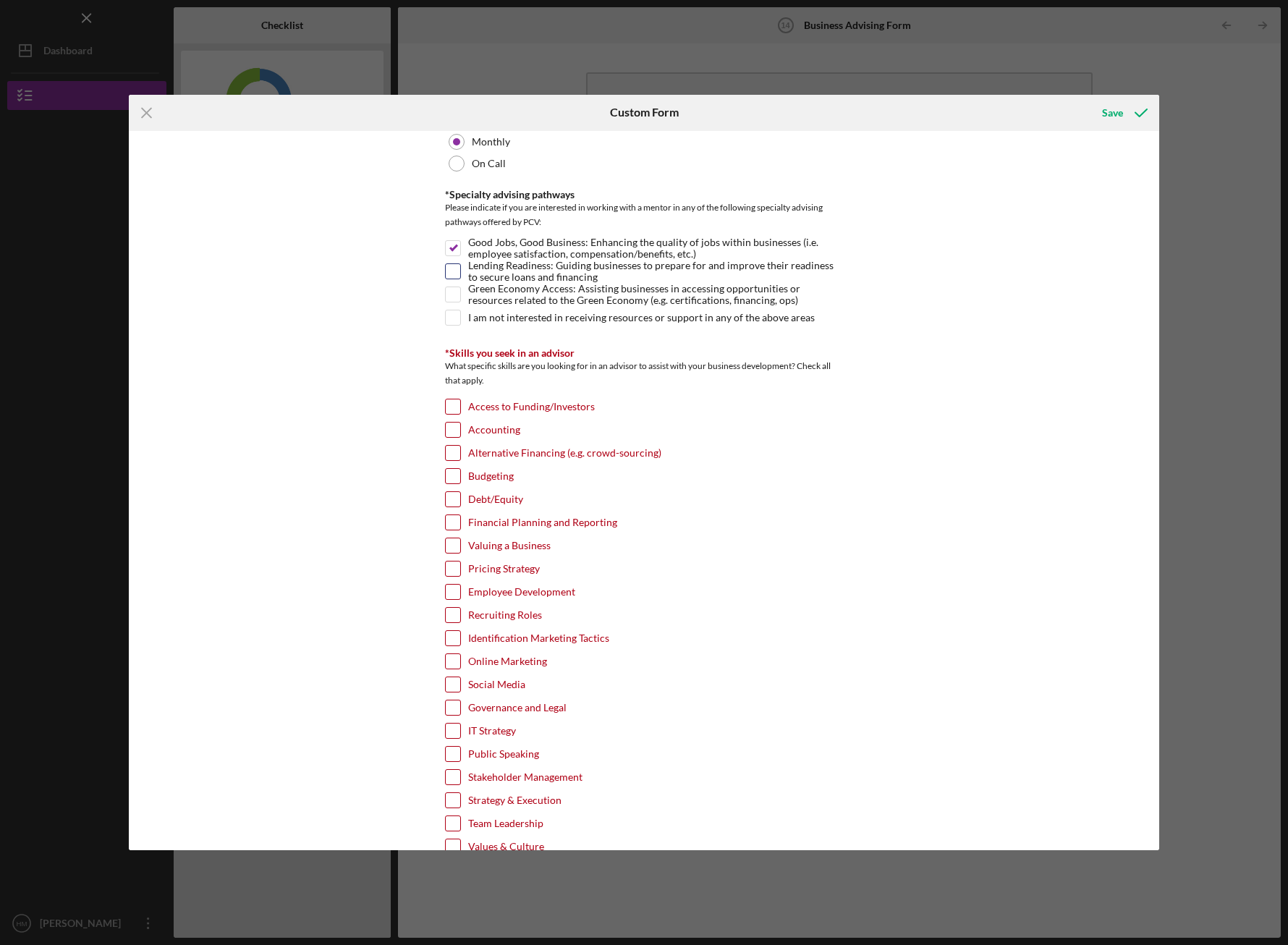
click at [454, 271] on input "Lending Readiness: Guiding businesses to prepare for and improve their readines…" at bounding box center [452, 271] width 14 height 14
checkbox input "true"
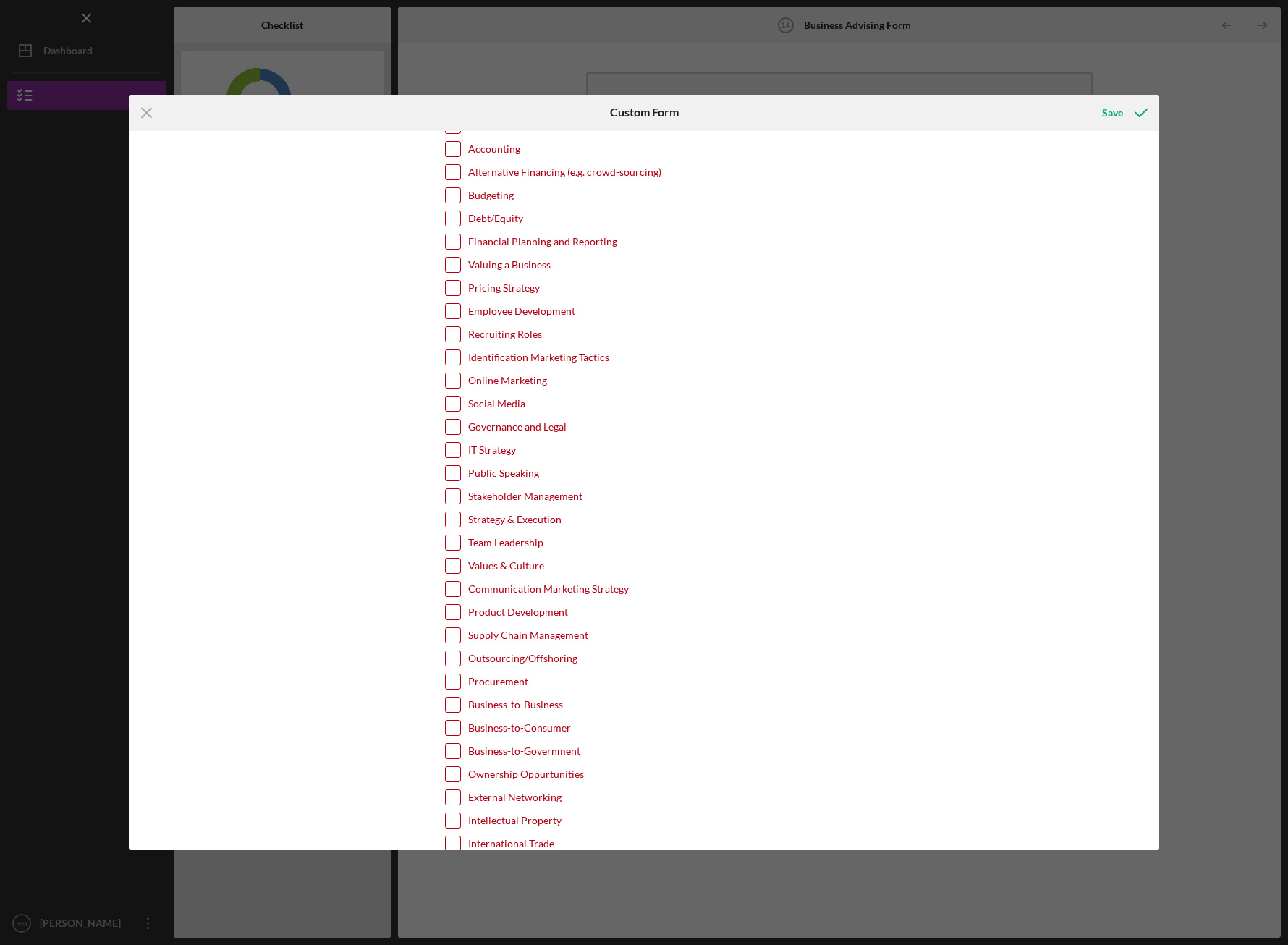
scroll to position [500, 0]
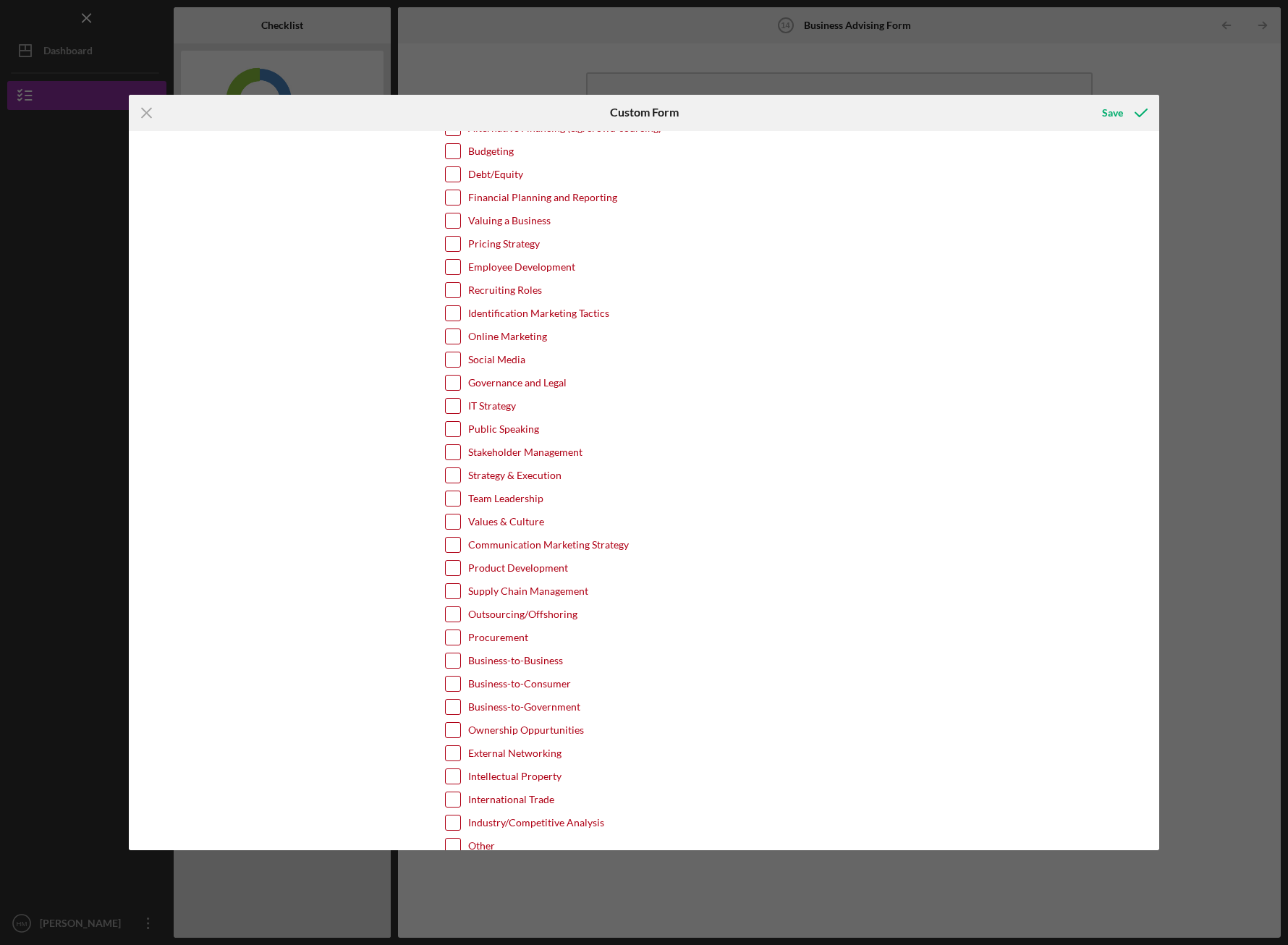
click at [500, 353] on label "Social Media" at bounding box center [496, 359] width 57 height 14
click at [461, 353] on input "Social Media" at bounding box center [452, 359] width 14 height 14
checkbox input "true"
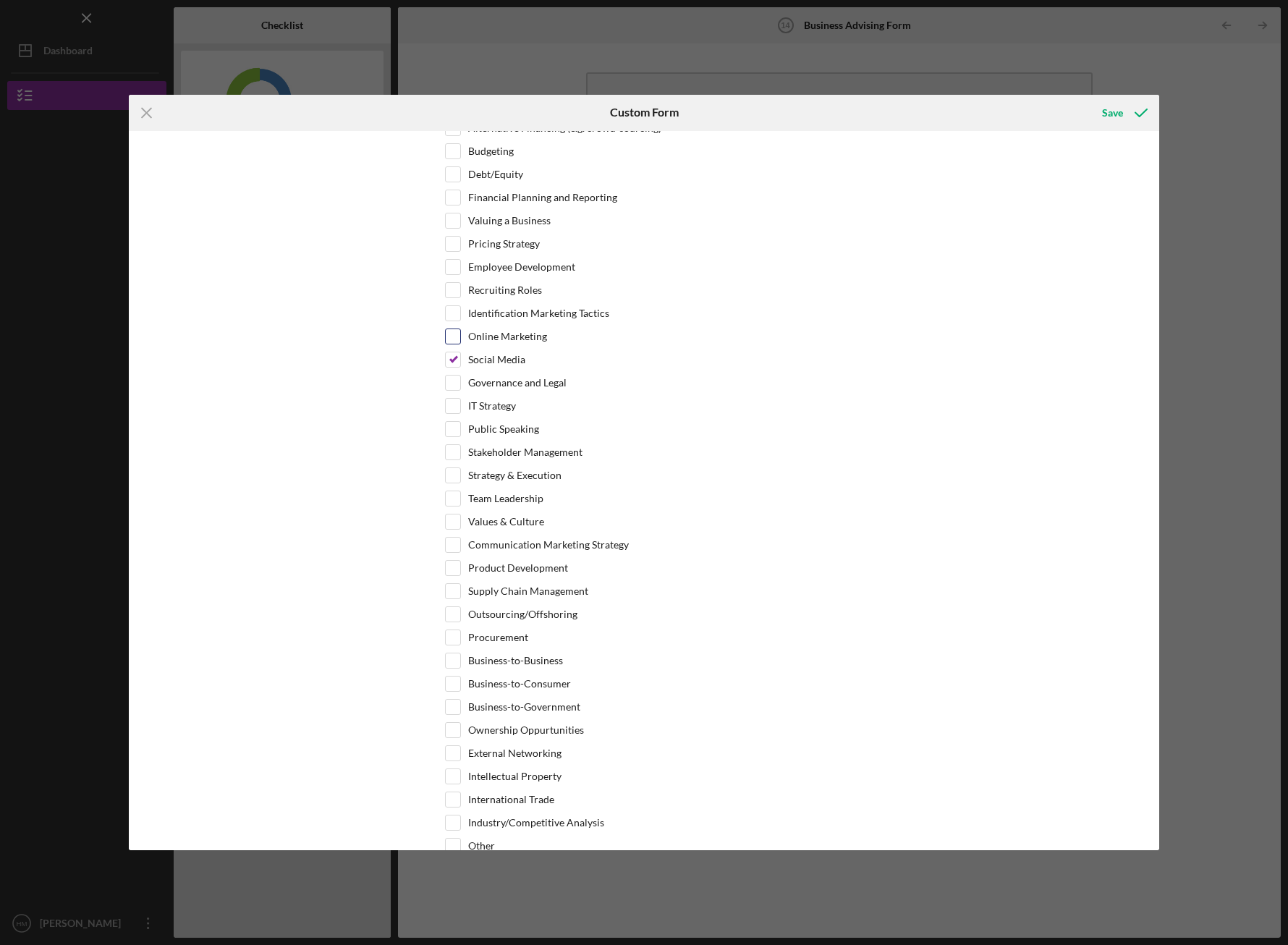
click at [519, 333] on label "Online Marketing" at bounding box center [508, 336] width 79 height 14
click at [461, 333] on input "Online Marketing" at bounding box center [452, 336] width 14 height 14
checkbox input "true"
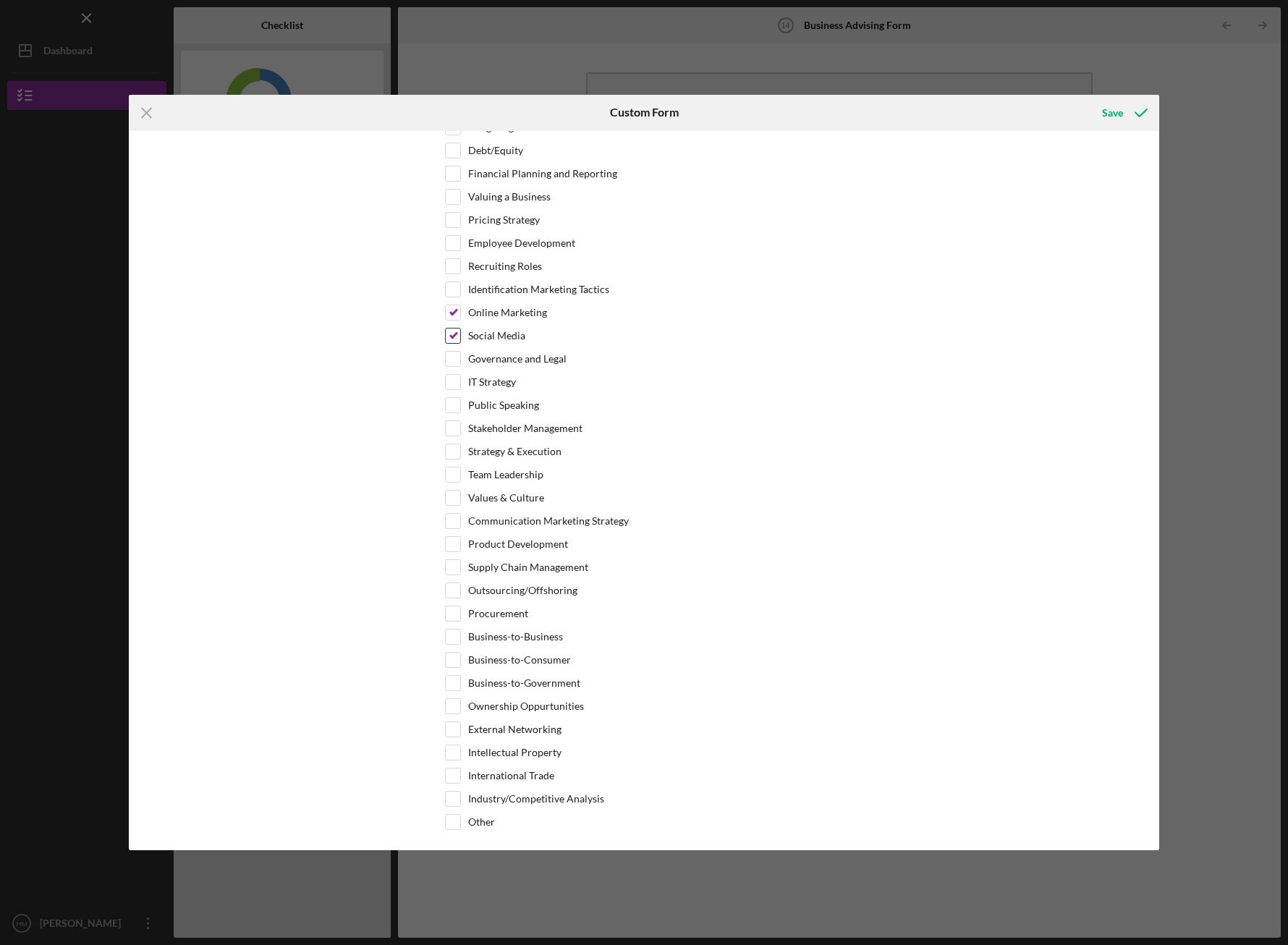
scroll to position [526, 0]
click at [523, 221] on label "Pricing Strategy" at bounding box center [504, 218] width 71 height 14
click at [461, 221] on input "Pricing Strategy" at bounding box center [452, 218] width 14 height 14
checkbox input "true"
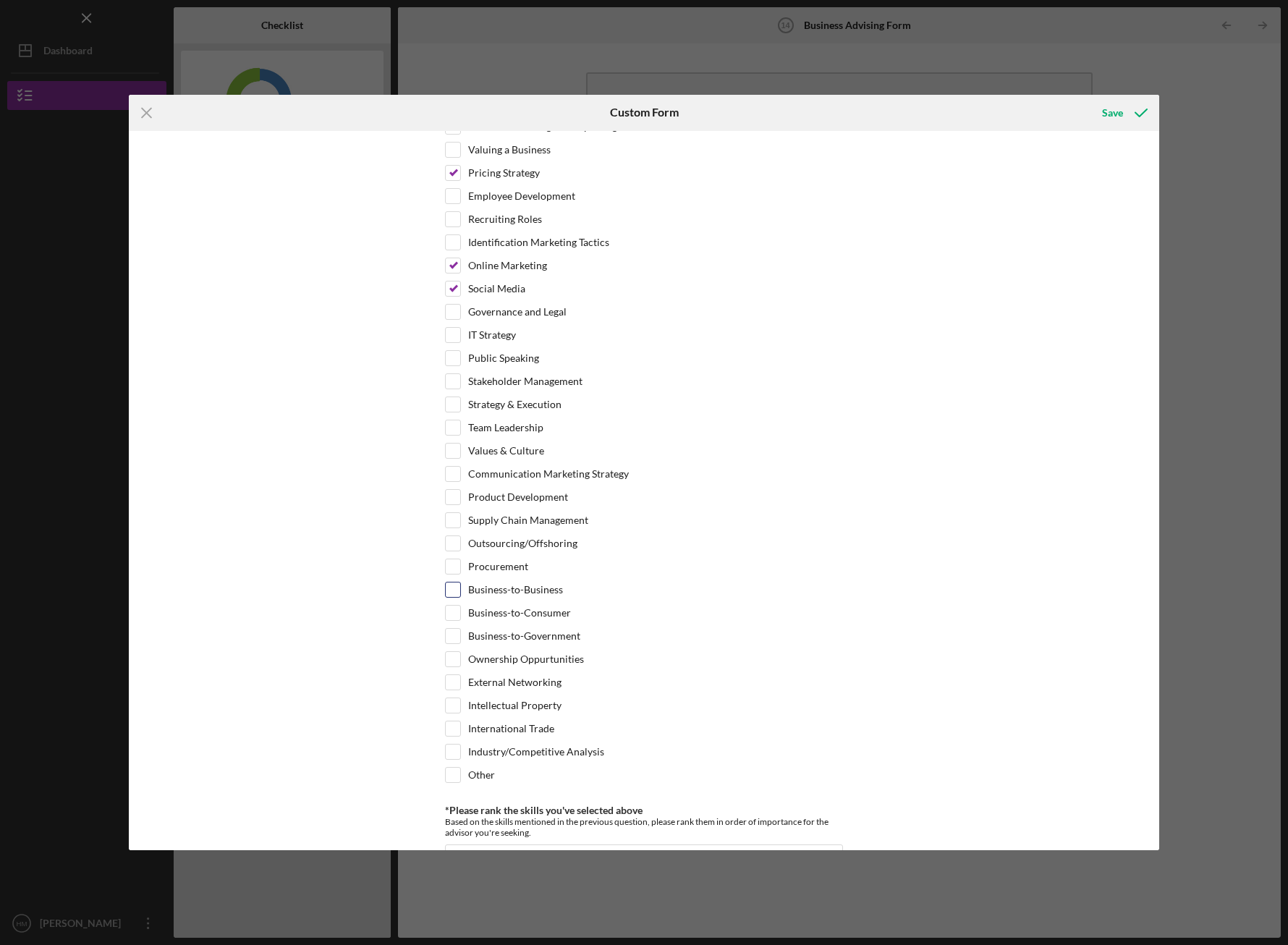
scroll to position [572, 0]
click at [582, 520] on label "Supply Chain Management" at bounding box center [528, 518] width 120 height 14
click at [461, 520] on input "Supply Chain Management" at bounding box center [452, 518] width 14 height 14
checkbox input "true"
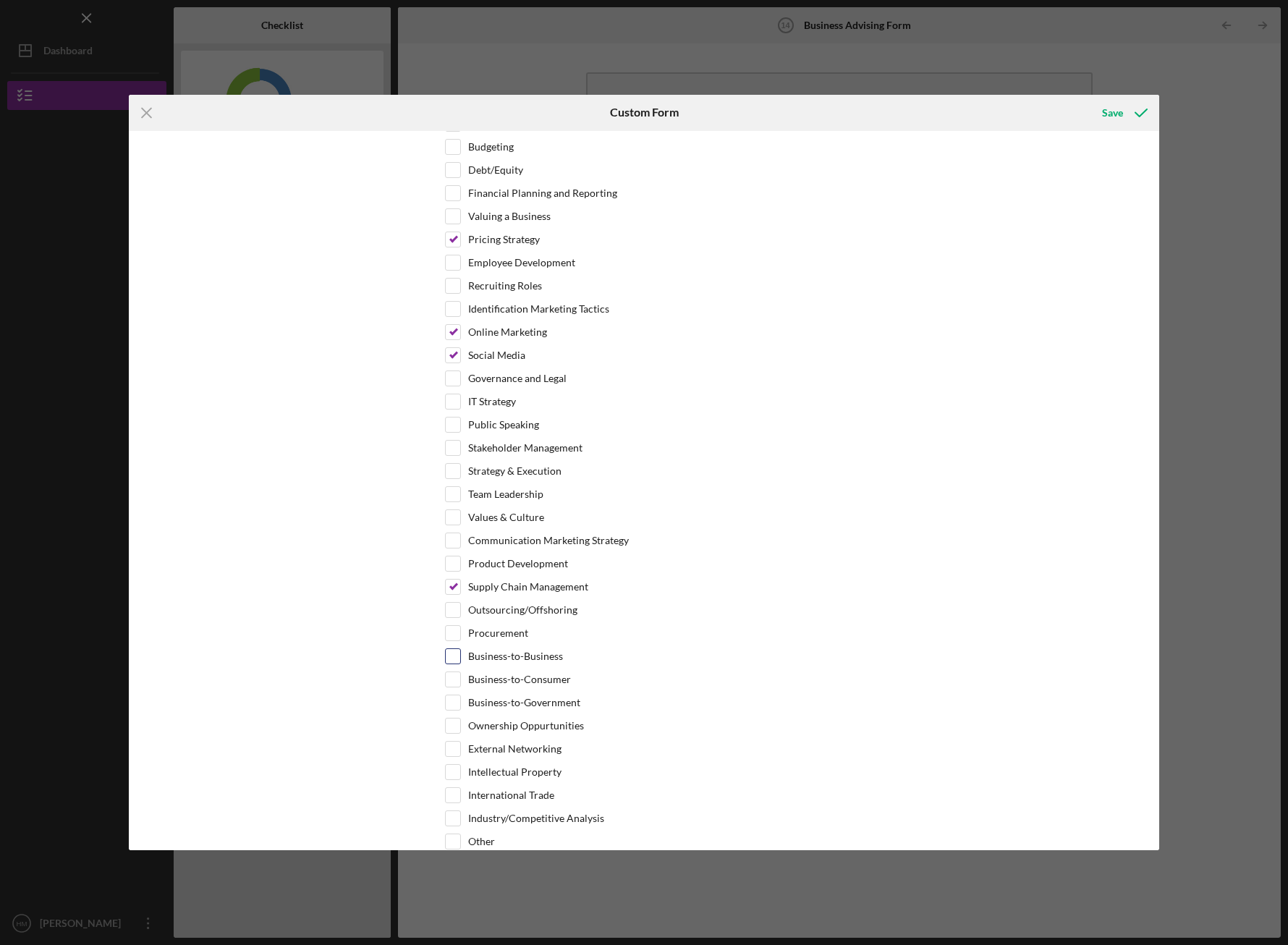
scroll to position [511, 0]
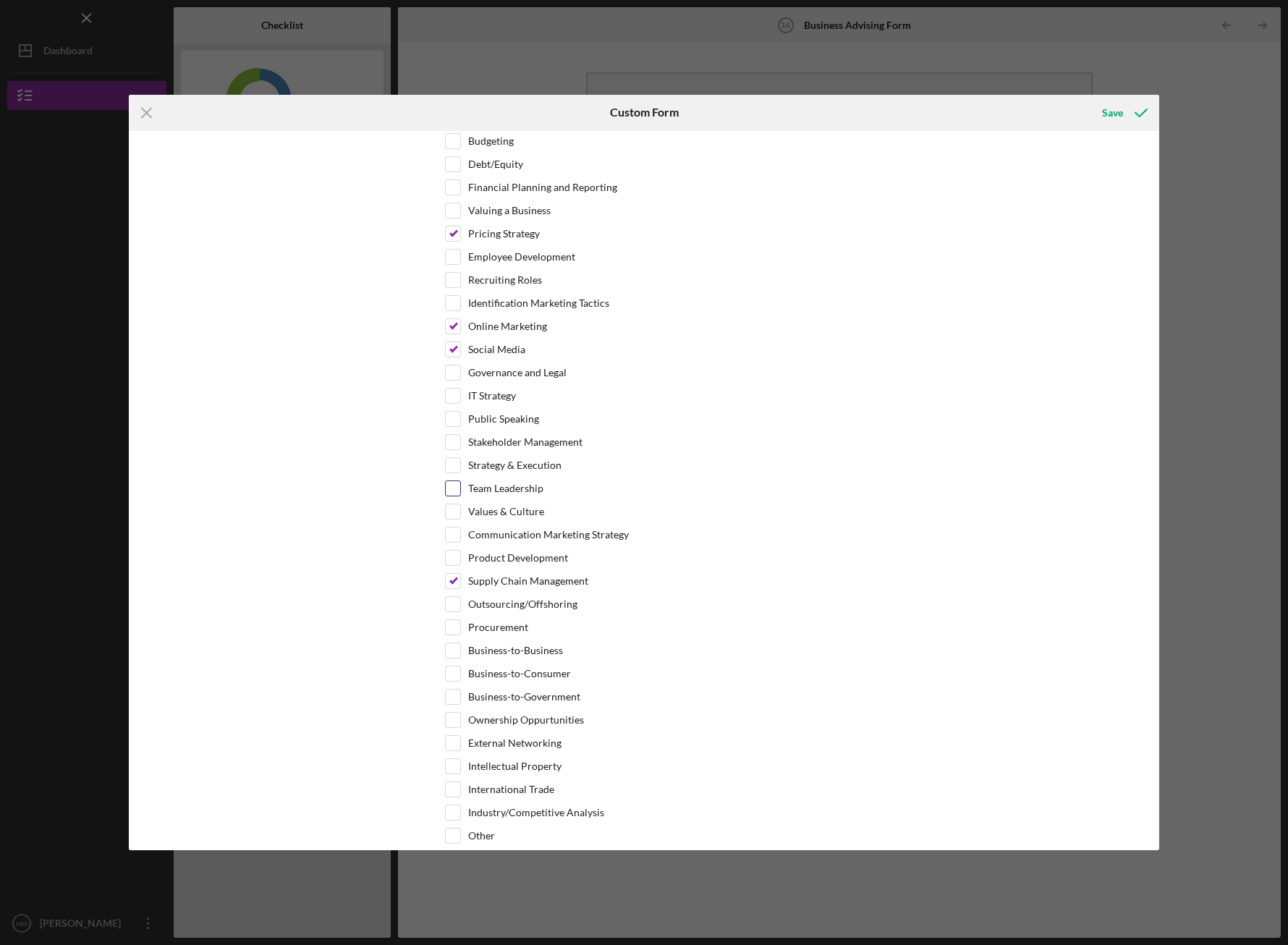
click at [568, 484] on div "Team Leadership" at bounding box center [644, 492] width 398 height 23
click at [543, 494] on div "Team Leadership" at bounding box center [644, 492] width 398 height 23
click at [454, 486] on input "Team Leadership" at bounding box center [452, 488] width 14 height 14
checkbox input "true"
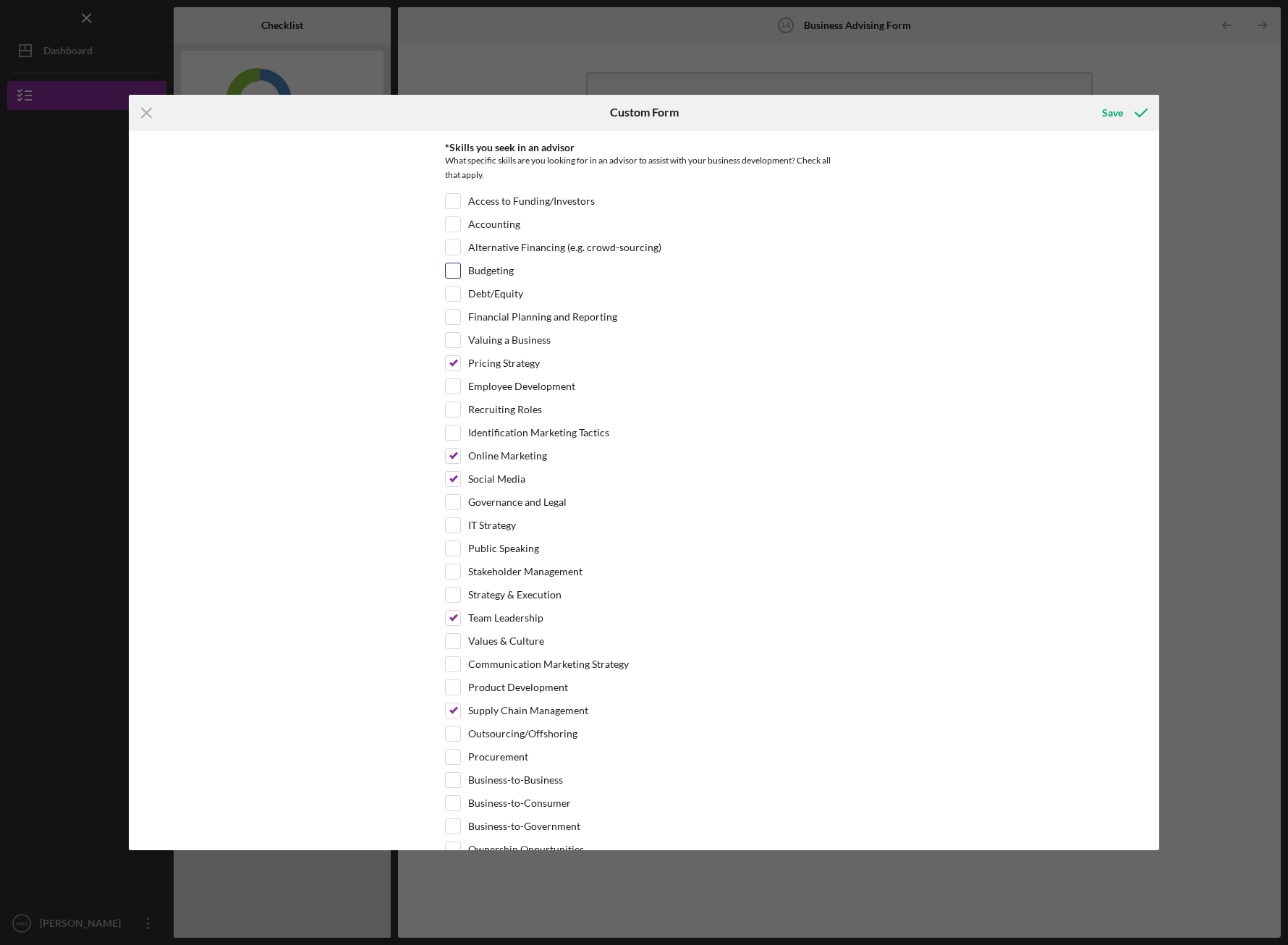
scroll to position [382, 0]
click at [551, 196] on label "Access to Funding/Investors" at bounding box center [531, 200] width 127 height 14
click at [461, 196] on input "Access to Funding/Investors" at bounding box center [452, 200] width 14 height 14
checkbox input "true"
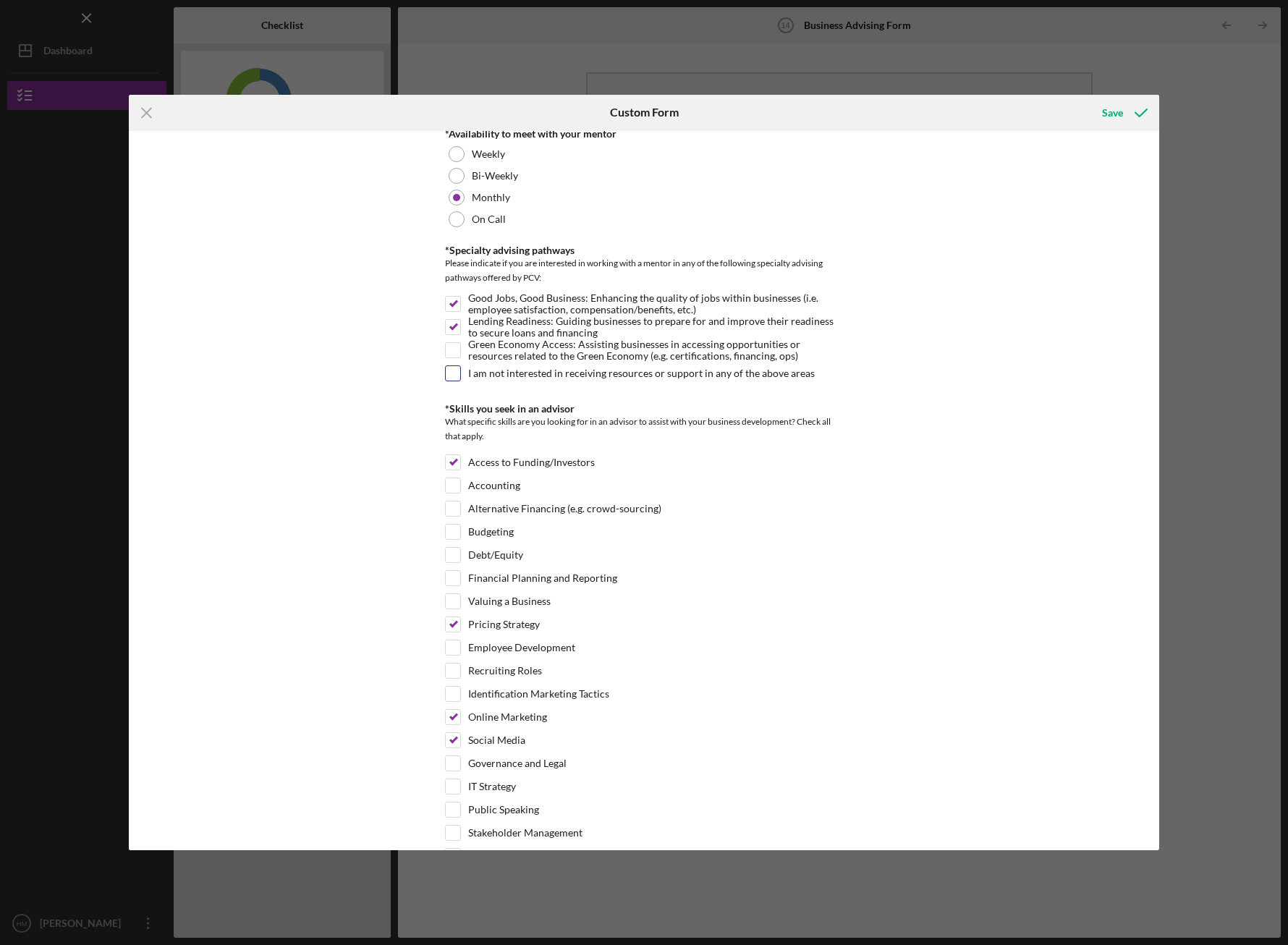
scroll to position [123, 0]
drag, startPoint x: 463, startPoint y: 455, endPoint x: 621, endPoint y: 454, distance: 158.0
click at [621, 454] on div "Access to Funding/Investors" at bounding box center [644, 463] width 398 height 23
copy label "Access to Funding/Investors"
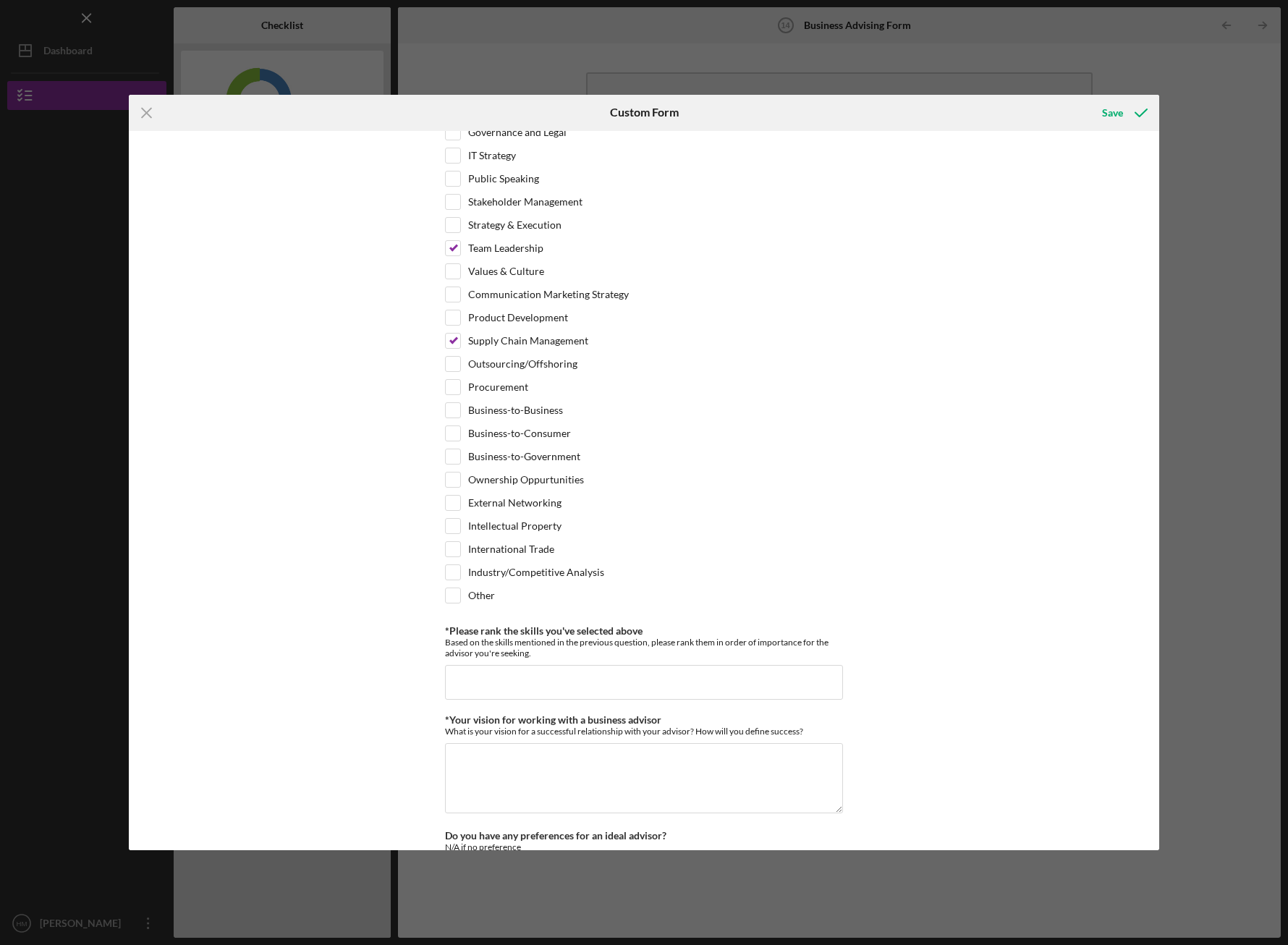
scroll to position [961, 0]
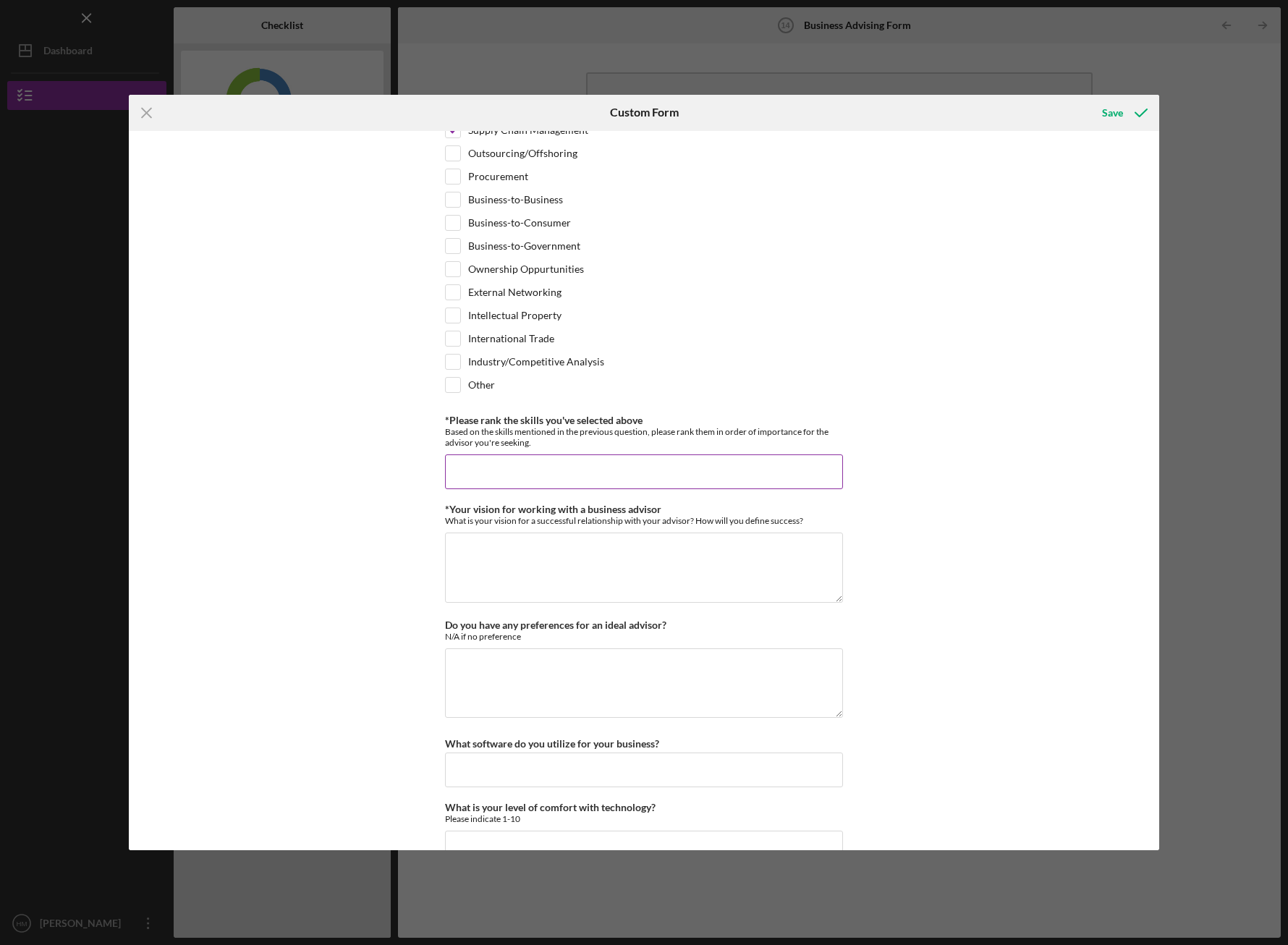
click at [615, 464] on input "*Please rank the skills you've selected above" at bounding box center [644, 471] width 398 height 35
paste input "Access to Funding/Investors"
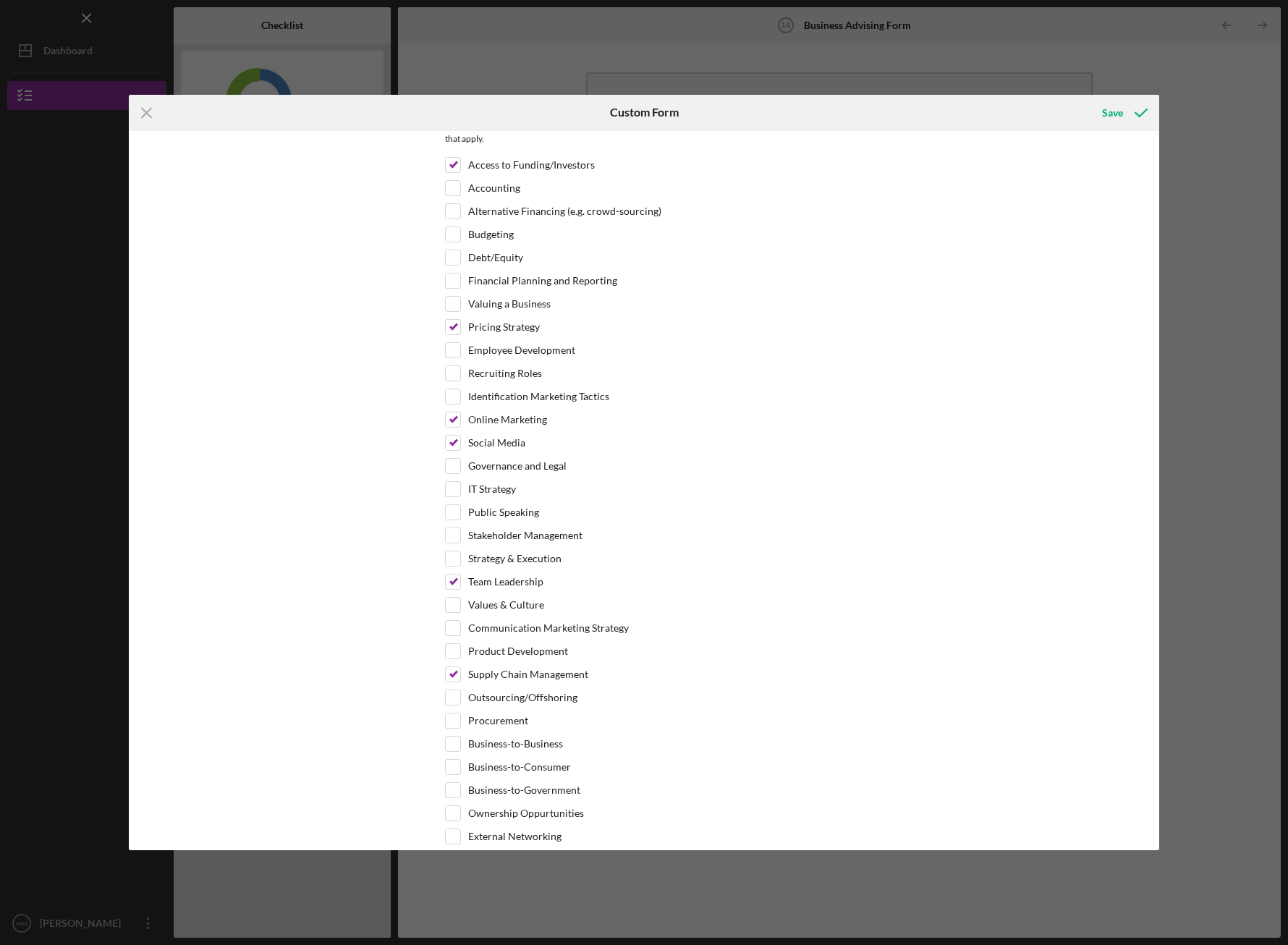
scroll to position [429, 0]
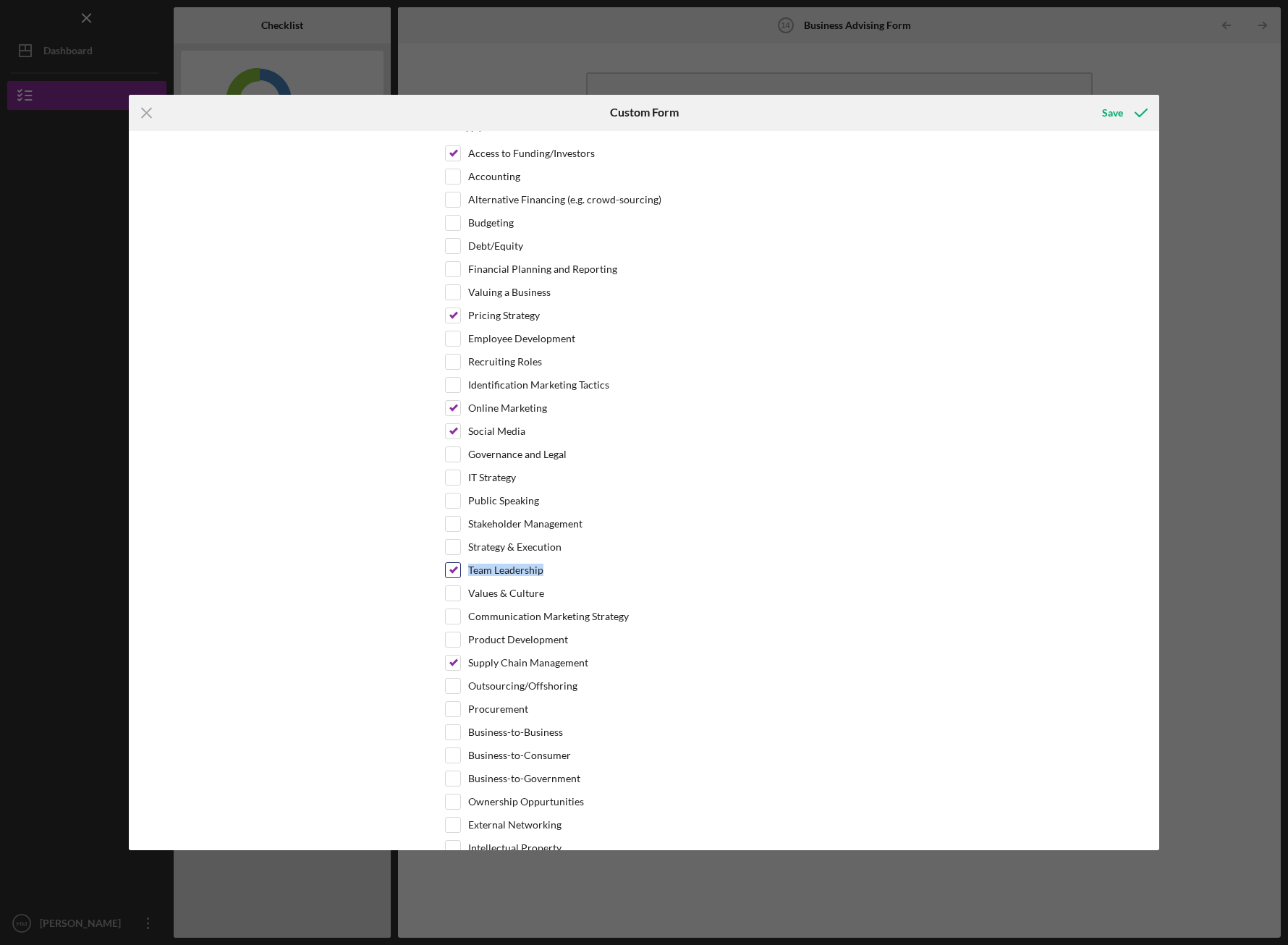
drag, startPoint x: 463, startPoint y: 568, endPoint x: 572, endPoint y: 569, distance: 109.0
click at [572, 569] on div "Team Leadership" at bounding box center [644, 573] width 398 height 23
copy label "Team Leadership"
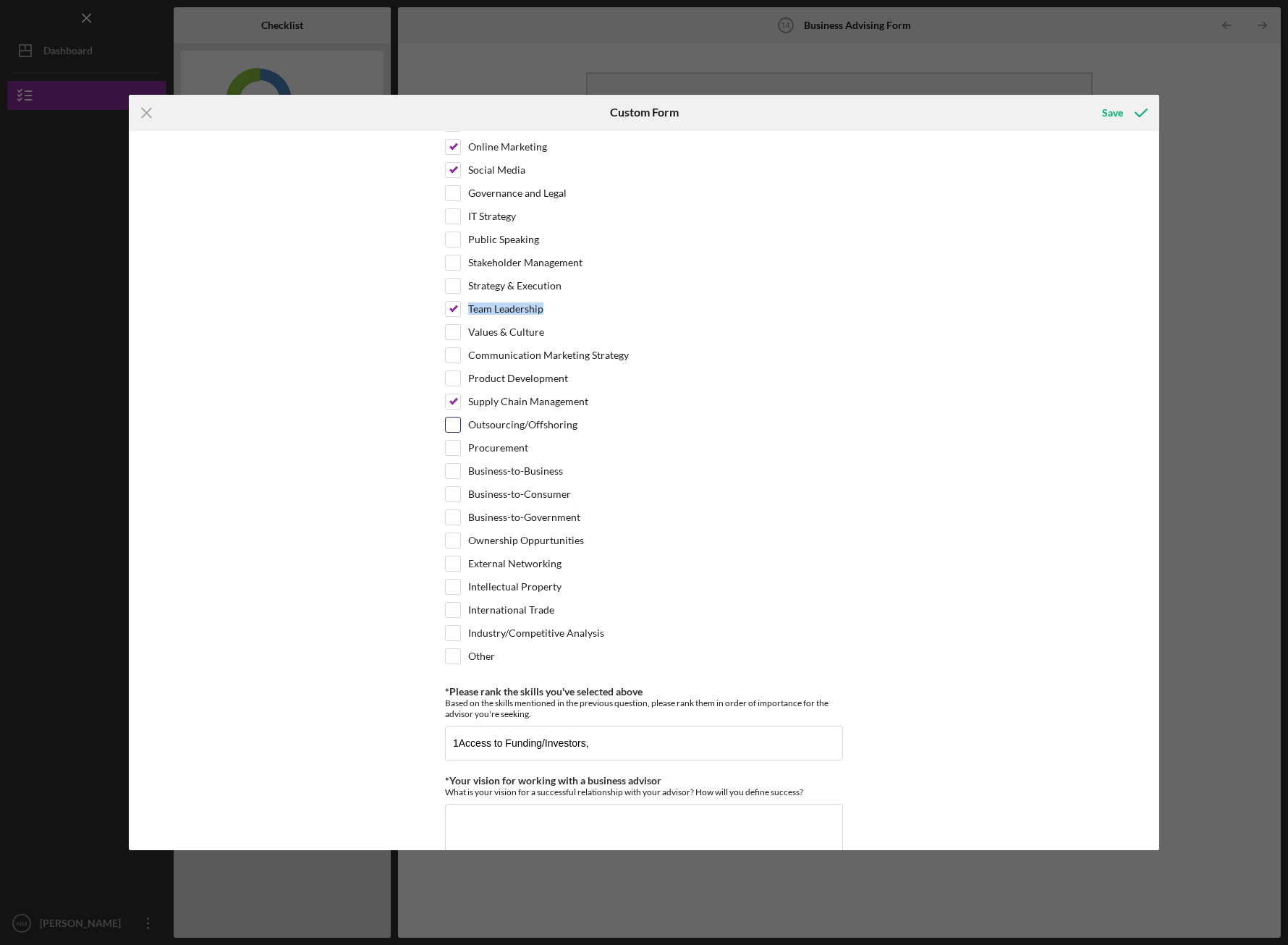
scroll to position [795, 0]
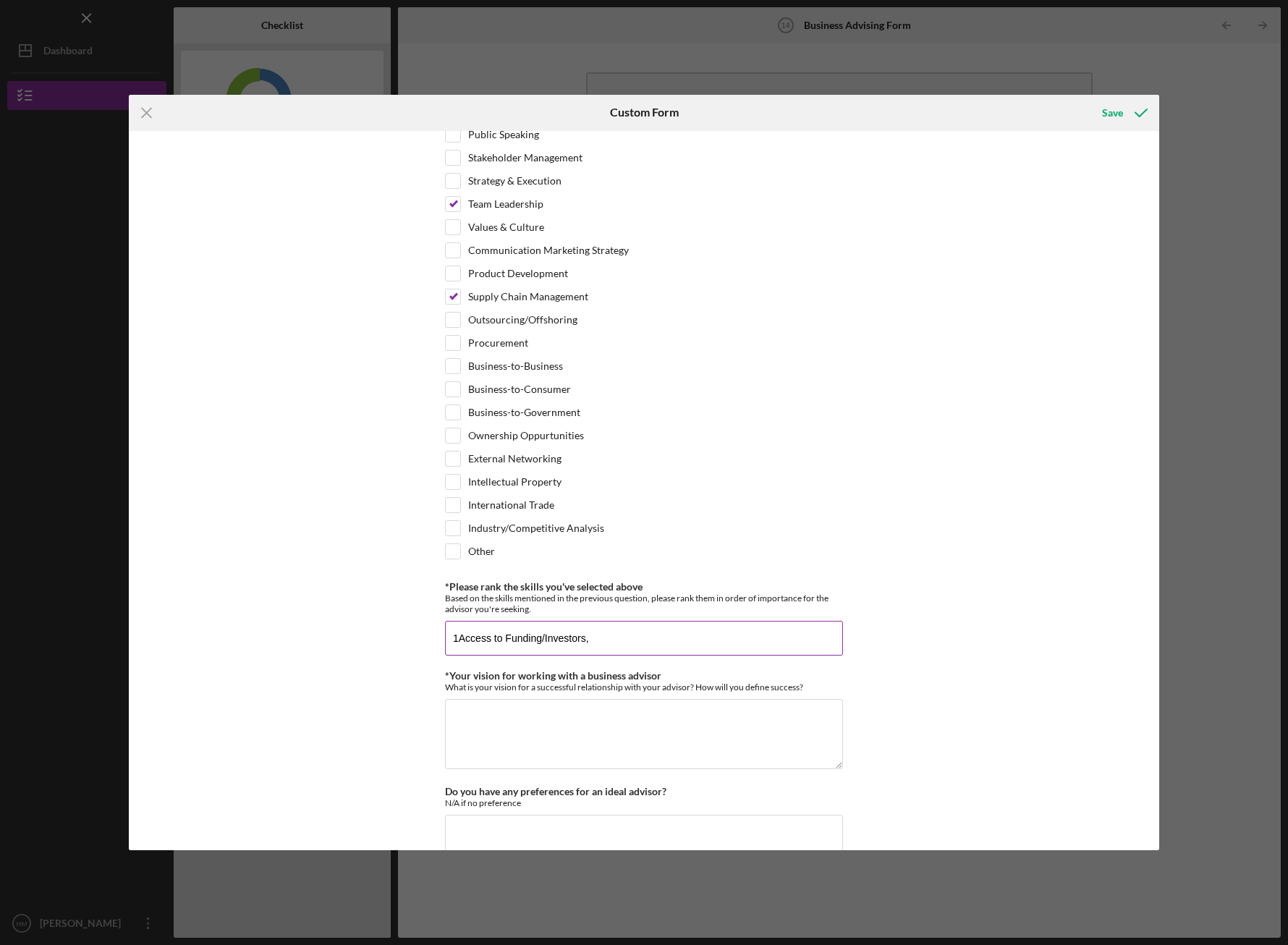
click at [628, 641] on input "1Access to Funding/Investors," at bounding box center [644, 638] width 398 height 35
paste input "Team Leadership"
type input "1Access to Funding/Investors, 2.Team Leadership"
click at [450, 296] on input "Supply Chain Management" at bounding box center [452, 297] width 14 height 14
checkbox input "false"
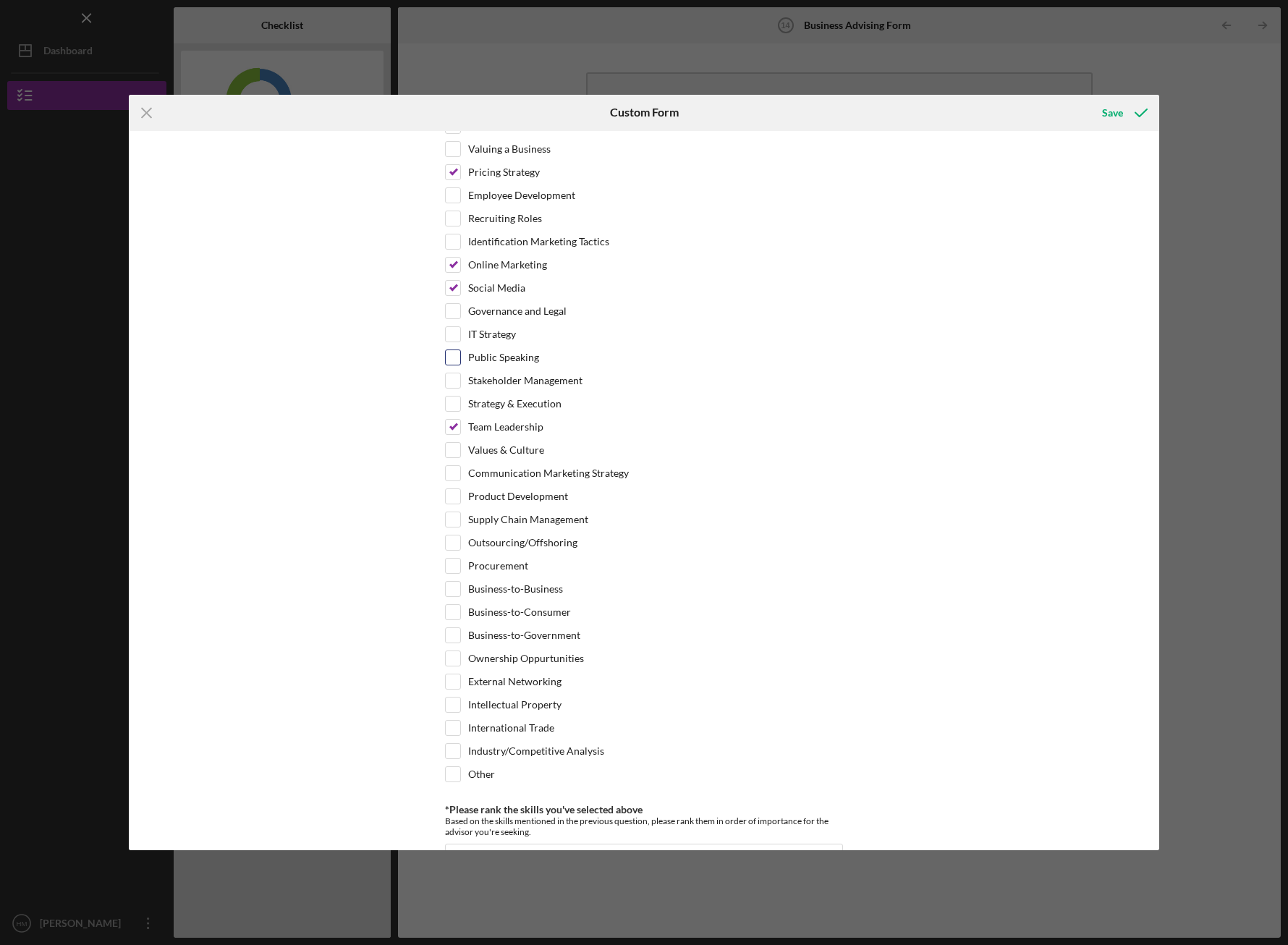
scroll to position [575, 0]
drag, startPoint x: 526, startPoint y: 285, endPoint x: 467, endPoint y: 281, distance: 59.1
click at [467, 281] on div "Social Media" at bounding box center [644, 288] width 398 height 23
copy label "Social Media"
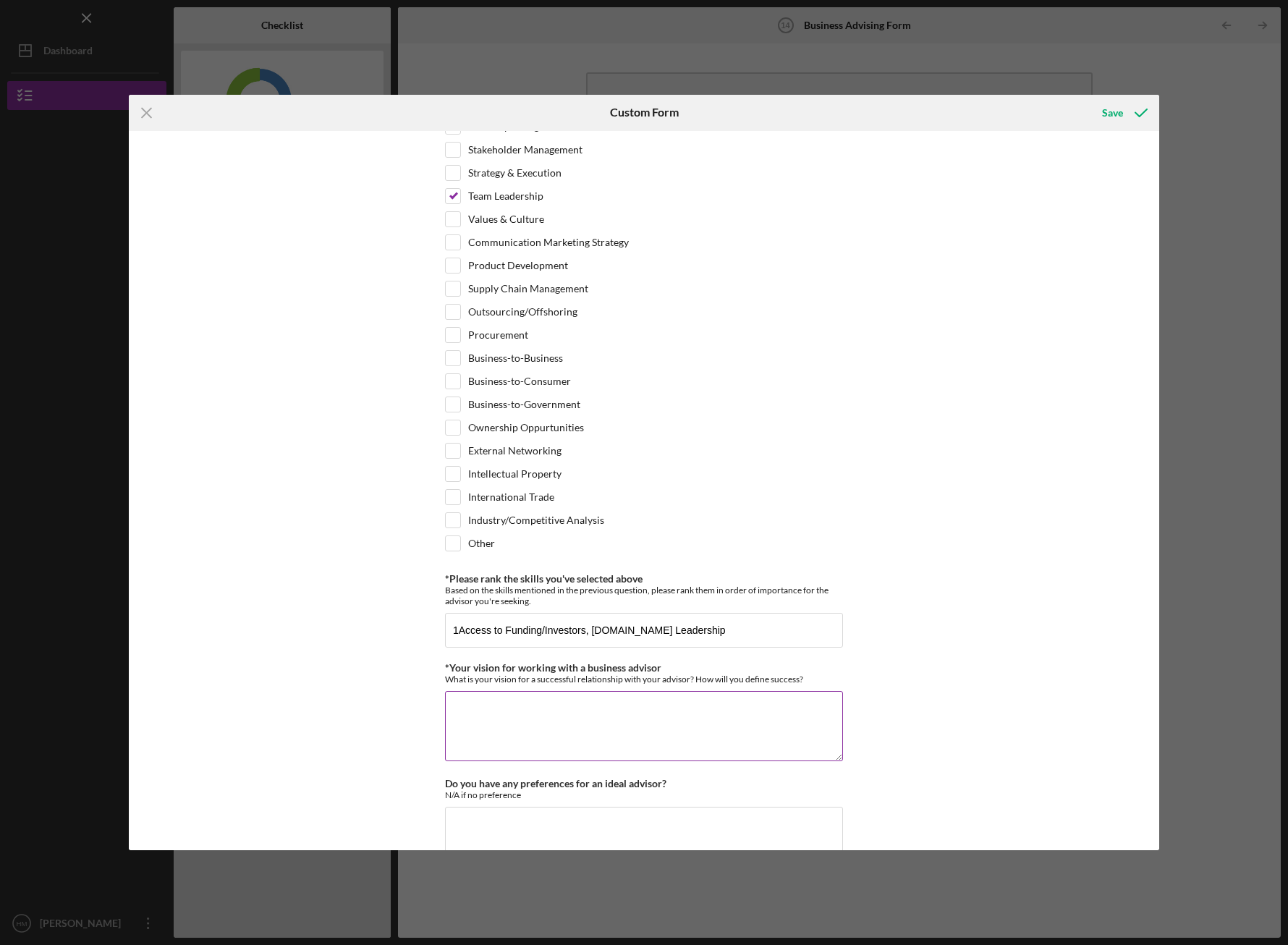
scroll to position [806, 0]
click at [689, 625] on input "1Access to Funding/Investors, 2.Team Leadership" at bounding box center [644, 627] width 398 height 35
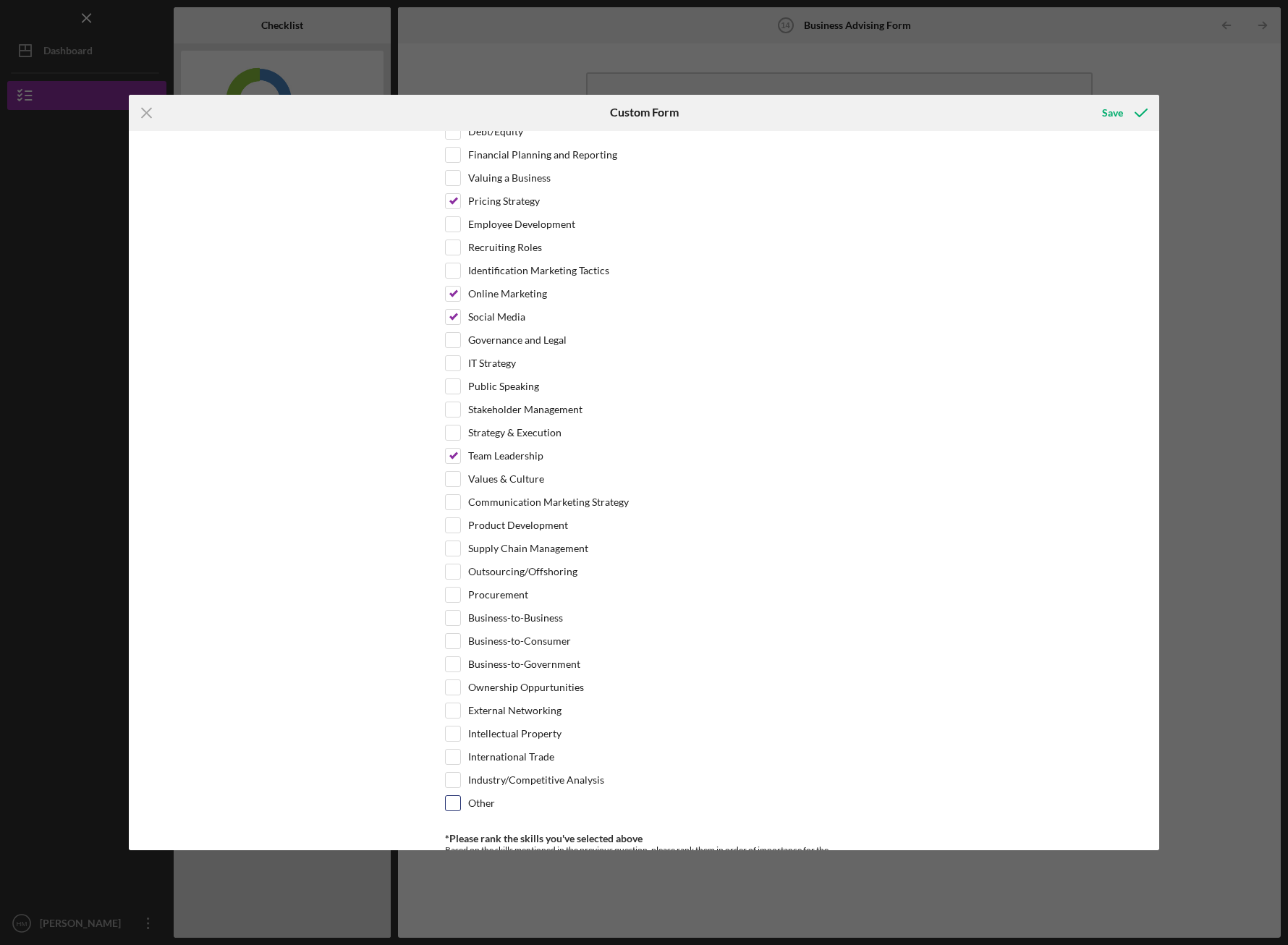
scroll to position [455, 0]
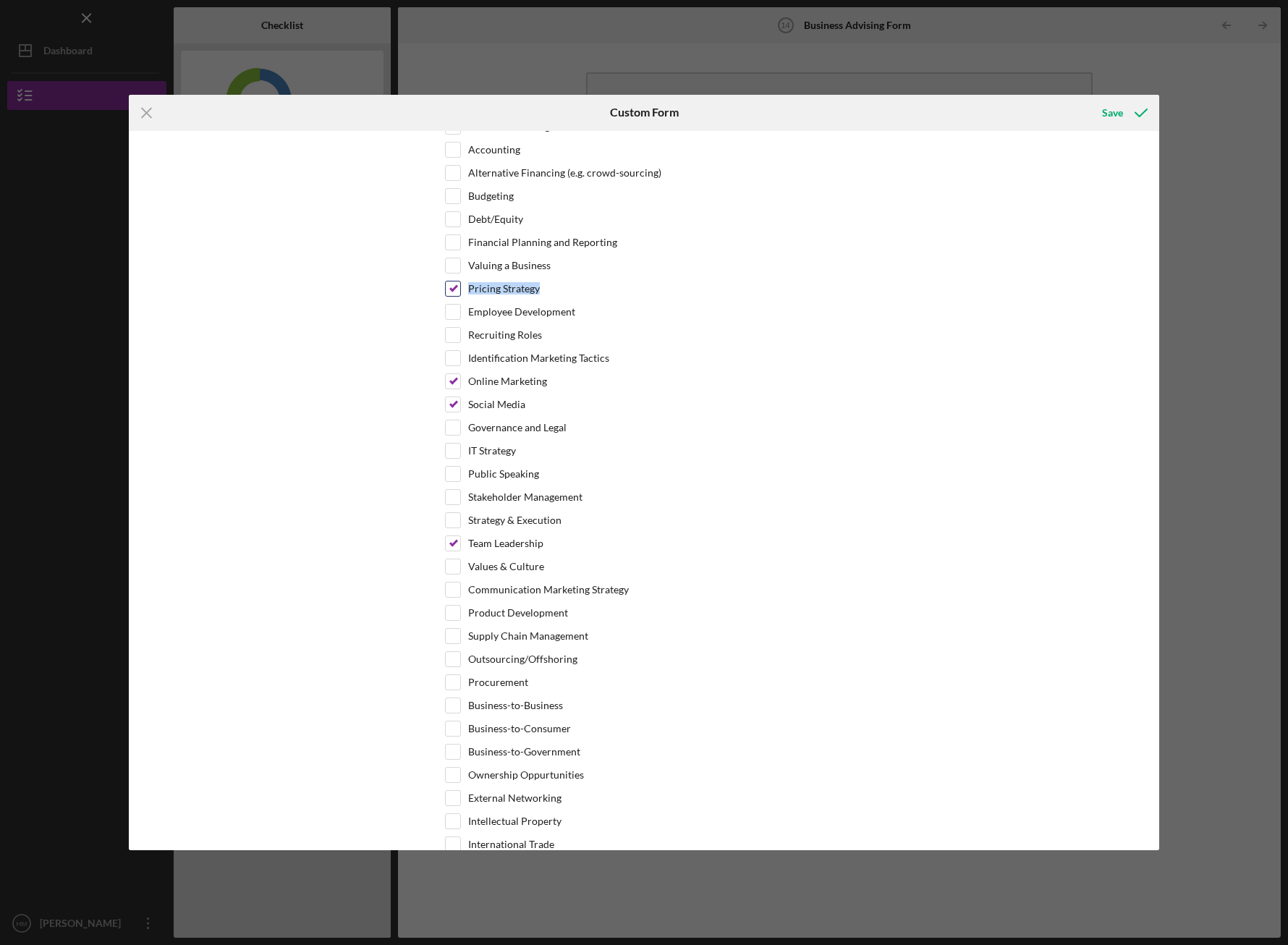
drag, startPoint x: 466, startPoint y: 284, endPoint x: 566, endPoint y: 284, distance: 100.0
click at [566, 284] on div "Pricing Strategy" at bounding box center [644, 292] width 398 height 23
copy label "Pricing Strategy"
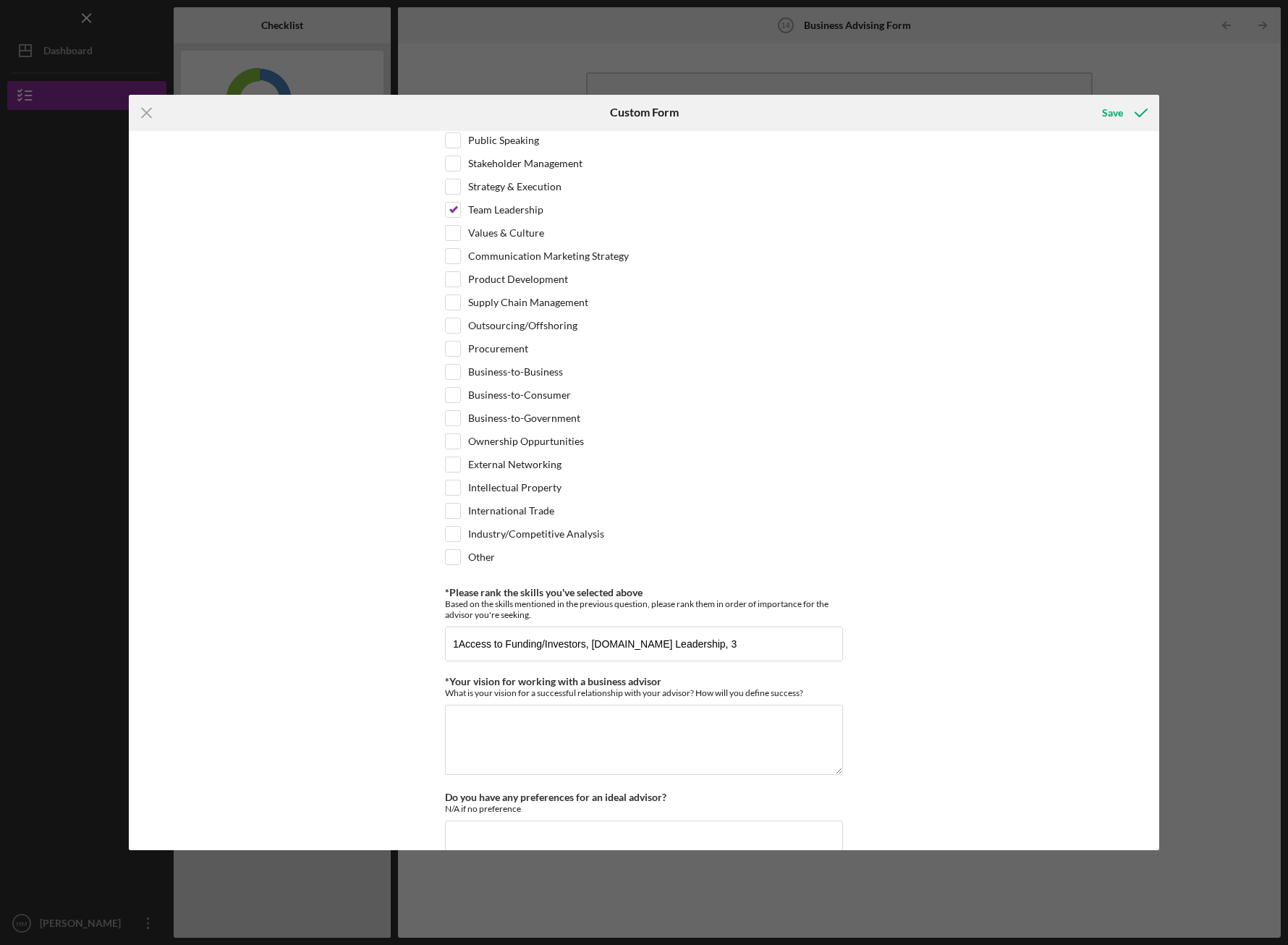
scroll to position [998, 0]
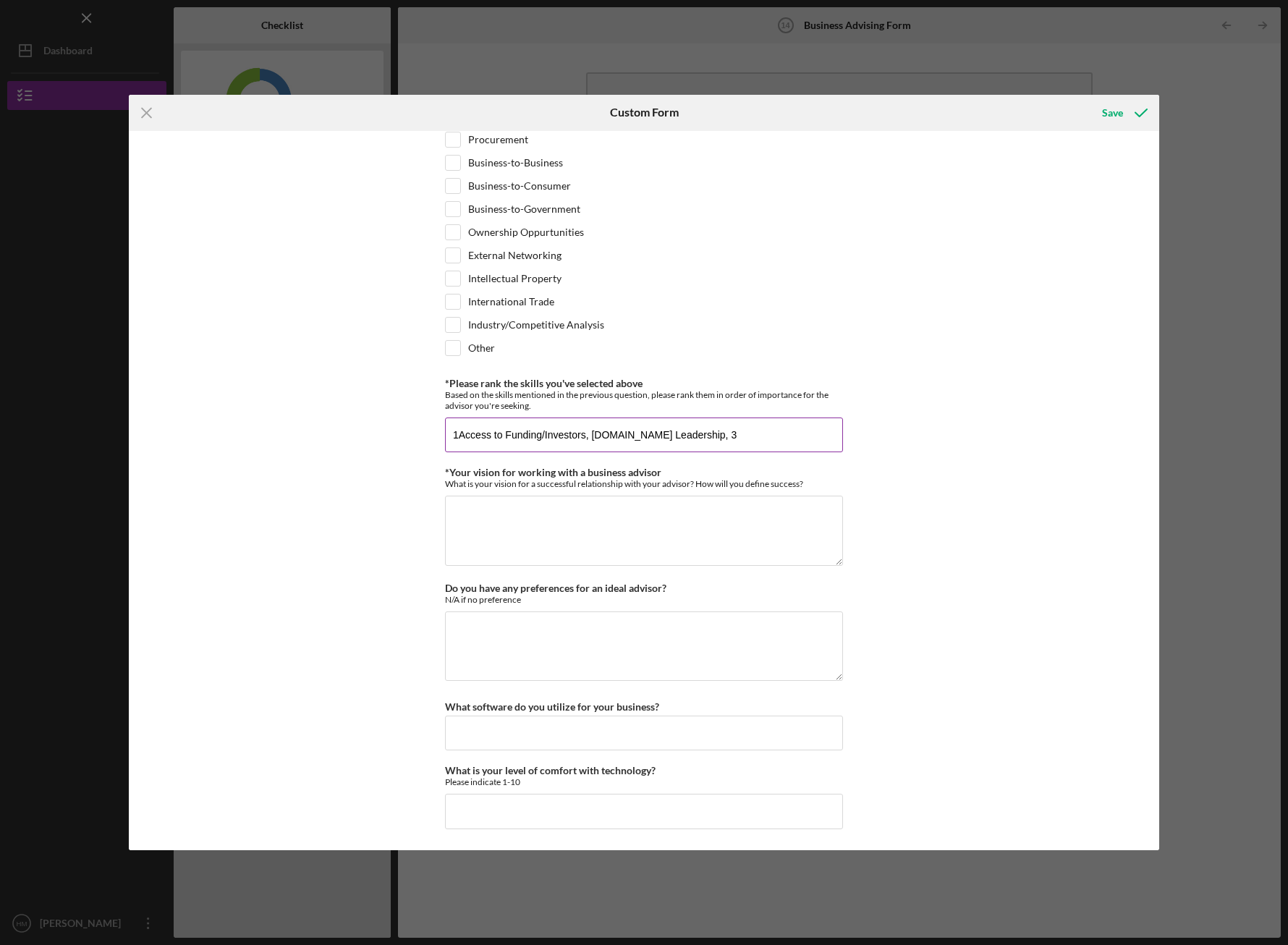
click at [715, 434] on input "1Access to Funding/Investors, 2.Team Leadership, 3" at bounding box center [644, 434] width 398 height 35
paste input "Pricing Strategy"
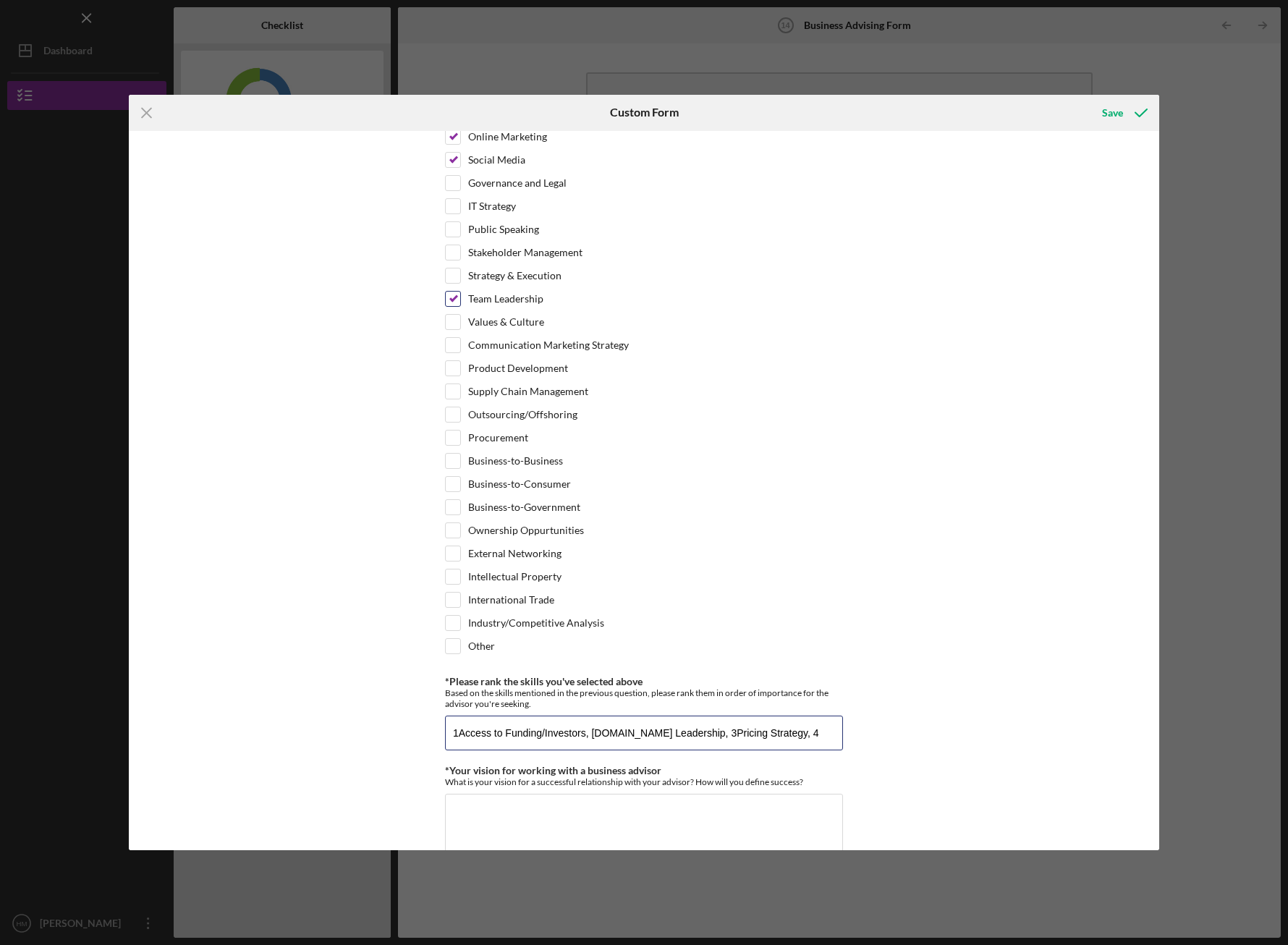
scroll to position [673, 0]
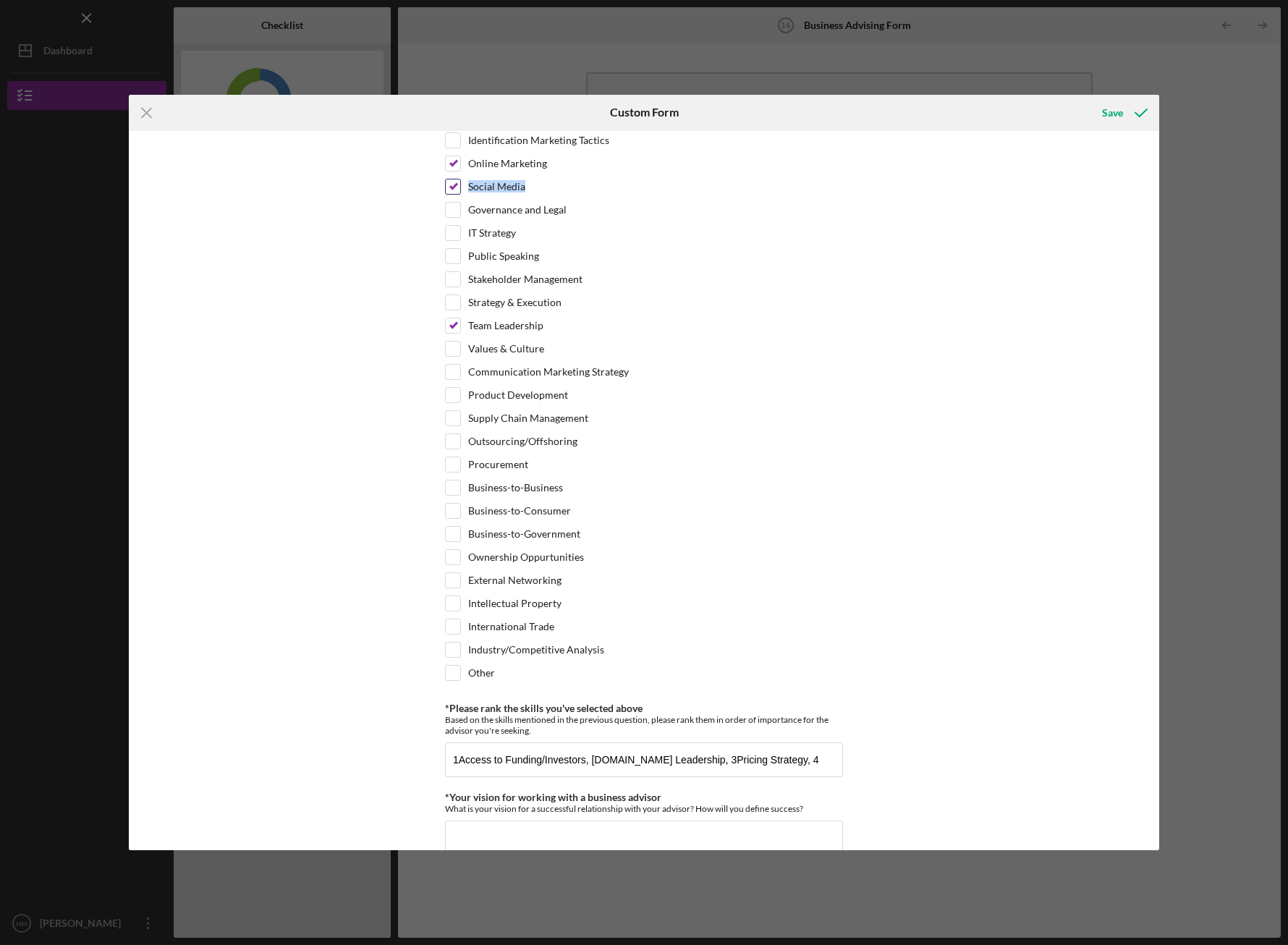
drag, startPoint x: 465, startPoint y: 183, endPoint x: 537, endPoint y: 183, distance: 72.0
click at [537, 183] on div "Social Media" at bounding box center [644, 191] width 398 height 23
copy label "Social Media"
click at [809, 771] on input "1Access to Funding/Investors, 2.Team Leadership, 3Pricing Strategy, 4" at bounding box center [644, 759] width 398 height 35
paste input "Social Media"
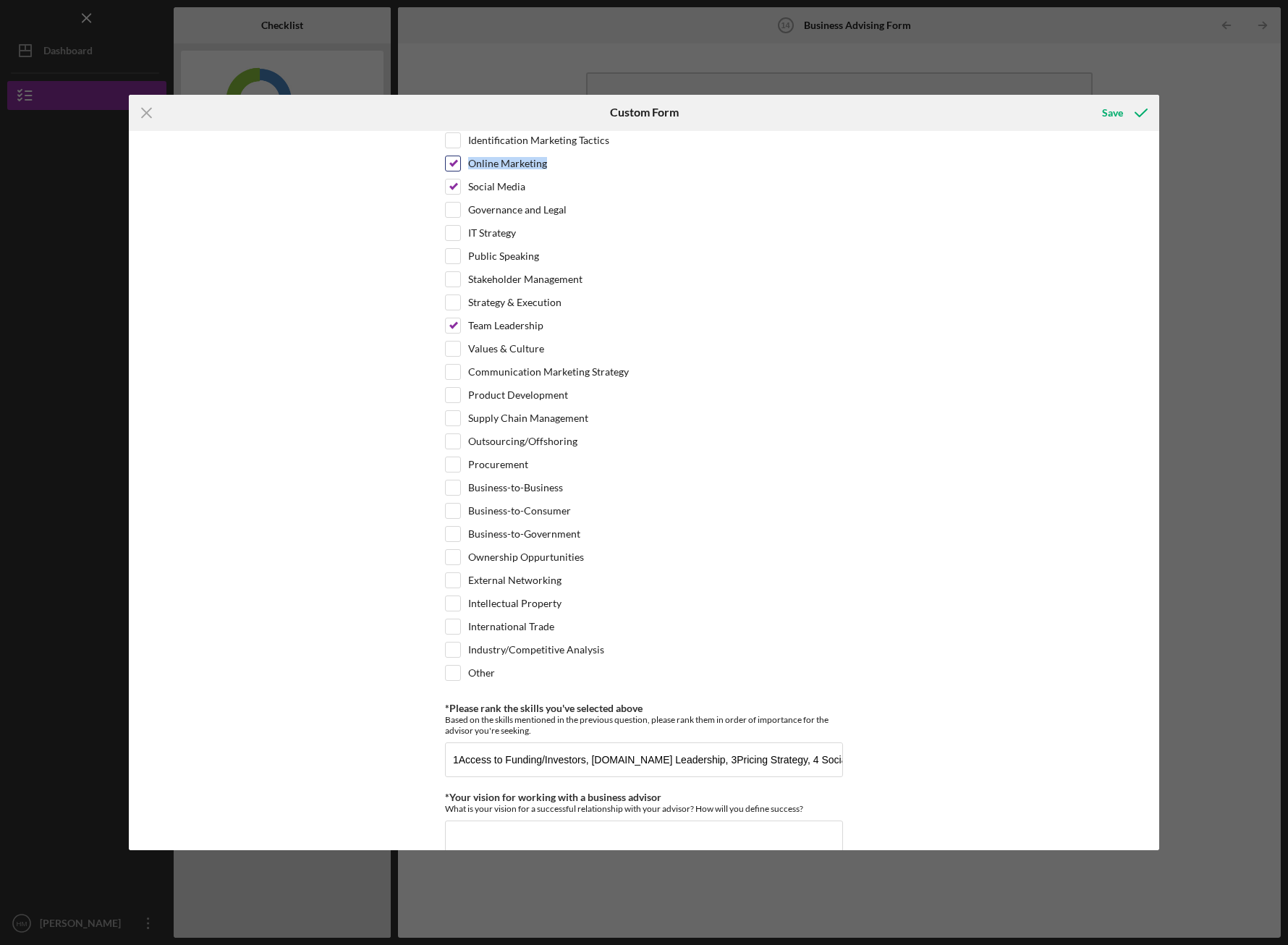
drag, startPoint x: 466, startPoint y: 161, endPoint x: 596, endPoint y: 164, distance: 130.0
click at [596, 164] on div "Online Marketing" at bounding box center [644, 167] width 398 height 23
copy label "Online Marketing"
click at [828, 762] on input "1Access to Funding/Investors, 2.Team Leadership, 3Pricing Strategy, 4 Social Me…" at bounding box center [644, 759] width 398 height 35
paste input "Online Marketing"
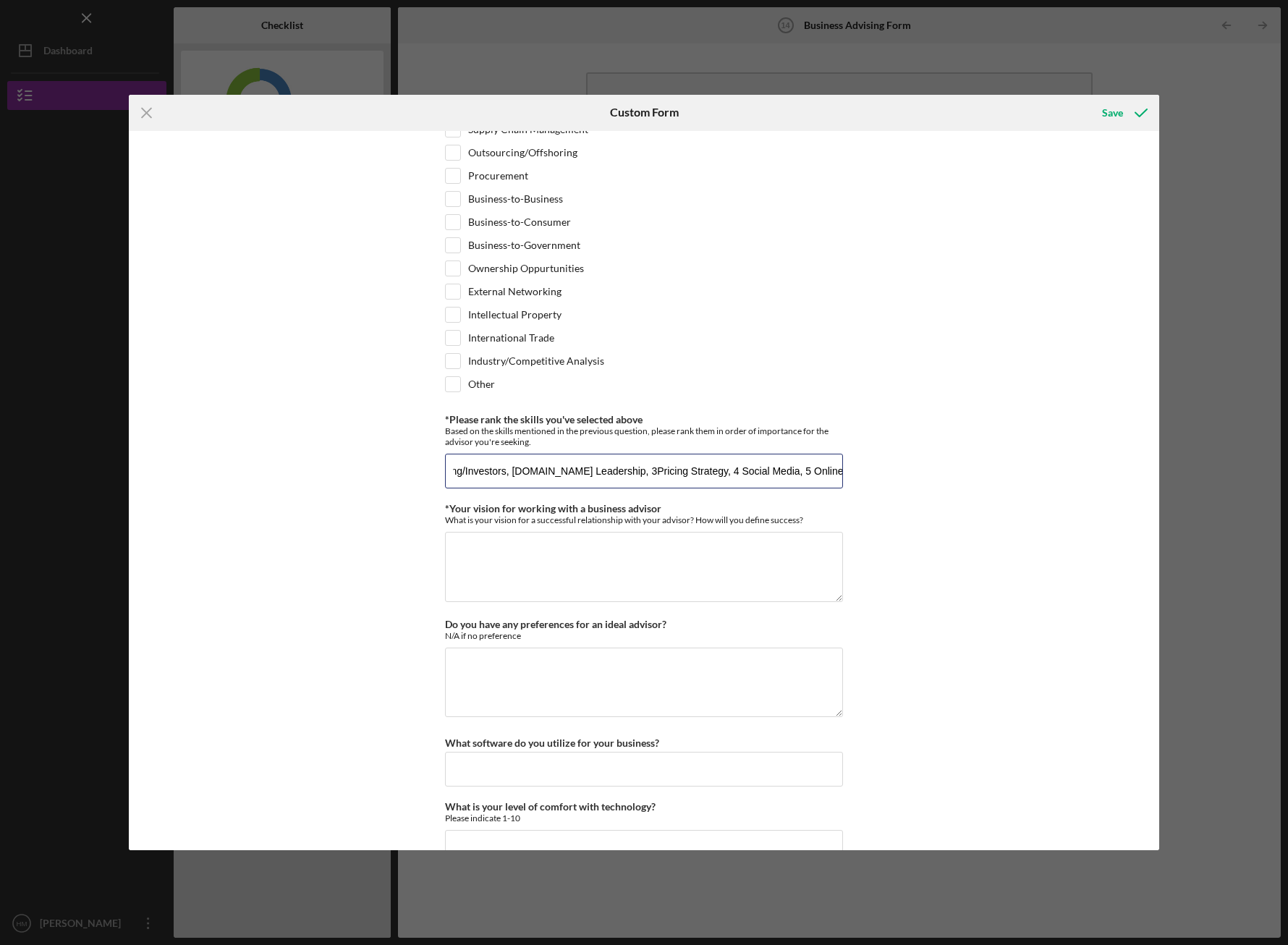
scroll to position [998, 0]
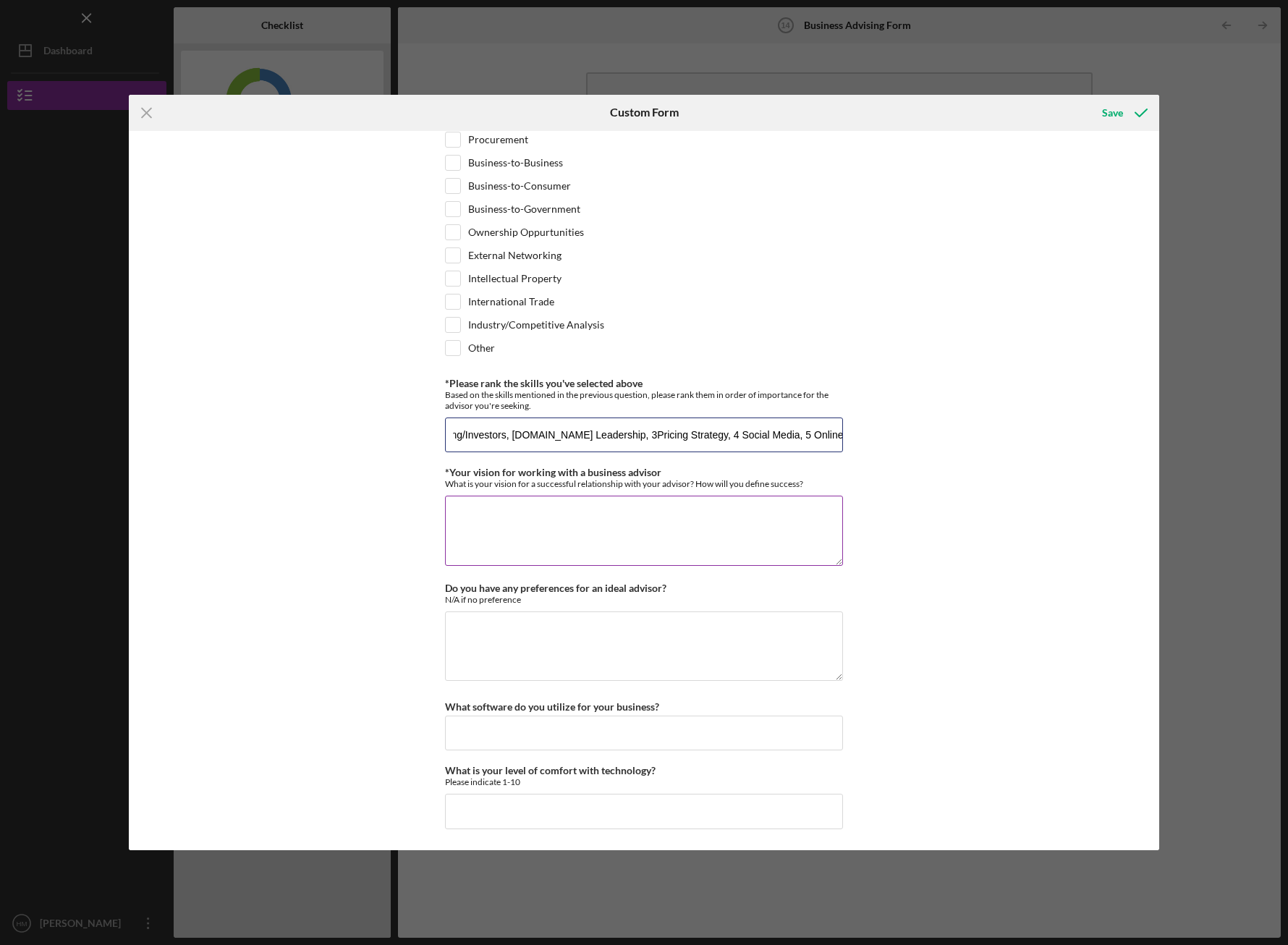
type input "1Access to Funding/Investors, 2.Team Leadership, 3Pricing Strategy, 4 Social Me…"
click at [714, 538] on textarea "*Your vision for working with a business advisor" at bounding box center [644, 530] width 398 height 69
click at [683, 517] on textarea "*Your vision for working with a business advisor" at bounding box center [644, 530] width 398 height 69
click at [648, 526] on textarea "*Your vision for working with a business advisor" at bounding box center [644, 530] width 398 height 69
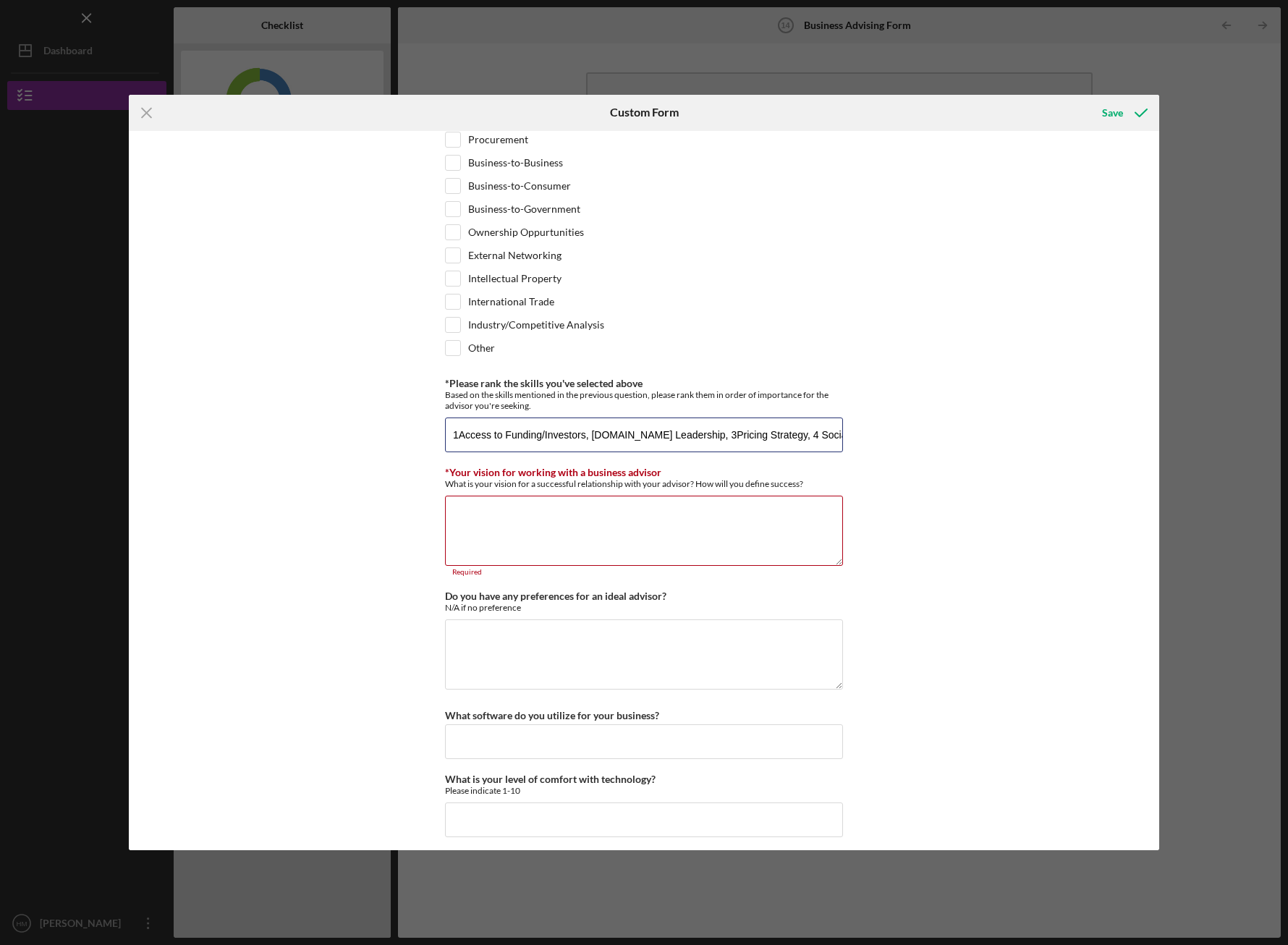
scroll to position [0, 81]
drag, startPoint x: 628, startPoint y: 447, endPoint x: 940, endPoint y: 464, distance: 312.5
click at [940, 464] on div "*Desired structure for your Business Advising needs Please select one option Pr…" at bounding box center [644, 492] width 1030 height 721
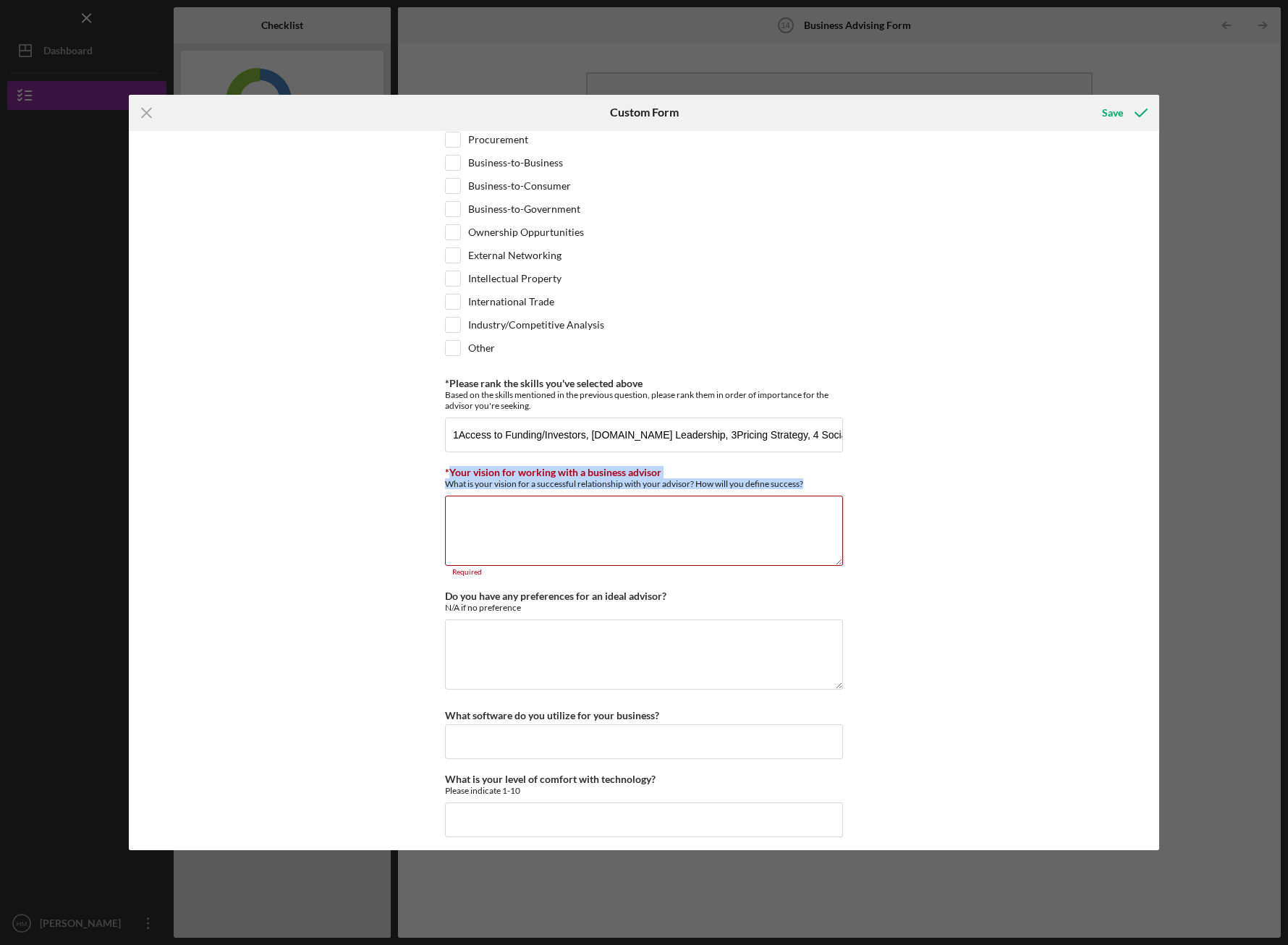
drag, startPoint x: 448, startPoint y: 473, endPoint x: 872, endPoint y: 486, distance: 424.2
click at [872, 486] on div "*Desired structure for your Business Advising needs Please select one option Pr…" at bounding box center [644, 492] width 1030 height 721
copy div "Your vision for working with a business advisor What is your vision for a succe…"
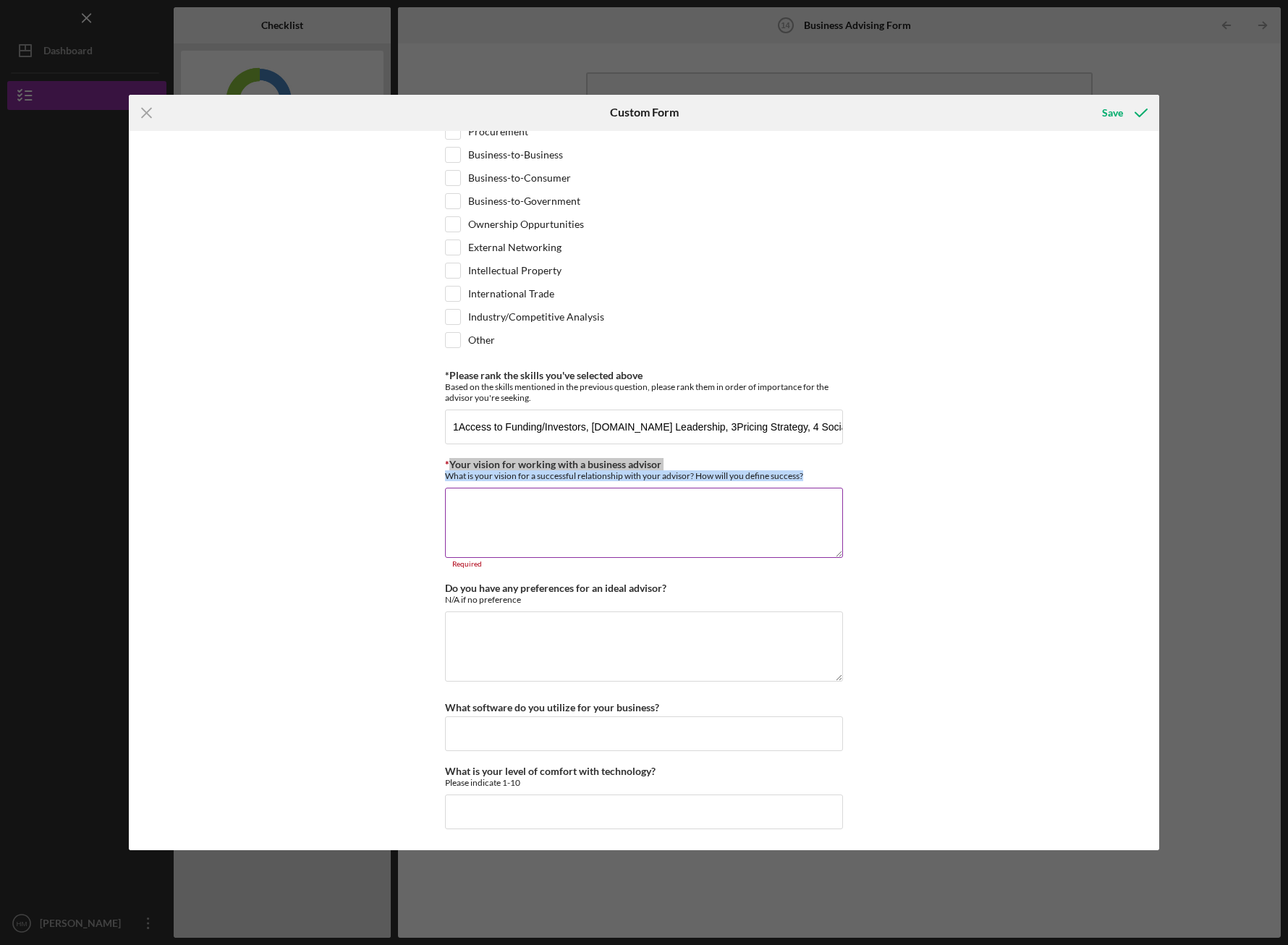
click at [760, 512] on textarea "*Your vision for working with a business advisor" at bounding box center [644, 523] width 398 height 69
paste textarea "Access to Funding/Investors – Strengthen our financial strategy, improve loan a…"
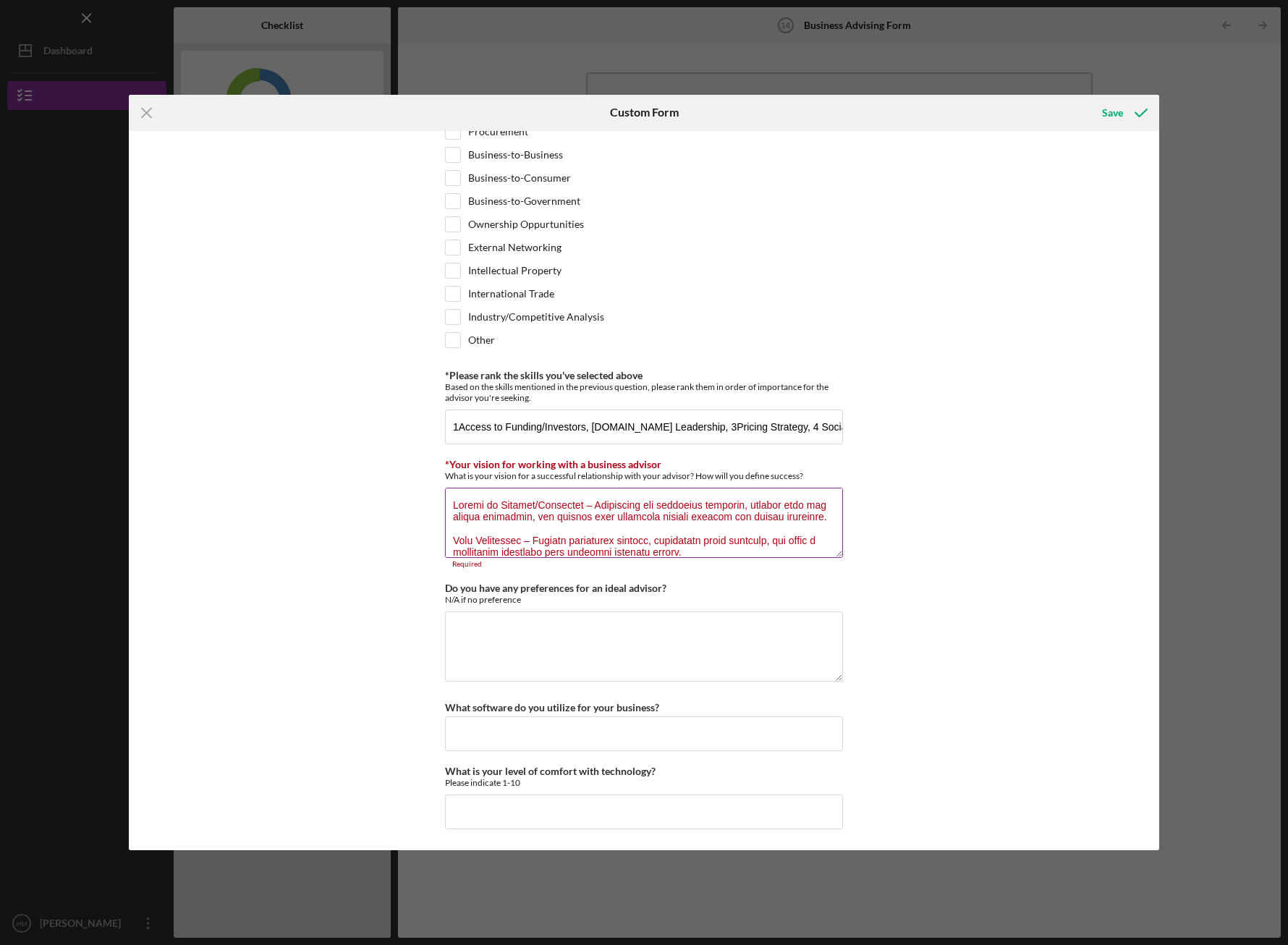
scroll to position [998, 0]
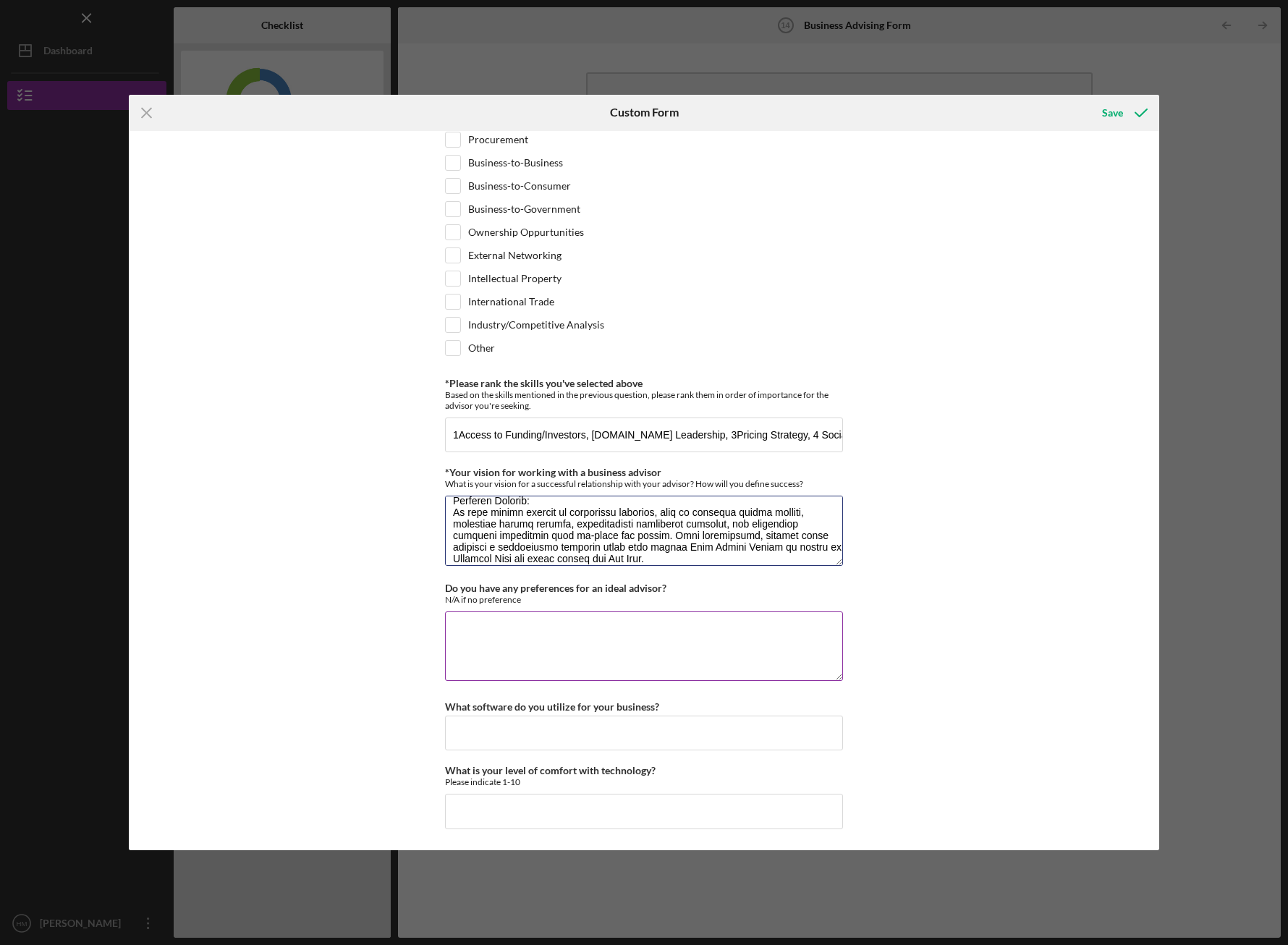
type textarea "Access to Funding/Investors – Strengthen our financial strategy, improve loan a…"
click at [451, 583] on label "Do you have any preferences for an ideal advisor?" at bounding box center [555, 587] width 221 height 12
click at [451, 612] on textarea "Do you have any preferences for an ideal advisor?" at bounding box center [644, 647] width 398 height 69
drag, startPoint x: 438, startPoint y: 585, endPoint x: 674, endPoint y: 587, distance: 236.0
click at [674, 587] on div "*Desired structure for your Business Advising needs Please select one option Pr…" at bounding box center [644, 492] width 1030 height 721
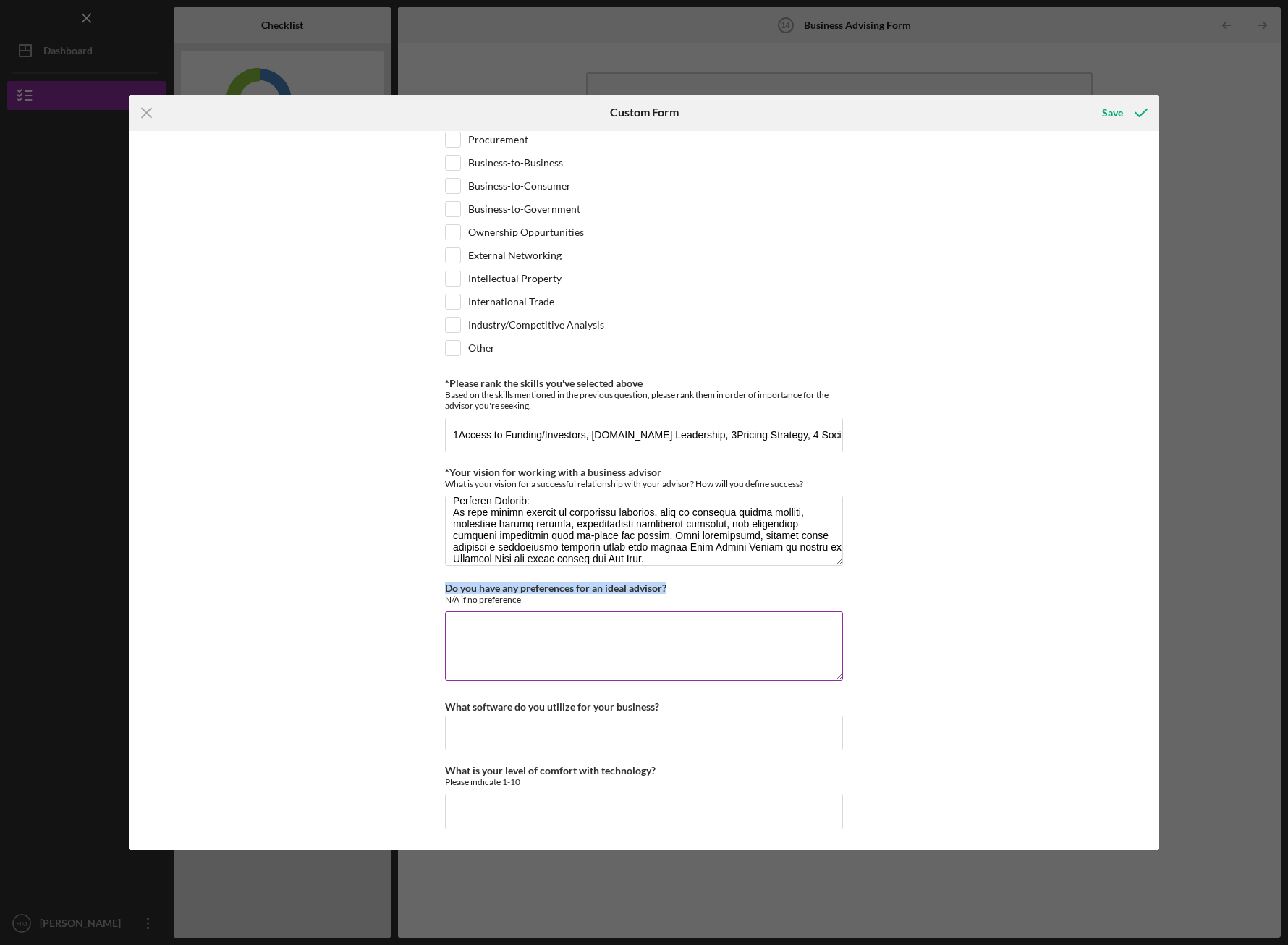
copy label "Do you have any preferences for an ideal advisor?"
click at [758, 644] on textarea "Do you have any preferences for an ideal advisor?" at bounding box center [644, 647] width 398 height 69
paste textarea "We are seeking an advisor who has experience guiding small businesses through t…"
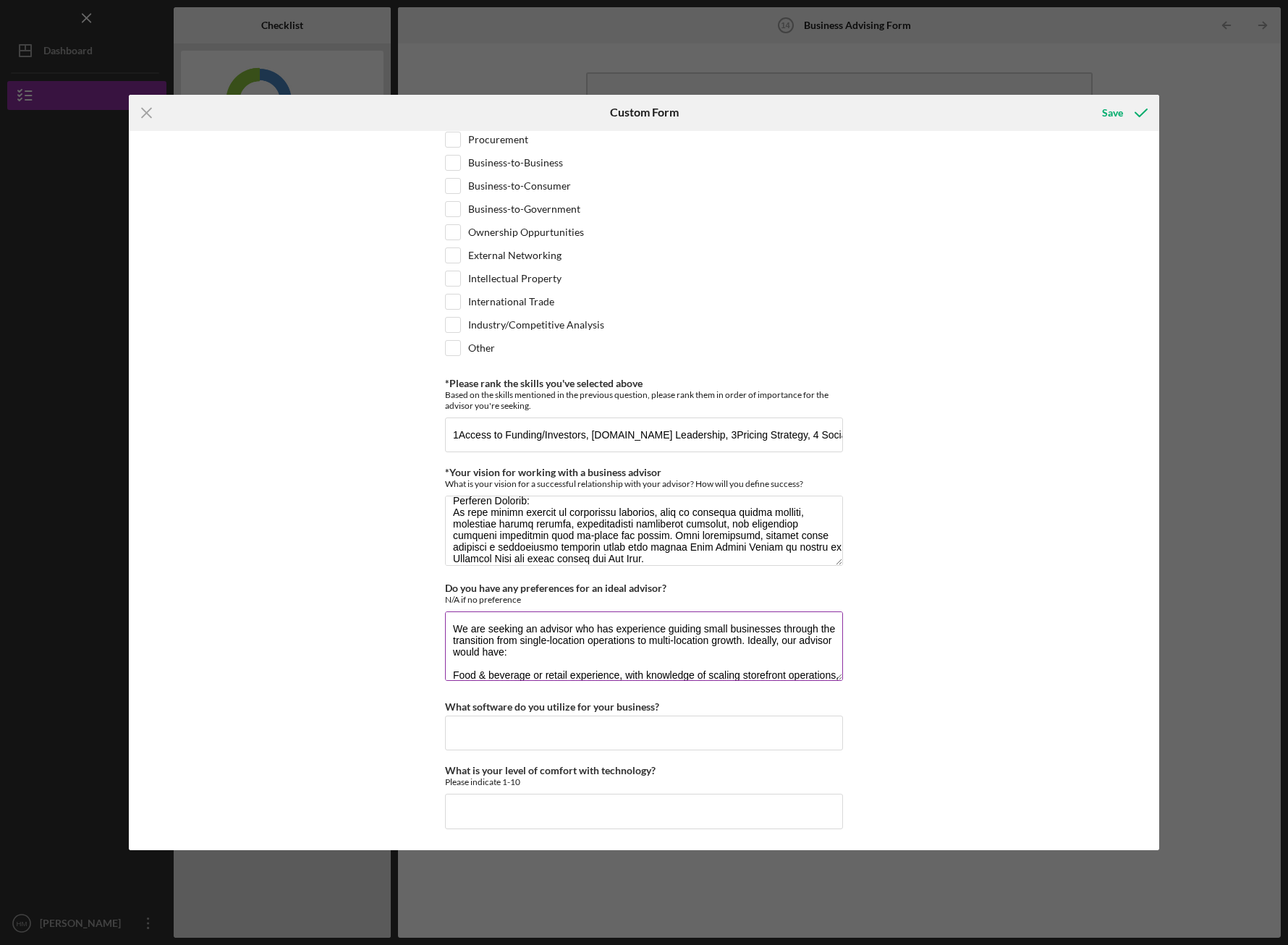
scroll to position [188, 0]
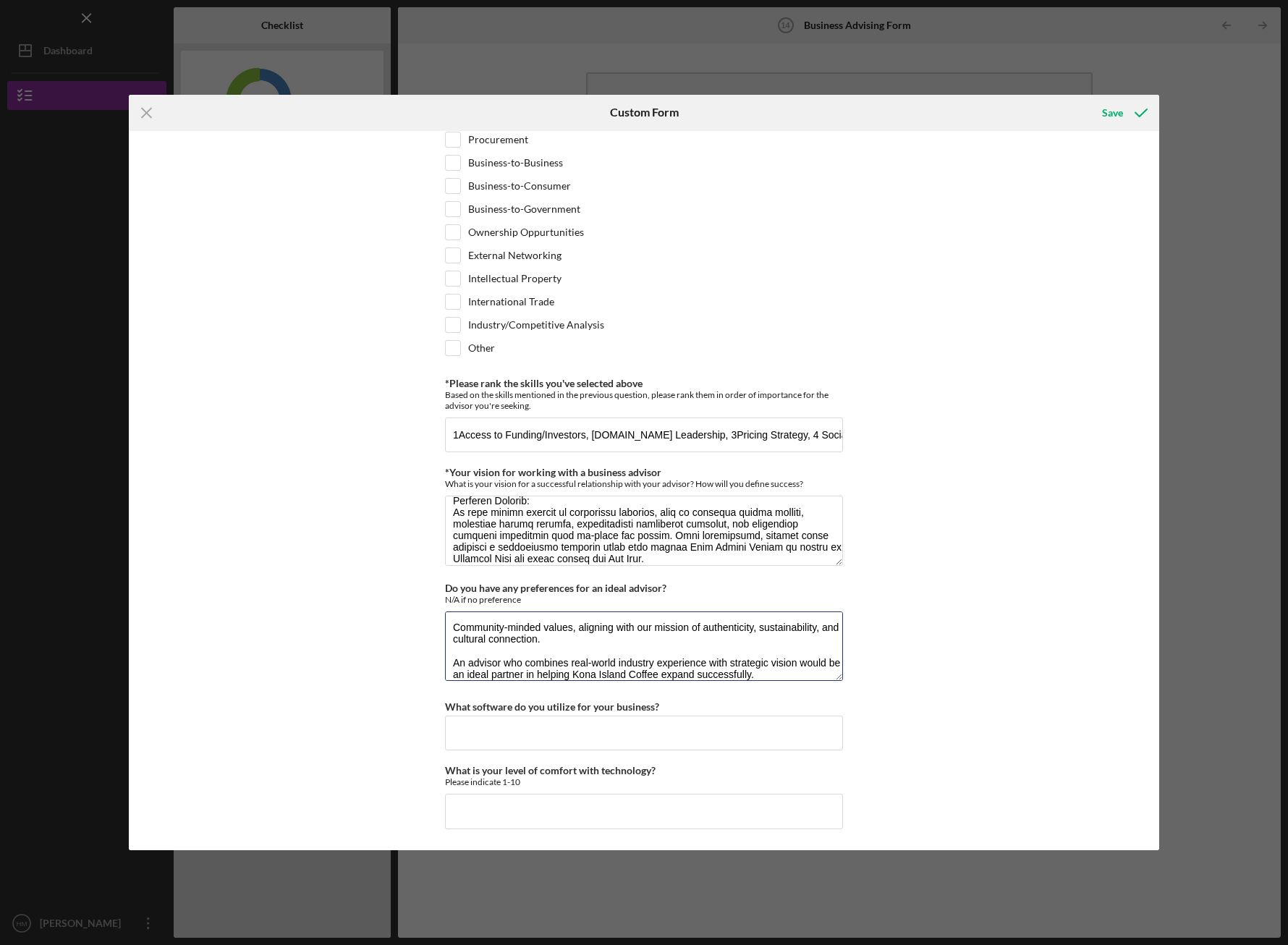
type textarea "We are seeking an advisor who has experience guiding small businesses through t…"
drag, startPoint x: 438, startPoint y: 702, endPoint x: 671, endPoint y: 711, distance: 233.2
click at [671, 711] on div "*Desired structure for your Business Advising needs Please select one option Pr…" at bounding box center [644, 492] width 1030 height 721
click at [671, 729] on input "What software do you utilize for your business?" at bounding box center [644, 733] width 398 height 35
type input "square, wix"
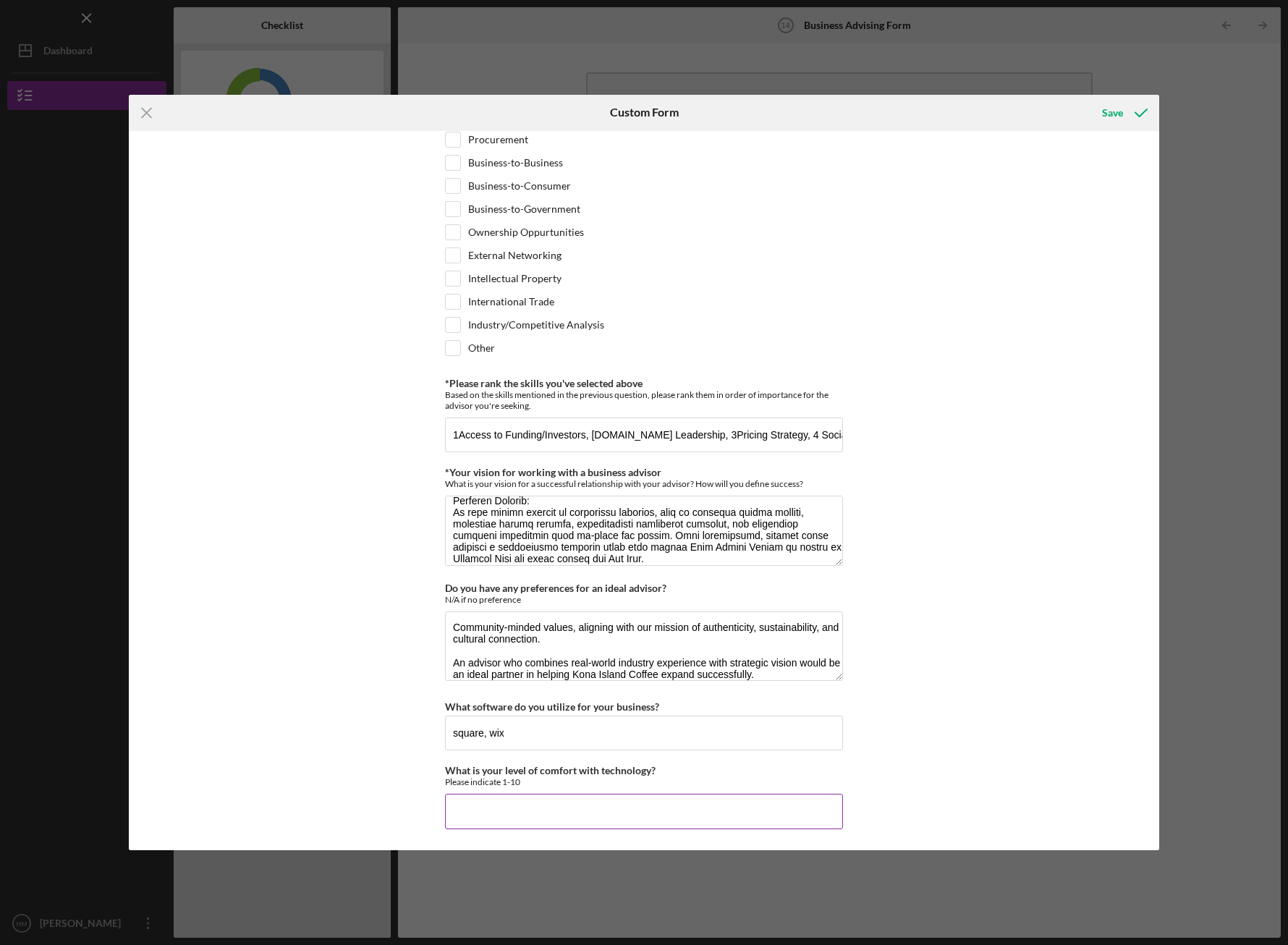
click at [583, 811] on input "What is your level of comfort with technology?" at bounding box center [644, 811] width 398 height 35
type input "10"
click at [977, 676] on div "*Desired structure for your Business Advising needs Please select one option Pr…" at bounding box center [644, 492] width 1030 height 721
click at [1126, 112] on icon "submit" at bounding box center [1141, 113] width 37 height 37
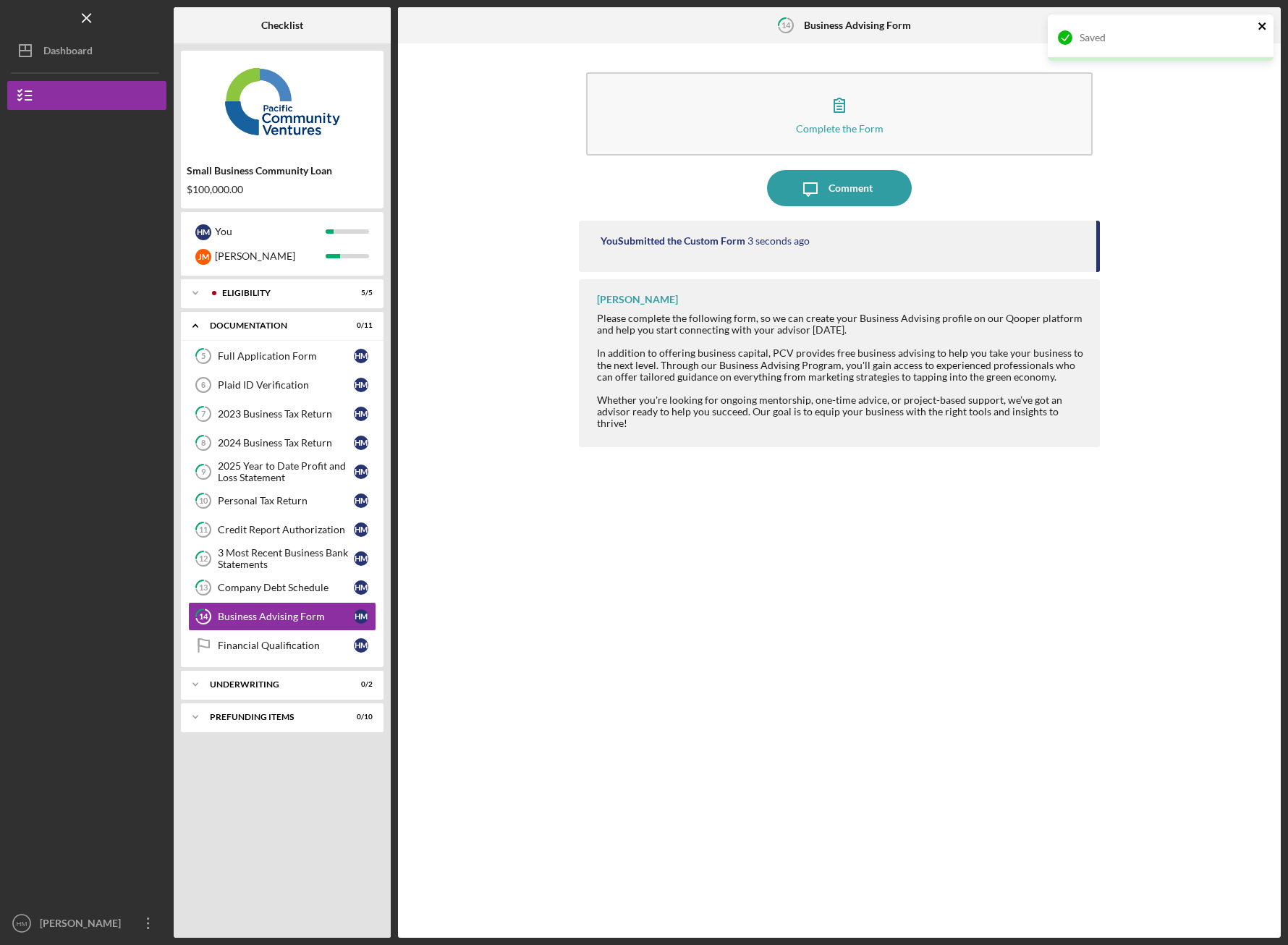
click at [1258, 23] on icon "close" at bounding box center [1263, 26] width 10 height 11
click at [1260, 31] on icon "Icon/Table Pagination Arrow" at bounding box center [1263, 25] width 33 height 33
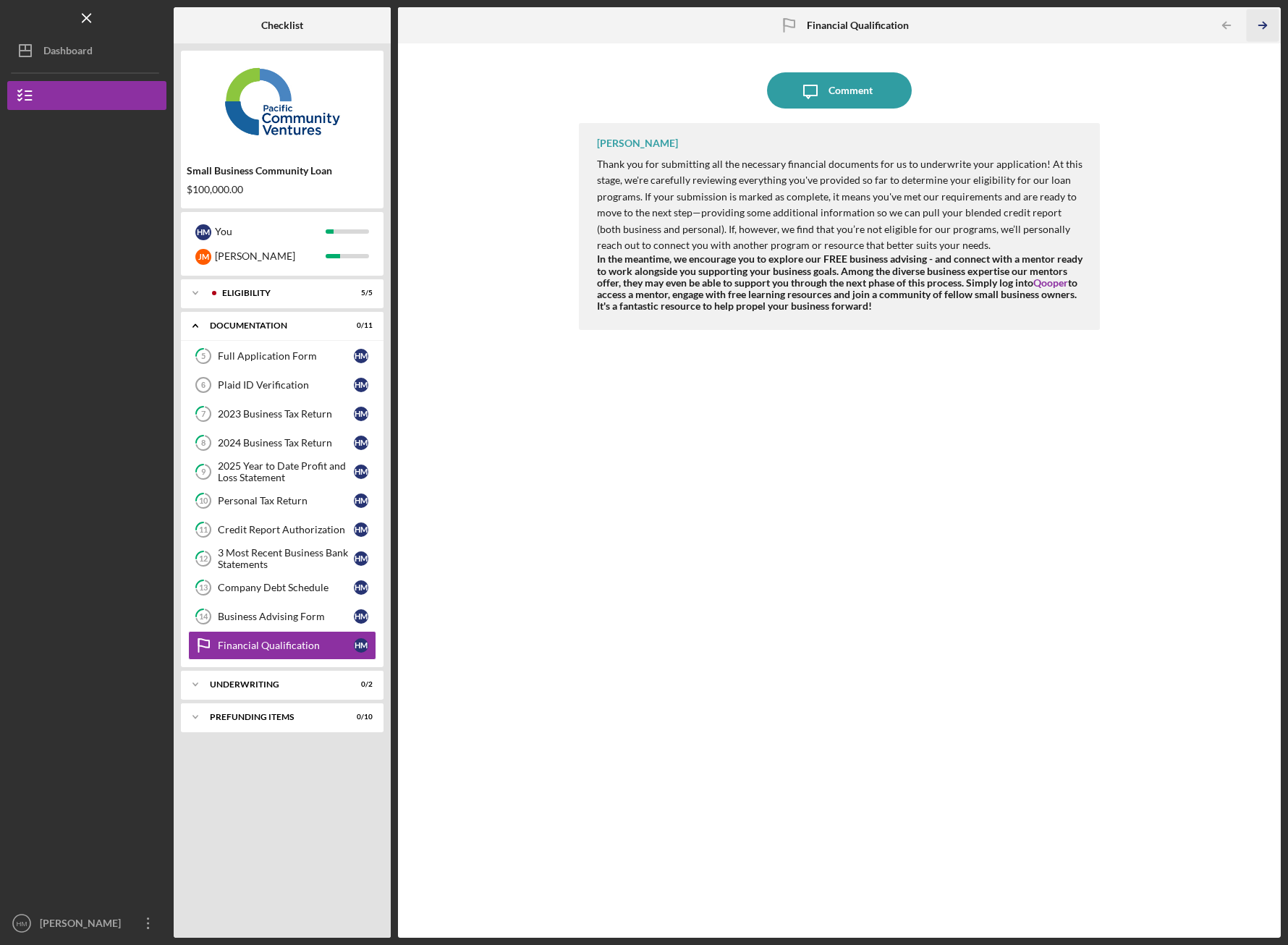
click at [1258, 29] on icon "Icon/Table Pagination Arrow" at bounding box center [1263, 25] width 33 height 33
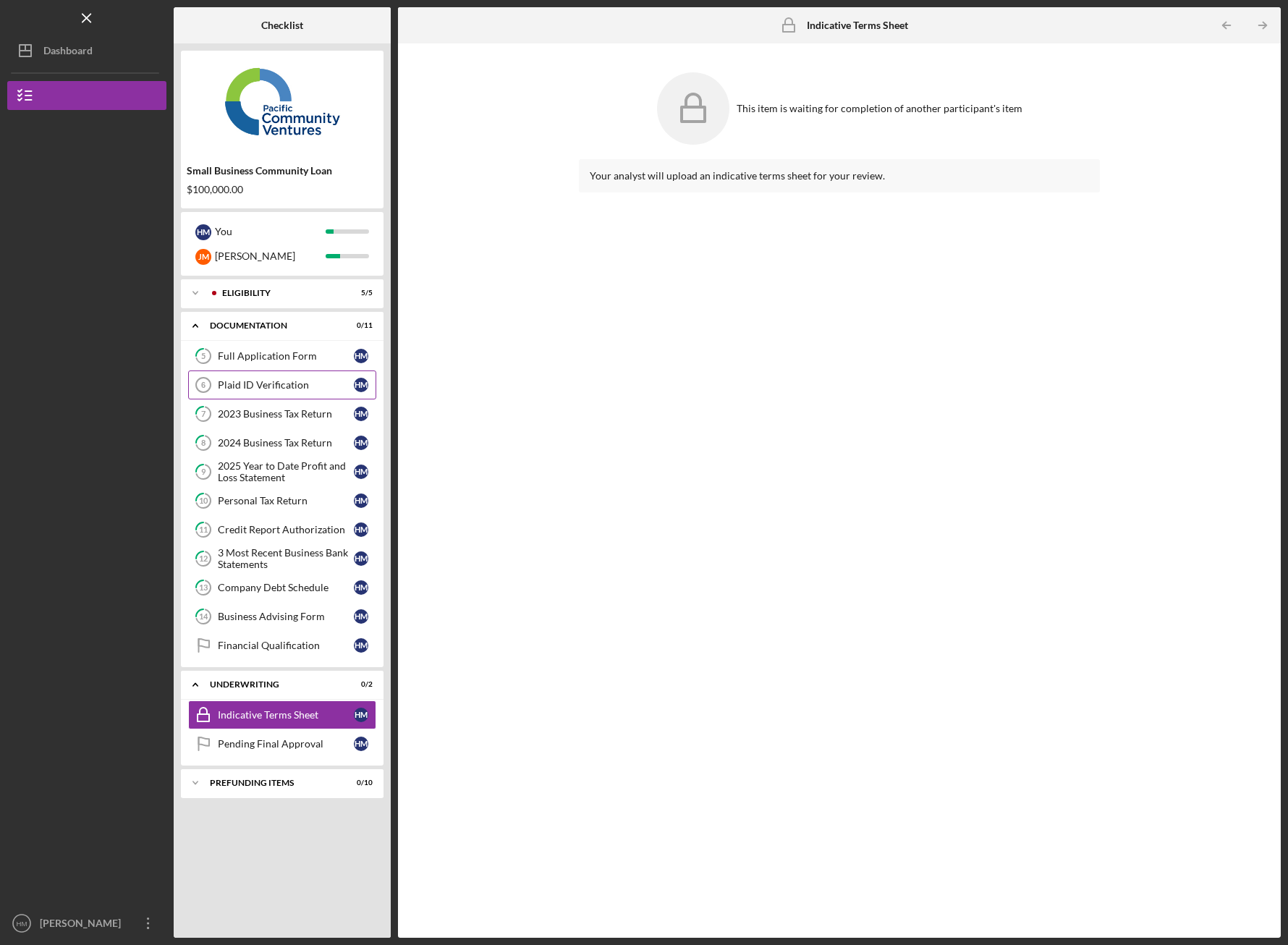
click at [331, 383] on div "Plaid ID Verification" at bounding box center [285, 385] width 136 height 11
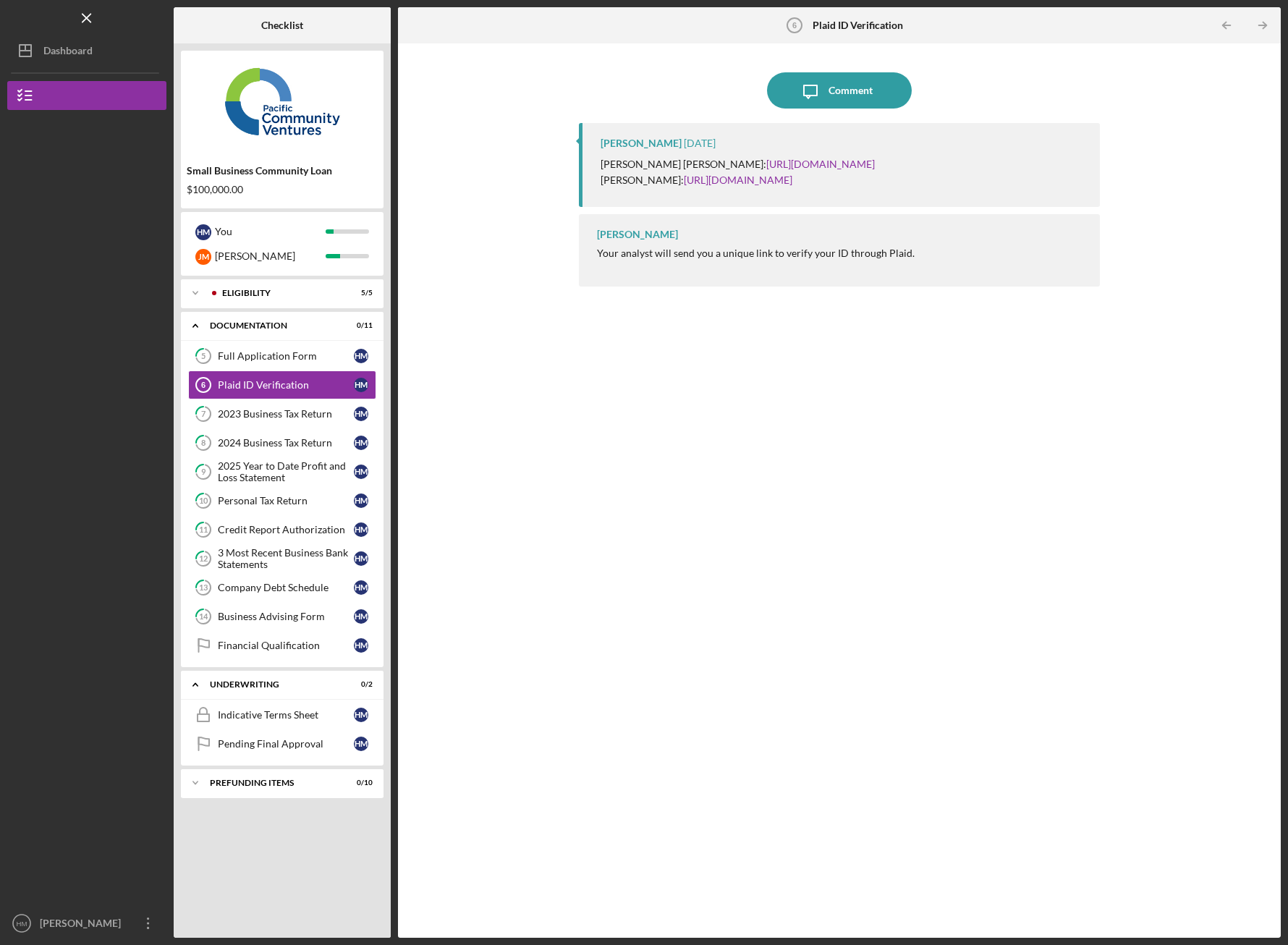
drag, startPoint x: 654, startPoint y: 193, endPoint x: 809, endPoint y: 217, distance: 156.8
click at [809, 189] on p "Jorge Mejia: https://verify.plaid.com/verify/idv_bPfNnyz1GuER8S?key=909e8fc6ee3…" at bounding box center [737, 180] width 274 height 16
copy p ": https://verify.plaid.com/verify/idv_bPfNnyz1GuER8S?key=909e8fc6ee34cf7d7d286c…"
click at [1129, 170] on div "Icon/Message Comment Raymond Ko 3 weeks ago Hanna Mejia Hans: https://verify.pl…" at bounding box center [840, 491] width 869 height 880
click at [300, 410] on div "2023 Business Tax Return" at bounding box center [285, 414] width 136 height 11
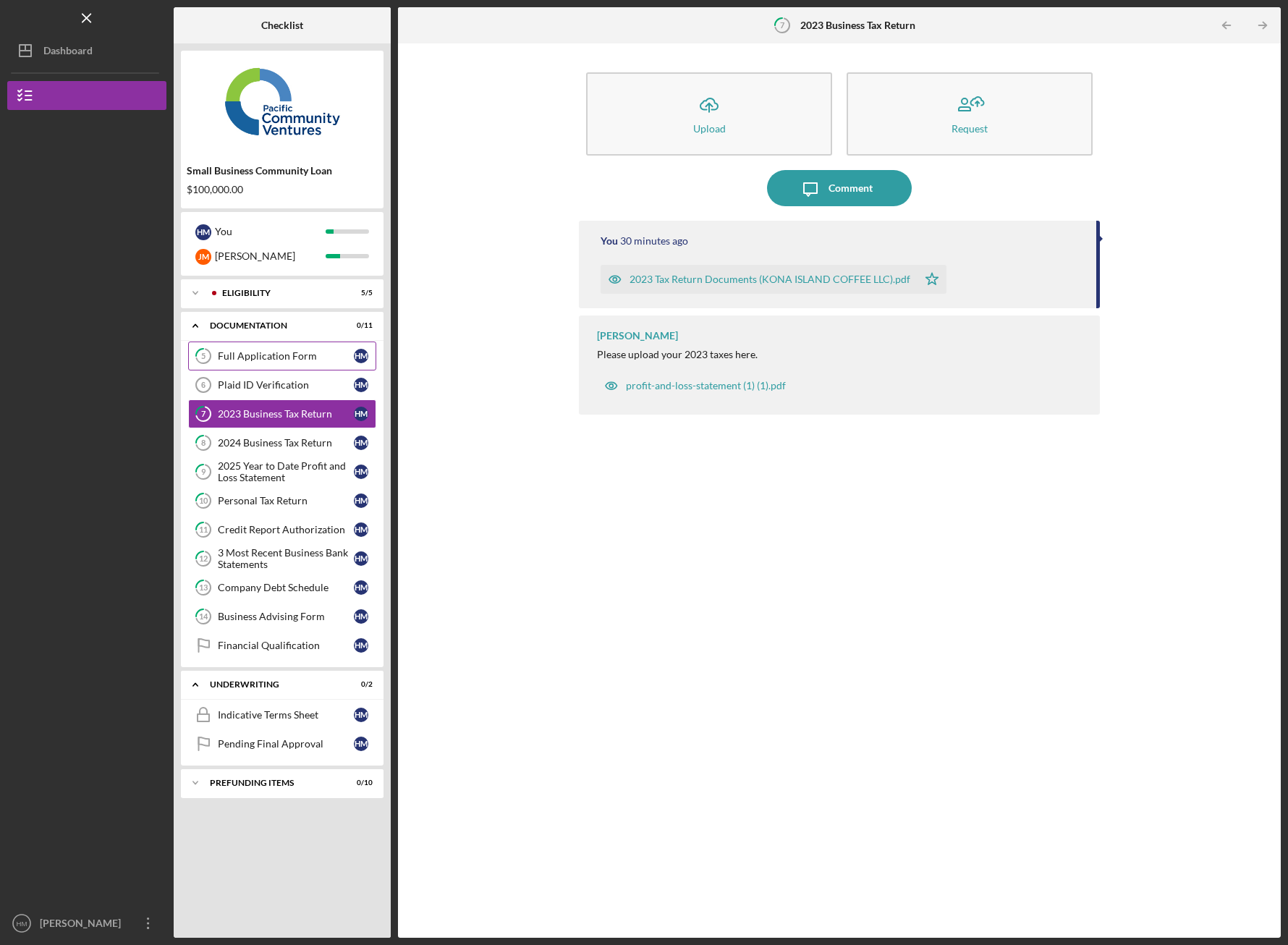
click at [333, 350] on link "5 Full Application Form H M" at bounding box center [282, 356] width 189 height 29
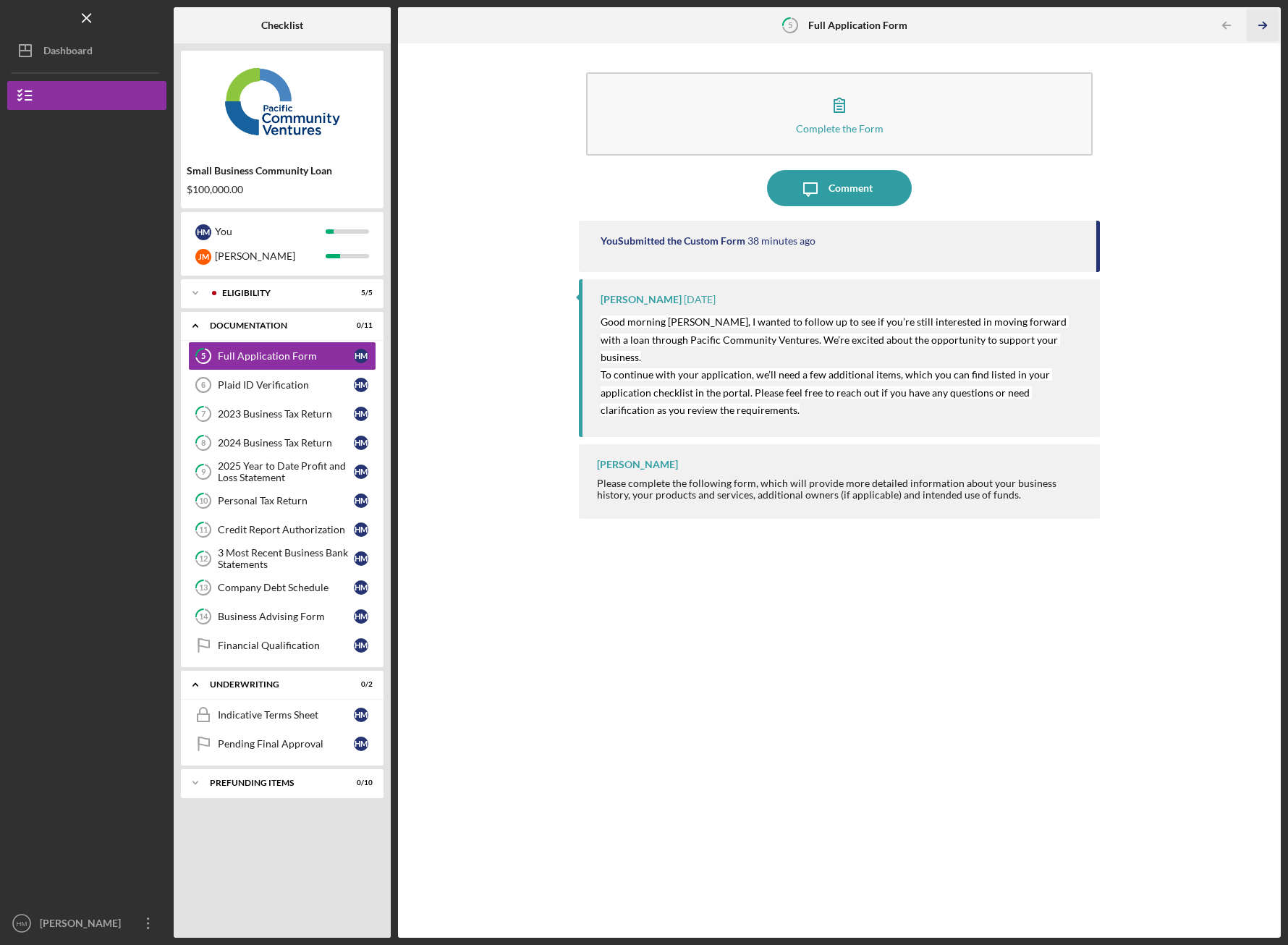
click at [1265, 25] on line "button" at bounding box center [1263, 25] width 8 height 0
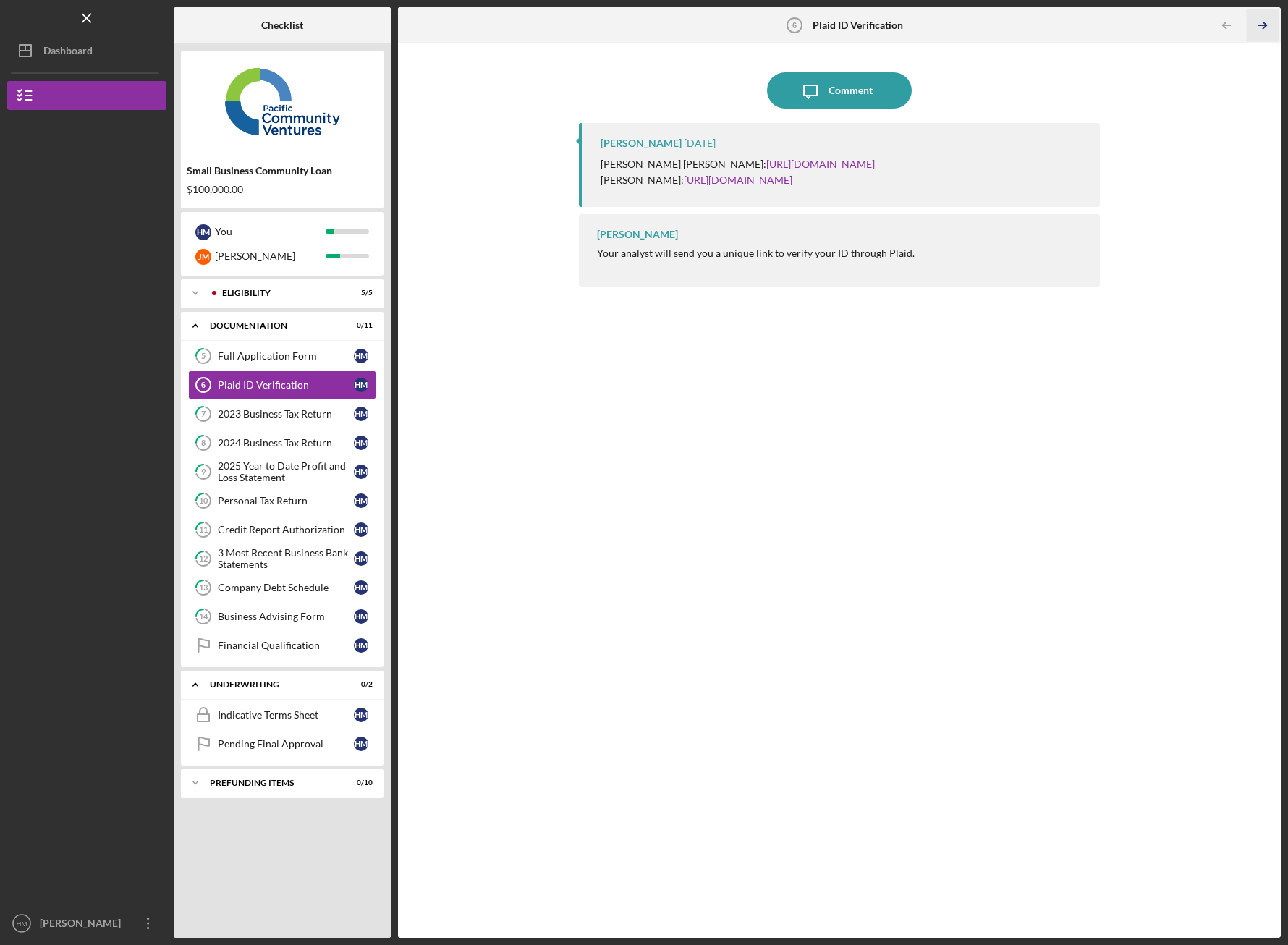
click at [1265, 25] on line "button" at bounding box center [1263, 25] width 8 height 0
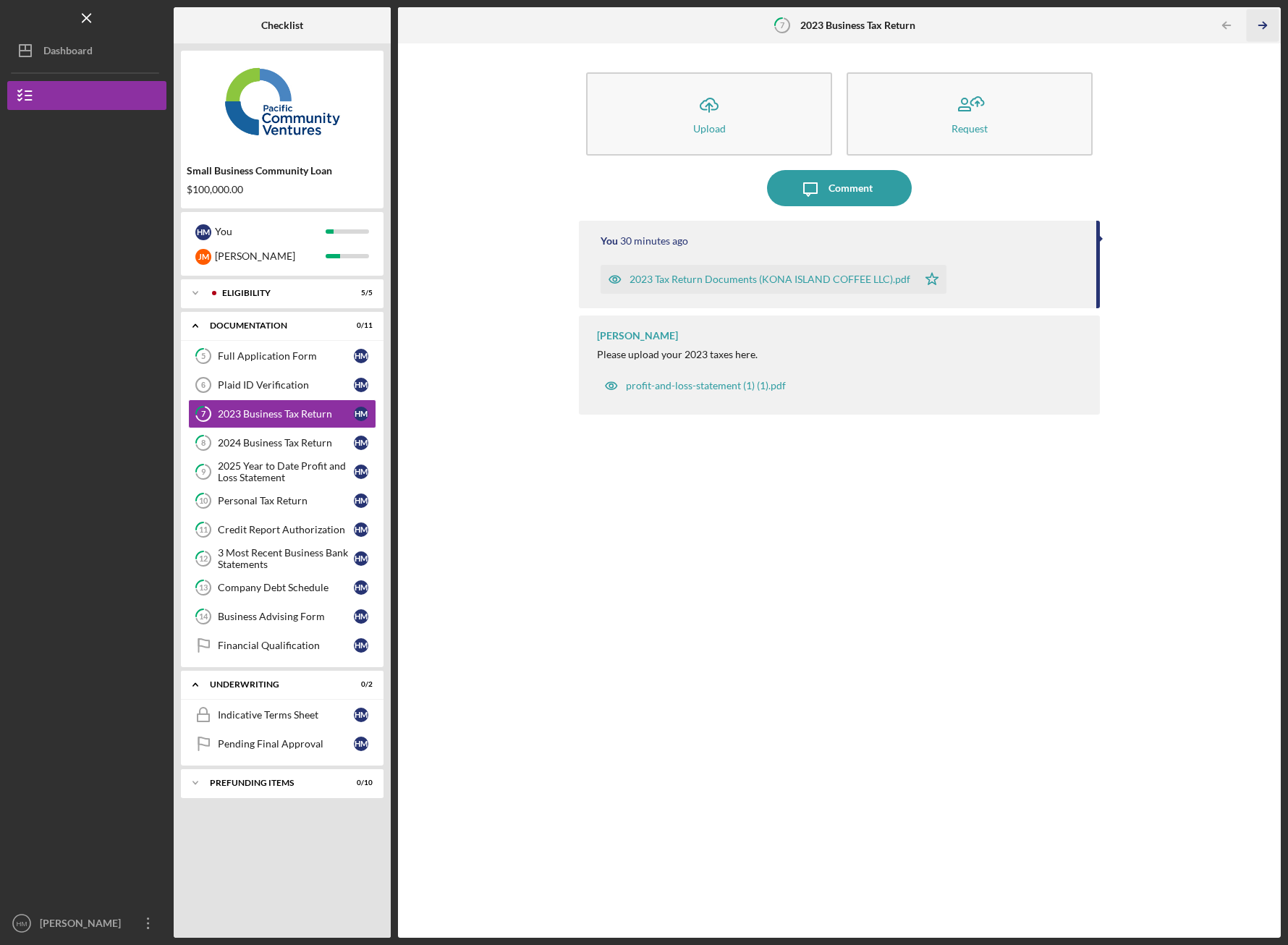
click at [1265, 25] on line "button" at bounding box center [1263, 25] width 8 height 0
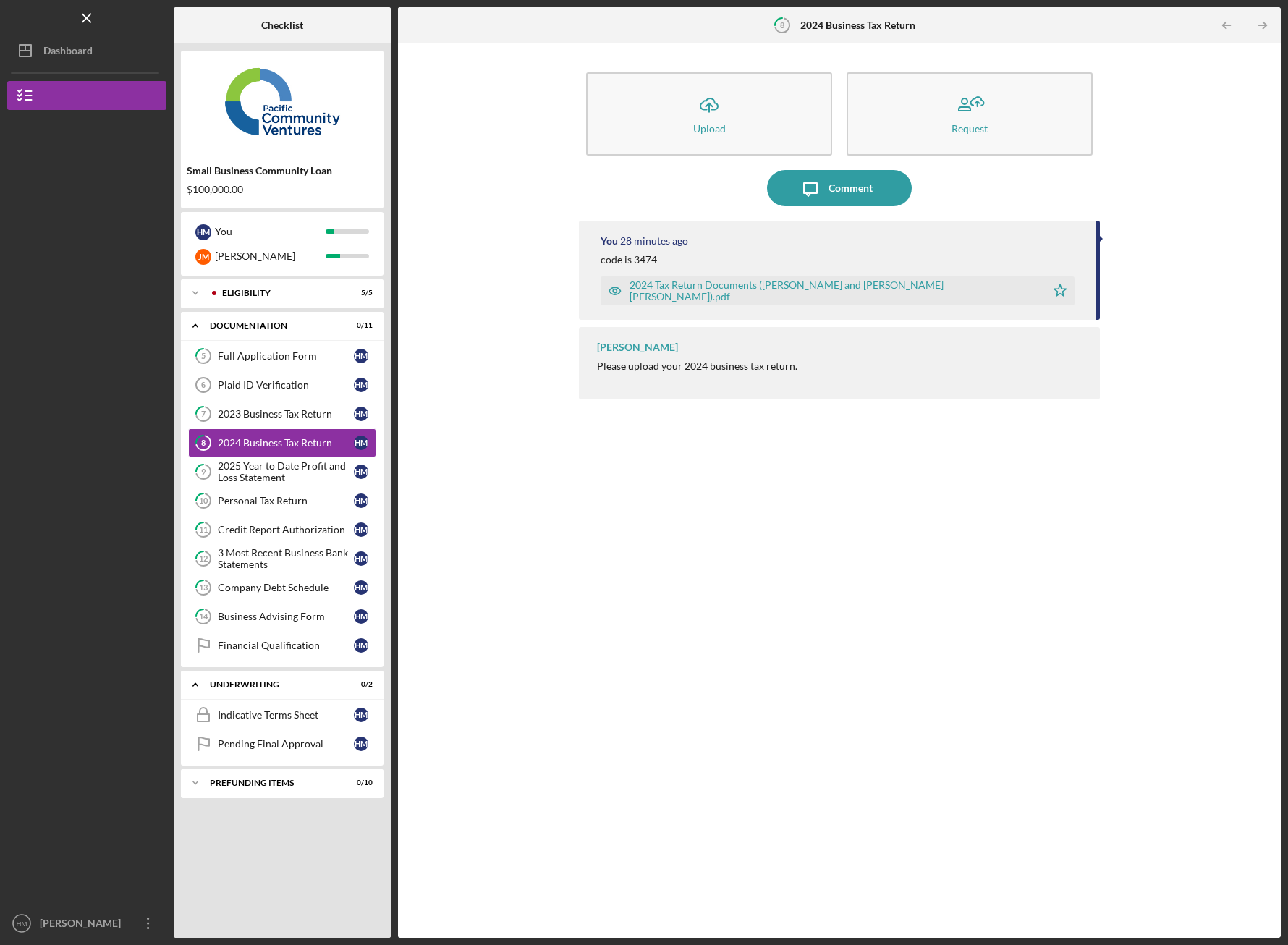
click at [1265, 25] on line "button" at bounding box center [1263, 25] width 8 height 0
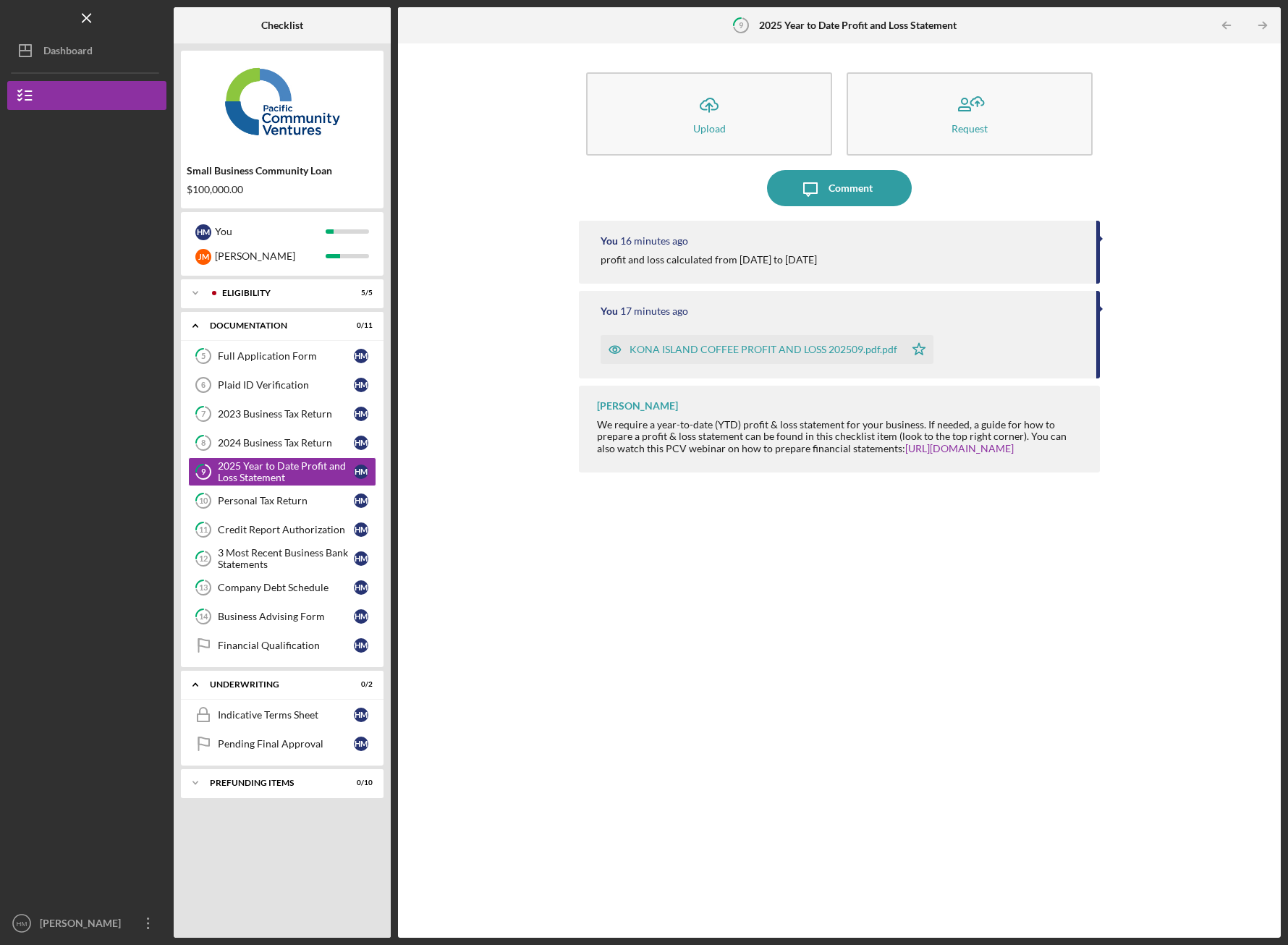
click at [1265, 25] on line "button" at bounding box center [1263, 25] width 8 height 0
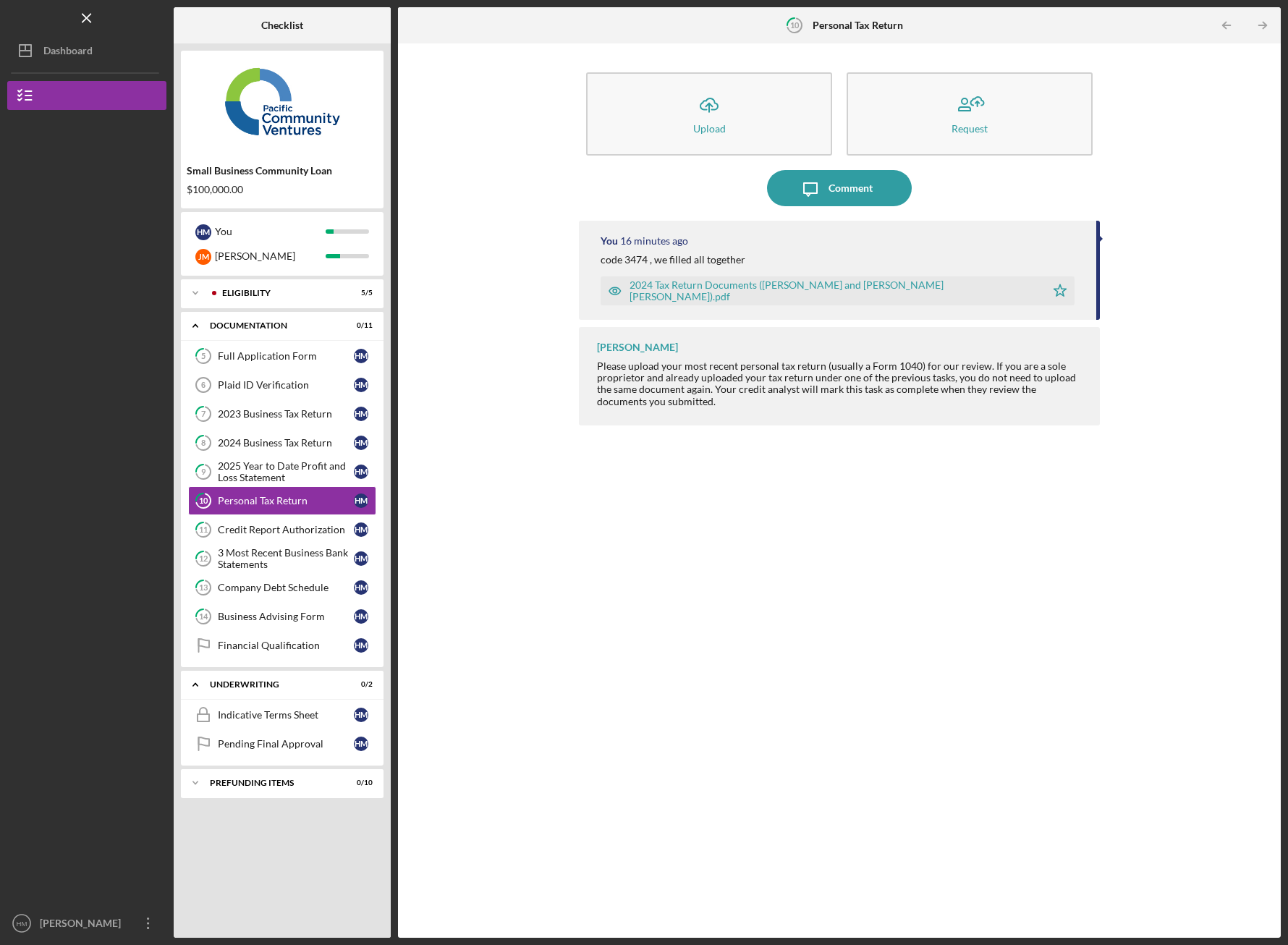
click at [1265, 25] on line "button" at bounding box center [1263, 25] width 8 height 0
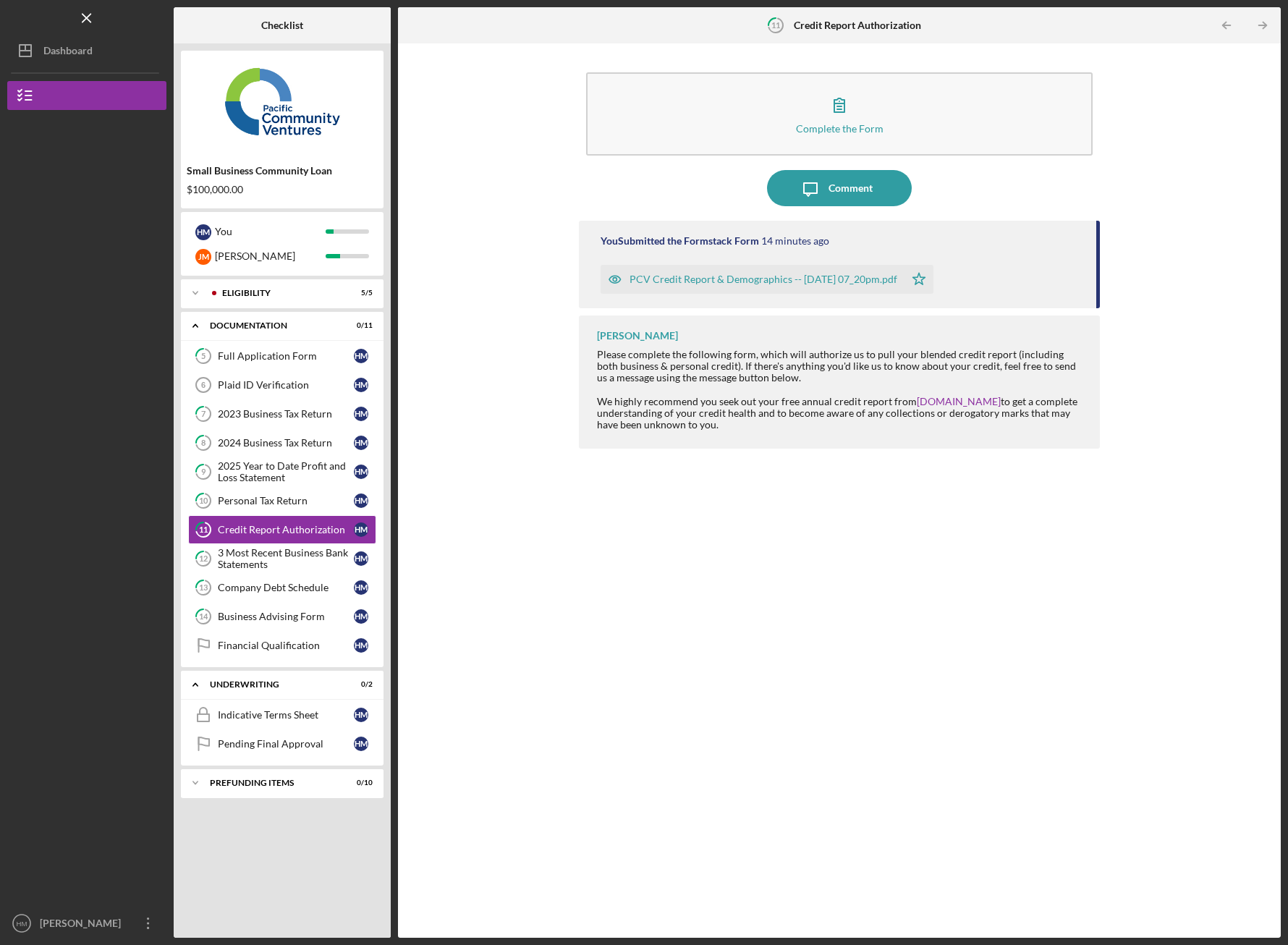
click at [1265, 25] on line "button" at bounding box center [1263, 25] width 8 height 0
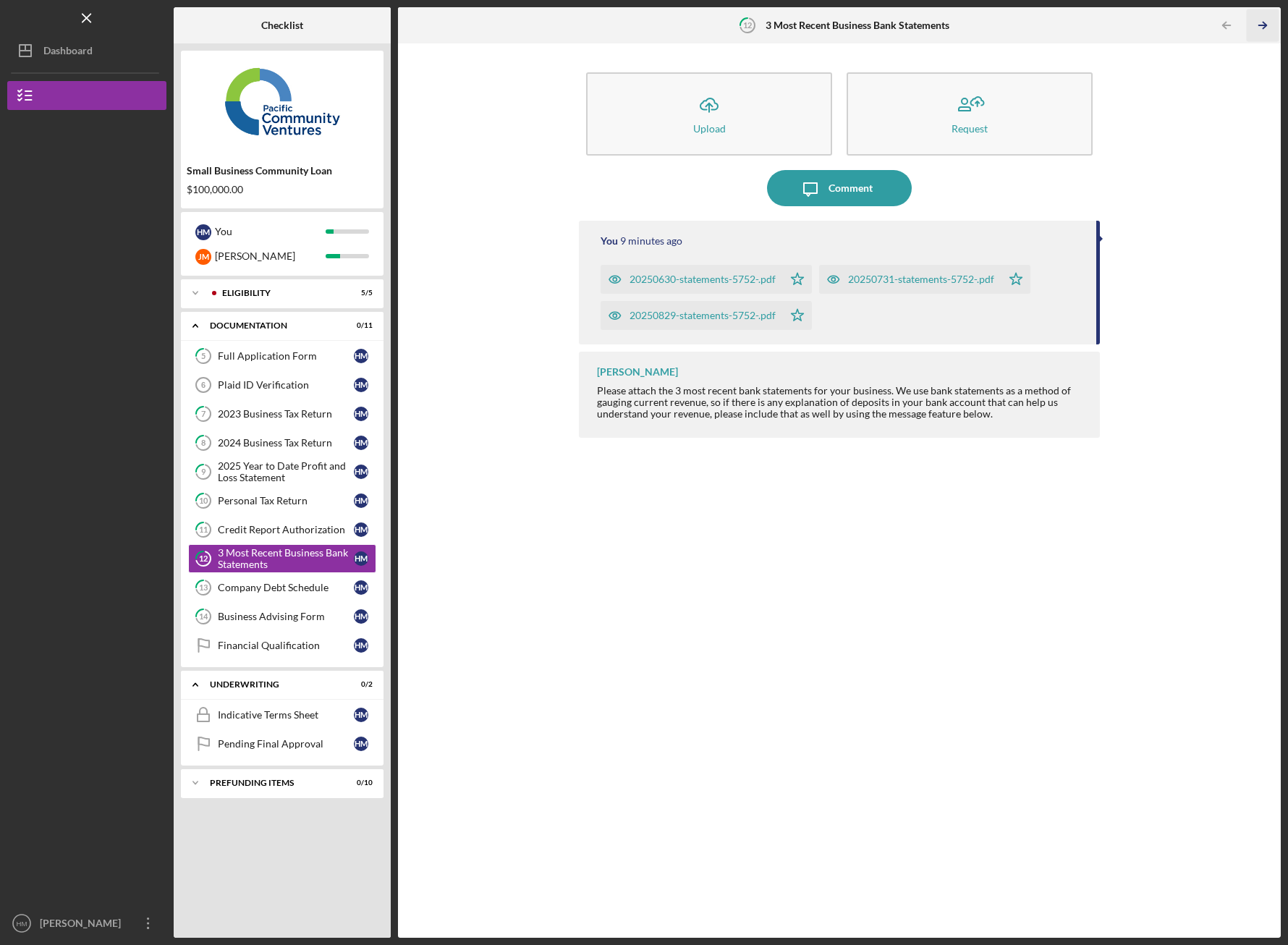
click at [1265, 25] on line "button" at bounding box center [1263, 25] width 8 height 0
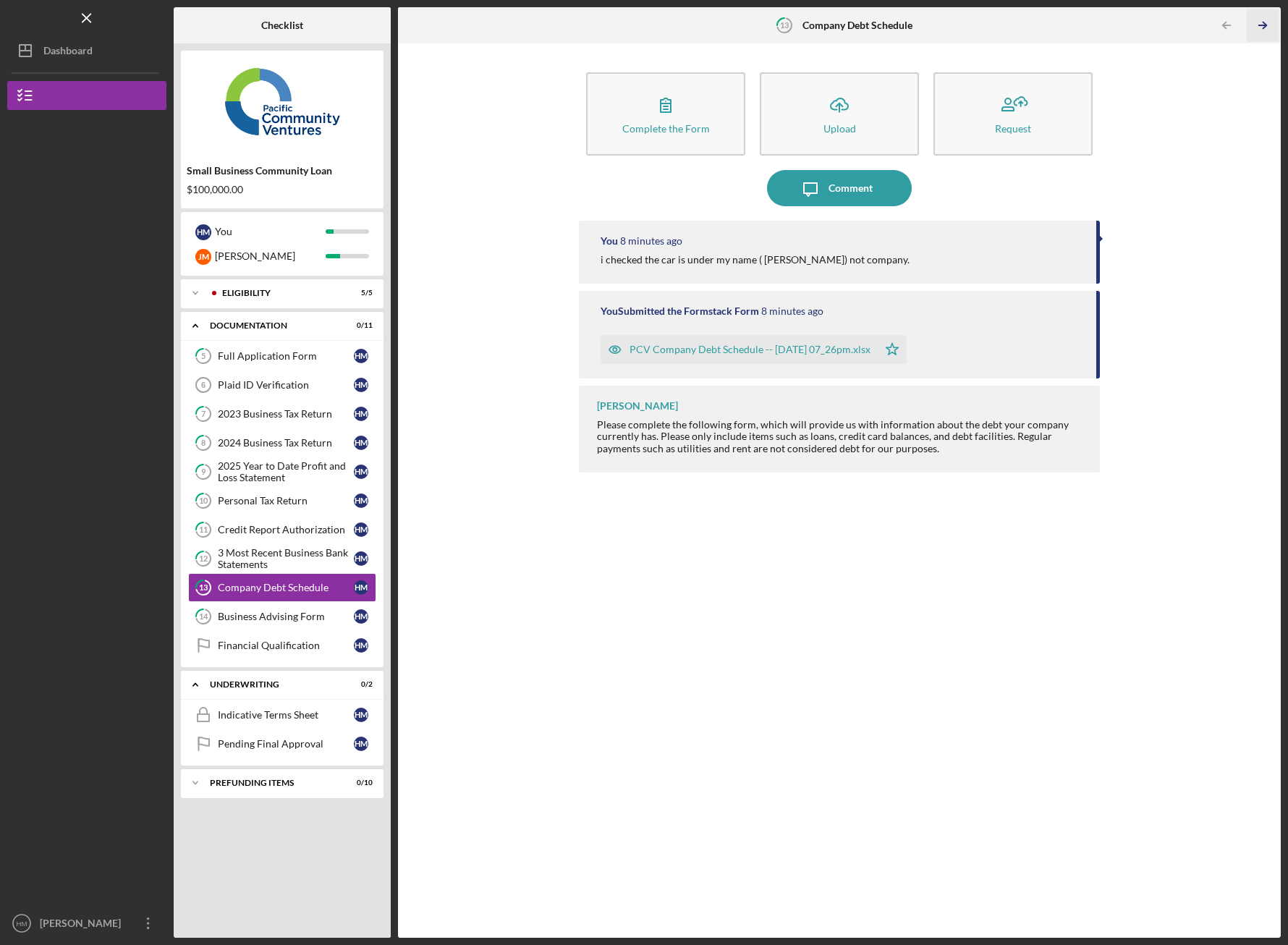
click at [1265, 25] on line "button" at bounding box center [1263, 25] width 8 height 0
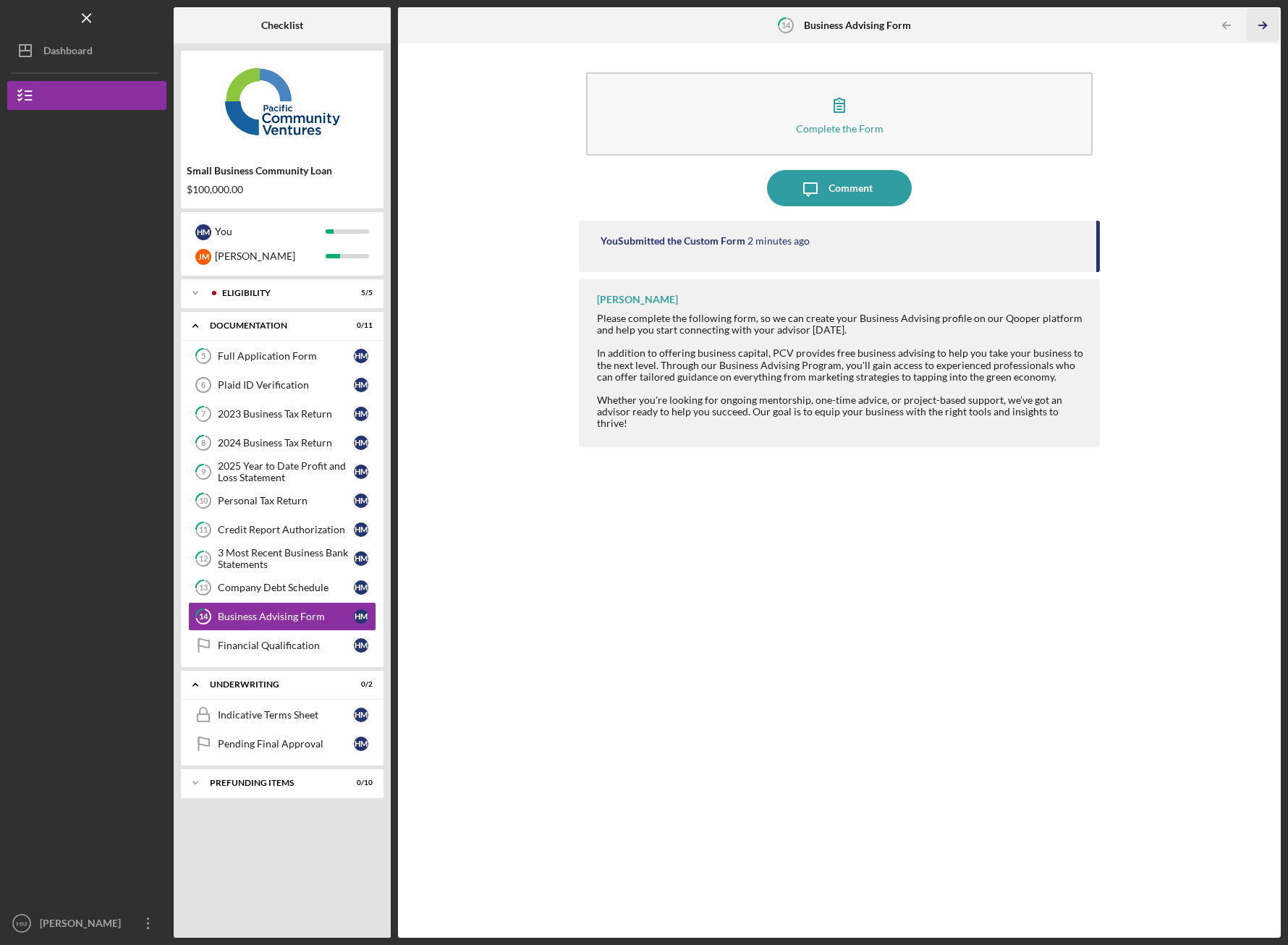
click at [1265, 25] on line "button" at bounding box center [1263, 25] width 8 height 0
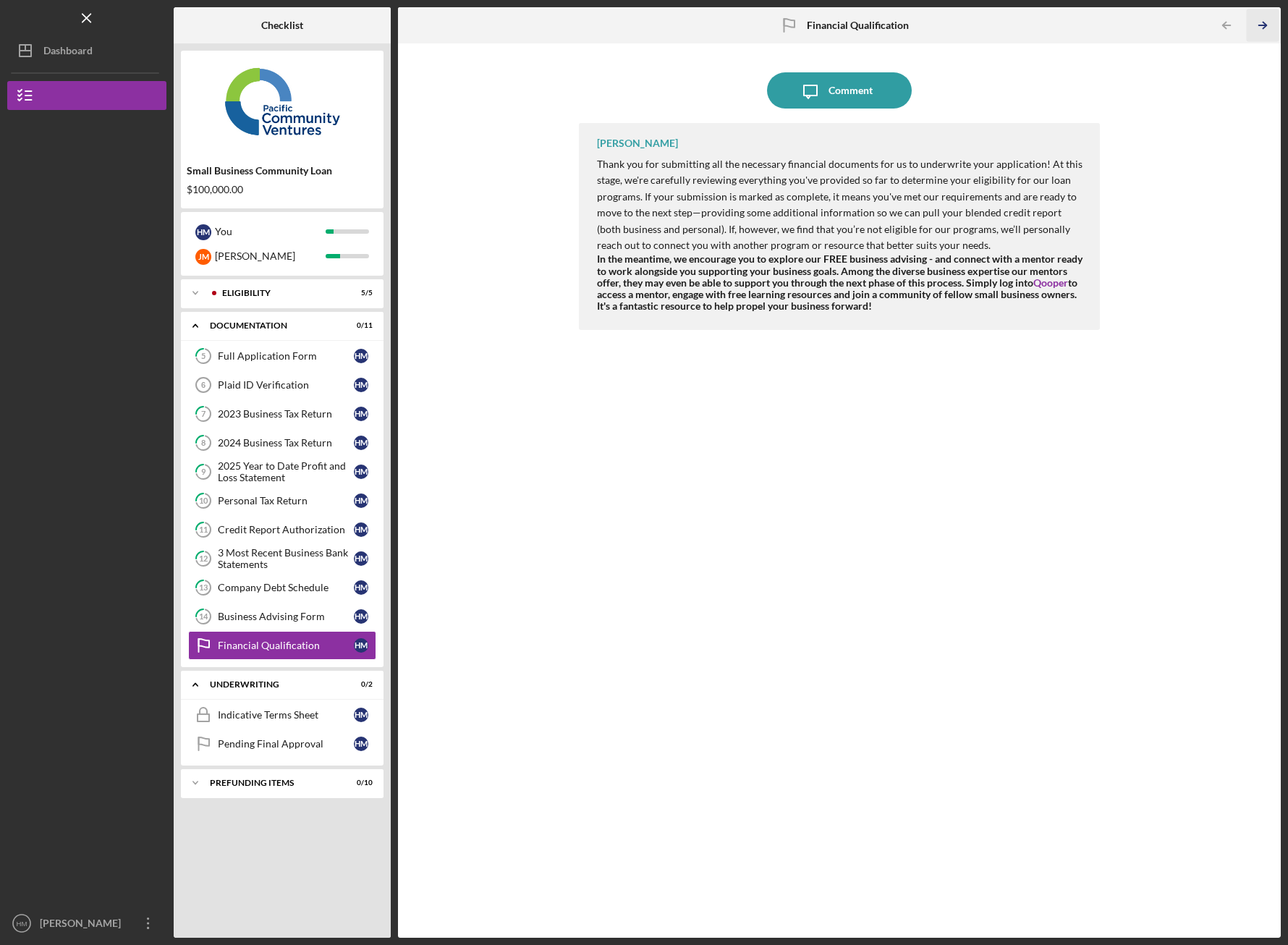
click at [1265, 24] on icon "Icon/Table Pagination Arrow" at bounding box center [1263, 25] width 33 height 33
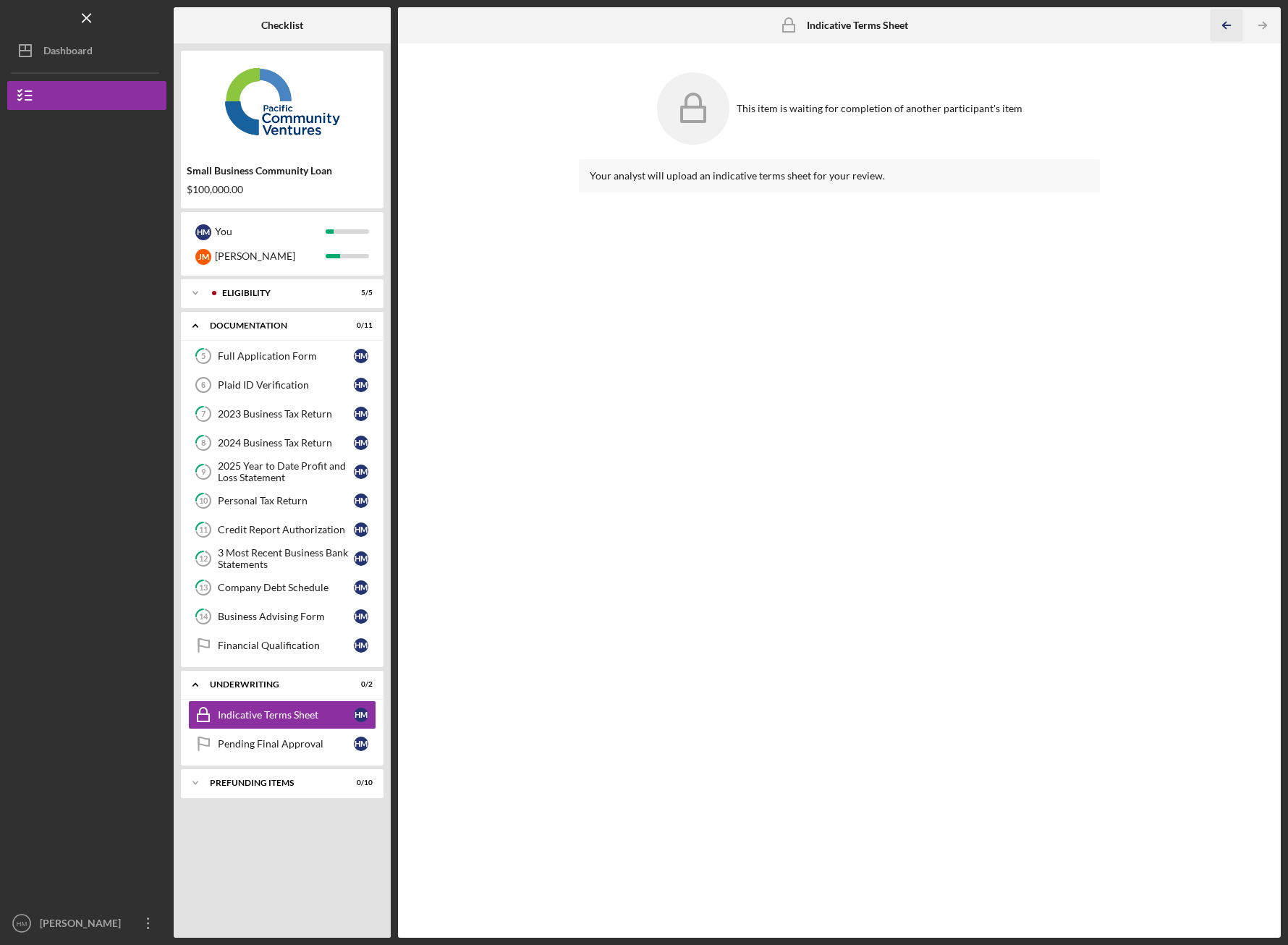
click at [1232, 26] on icon "Icon/Table Pagination Arrow" at bounding box center [1227, 25] width 33 height 33
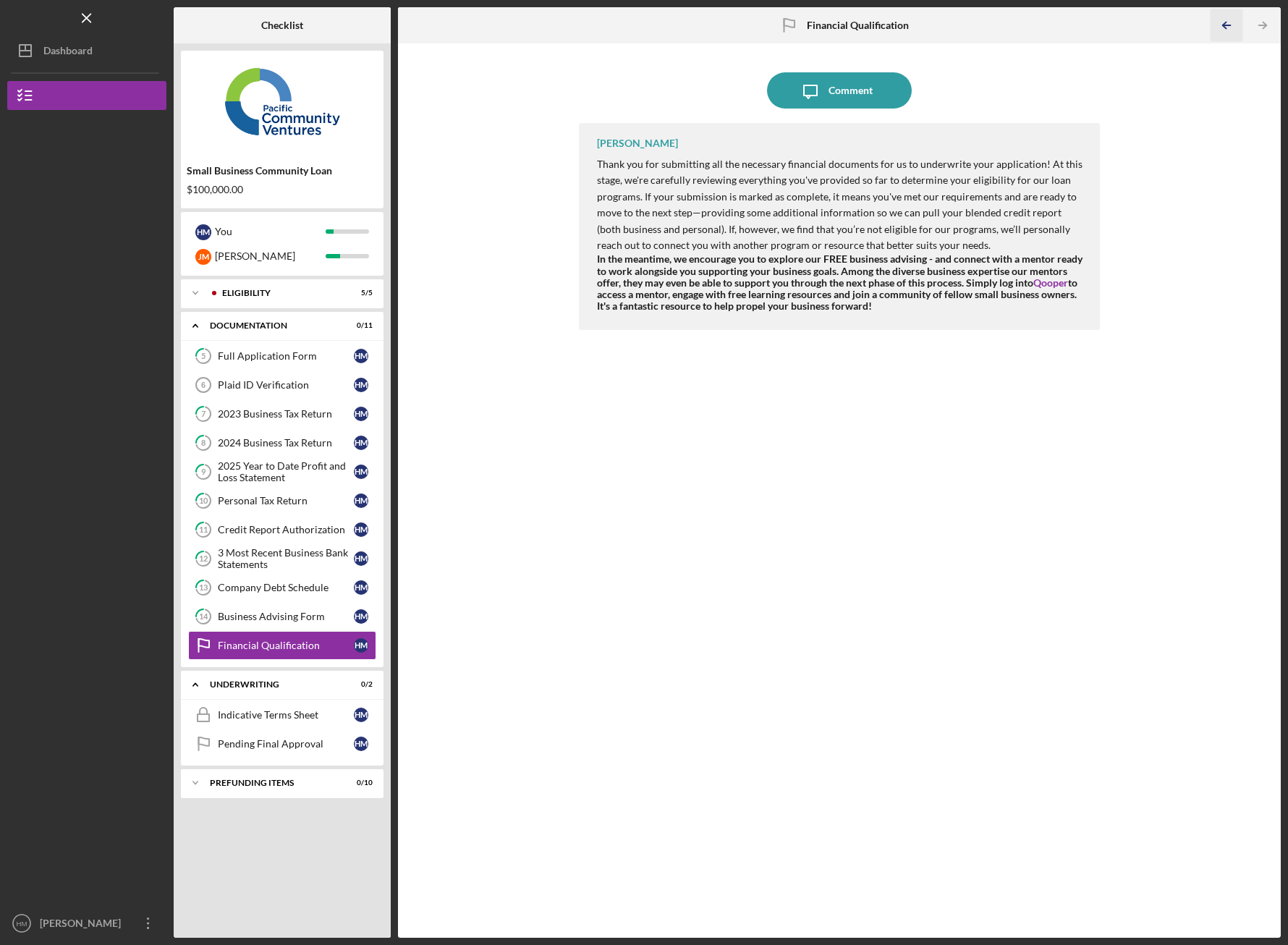
click at [1232, 26] on icon "Icon/Table Pagination Arrow" at bounding box center [1227, 25] width 33 height 33
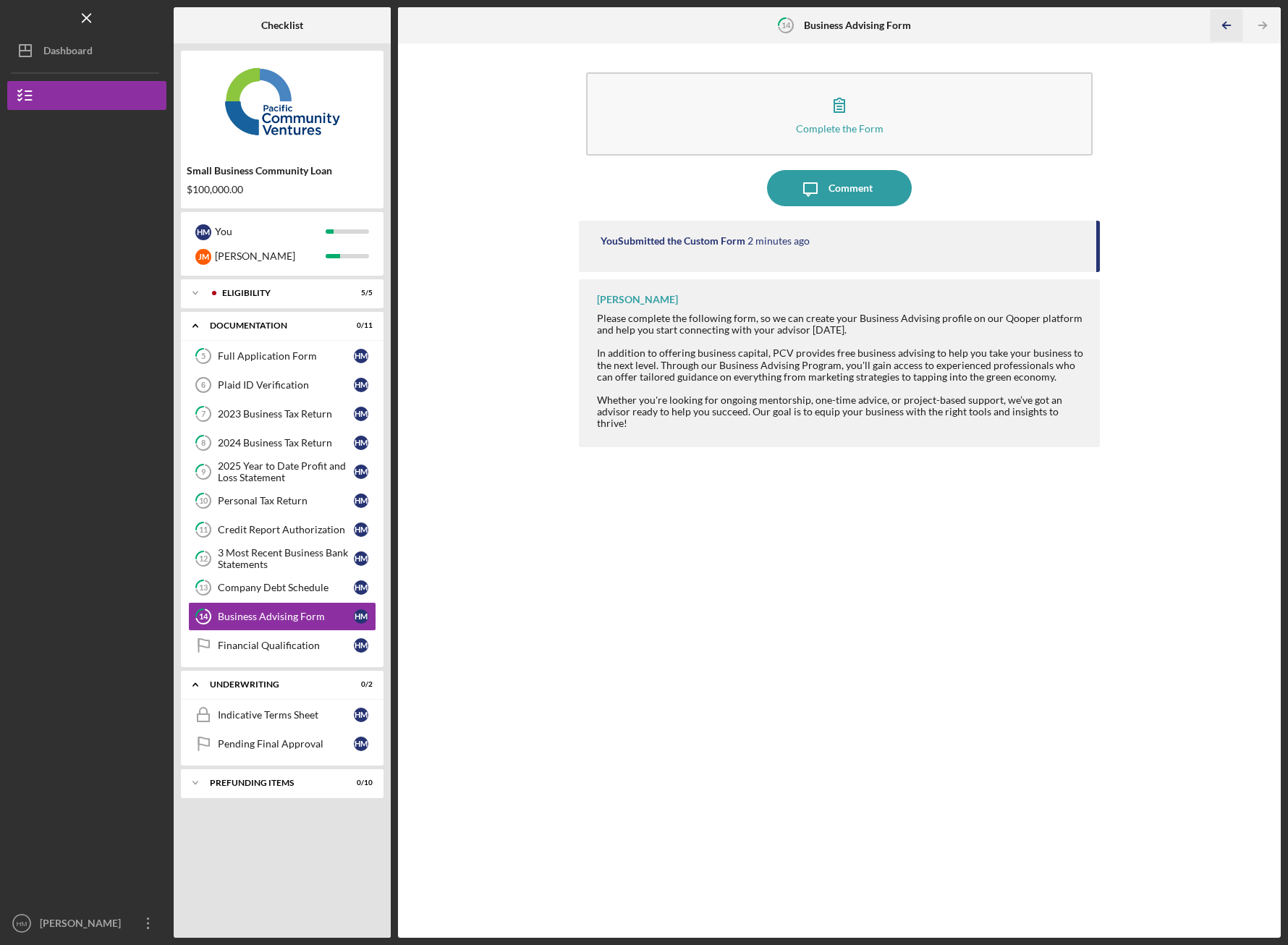
click at [1232, 26] on icon "Icon/Table Pagination Arrow" at bounding box center [1227, 25] width 33 height 33
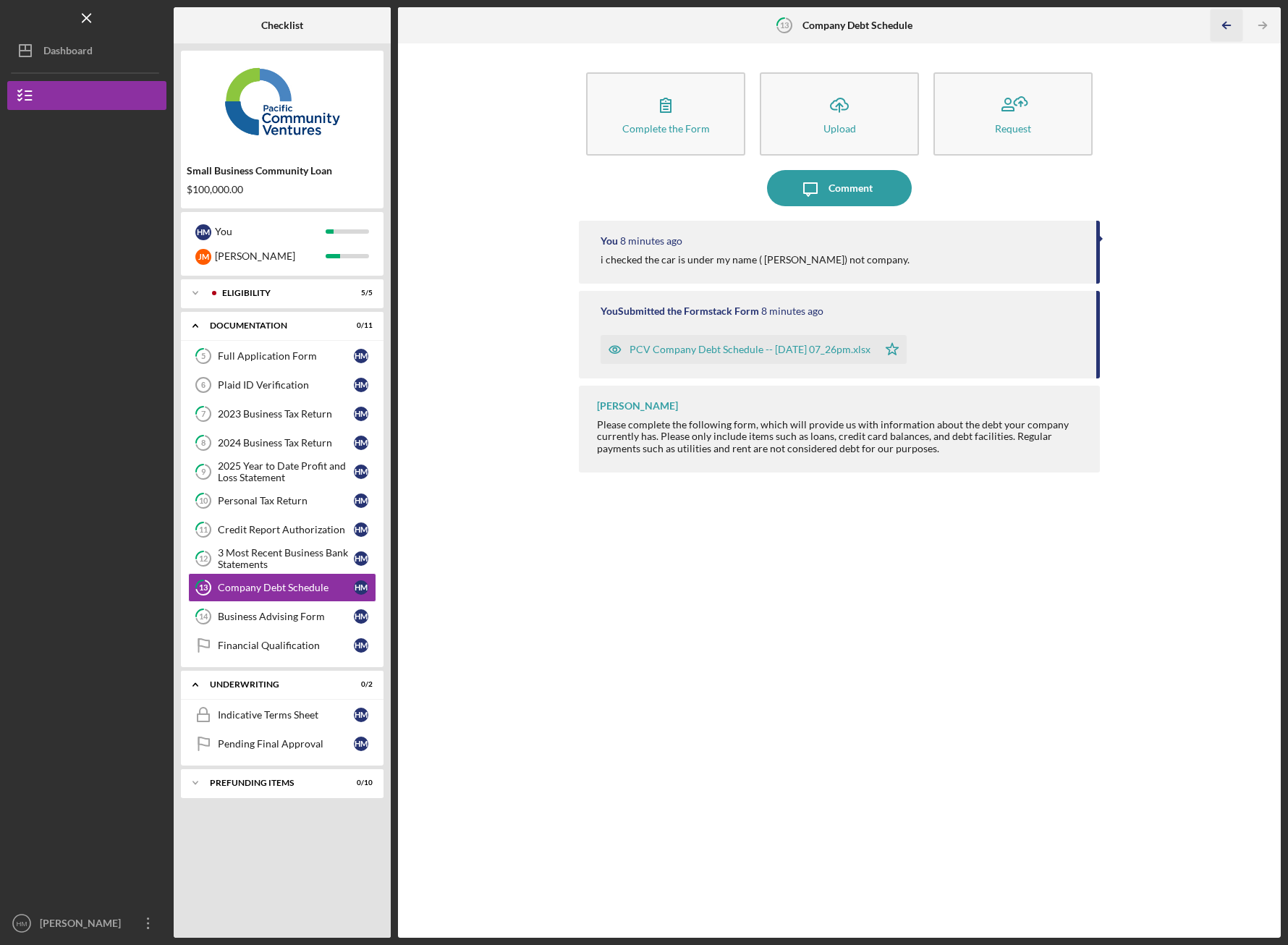
click at [1232, 26] on icon "Icon/Table Pagination Arrow" at bounding box center [1227, 25] width 33 height 33
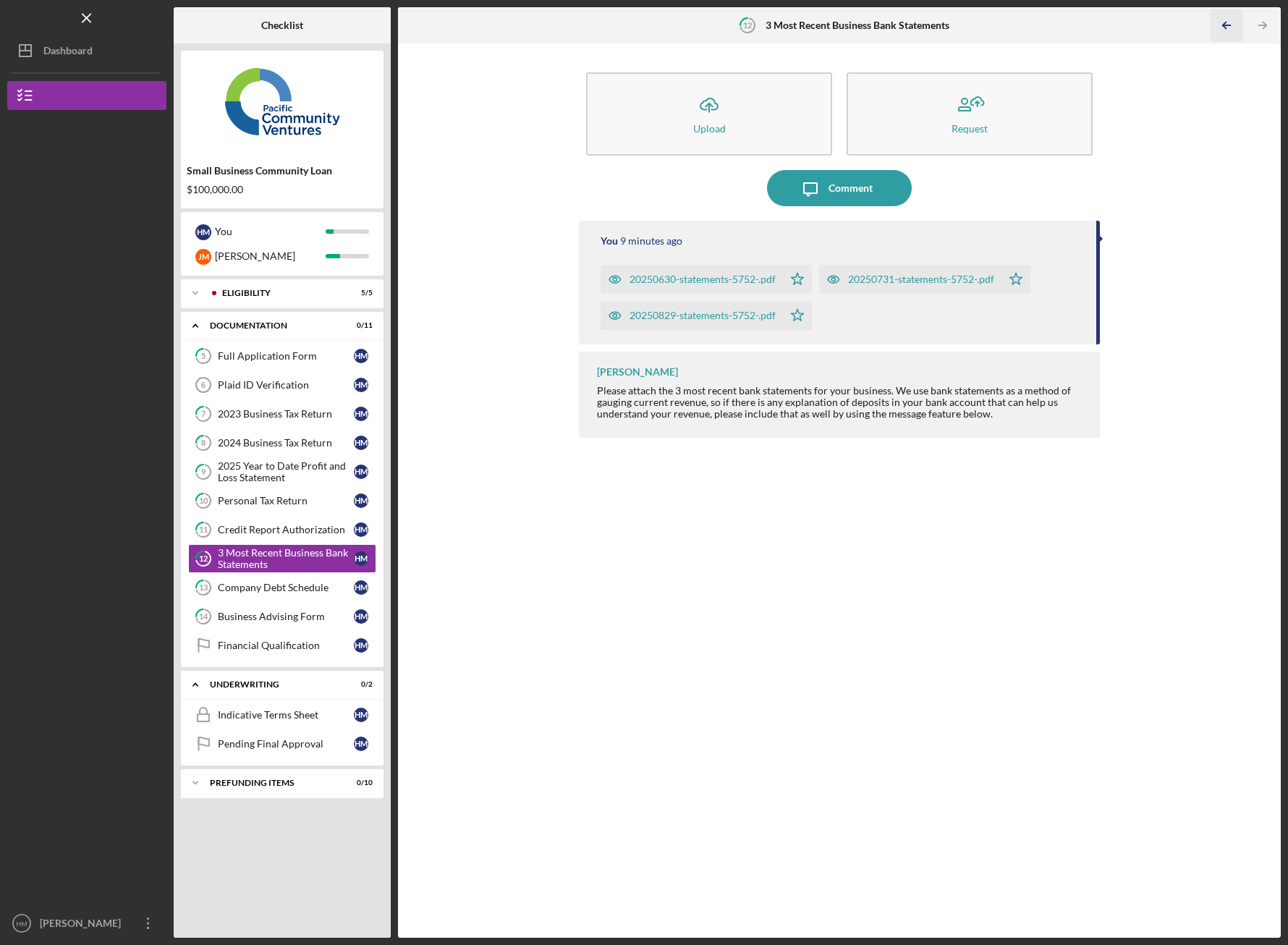
click at [1232, 26] on icon "Icon/Table Pagination Arrow" at bounding box center [1227, 25] width 33 height 33
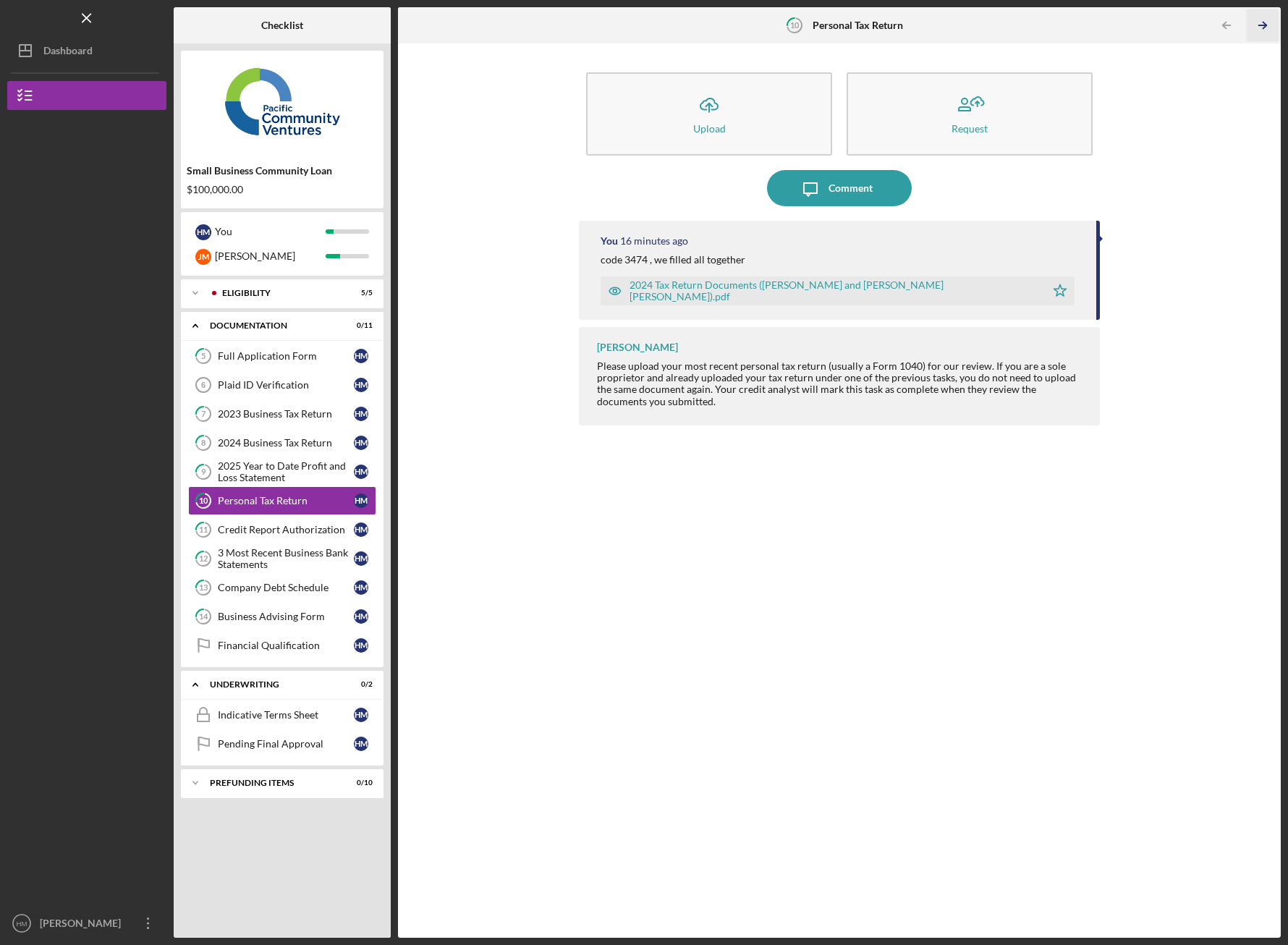
click at [1262, 27] on icon "Icon/Table Pagination Arrow" at bounding box center [1263, 25] width 33 height 33
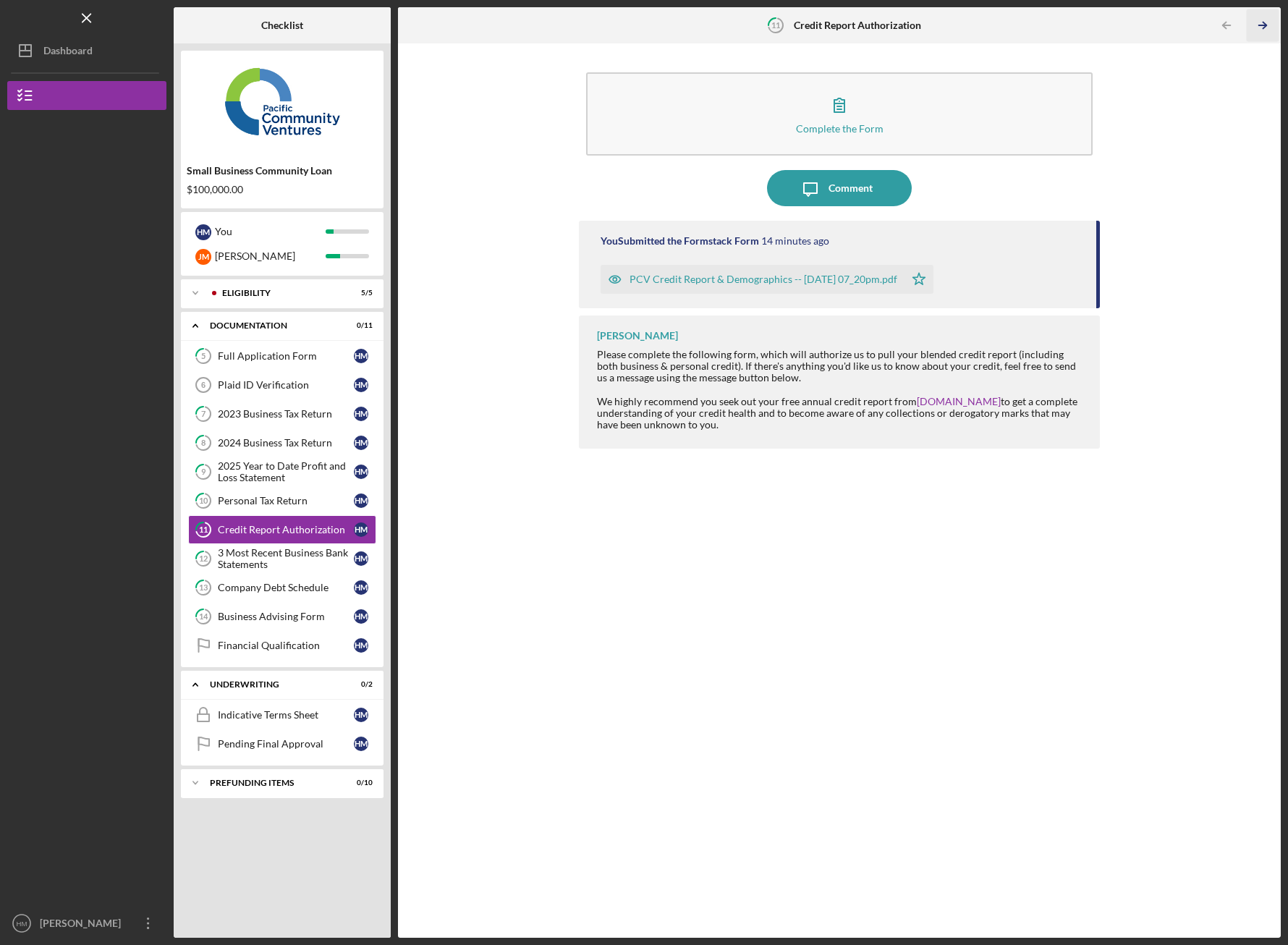
click at [1262, 27] on icon "Icon/Table Pagination Arrow" at bounding box center [1263, 25] width 33 height 33
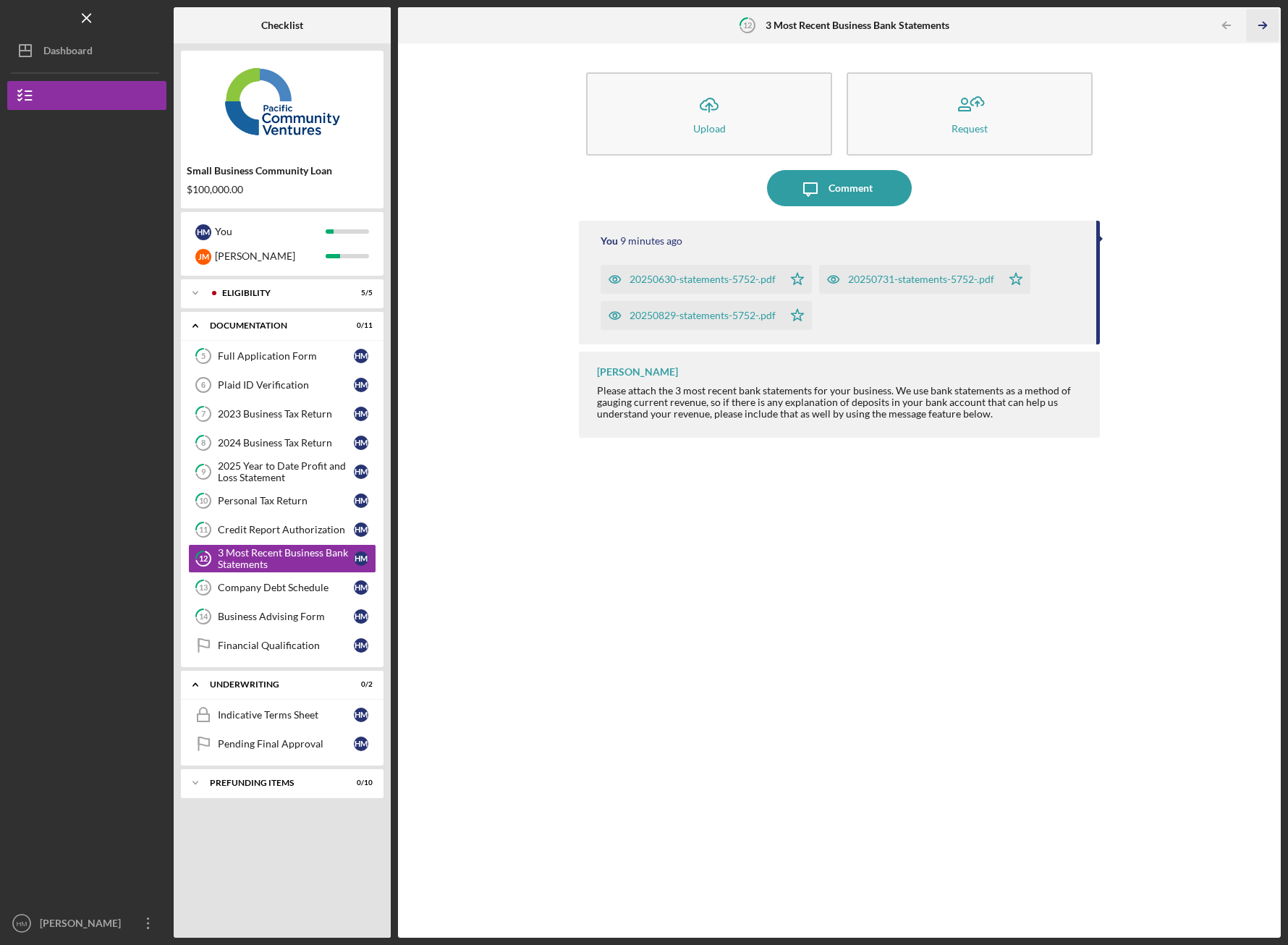
click at [1262, 27] on icon "Icon/Table Pagination Arrow" at bounding box center [1263, 25] width 33 height 33
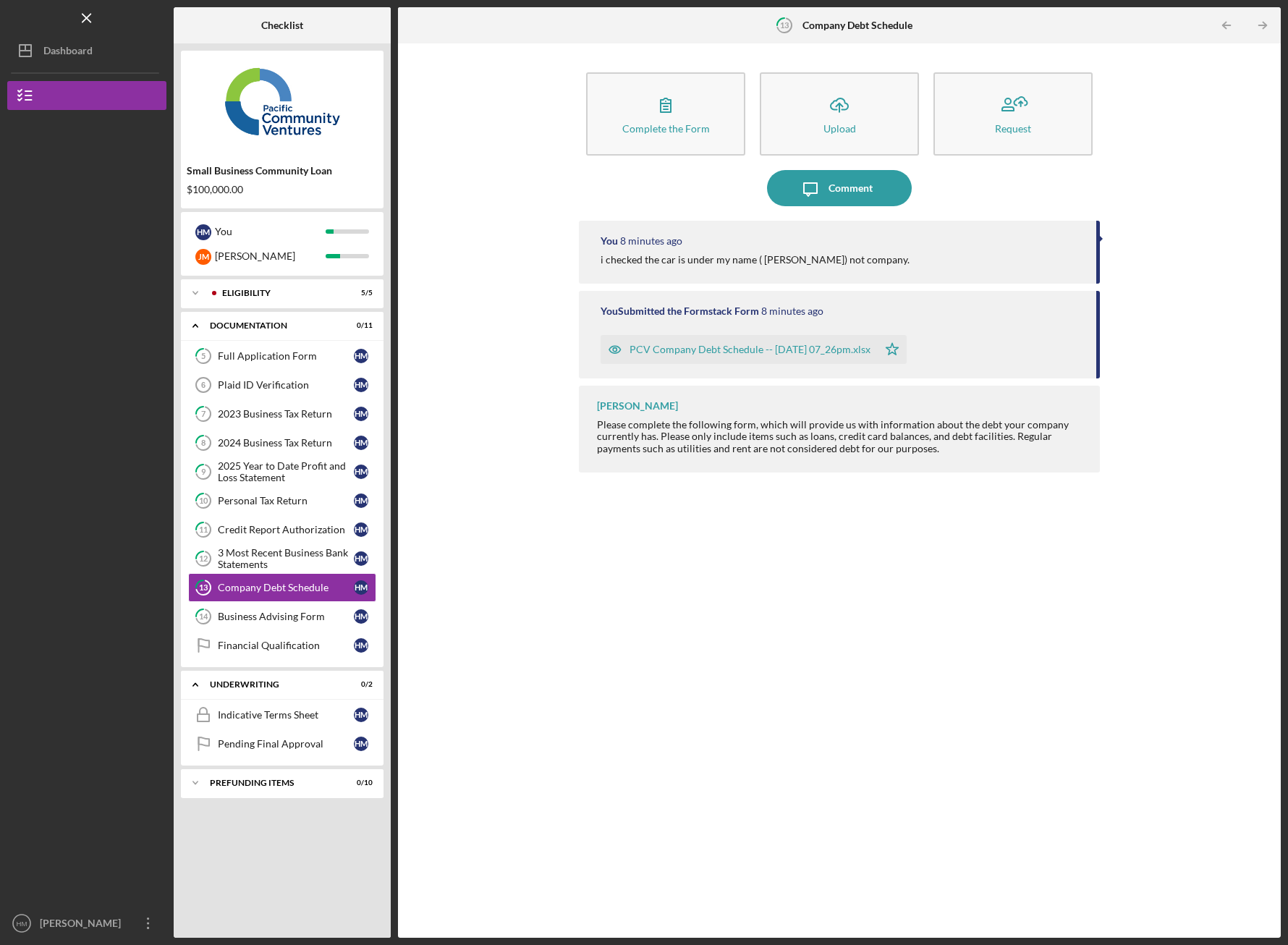
click at [990, 511] on div "You 8 minutes ago i checked the car is under my name ( Hanna) not company. You …" at bounding box center [839, 568] width 521 height 695
